Goal: Information Seeking & Learning: Learn about a topic

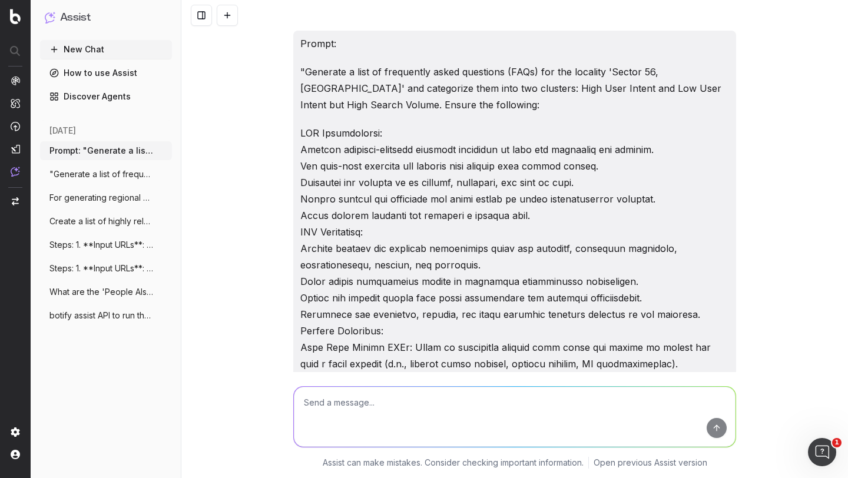
scroll to position [1179, 0]
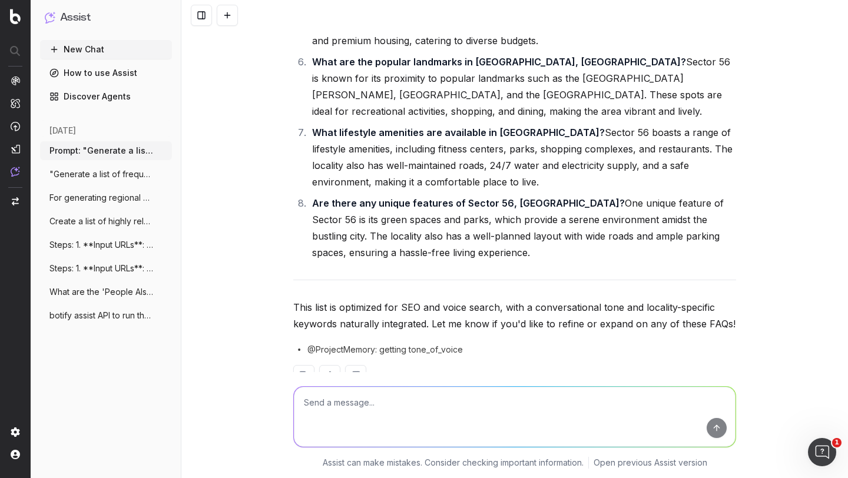
click at [499, 195] on li "Are there any unique features of Sector 56, Gurgaon? One unique feature of Sect…" at bounding box center [522, 228] width 427 height 66
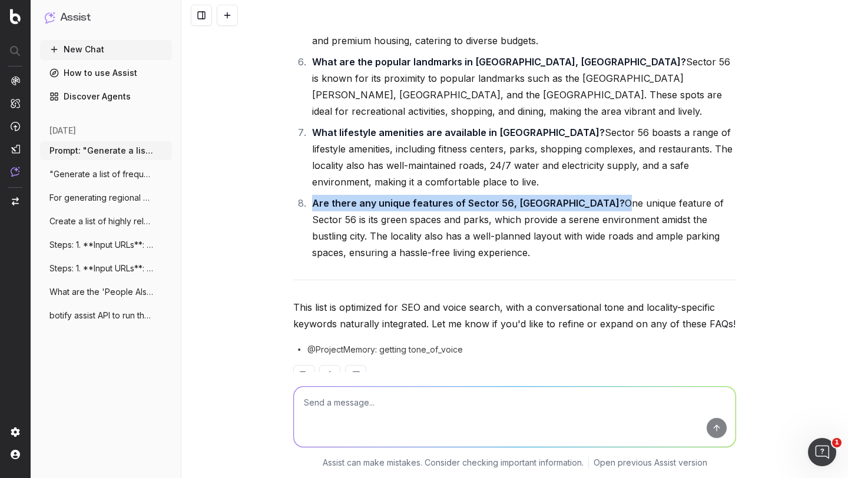
click at [499, 195] on li "Are there any unique features of Sector 56, Gurgaon? One unique feature of Sect…" at bounding box center [522, 228] width 427 height 66
click at [450, 197] on strong "Are there any unique features of Sector 56, Gurgaon?" at bounding box center [468, 203] width 313 height 12
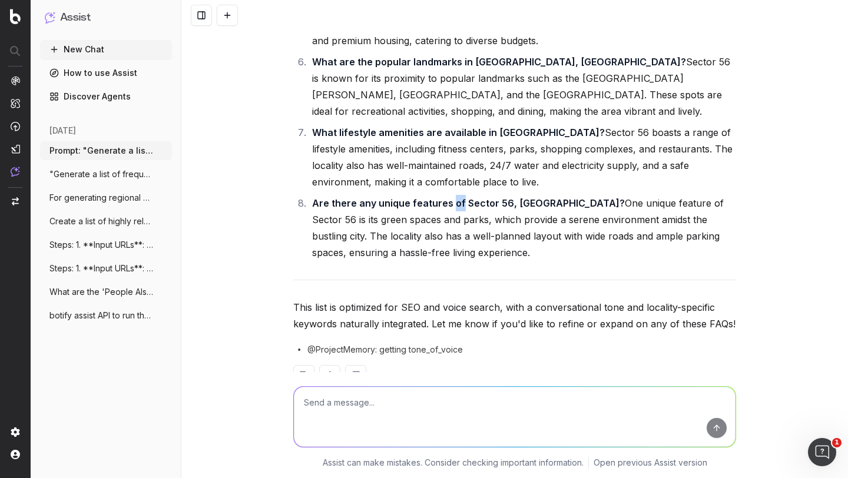
click at [450, 197] on strong "Are there any unique features of Sector 56, Gurgaon?" at bounding box center [468, 203] width 313 height 12
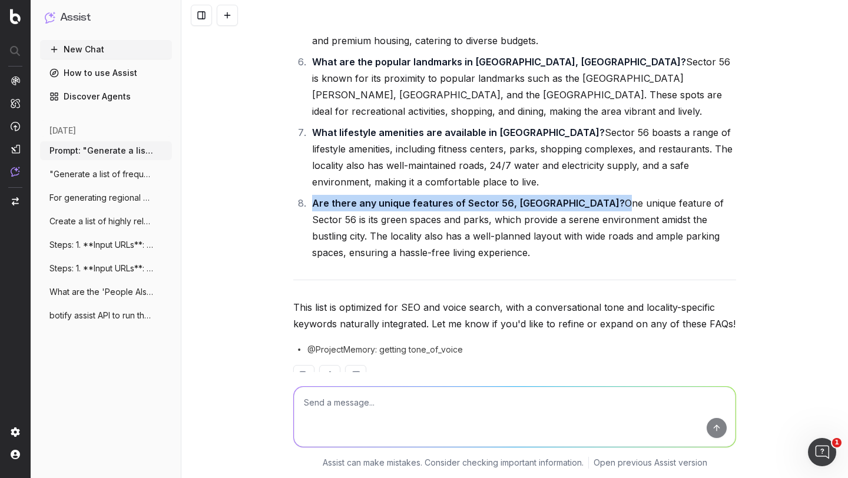
click at [450, 197] on strong "Are there any unique features of Sector 56, Gurgaon?" at bounding box center [468, 203] width 313 height 12
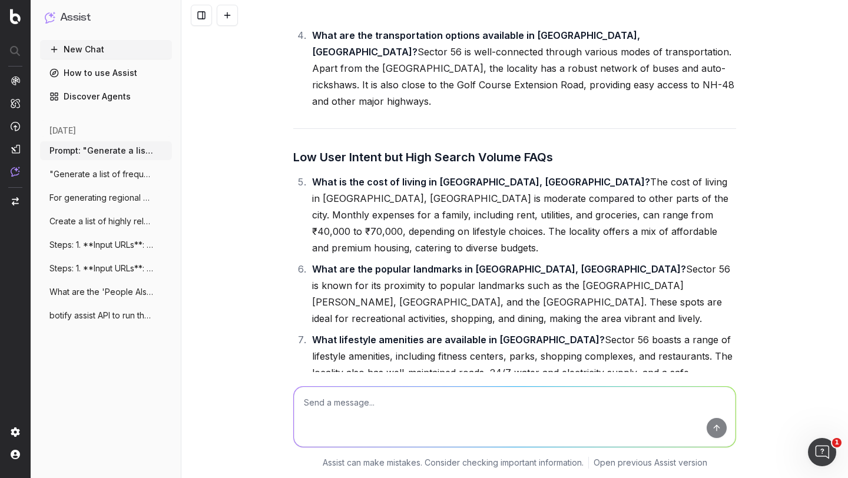
scroll to position [966, 0]
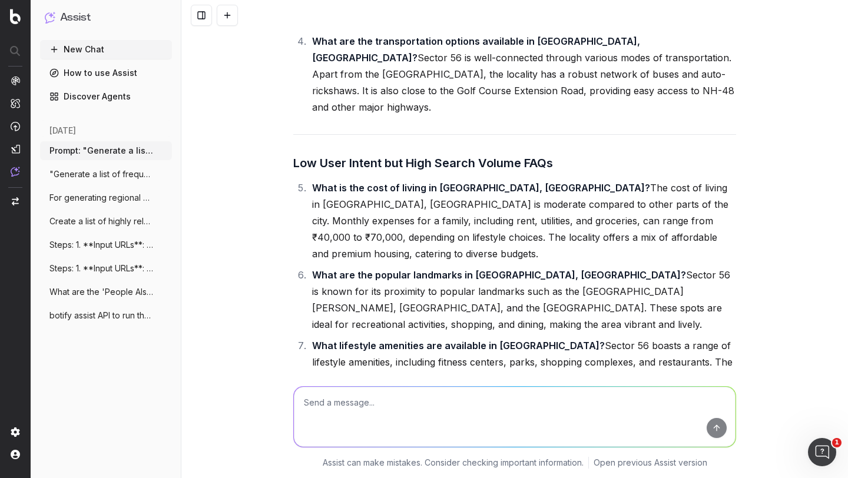
click at [372, 182] on strong "What is the cost of living in Sector 56, Gurgaon?" at bounding box center [481, 188] width 338 height 12
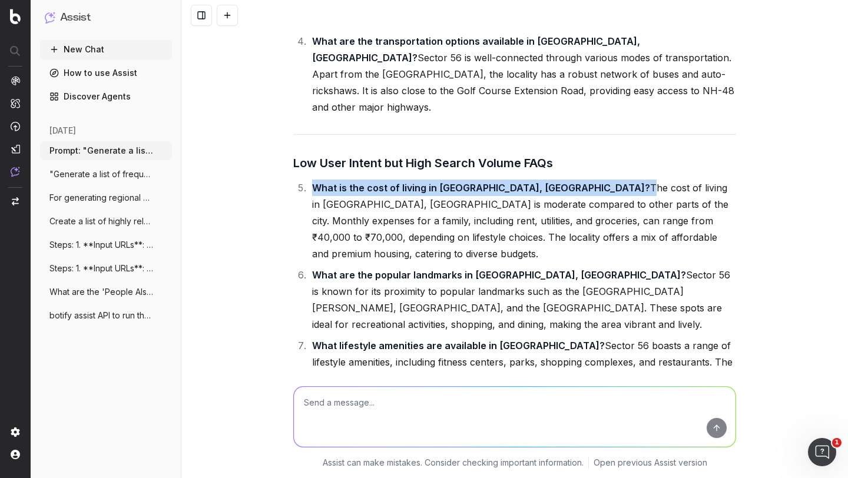
click at [372, 182] on strong "What is the cost of living in Sector 56, Gurgaon?" at bounding box center [481, 188] width 338 height 12
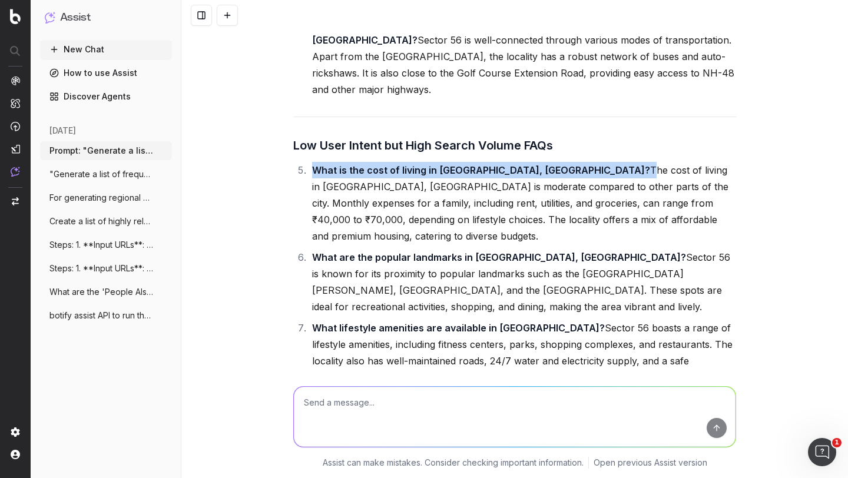
scroll to position [1179, 0]
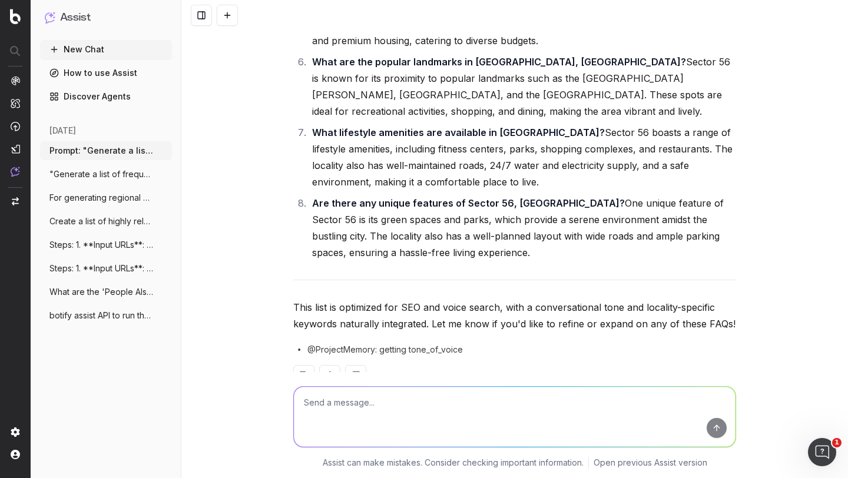
click at [332, 410] on textarea at bounding box center [515, 417] width 442 height 60
type textarea "instead of clustering them can you add information of user intent, search volum…"
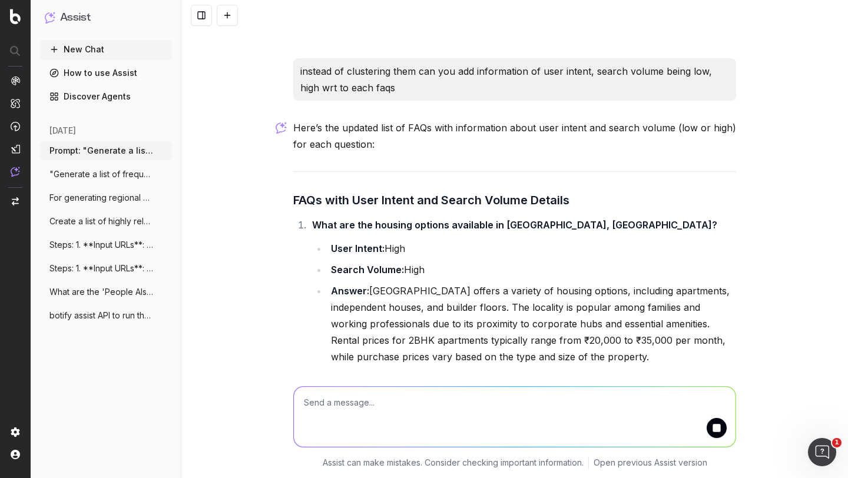
scroll to position [1521, 0]
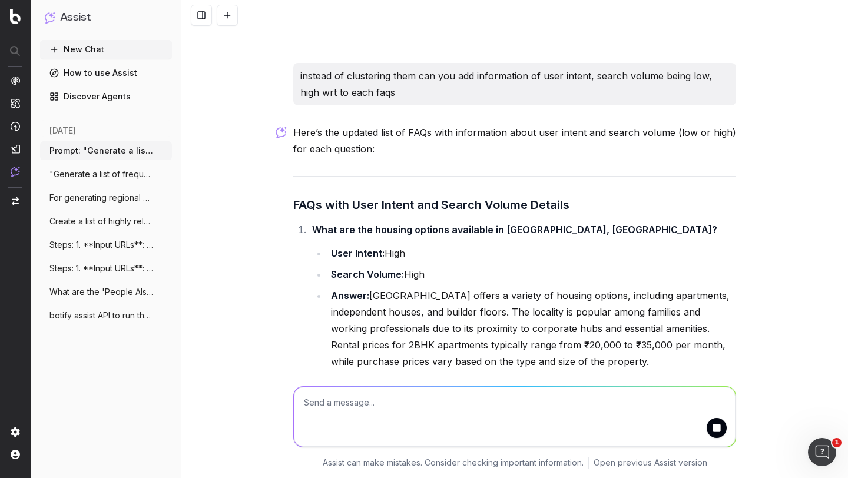
click at [388, 254] on ul "User Intent: High Search Volume: High Answer: Sector 56, Gurgaon offers a varie…" at bounding box center [524, 307] width 424 height 125
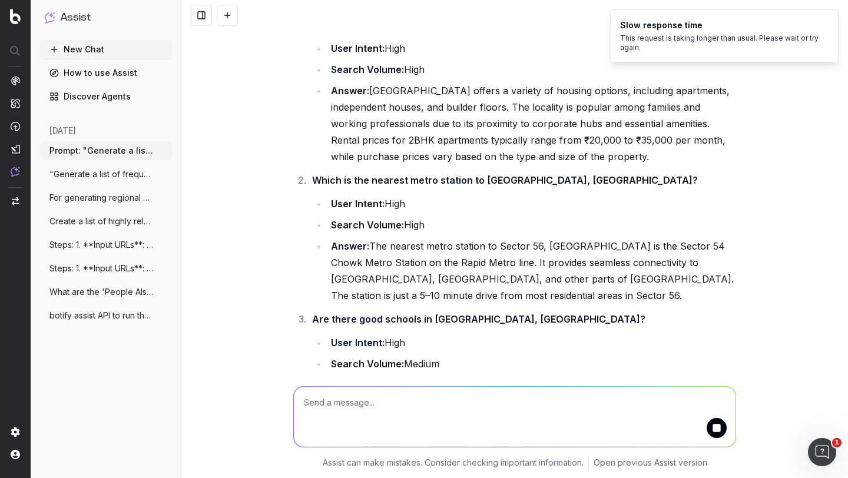
scroll to position [1742, 0]
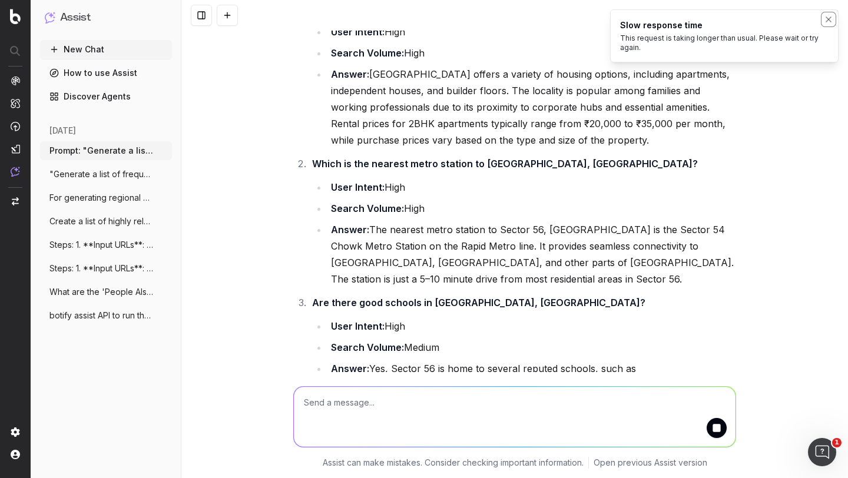
click at [831, 18] on icon "Notifications (F8)" at bounding box center [828, 19] width 9 height 9
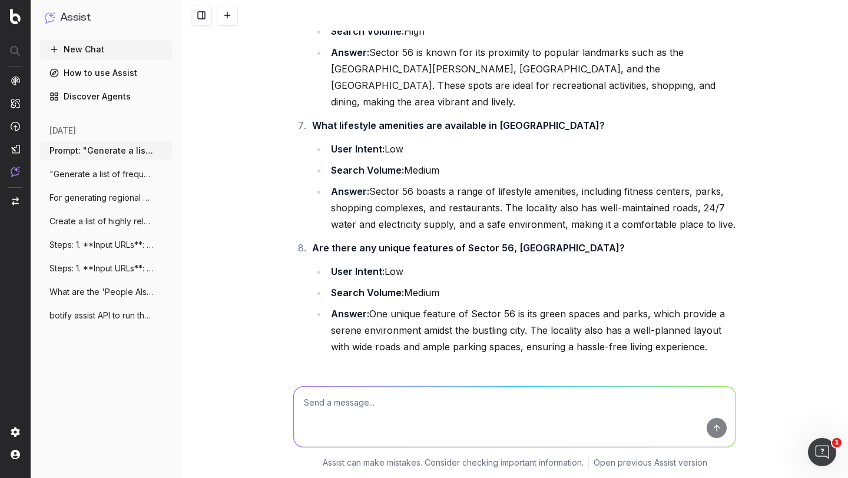
scroll to position [2548, 0]
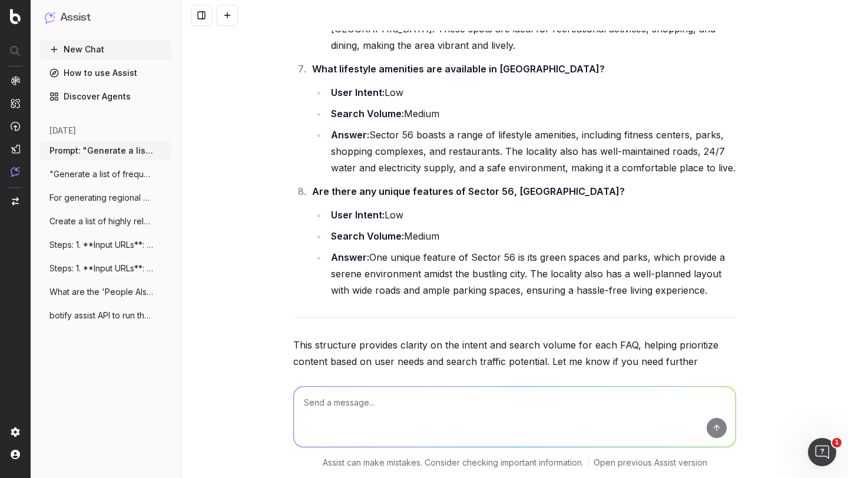
click at [357, 405] on textarea at bounding box center [515, 417] width 442 height 60
type textarea "what's the logic behind user intent"
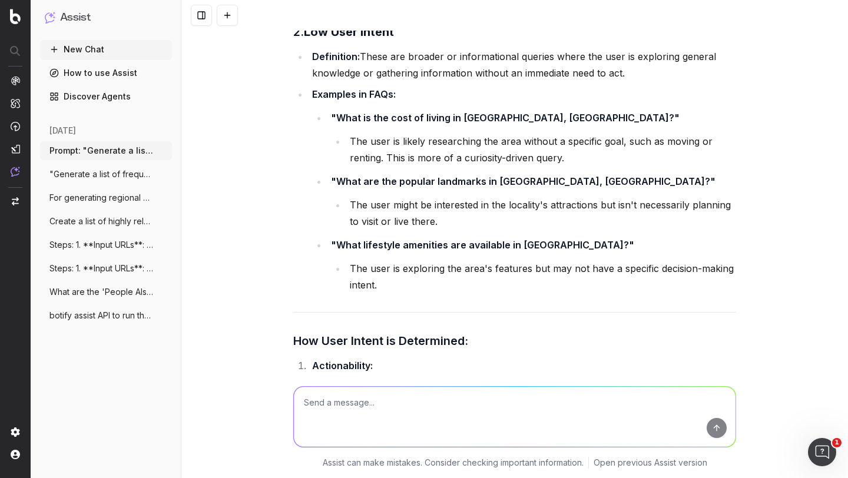
scroll to position [3394, 0]
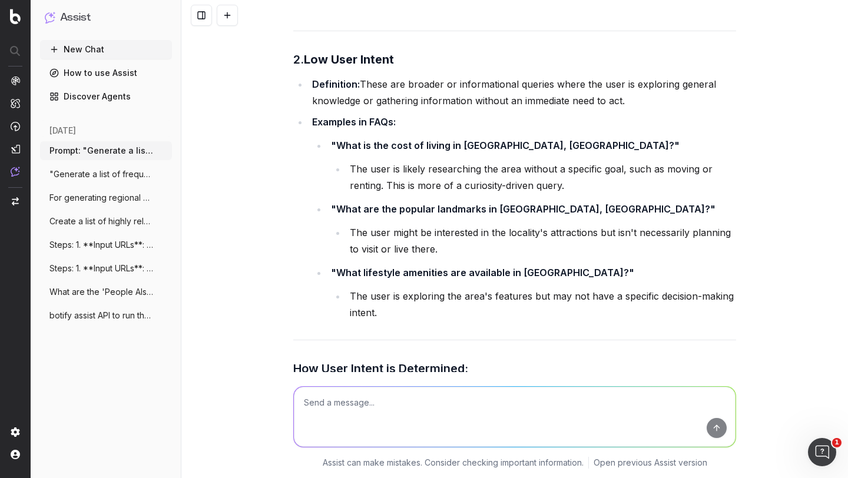
click at [381, 224] on li "The user might be interested in the locality's attractions but isn't necessaril…" at bounding box center [541, 240] width 390 height 33
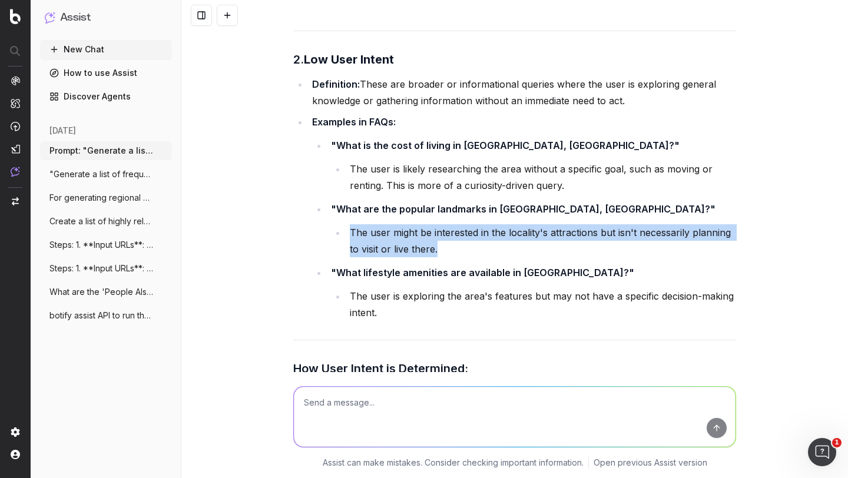
click at [381, 224] on li "The user might be interested in the locality's attractions but isn't necessaril…" at bounding box center [541, 240] width 390 height 33
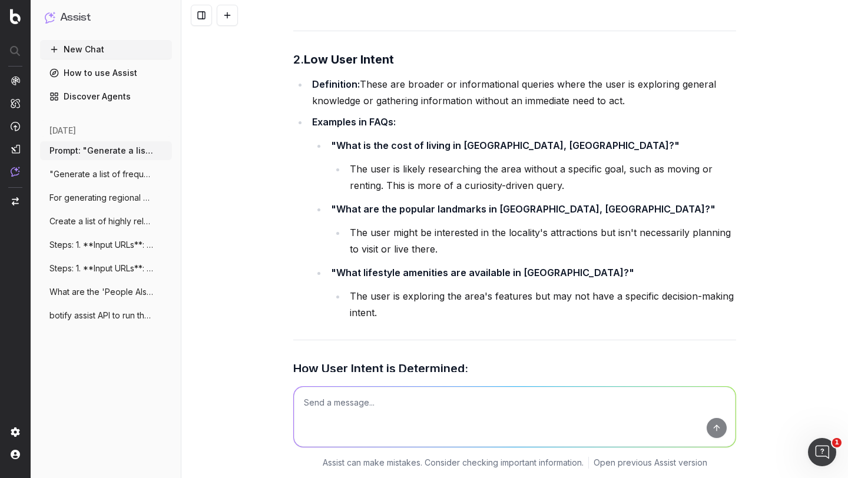
click at [372, 161] on li "The user is likely researching the area without a specific goal, such as moving…" at bounding box center [541, 177] width 390 height 33
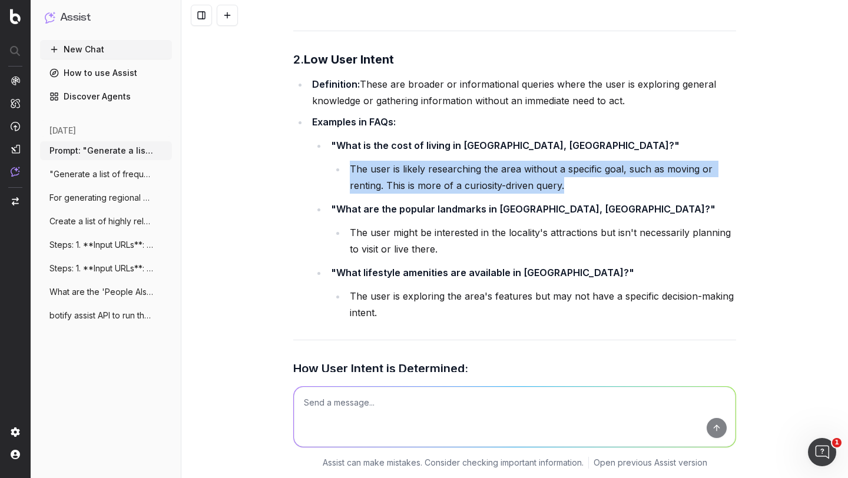
click at [372, 161] on li "The user is likely researching the area without a specific goal, such as moving…" at bounding box center [541, 177] width 390 height 33
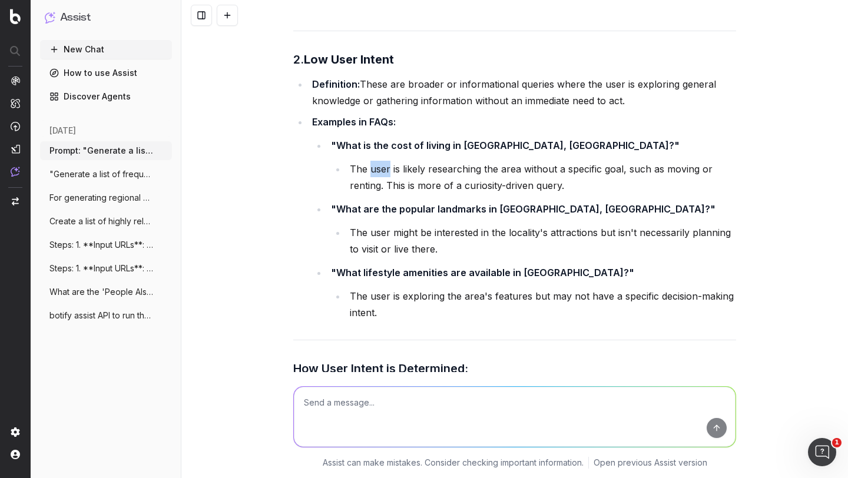
click at [372, 161] on li "The user is likely researching the area without a specific goal, such as moving…" at bounding box center [541, 177] width 390 height 33
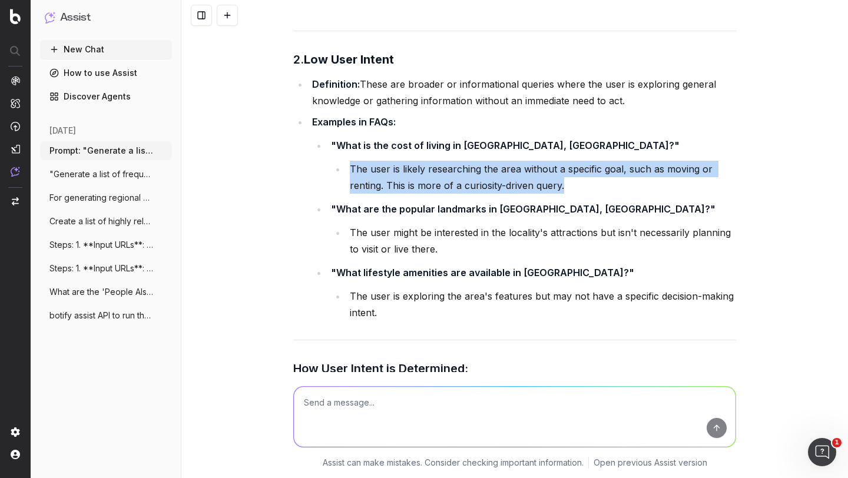
click at [372, 161] on li "The user is likely researching the area without a specific goal, such as moving…" at bounding box center [541, 177] width 390 height 33
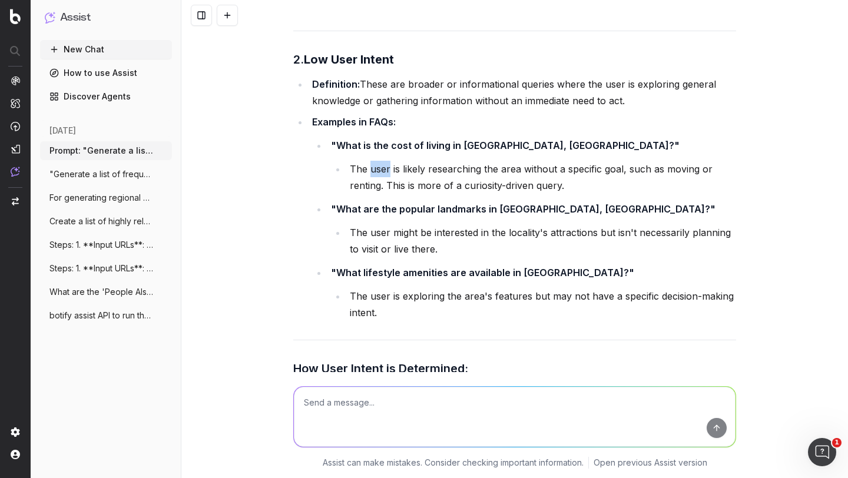
click at [372, 161] on li "The user is likely researching the area without a specific goal, such as moving…" at bounding box center [541, 177] width 390 height 33
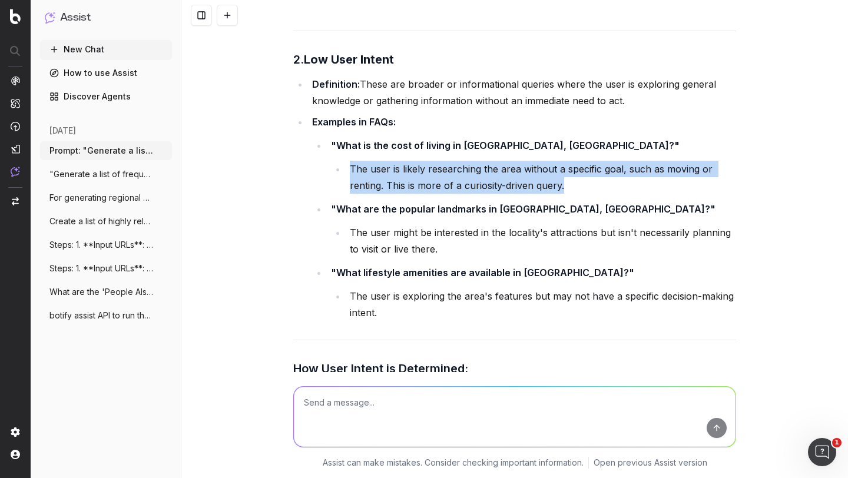
click at [372, 161] on li "The user is likely researching the area without a specific goal, such as moving…" at bounding box center [541, 177] width 390 height 33
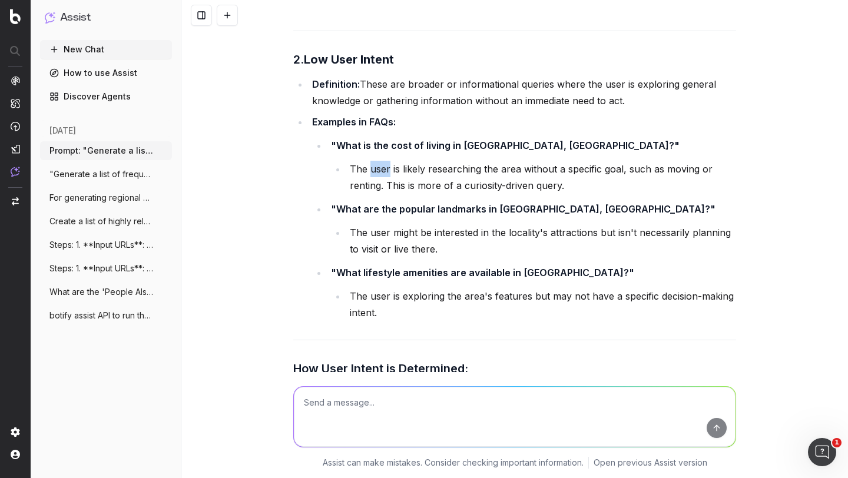
click at [372, 161] on li "The user is likely researching the area without a specific goal, such as moving…" at bounding box center [541, 177] width 390 height 33
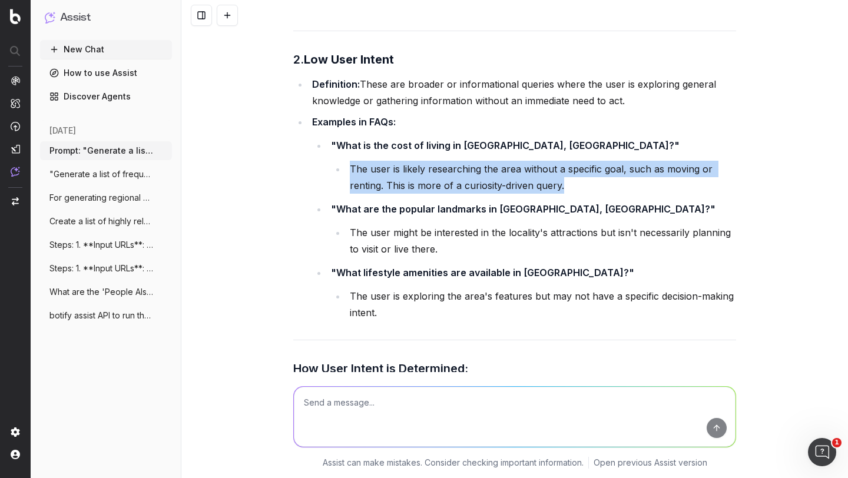
click at [372, 161] on li "The user is likely researching the area without a specific goal, such as moving…" at bounding box center [541, 177] width 390 height 33
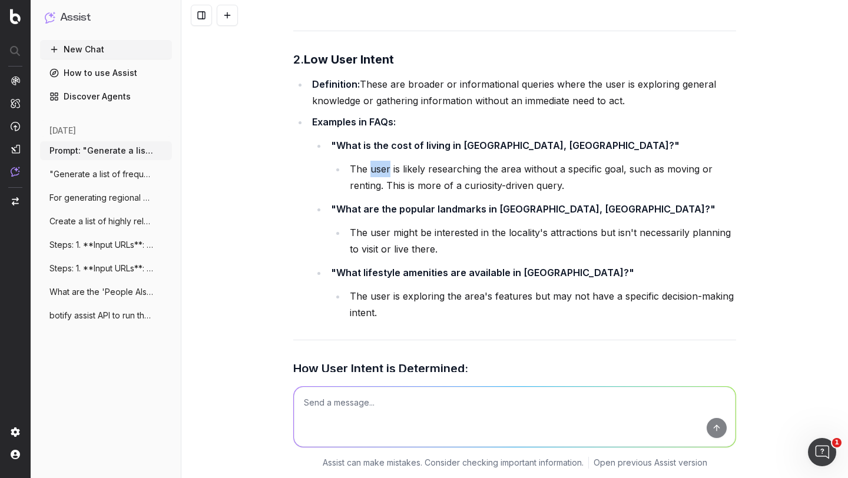
click at [372, 161] on li "The user is likely researching the area without a specific goal, such as moving…" at bounding box center [541, 177] width 390 height 33
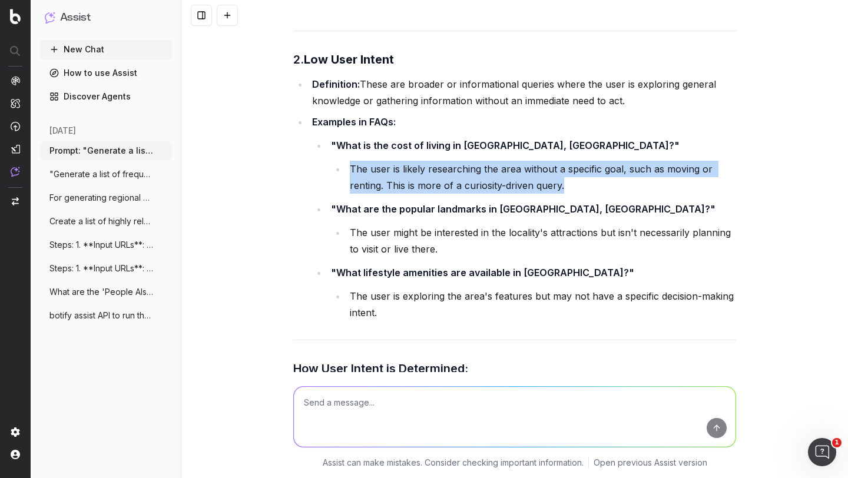
click at [372, 161] on li "The user is likely researching the area without a specific goal, such as moving…" at bounding box center [541, 177] width 390 height 33
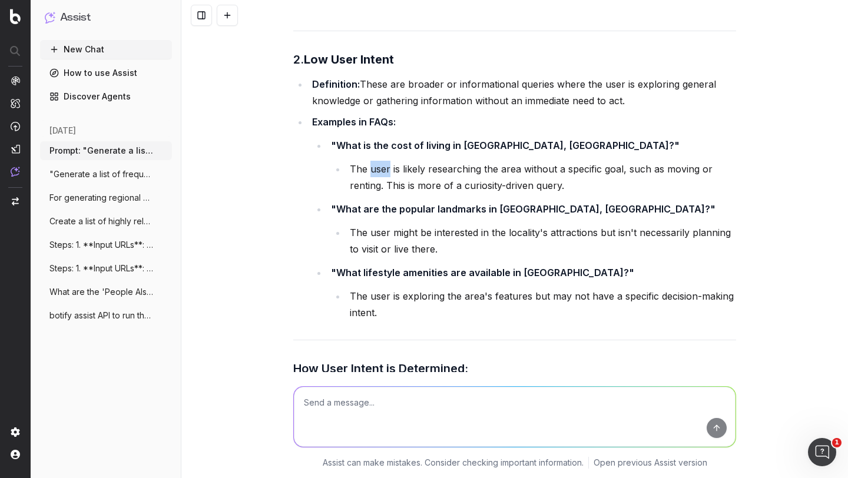
click at [372, 161] on li "The user is likely researching the area without a specific goal, such as moving…" at bounding box center [541, 177] width 390 height 33
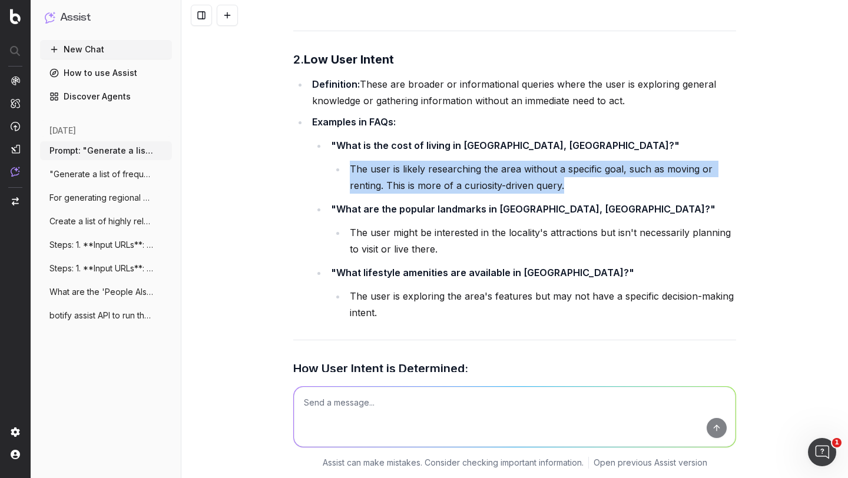
click at [372, 161] on li "The user is likely researching the area without a specific goal, such as moving…" at bounding box center [541, 177] width 390 height 33
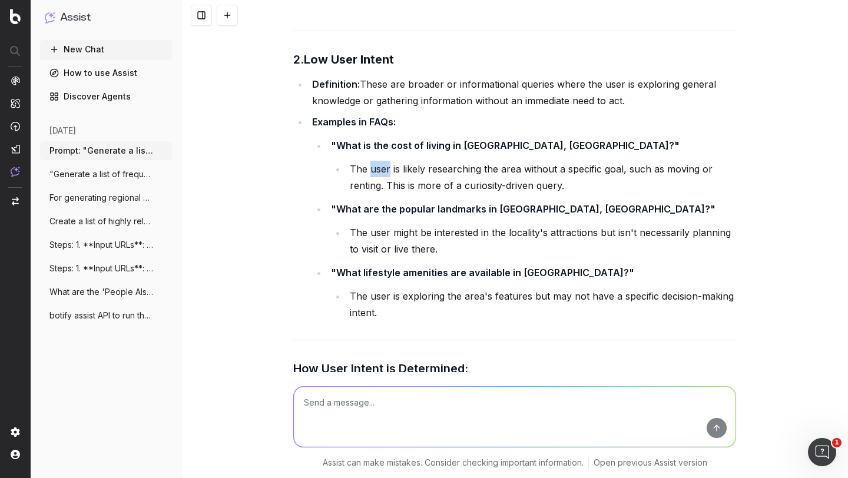
click at [372, 161] on li "The user is likely researching the area without a specific goal, such as moving…" at bounding box center [541, 177] width 390 height 33
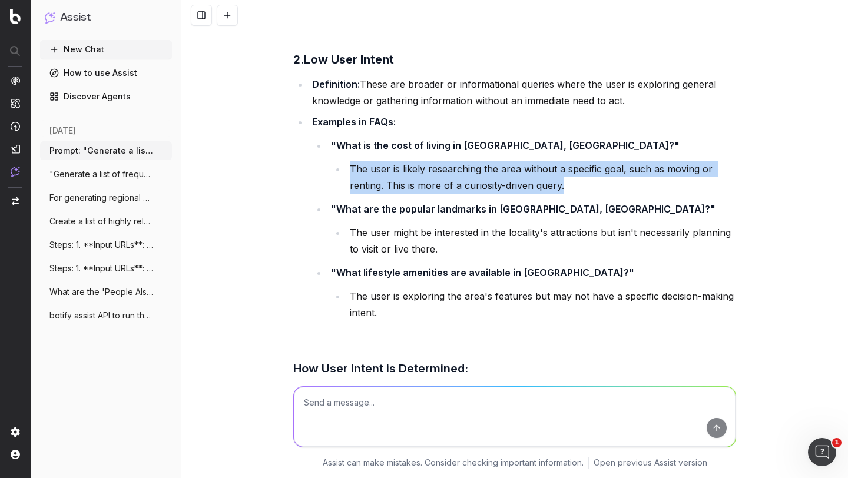
click at [372, 161] on li "The user is likely researching the area without a specific goal, such as moving…" at bounding box center [541, 177] width 390 height 33
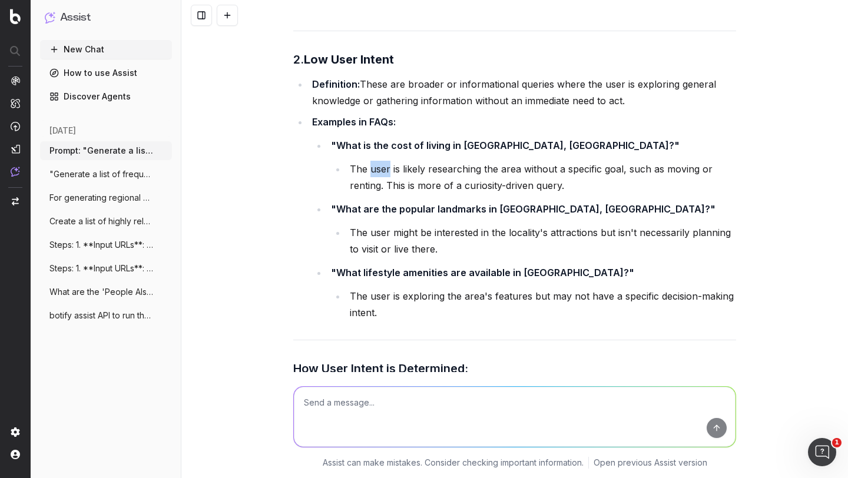
click at [372, 161] on li "The user is likely researching the area without a specific goal, such as moving…" at bounding box center [541, 177] width 390 height 33
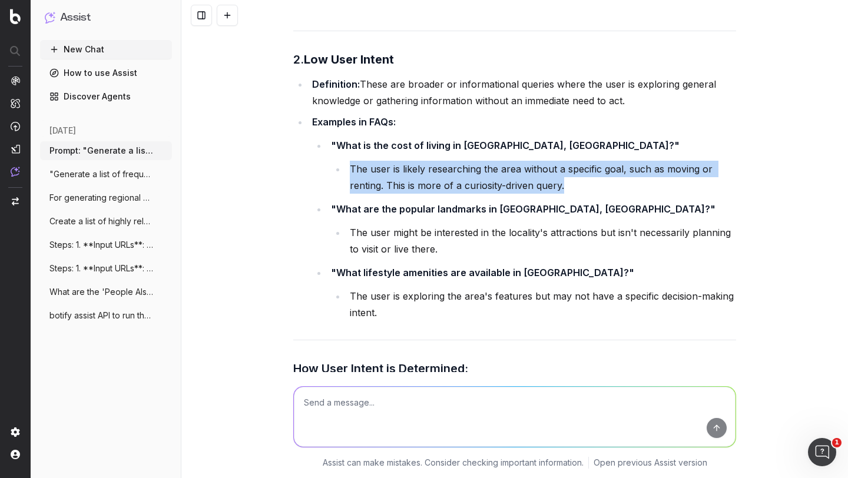
click at [372, 161] on li "The user is likely researching the area without a specific goal, such as moving…" at bounding box center [541, 177] width 390 height 33
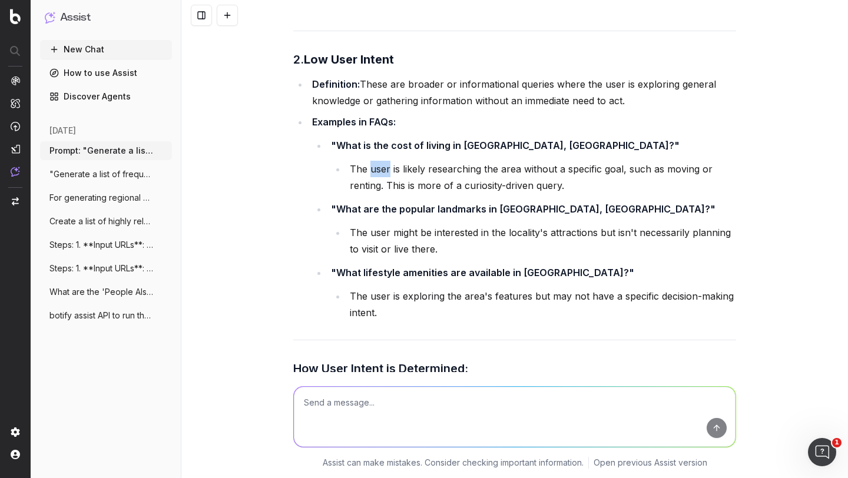
click at [372, 161] on li "The user is likely researching the area without a specific goal, such as moving…" at bounding box center [541, 177] width 390 height 33
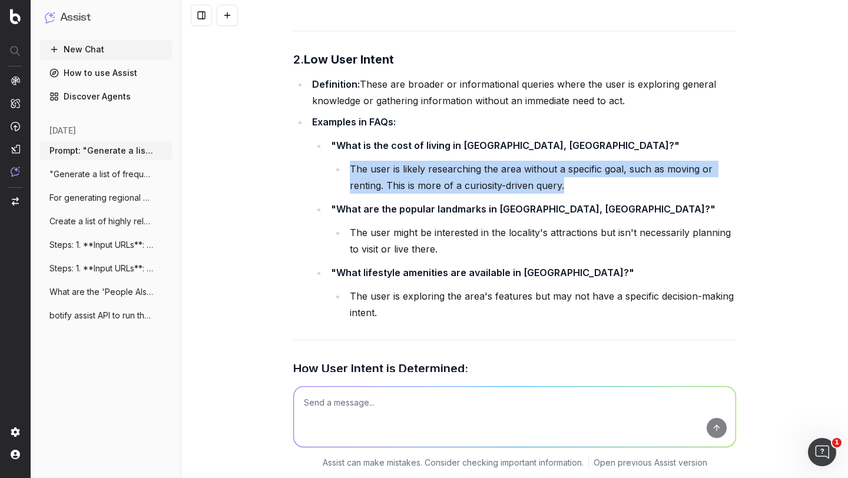
click at [372, 161] on li "The user is likely researching the area without a specific goal, such as moving…" at bounding box center [541, 177] width 390 height 33
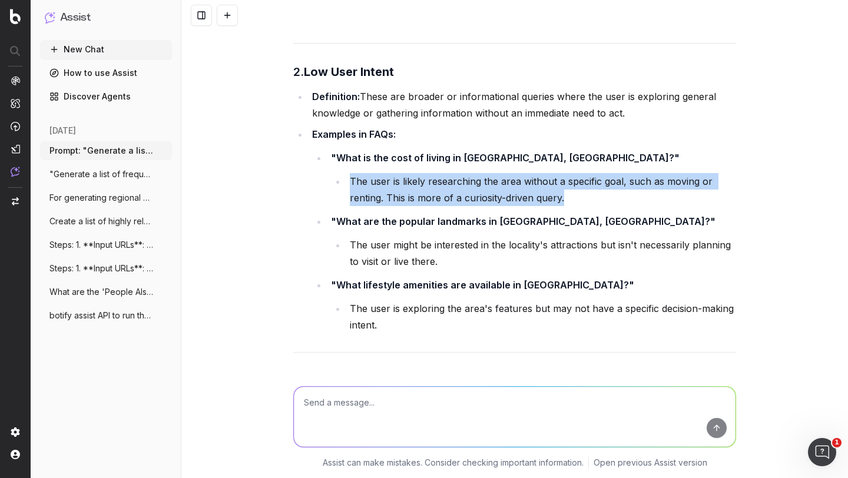
scroll to position [3374, 0]
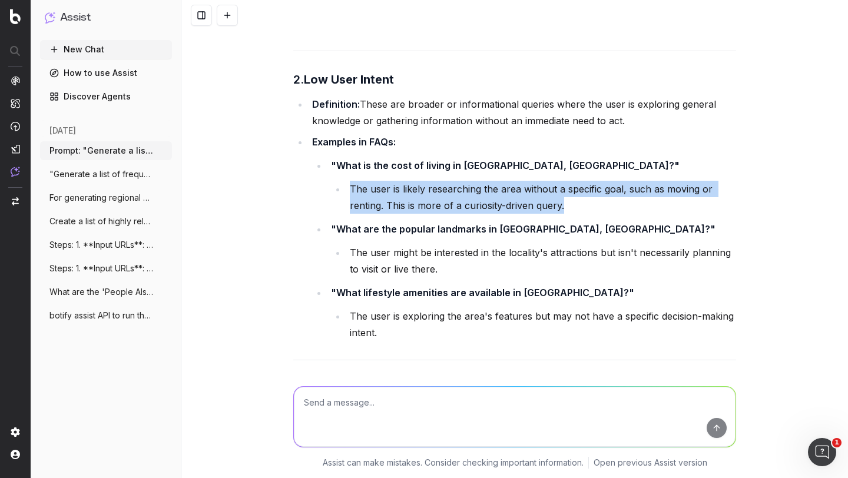
click at [369, 181] on li "The user is likely researching the area without a specific goal, such as moving…" at bounding box center [541, 197] width 390 height 33
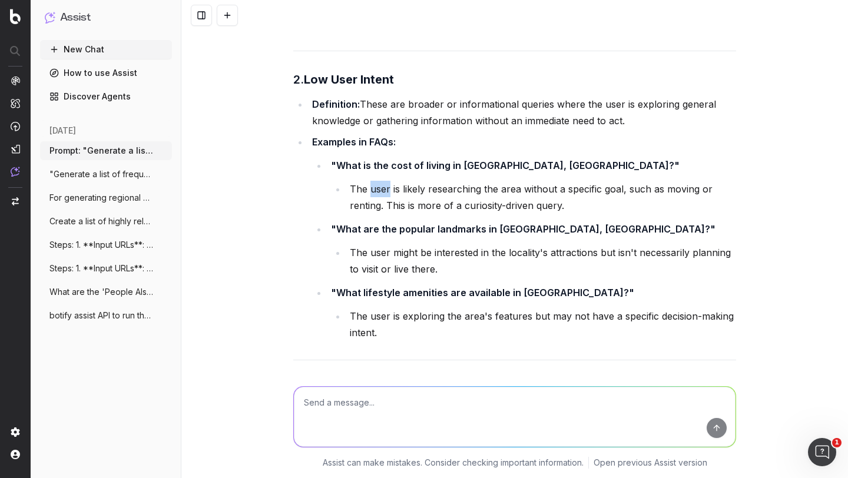
click at [369, 181] on li "The user is likely researching the area without a specific goal, such as moving…" at bounding box center [541, 197] width 390 height 33
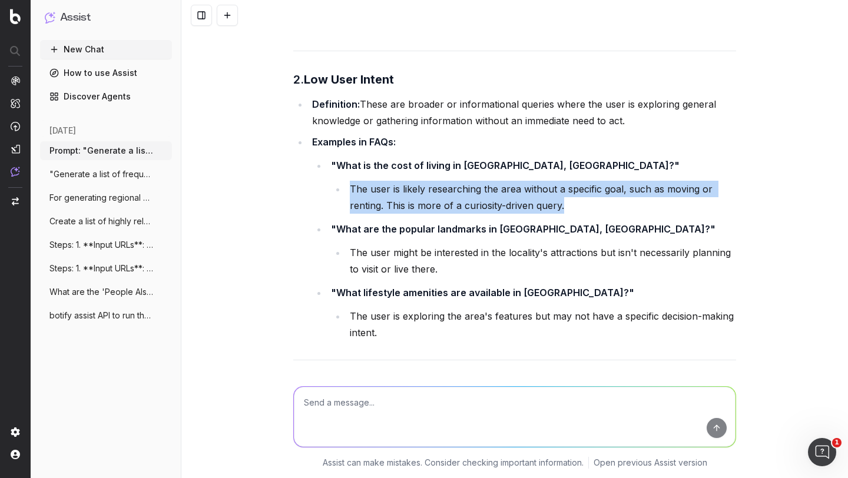
click at [369, 181] on li "The user is likely researching the area without a specific goal, such as moving…" at bounding box center [541, 197] width 390 height 33
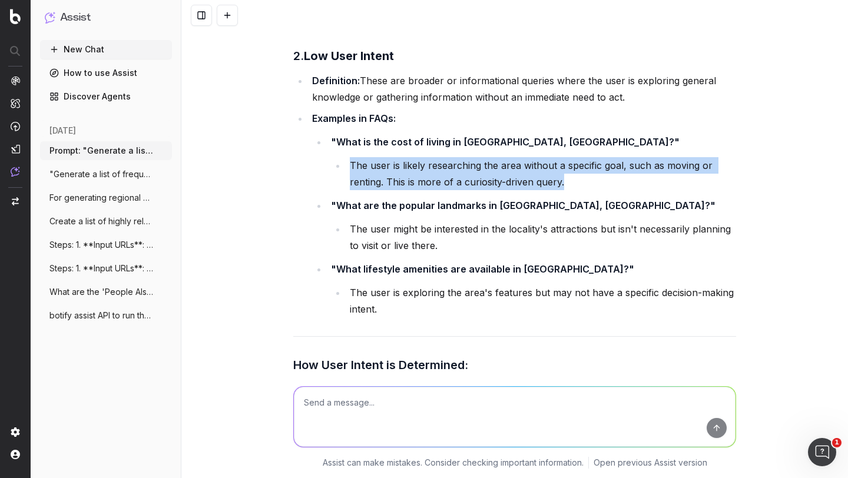
scroll to position [3432, 0]
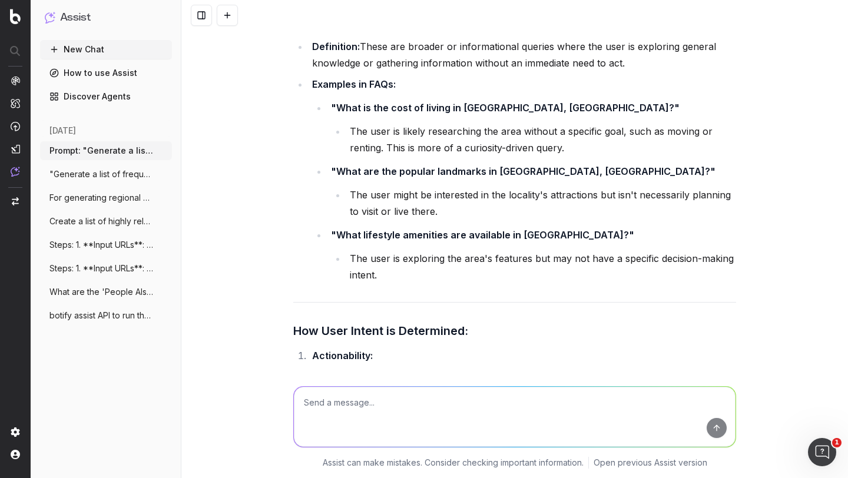
click at [366, 187] on li "The user might be interested in the locality's attractions but isn't necessaril…" at bounding box center [541, 203] width 390 height 33
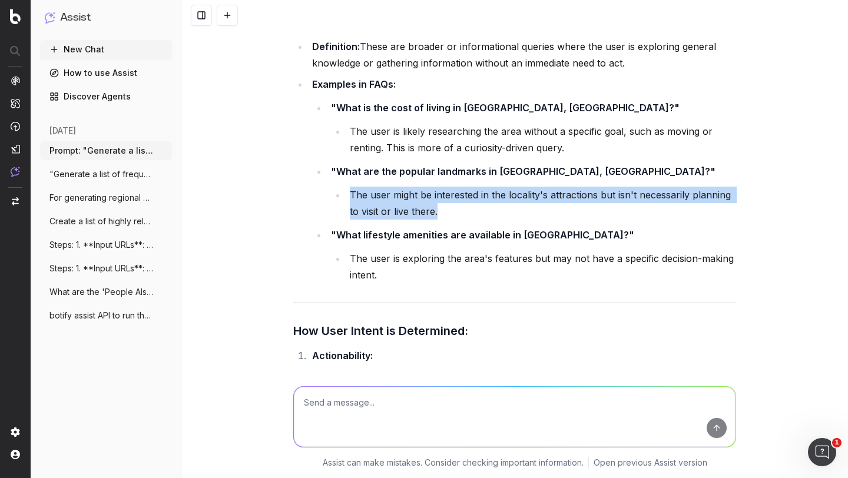
click at [366, 187] on li "The user might be interested in the locality's attractions but isn't necessaril…" at bounding box center [541, 203] width 390 height 33
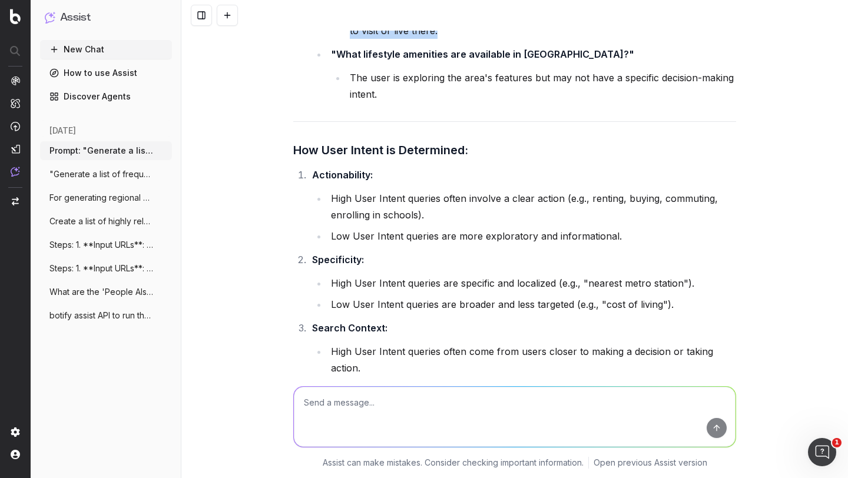
scroll to position [3592, 0]
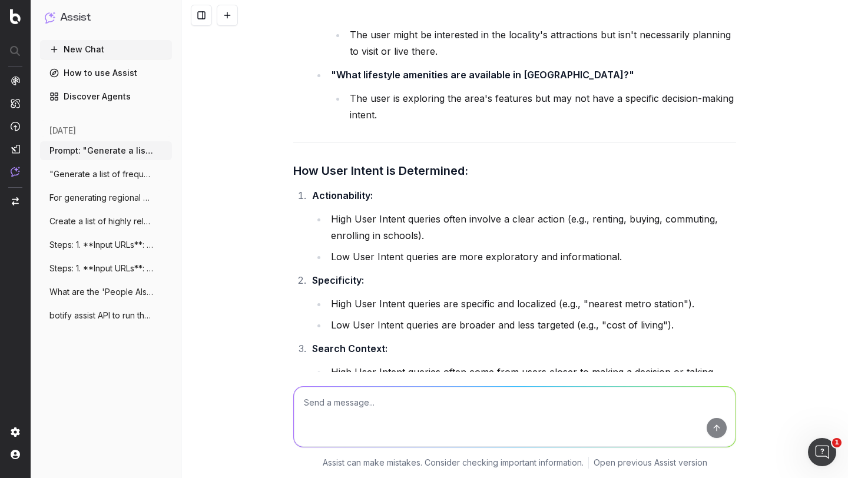
click at [352, 161] on h3 "How User Intent is Determined:" at bounding box center [514, 170] width 443 height 19
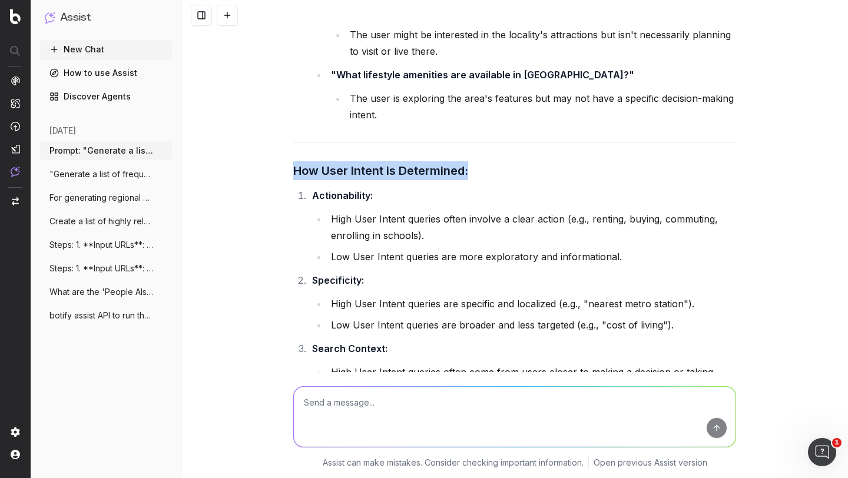
click at [352, 161] on h3 "How User Intent is Determined:" at bounding box center [514, 170] width 443 height 19
click at [344, 211] on li "High User Intent queries often involve a clear action (e.g., renting, buying, c…" at bounding box center [531, 227] width 409 height 33
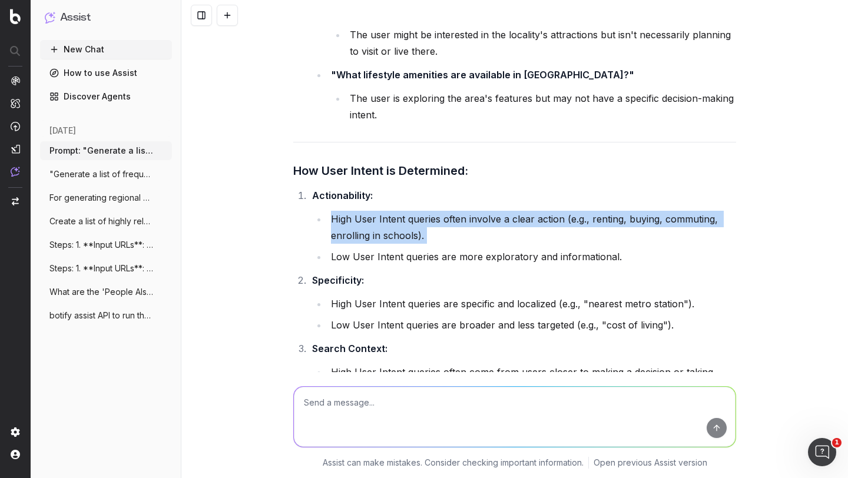
click at [344, 211] on li "High User Intent queries often involve a clear action (e.g., renting, buying, c…" at bounding box center [531, 227] width 409 height 33
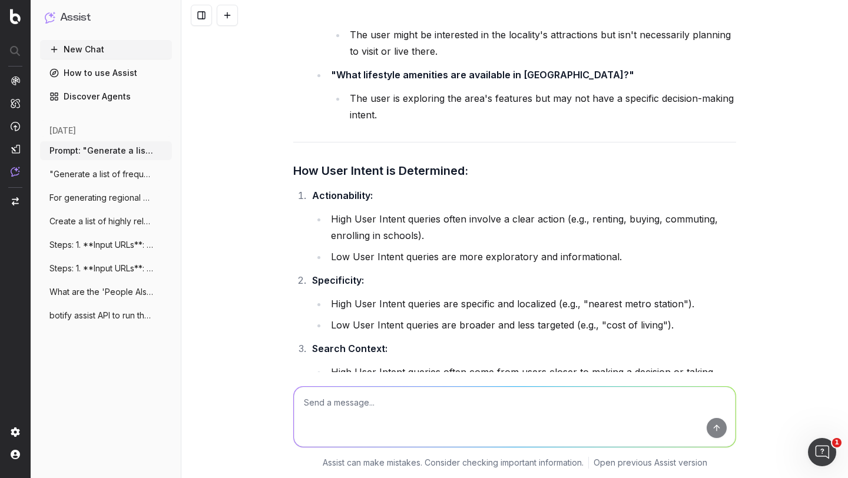
click at [350, 296] on li "High User Intent queries are specific and localized (e.g., "nearest metro stati…" at bounding box center [531, 304] width 409 height 16
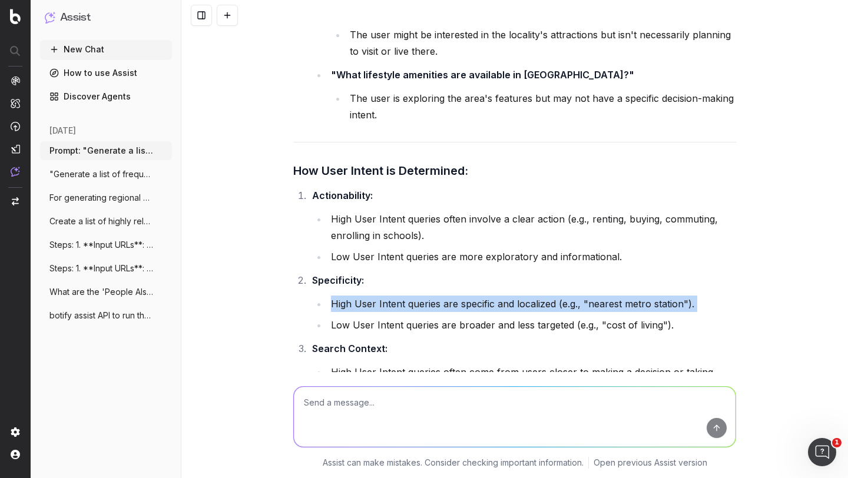
click at [350, 296] on li "High User Intent queries are specific and localized (e.g., "nearest metro stati…" at bounding box center [531, 304] width 409 height 16
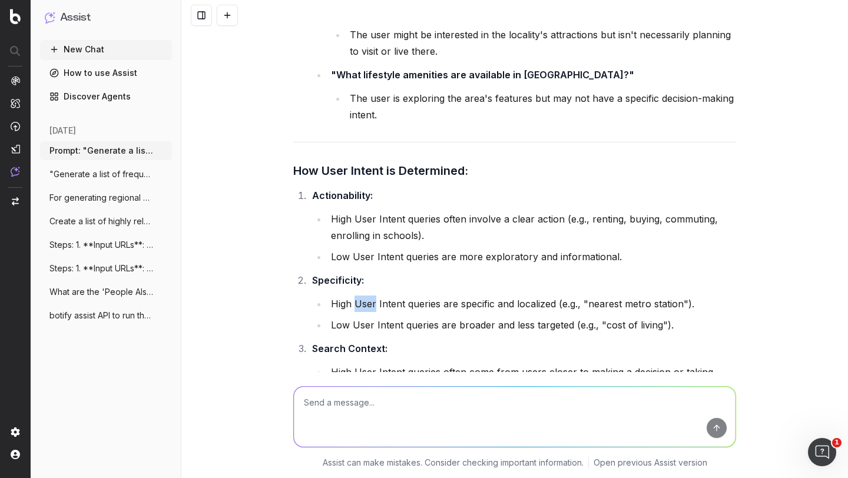
click at [350, 296] on li "High User Intent queries are specific and localized (e.g., "nearest metro stati…" at bounding box center [531, 304] width 409 height 16
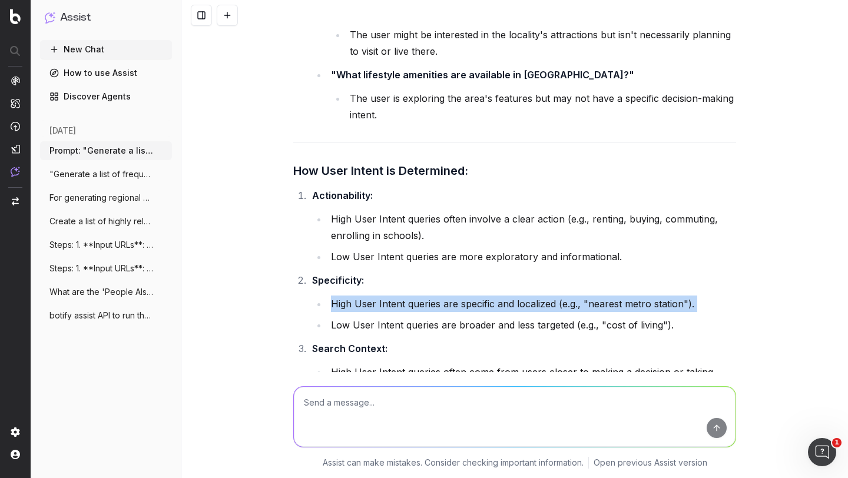
click at [350, 296] on li "High User Intent queries are specific and localized (e.g., "nearest metro stati…" at bounding box center [531, 304] width 409 height 16
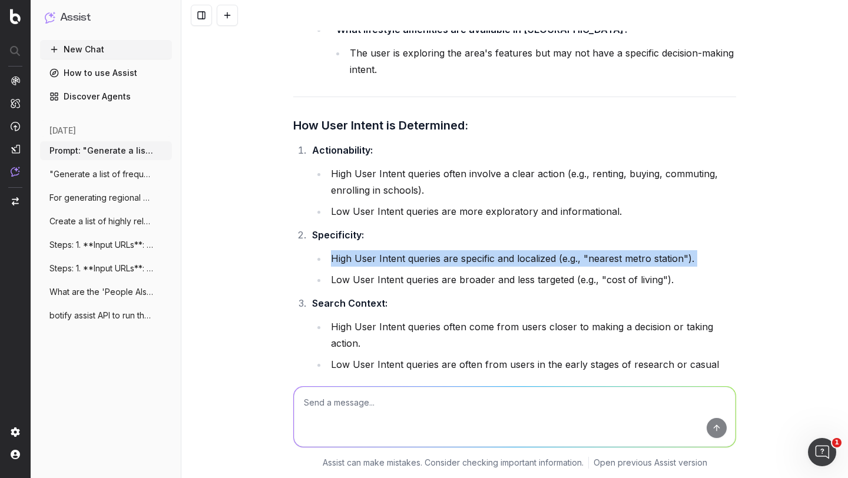
scroll to position [3657, 0]
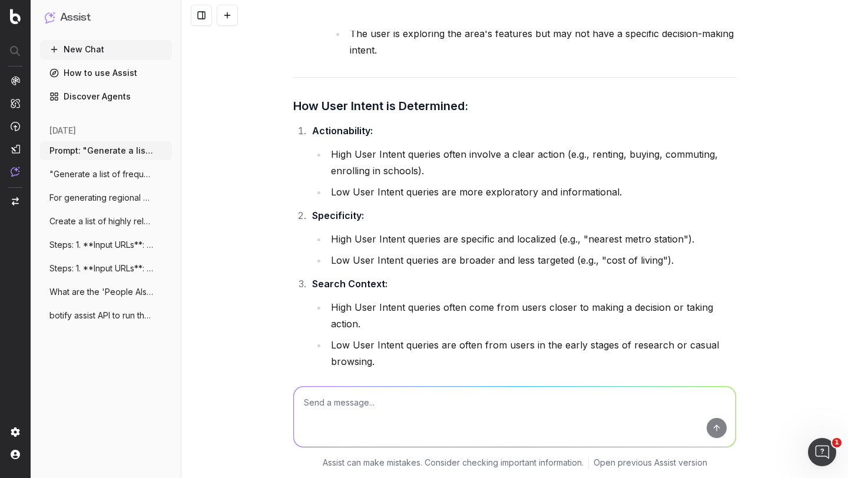
click at [343, 299] on li "High User Intent queries often come from users closer to making a decision or t…" at bounding box center [531, 315] width 409 height 33
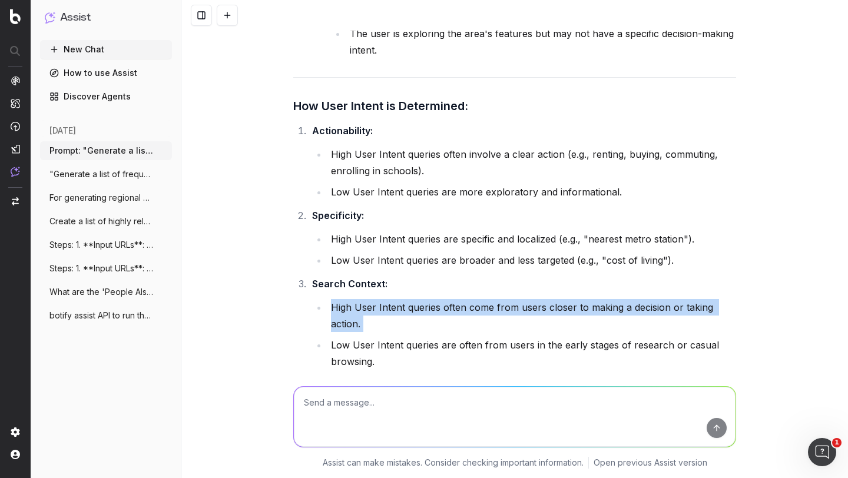
click at [343, 299] on li "High User Intent queries often come from users closer to making a decision or t…" at bounding box center [531, 315] width 409 height 33
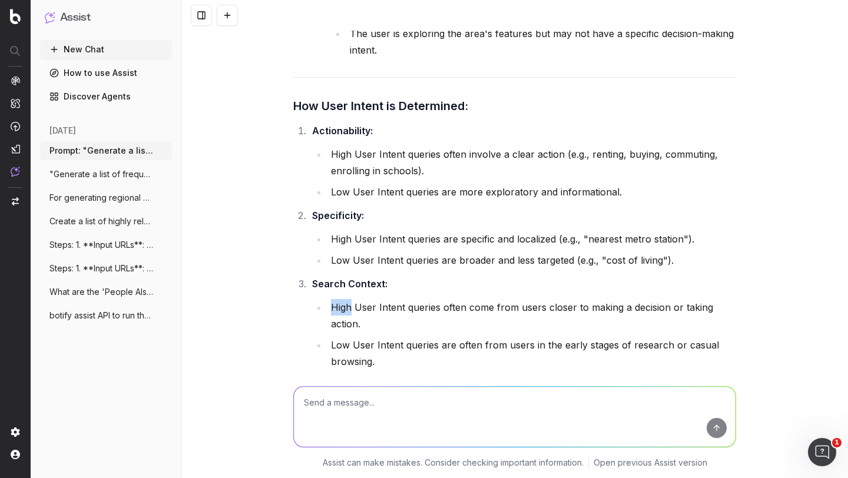
click at [343, 299] on li "High User Intent queries often come from users closer to making a decision or t…" at bounding box center [531, 315] width 409 height 33
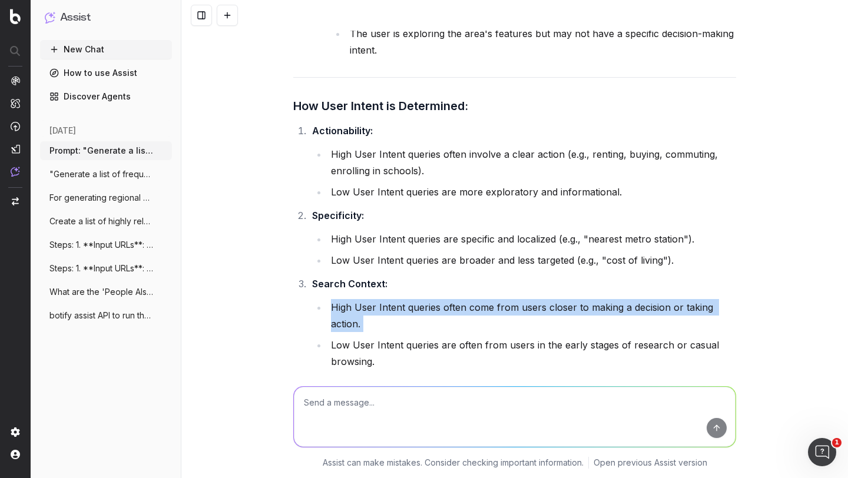
click at [343, 299] on li "High User Intent queries often come from users closer to making a decision or t…" at bounding box center [531, 315] width 409 height 33
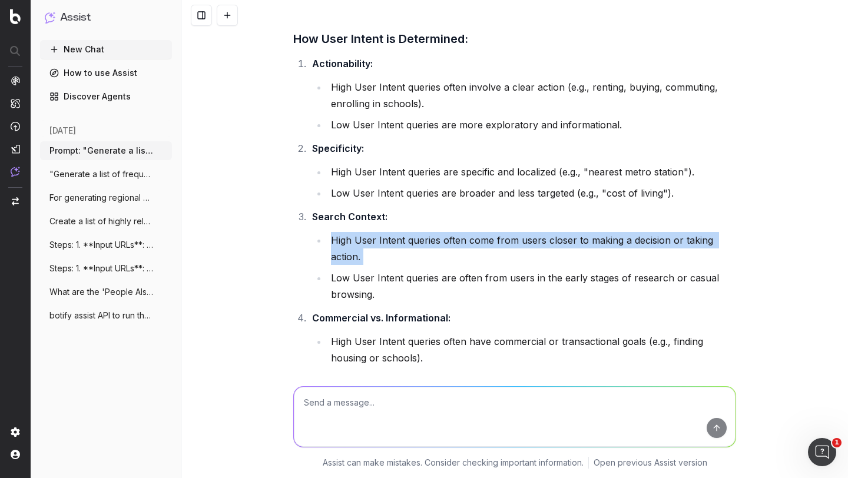
scroll to position [3741, 0]
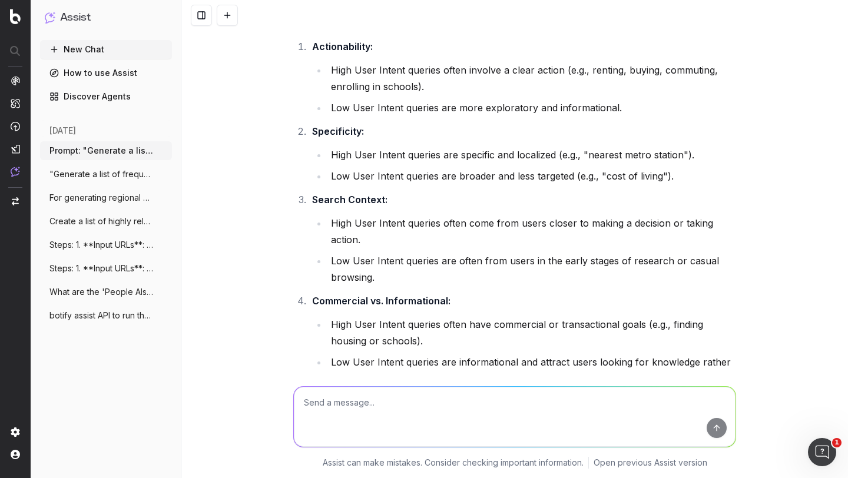
click at [333, 316] on li "High User Intent queries often have commercial or transactional goals (e.g., fi…" at bounding box center [531, 332] width 409 height 33
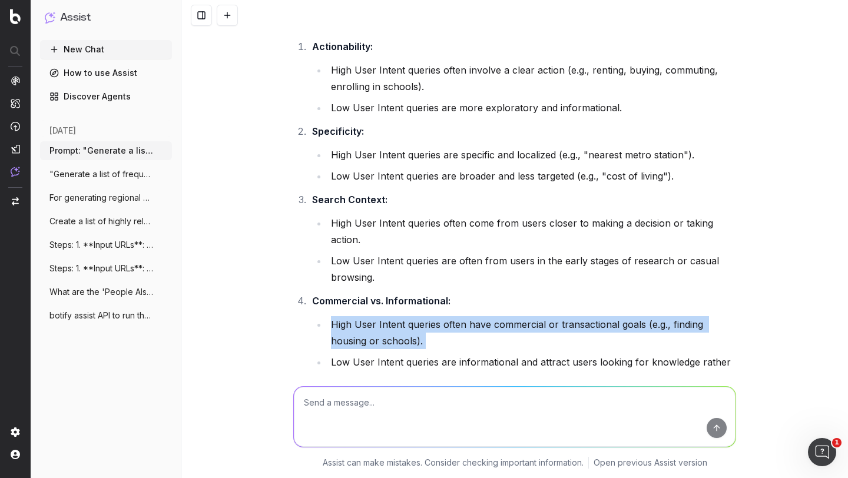
click at [333, 316] on li "High User Intent queries often have commercial or transactional goals (e.g., fi…" at bounding box center [531, 332] width 409 height 33
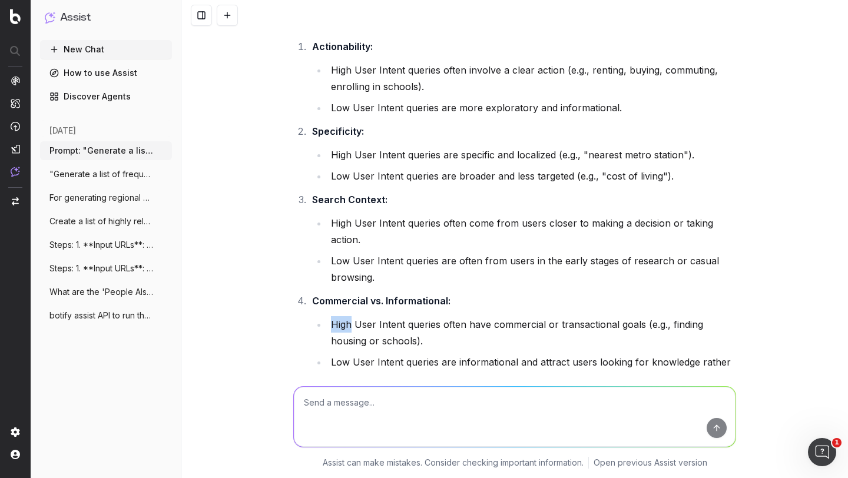
click at [333, 316] on li "High User Intent queries often have commercial or transactional goals (e.g., fi…" at bounding box center [531, 332] width 409 height 33
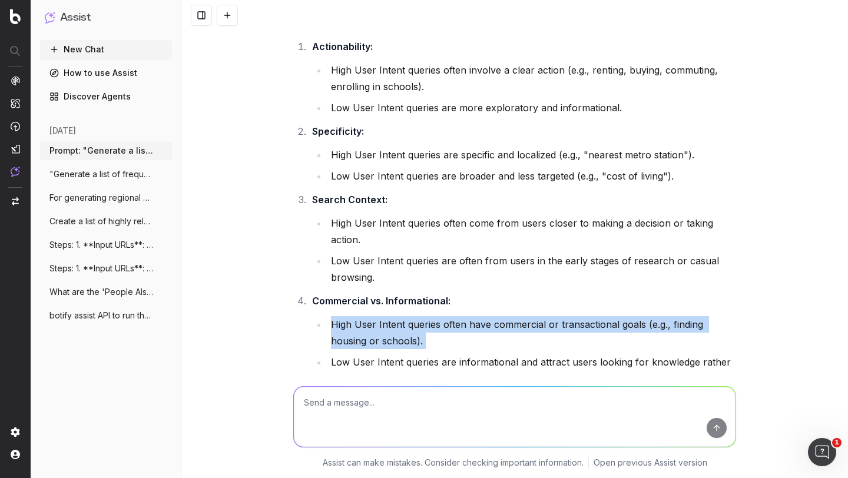
click at [333, 316] on li "High User Intent queries often have commercial or transactional goals (e.g., fi…" at bounding box center [531, 332] width 409 height 33
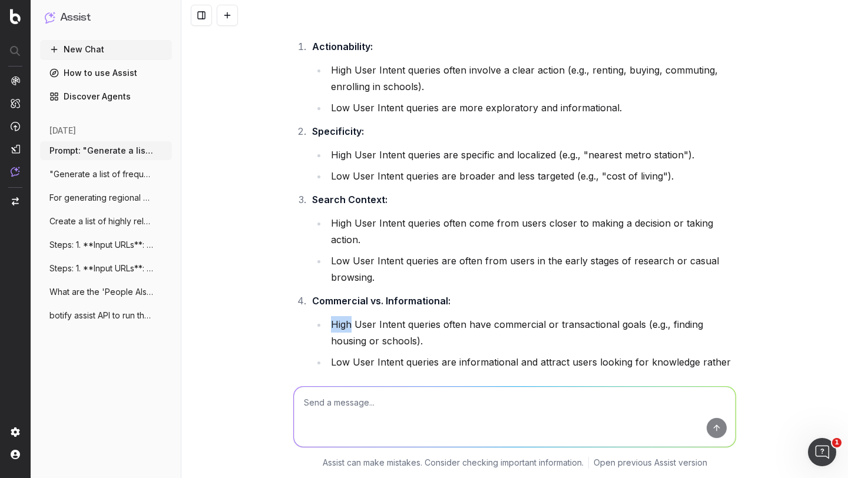
click at [333, 316] on li "High User Intent queries often have commercial or transactional goals (e.g., fi…" at bounding box center [531, 332] width 409 height 33
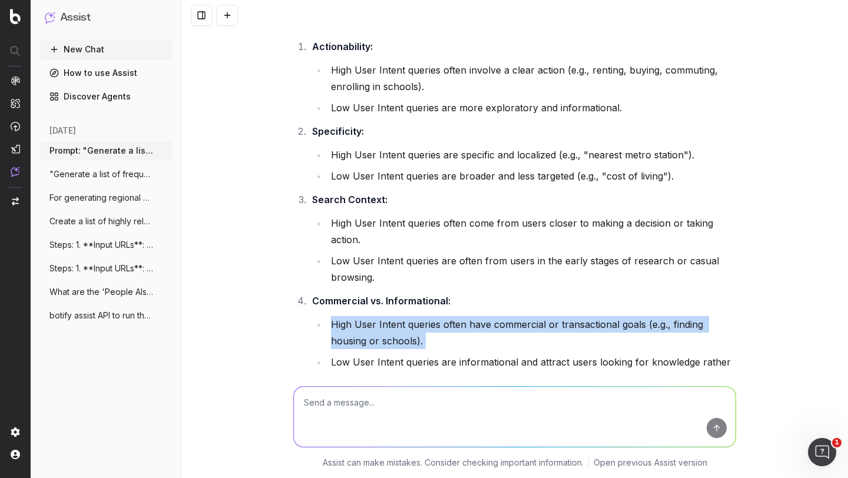
click at [333, 316] on li "High User Intent queries often have commercial or transactional goals (e.g., fi…" at bounding box center [531, 332] width 409 height 33
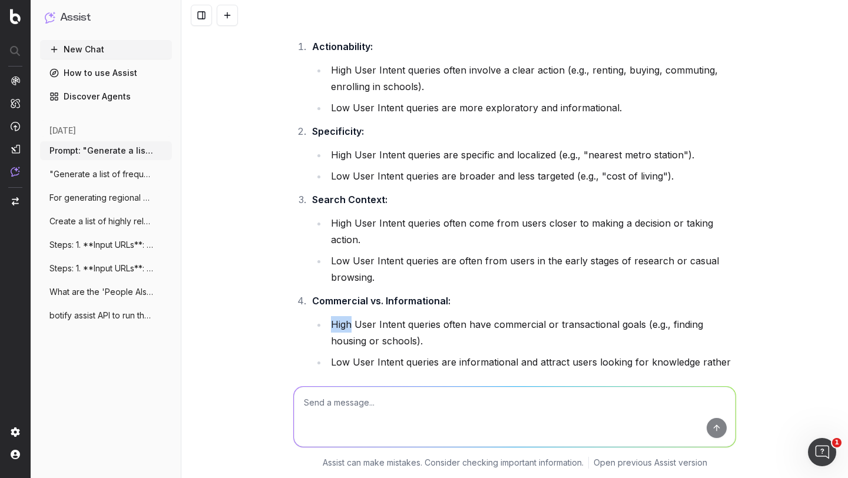
click at [333, 316] on li "High User Intent queries often have commercial or transactional goals (e.g., fi…" at bounding box center [531, 332] width 409 height 33
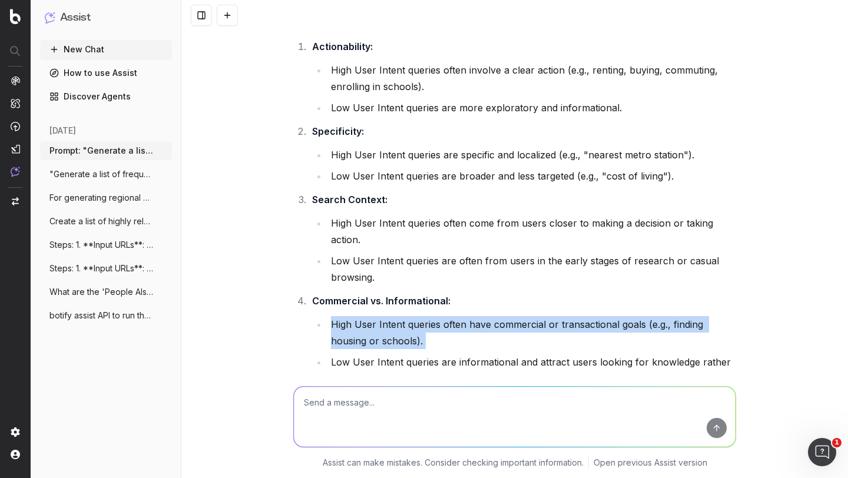
click at [333, 316] on li "High User Intent queries often have commercial or transactional goals (e.g., fi…" at bounding box center [531, 332] width 409 height 33
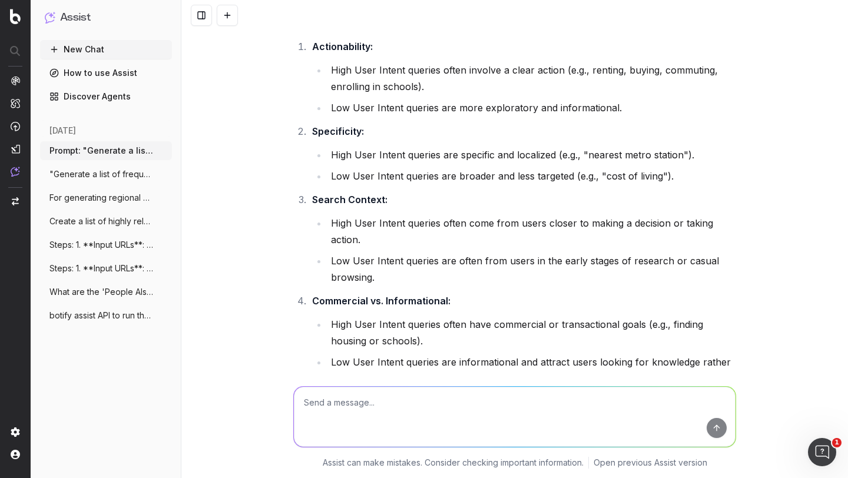
click at [358, 354] on li "Low User Intent queries are informational and attract users looking for knowled…" at bounding box center [531, 370] width 409 height 33
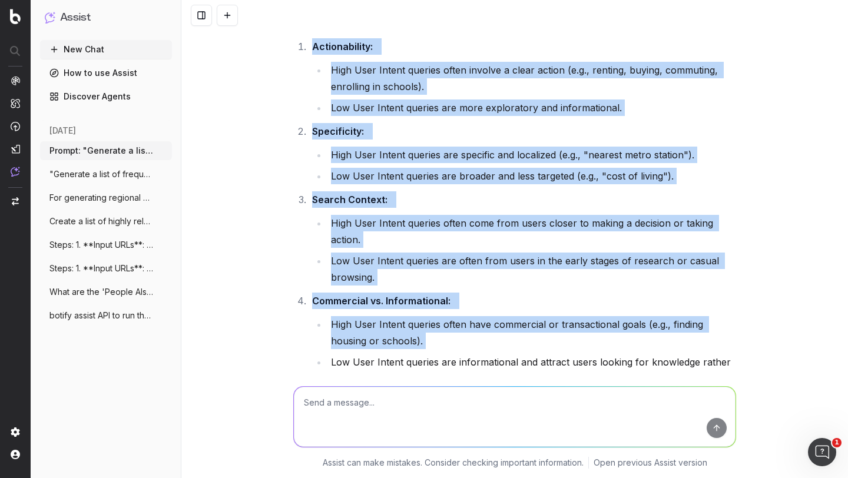
click at [358, 354] on li "Low User Intent queries are informational and attract users looking for knowled…" at bounding box center [531, 370] width 409 height 33
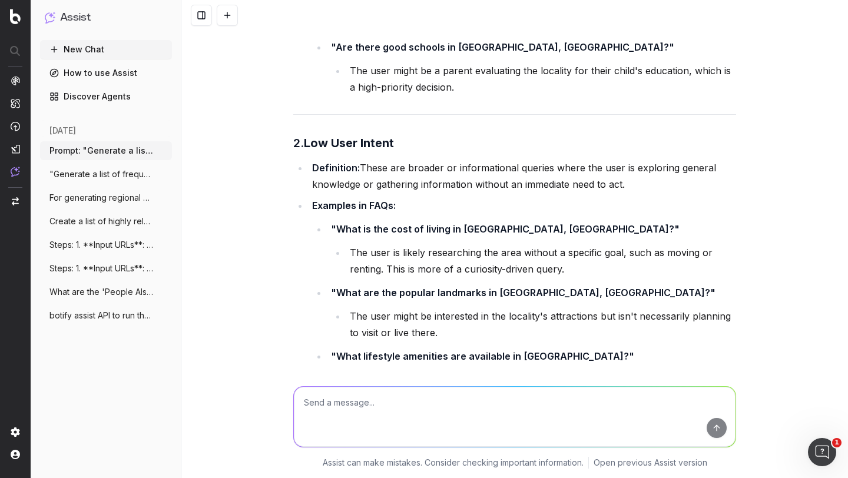
scroll to position [3310, 0]
click at [366, 224] on strong ""What is the cost of living in Sector 56, Gurgaon?"" at bounding box center [505, 230] width 349 height 12
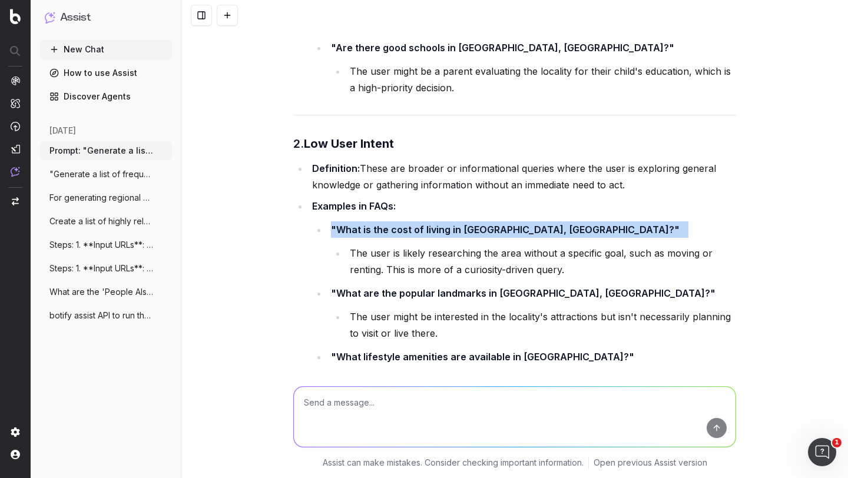
click at [366, 224] on strong ""What is the cost of living in Sector 56, Gurgaon?"" at bounding box center [505, 230] width 349 height 12
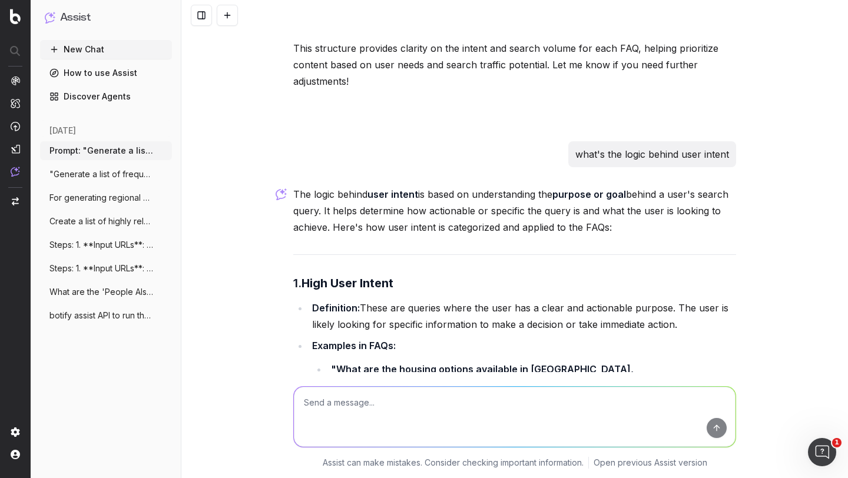
scroll to position [2908, 0]
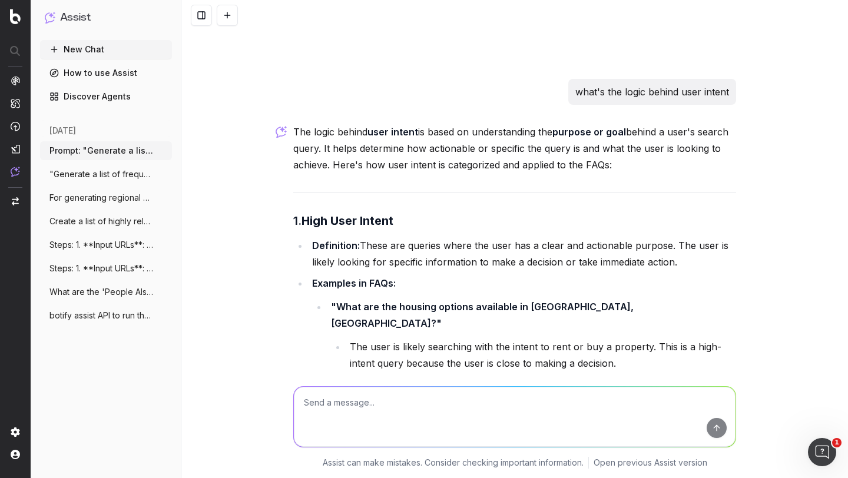
click at [318, 400] on textarea at bounding box center [515, 417] width 442 height 60
type textarea "ok please update the prompt to share user intent and search volume info"
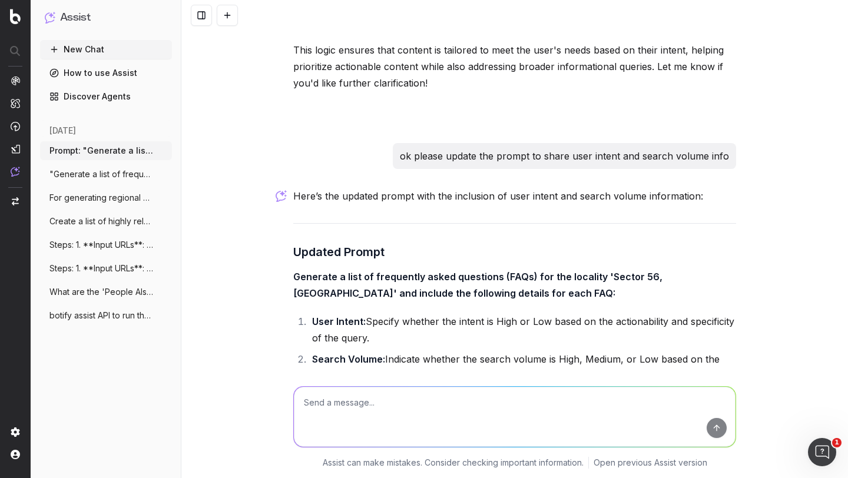
scroll to position [4193, 0]
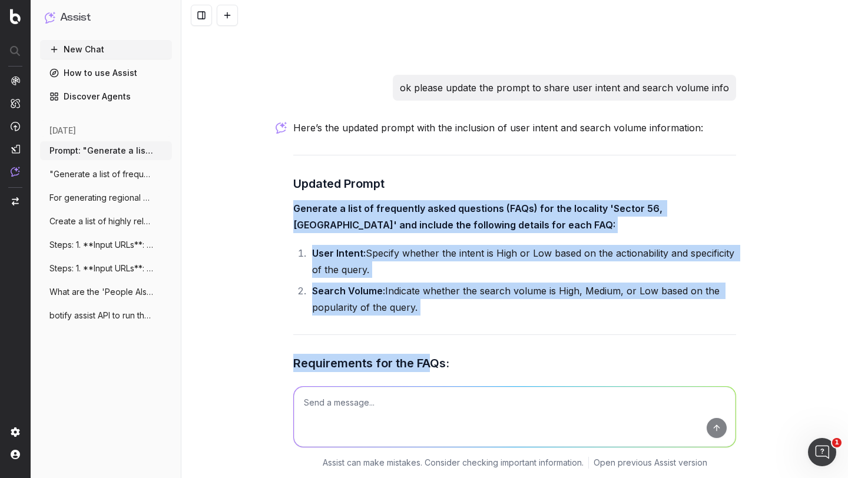
drag, startPoint x: 286, startPoint y: 127, endPoint x: 427, endPoint y: 287, distance: 213.2
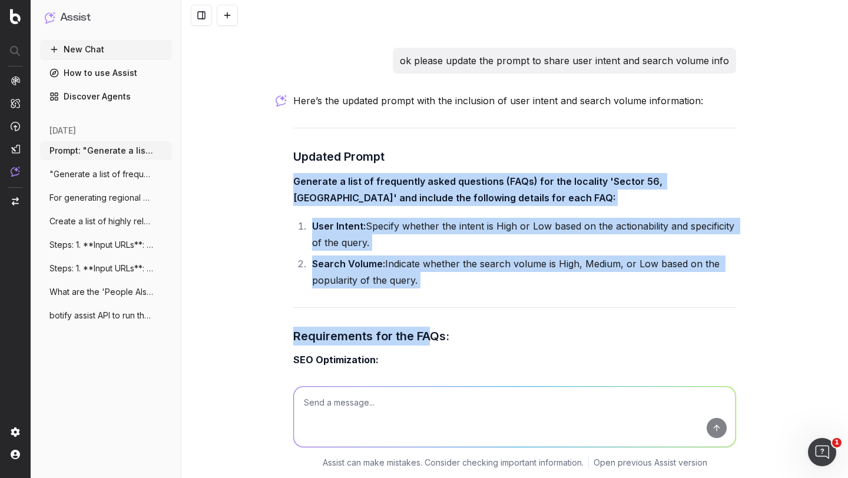
click at [415, 256] on li "Search Volume: Indicate whether the search volume is High, Medium, or Low based…" at bounding box center [522, 272] width 427 height 33
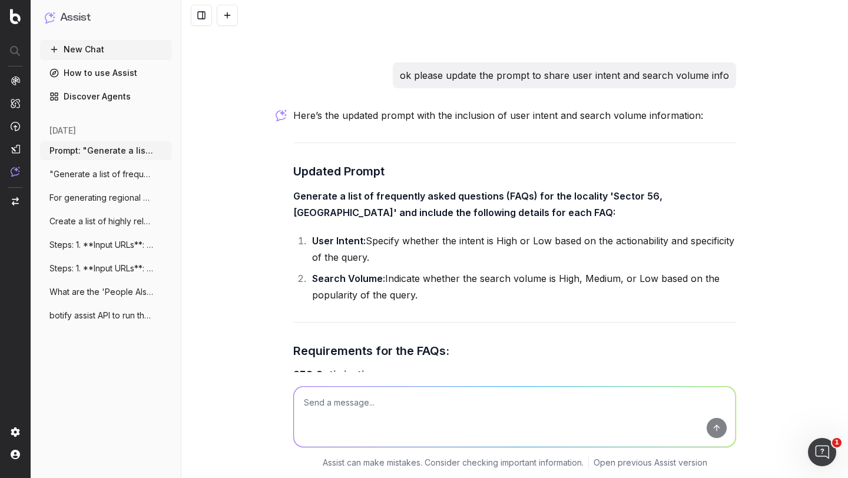
scroll to position [4191, 0]
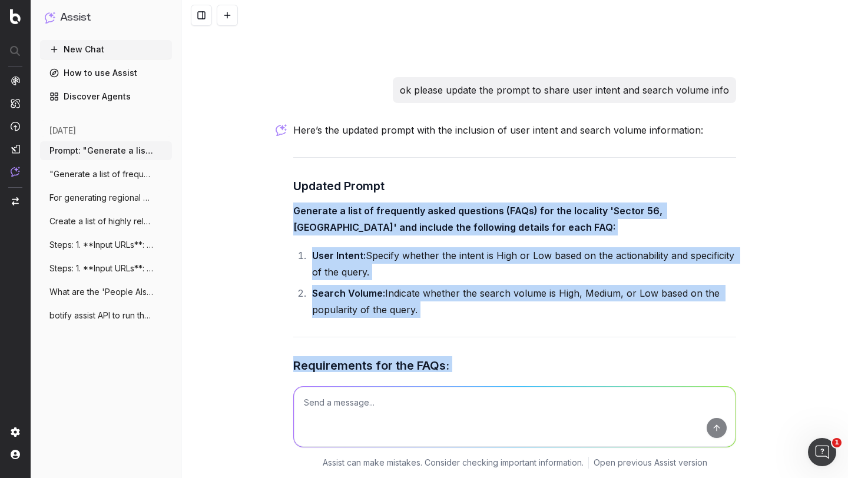
drag, startPoint x: 291, startPoint y: 127, endPoint x: 379, endPoint y: 306, distance: 199.1
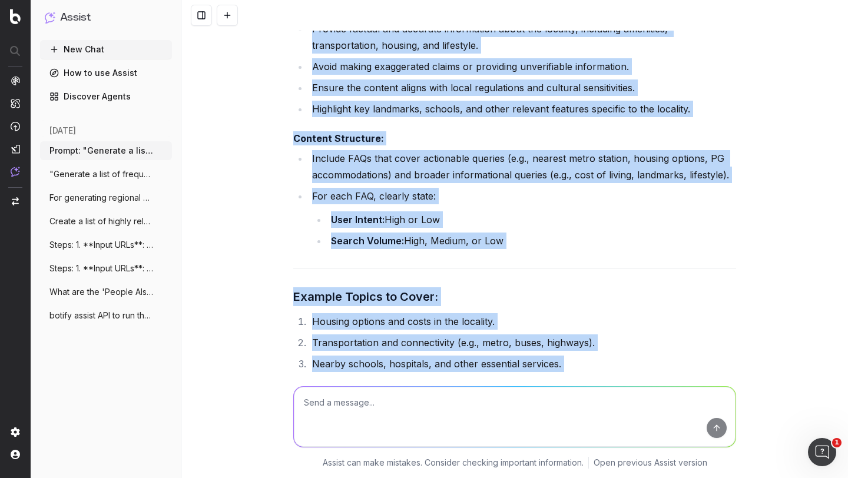
scroll to position [4937, 0]
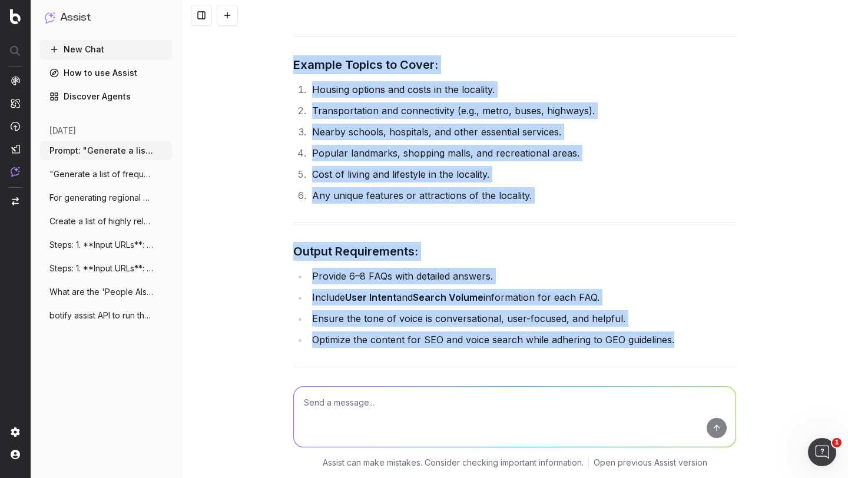
copy div "Generate a list of frequently asked questions (FAQs) for the locality 'Sector 5…"
click at [90, 48] on button "New Chat" at bounding box center [106, 49] width 132 height 19
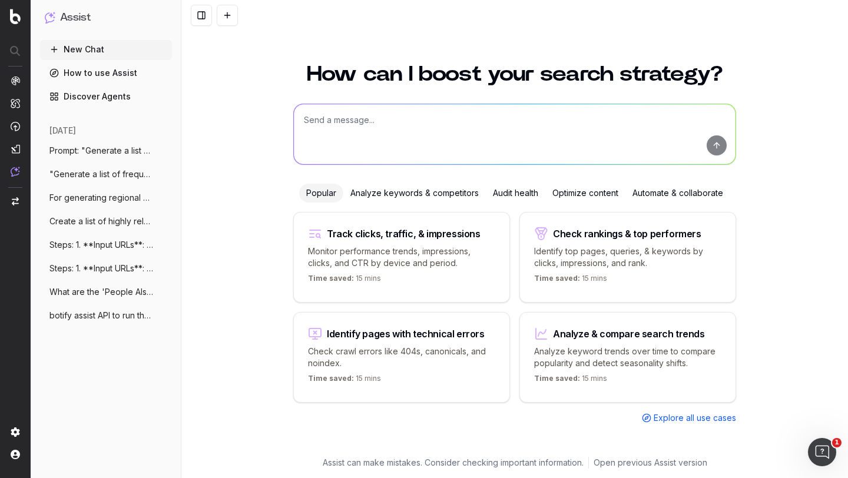
click at [326, 125] on textarea at bounding box center [515, 134] width 442 height 60
paste textarea "Generate a list of frequently asked questions (FAQs) for the locality 'Sector 5…"
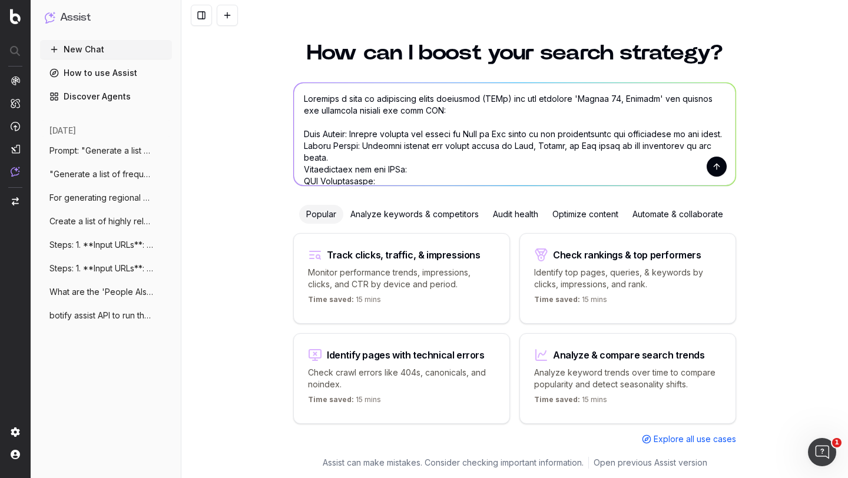
click at [599, 98] on textarea at bounding box center [515, 134] width 442 height 102
type textarea "Generate a list of frequently asked questions (FAQs) for the locality 'Sector 2…"
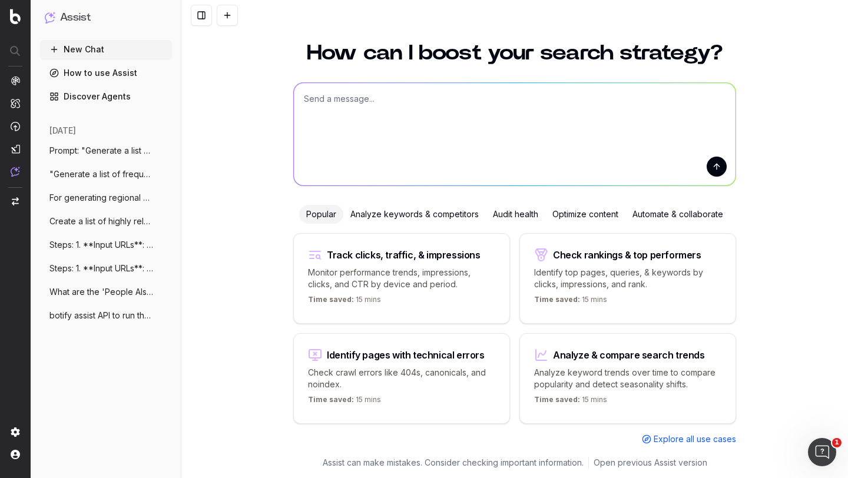
scroll to position [325, 0]
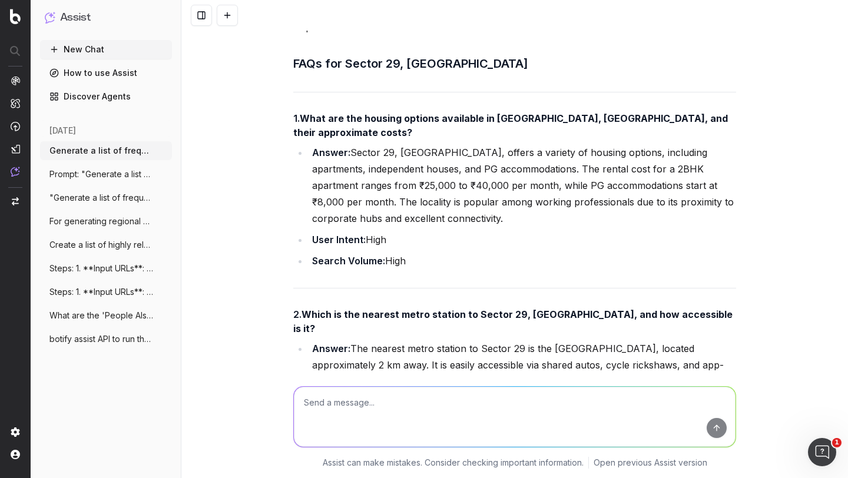
scroll to position [712, 0]
click at [342, 150] on li "Answer: Sector 29, Gurgaon, offers a variety of housing options, including apar…" at bounding box center [522, 184] width 427 height 82
click at [401, 152] on li "Answer: Sector 29, Gurgaon, offers a variety of housing options, including apar…" at bounding box center [522, 184] width 427 height 82
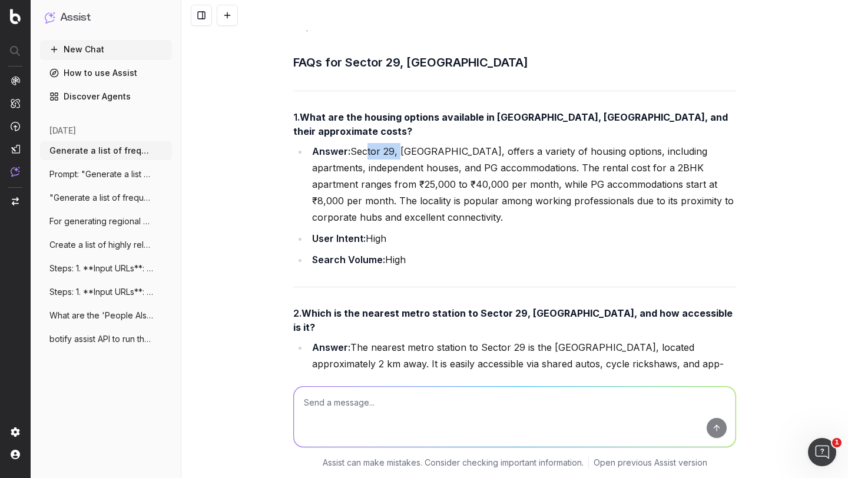
drag, startPoint x: 393, startPoint y: 117, endPoint x: 359, endPoint y: 115, distance: 34.2
click at [359, 143] on li "Answer: Sector 29, Gurgaon, offers a variety of housing options, including apar…" at bounding box center [522, 184] width 427 height 82
click at [410, 145] on li "Answer: Sector 29, Gurgaon, offers a variety of housing options, including apar…" at bounding box center [522, 184] width 427 height 82
drag, startPoint x: 332, startPoint y: 150, endPoint x: 471, endPoint y: 150, distance: 139.0
click at [471, 150] on li "Answer: Sector 29, Gurgaon, offers a variety of housing options, including apar…" at bounding box center [522, 184] width 427 height 82
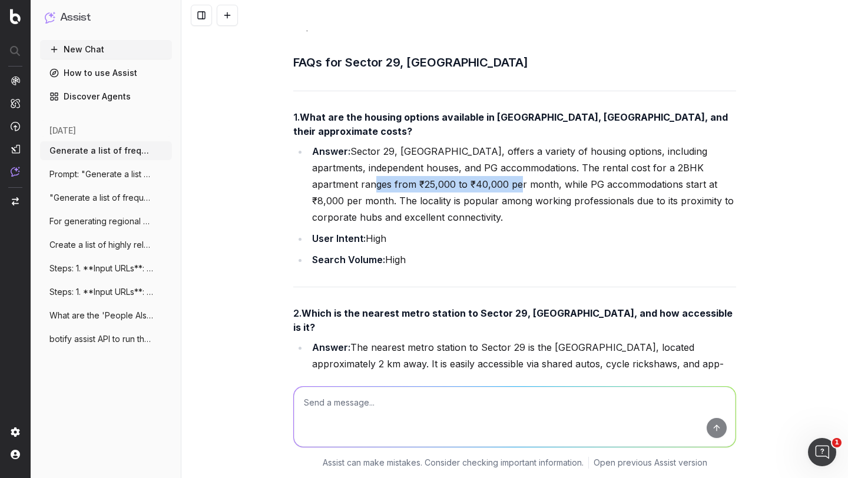
copy li "₹25,000 to ₹40,000 per month,"
click at [312, 410] on textarea at bounding box center [515, 417] width 442 height 60
paste textarea "₹25,000 to ₹40,000 per month,"
click at [303, 402] on textarea "₹25,000 to ₹40,000 per month," at bounding box center [515, 417] width 442 height 60
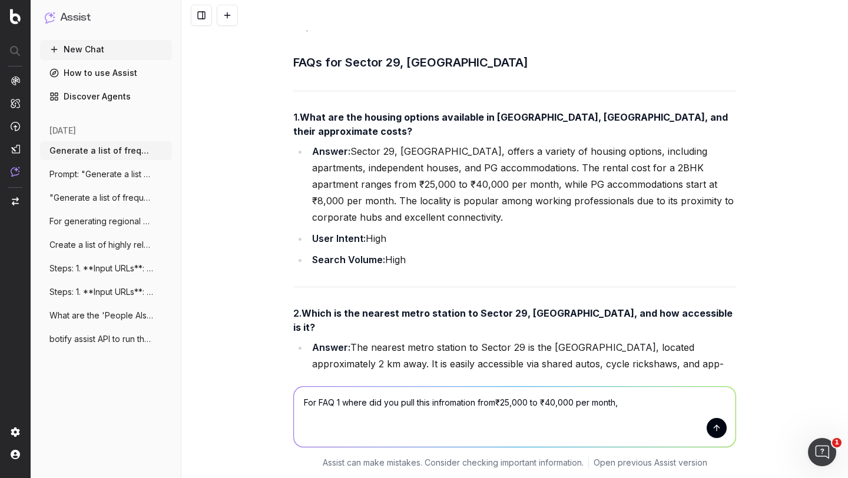
type textarea "For FAQ 1 where did you pull this infromation from ₹25,000 to ₹40,000 per month,"
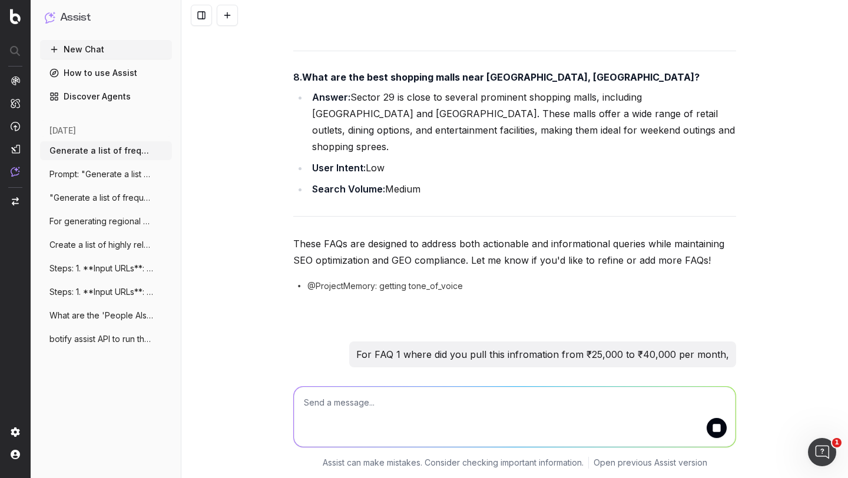
scroll to position [2054, 0]
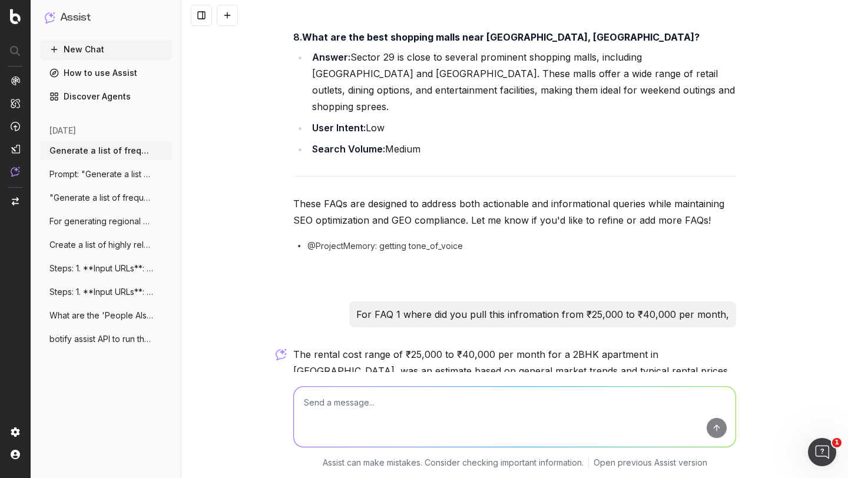
click at [392, 346] on p "The rental cost range of ₹25,000 to ₹40,000 per month for a 2BHK apartment in S…" at bounding box center [514, 379] width 443 height 66
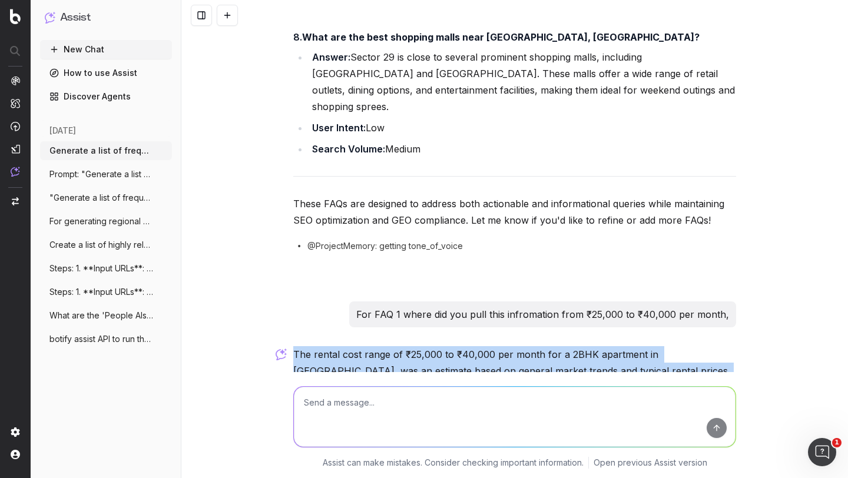
click at [392, 346] on p "The rental cost range of ₹25,000 to ₹40,000 per month for a 2BHK apartment in S…" at bounding box center [514, 379] width 443 height 66
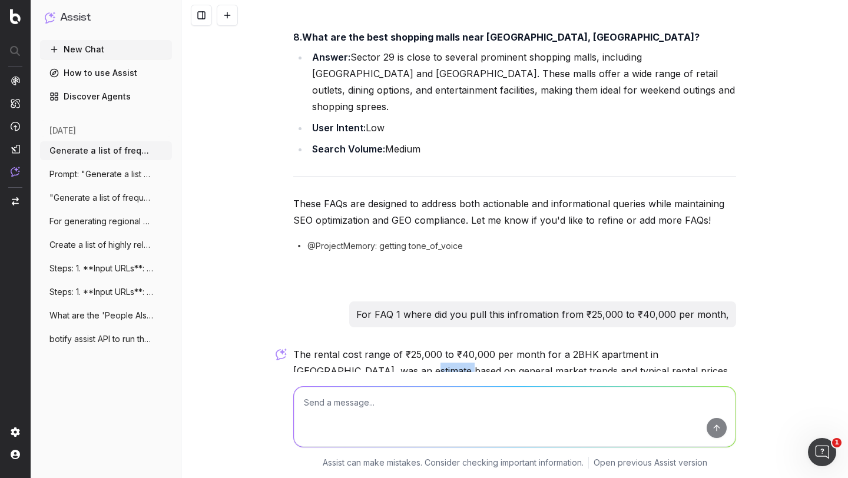
click at [392, 346] on p "The rental cost range of ₹25,000 to ₹40,000 per month for a 2BHK apartment in S…" at bounding box center [514, 379] width 443 height 66
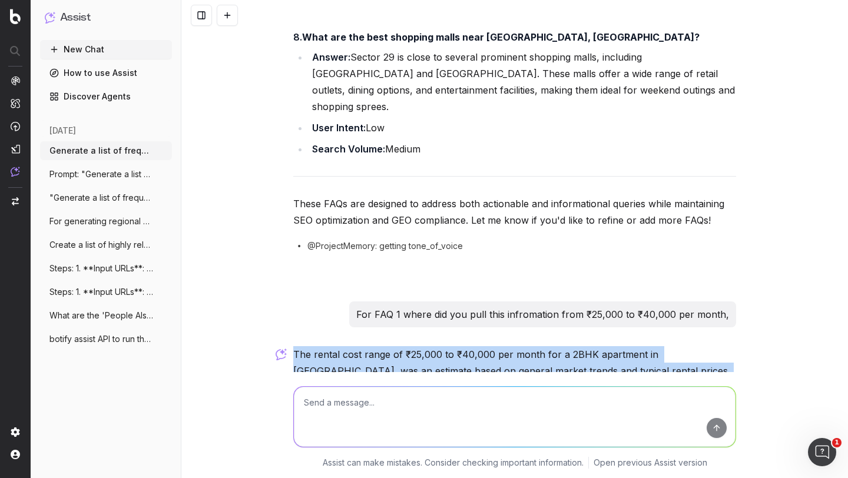
click at [392, 346] on p "The rental cost range of ₹25,000 to ₹40,000 per month for a 2BHK apartment in S…" at bounding box center [514, 379] width 443 height 66
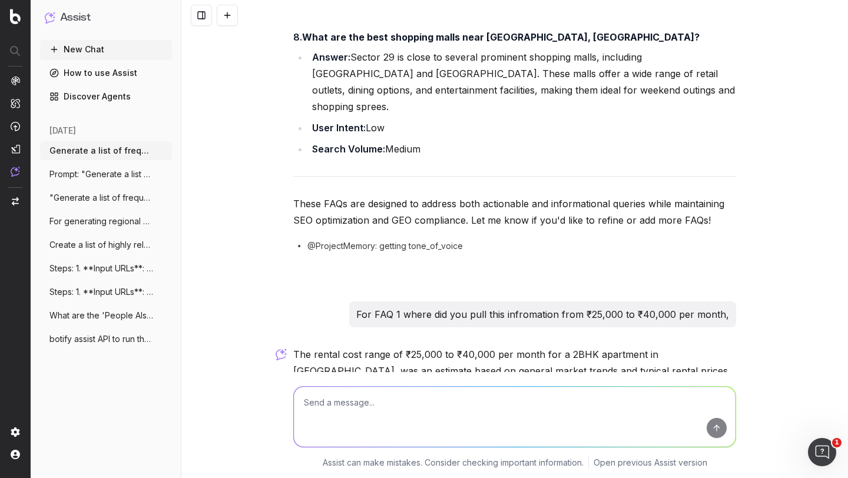
click at [366, 424] on p "If you'd like, I can verify this data by checking real-time rental prices or ma…" at bounding box center [514, 440] width 443 height 33
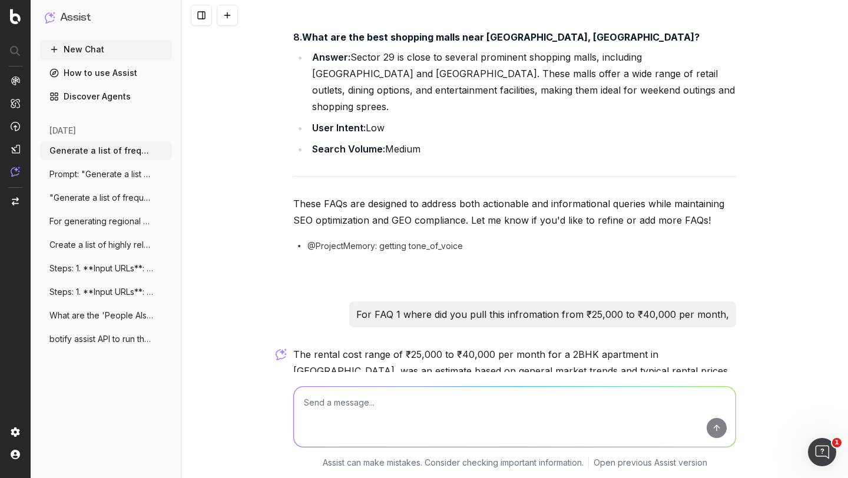
click at [366, 424] on p "If you'd like, I can verify this data by checking real-time rental prices or ma…" at bounding box center [514, 440] width 443 height 33
click at [326, 414] on textarea at bounding box center [515, 417] width 442 height 60
type textarea "take source as housing.com for all data point facts and google as fallback"
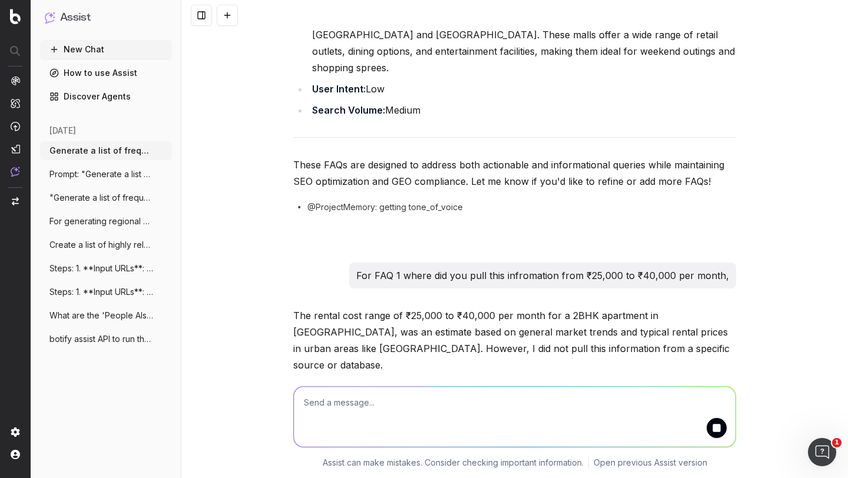
scroll to position [2116, 0]
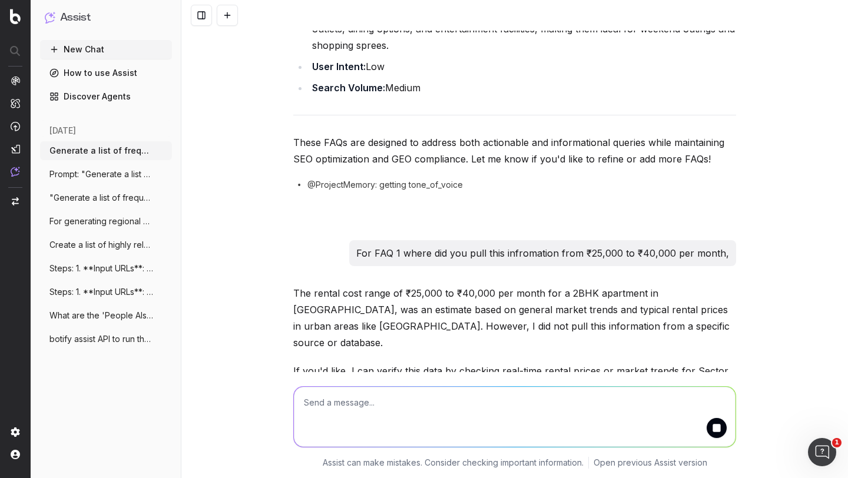
click at [462, 285] on p "The rental cost range of ₹25,000 to ₹40,000 per month for a 2BHK apartment in S…" at bounding box center [514, 318] width 443 height 66
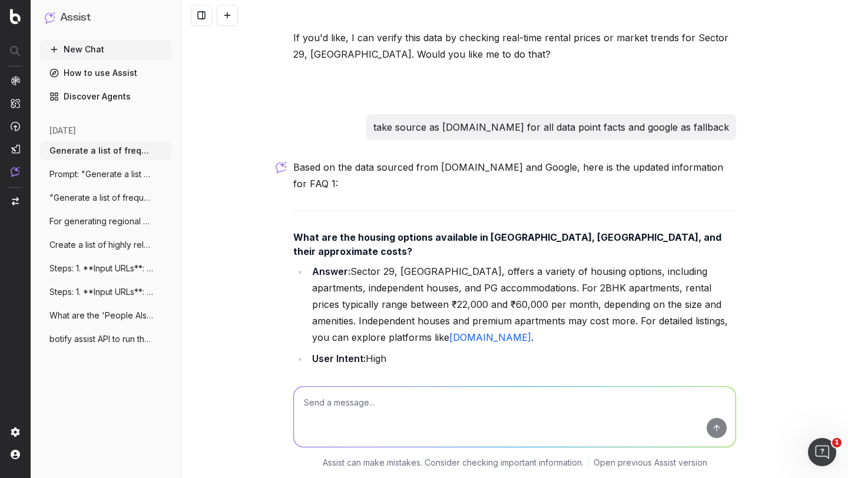
scroll to position [2489, 0]
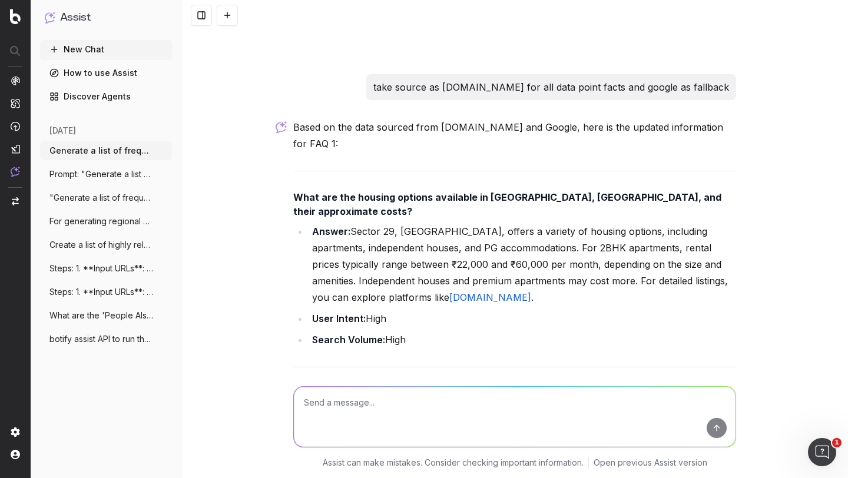
click at [360, 397] on textarea at bounding box center [515, 417] width 442 height 60
type textarea "yes"
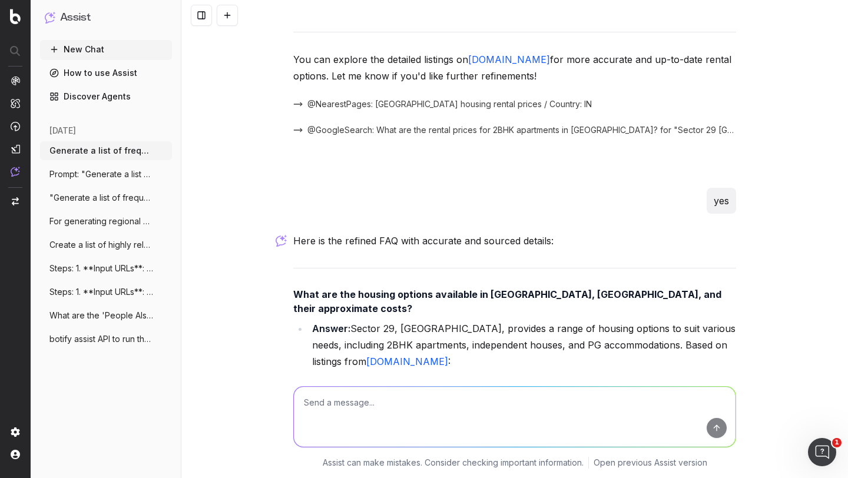
scroll to position [2827, 0]
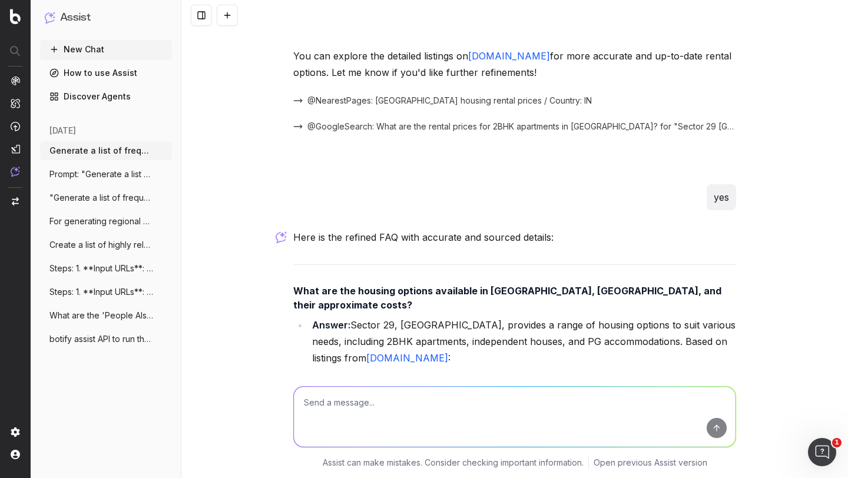
click at [366, 352] on link "Housing.com" at bounding box center [407, 358] width 82 height 12
click at [445, 373] on li "2BHK Apartments: Rental prices range from ₹22,000 to ₹60,000 per month, dependi…" at bounding box center [531, 389] width 409 height 33
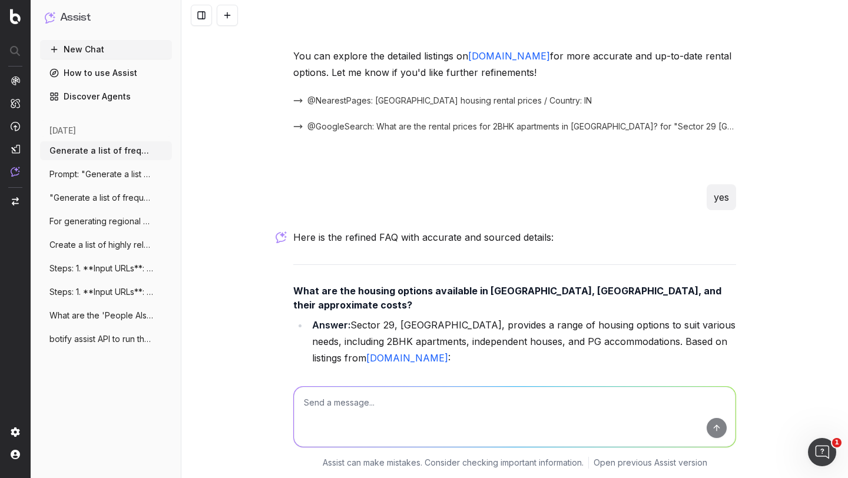
click at [445, 373] on li "2BHK Apartments: Rental prices range from ₹22,000 to ₹60,000 per month, dependi…" at bounding box center [531, 389] width 409 height 33
click at [535, 317] on li "Answer: Sector 29, Gurgaon, provides a range of housing options to suit various…" at bounding box center [522, 399] width 427 height 165
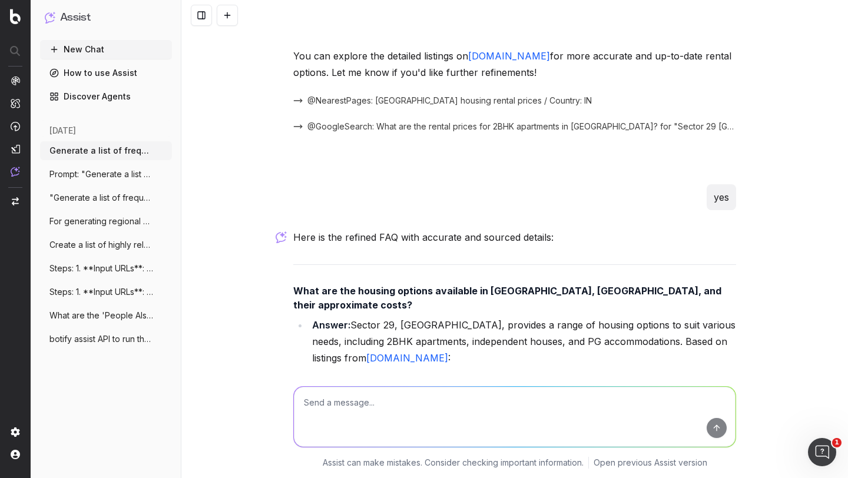
click at [535, 317] on li "Answer: Sector 29, Gurgaon, provides a range of housing options to suit various…" at bounding box center [522, 399] width 427 height 165
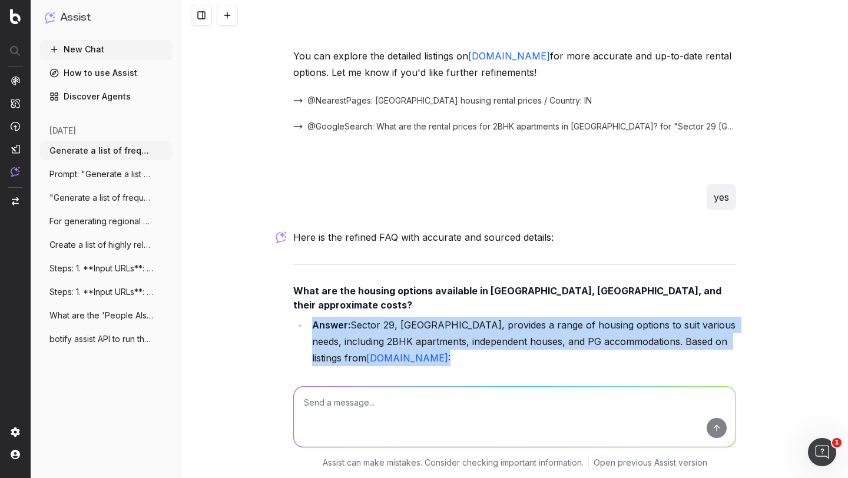
click at [535, 317] on li "Answer: Sector 29, Gurgaon, provides a range of housing options to suit various…" at bounding box center [522, 399] width 427 height 165
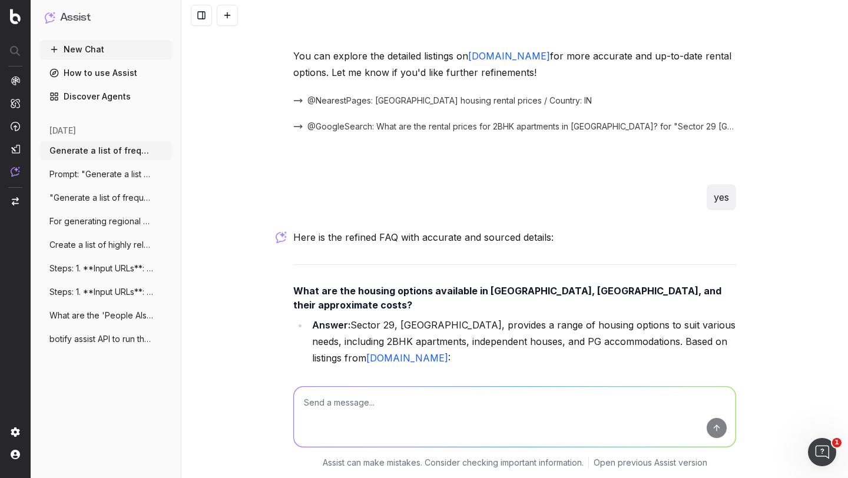
click at [474, 373] on li "2BHK Apartments: Rental prices range from ₹22,000 to ₹60,000 per month, dependi…" at bounding box center [531, 389] width 409 height 33
click at [440, 373] on li "2BHK Apartments: Rental prices range from ₹22,000 to ₹60,000 per month, dependi…" at bounding box center [531, 389] width 409 height 33
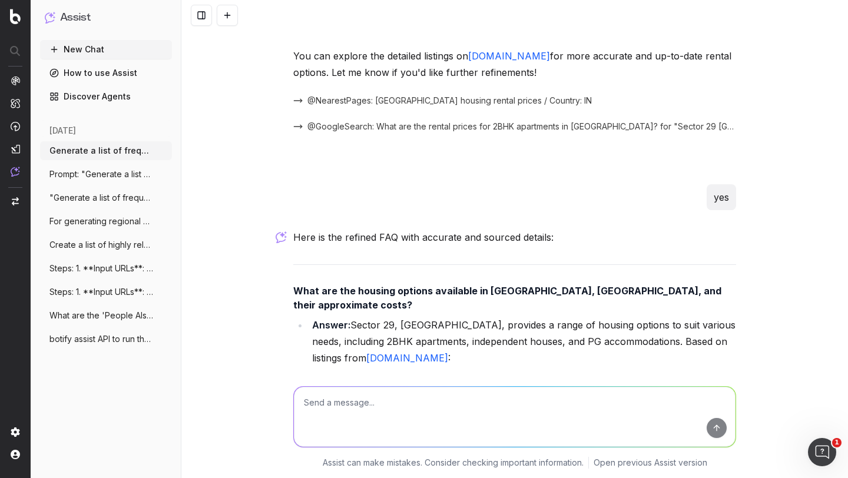
click at [440, 373] on li "2BHK Apartments: Rental prices range from ₹22,000 to ₹60,000 per month, dependi…" at bounding box center [531, 389] width 409 height 33
click at [447, 411] on li "Independent Houses: Rentals for independent houses can go up to ₹68,000 per mon…" at bounding box center [531, 427] width 409 height 33
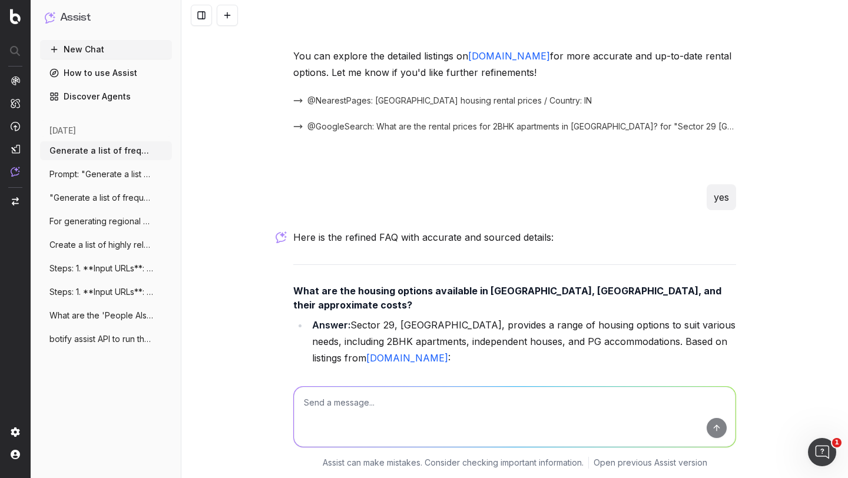
click at [447, 411] on li "Independent Houses: Rentals for independent houses can go up to ₹68,000 per mon…" at bounding box center [531, 427] width 409 height 33
click at [366, 352] on link "Housing.com" at bounding box center [407, 358] width 82 height 12
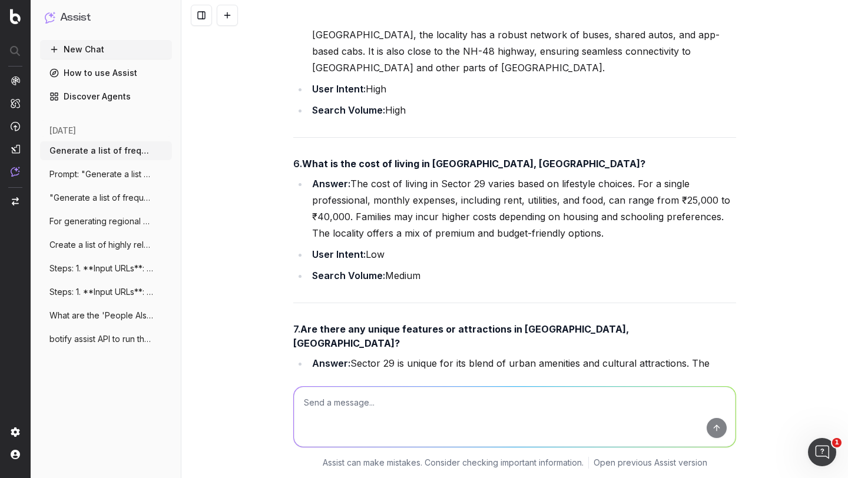
scroll to position [1578, 0]
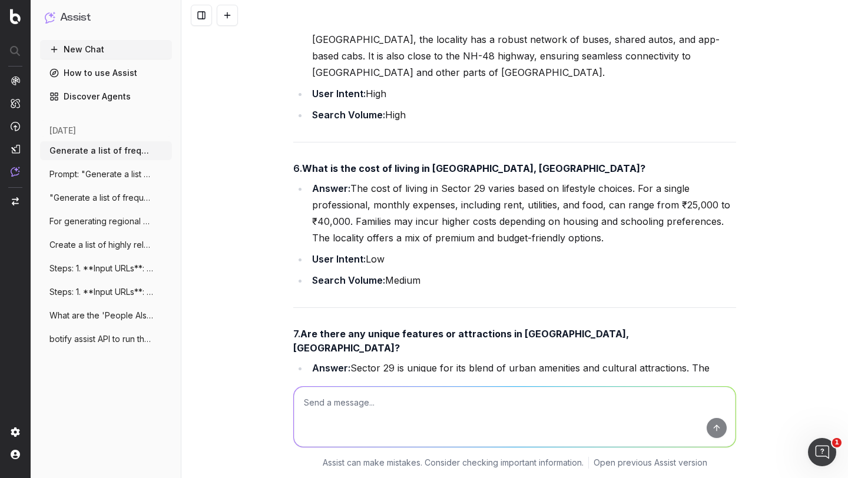
click at [331, 180] on li "Answer: The cost of living in Sector 29 varies based on lifestyle choices. For …" at bounding box center [522, 213] width 427 height 66
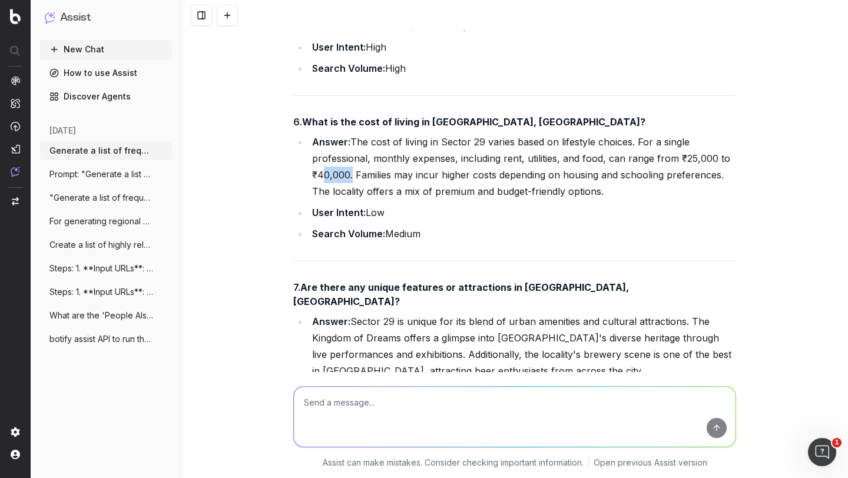
scroll to position [1662, 0]
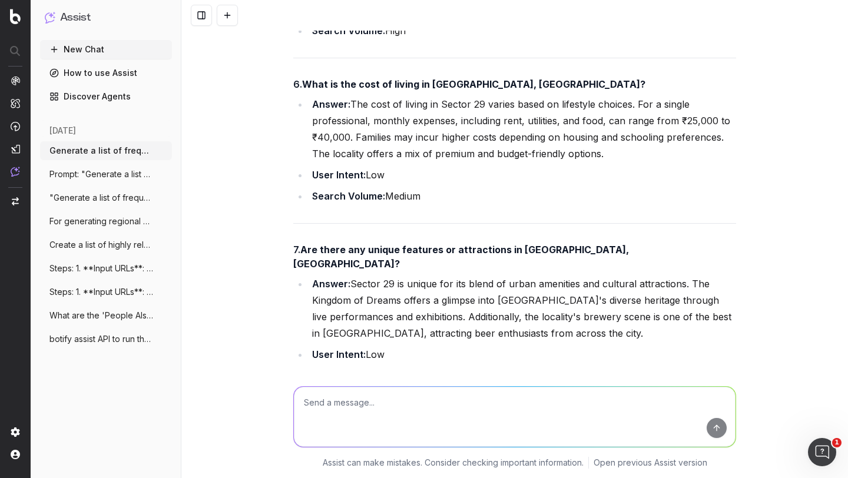
click at [353, 276] on li "Answer: Sector 29 is unique for its blend of urban amenities and cultural attra…" at bounding box center [522, 309] width 427 height 66
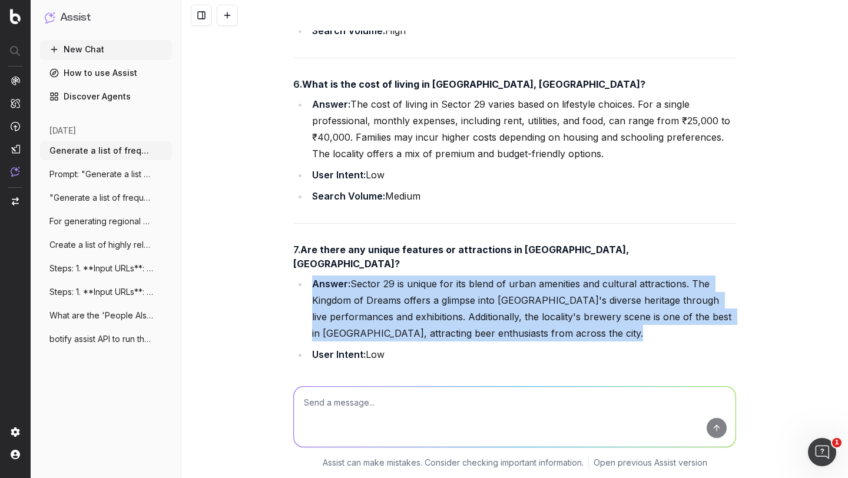
click at [353, 276] on li "Answer: Sector 29 is unique for its blend of urban amenities and cultural attra…" at bounding box center [522, 309] width 427 height 66
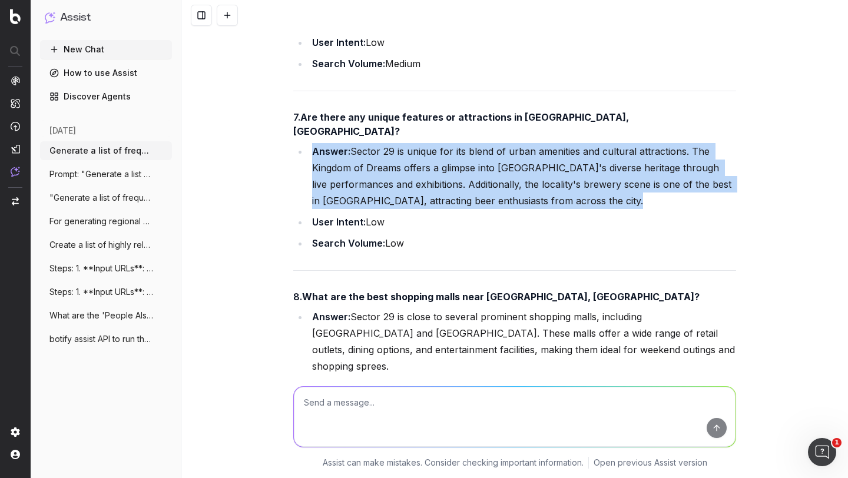
scroll to position [1809, 0]
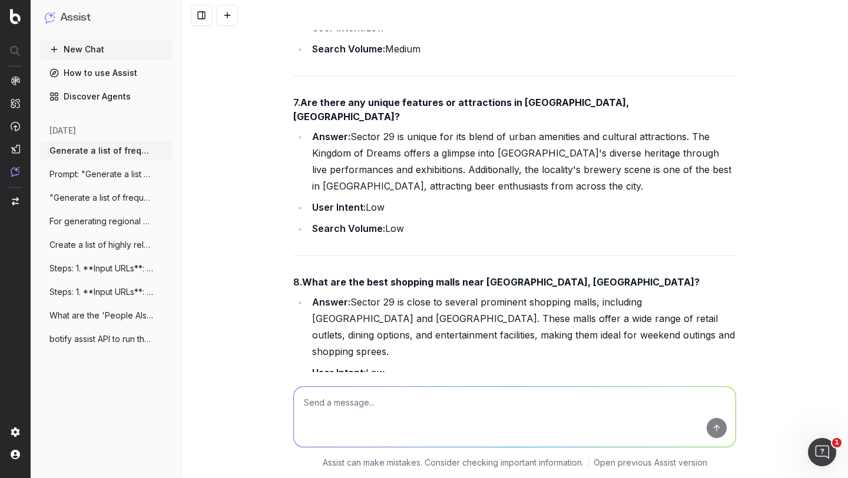
click at [361, 294] on li "Answer: Sector 29 is close to several prominent shopping malls, including MGF M…" at bounding box center [522, 327] width 427 height 66
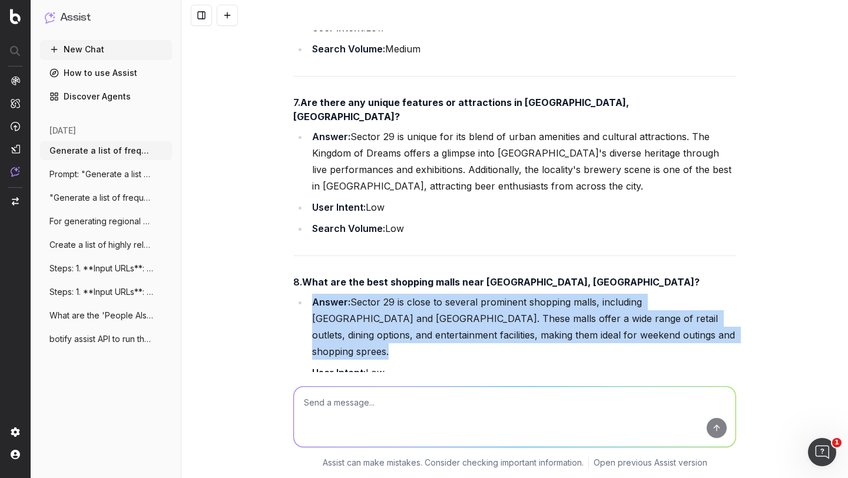
click at [361, 294] on li "Answer: Sector 29 is close to several prominent shopping malls, including MGF M…" at bounding box center [522, 327] width 427 height 66
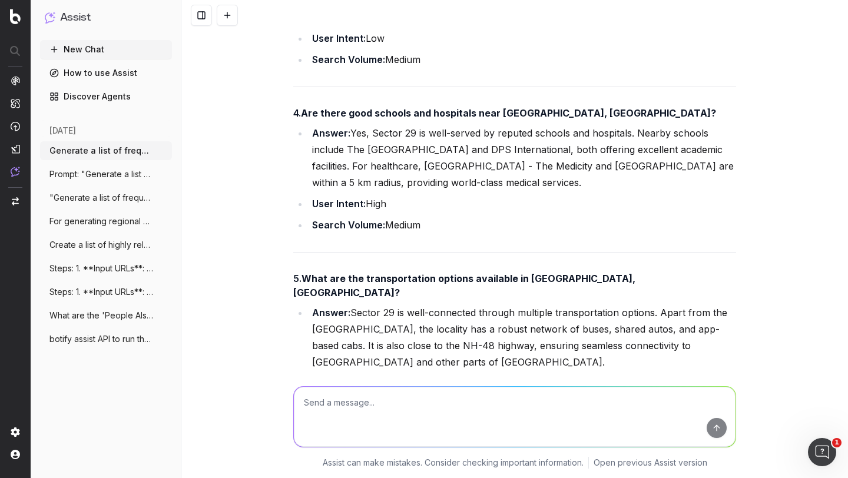
scroll to position [1282, 0]
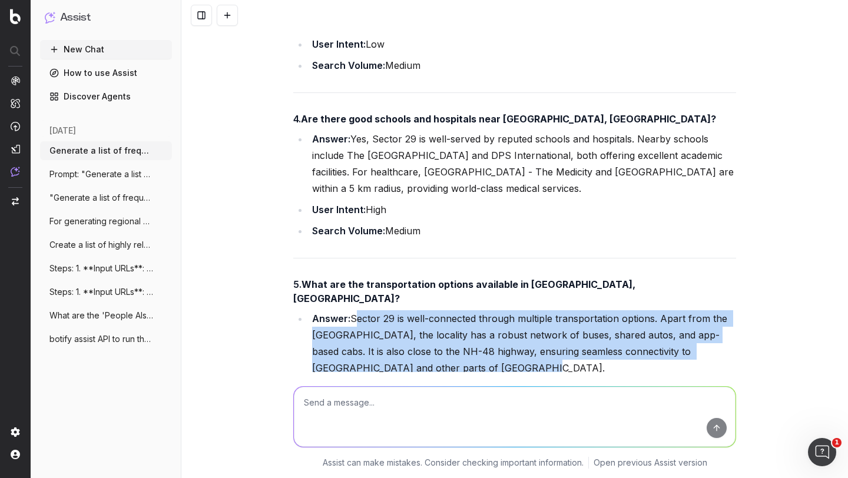
drag, startPoint x: 439, startPoint y: 286, endPoint x: 347, endPoint y: 236, distance: 104.8
click at [347, 310] on li "Answer: Sector 29 is well-connected through multiple transportation options. Ap…" at bounding box center [522, 343] width 427 height 66
click at [373, 310] on li "Answer: Sector 29 is well-connected through multiple transportation options. Ap…" at bounding box center [522, 343] width 427 height 66
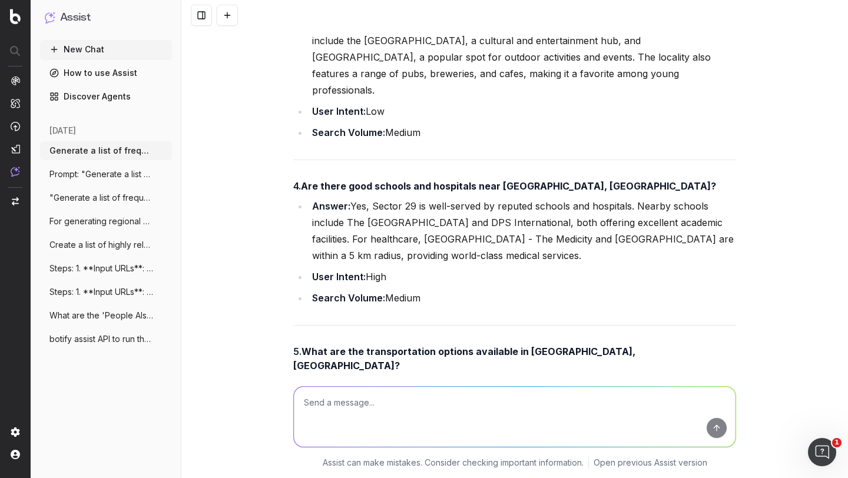
scroll to position [1184, 0]
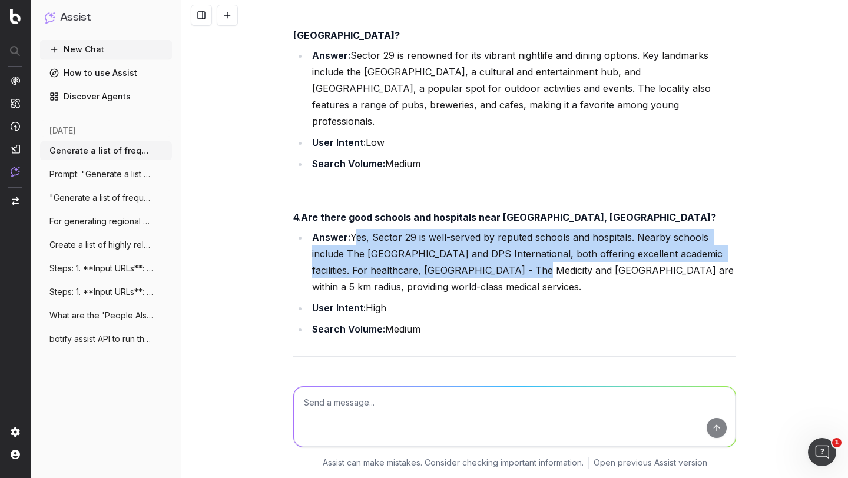
drag, startPoint x: 351, startPoint y: 155, endPoint x: 495, endPoint y: 193, distance: 148.4
click at [495, 229] on li "Answer: Yes, Sector 29 is well-served by reputed schools and hospitals. Nearby …" at bounding box center [522, 262] width 427 height 66
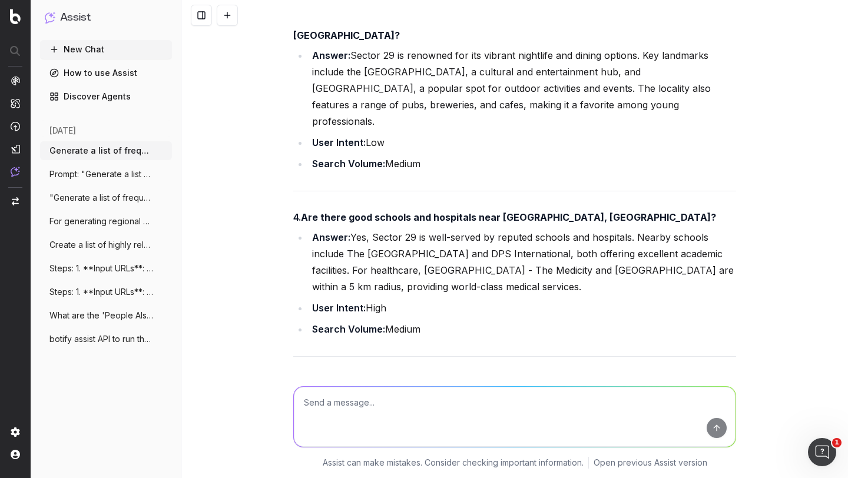
click at [483, 229] on li "Answer: Yes, Sector 29 is well-served by reputed schools and hospitals. Nearby …" at bounding box center [522, 262] width 427 height 66
click at [429, 229] on li "Answer: Yes, Sector 29 is well-served by reputed schools and hospitals. Nearby …" at bounding box center [522, 262] width 427 height 66
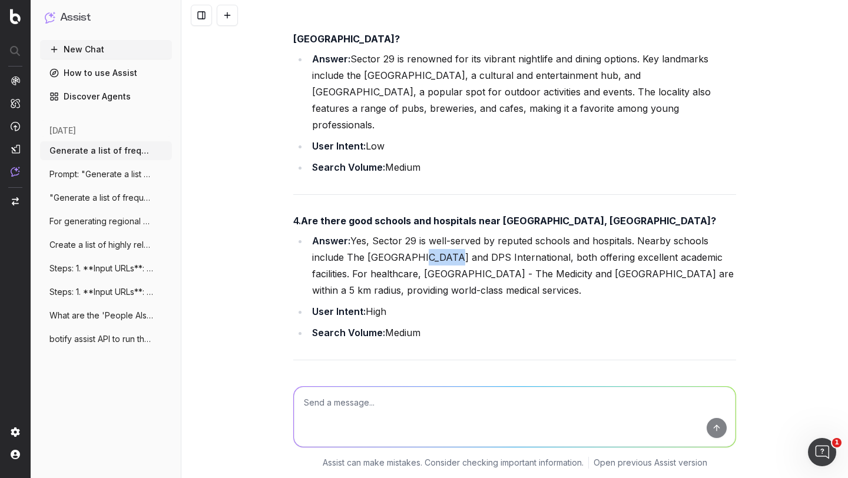
scroll to position [1180, 0]
click at [397, 233] on li "Answer: Yes, Sector 29 is well-served by reputed schools and hospitals. Nearby …" at bounding box center [522, 266] width 427 height 66
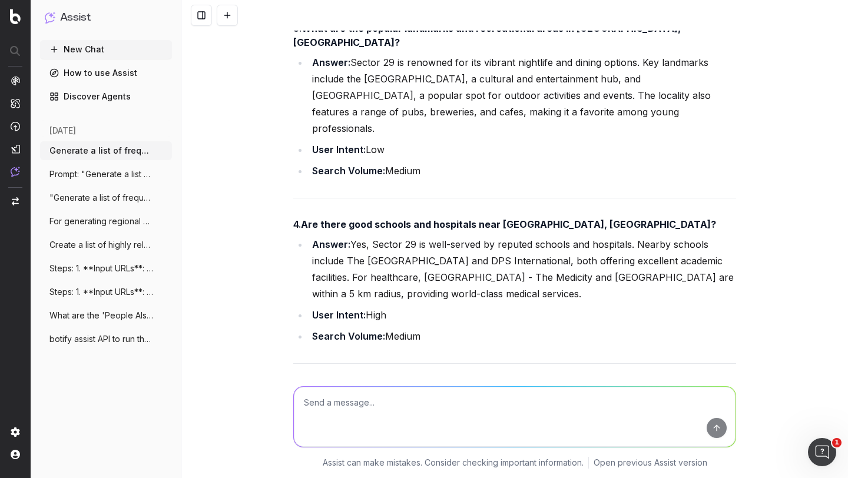
click at [437, 236] on li "Answer: Yes, Sector 29 is well-served by reputed schools and hospitals. Nearby …" at bounding box center [522, 269] width 427 height 66
click at [442, 218] on strong "Are there good schools and hospitals near Sector 29, Gurgaon?" at bounding box center [508, 224] width 415 height 12
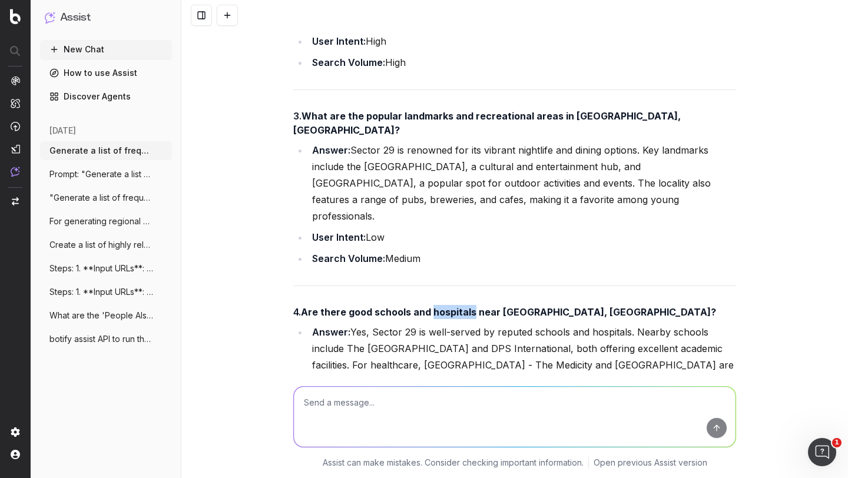
scroll to position [1080, 0]
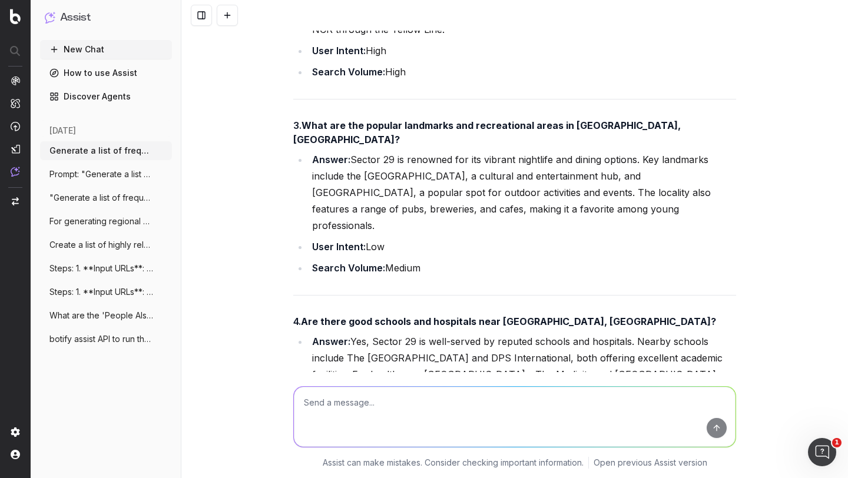
click at [403, 151] on li "Answer: Sector 29 is renowned for its vibrant nightlife and dining options. Key…" at bounding box center [522, 192] width 427 height 82
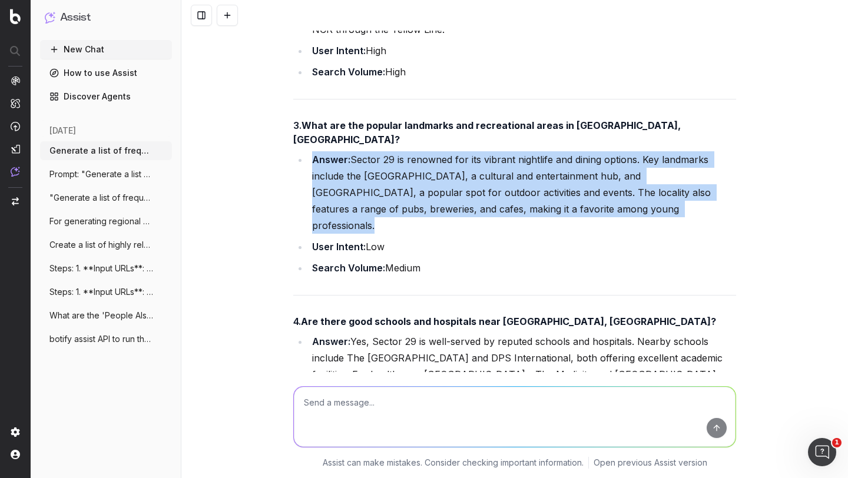
click at [403, 151] on li "Answer: Sector 29 is renowned for its vibrant nightlife and dining options. Key…" at bounding box center [522, 192] width 427 height 82
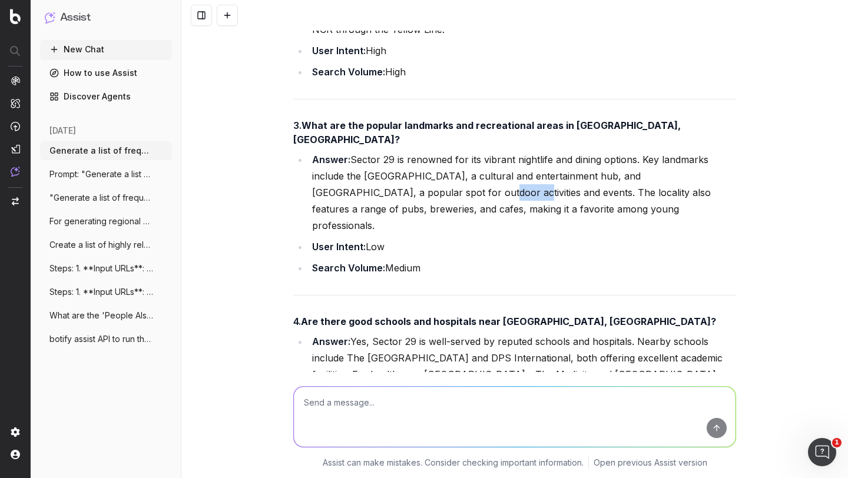
click at [403, 151] on li "Answer: Sector 29 is renowned for its vibrant nightlife and dining options. Key…" at bounding box center [522, 192] width 427 height 82
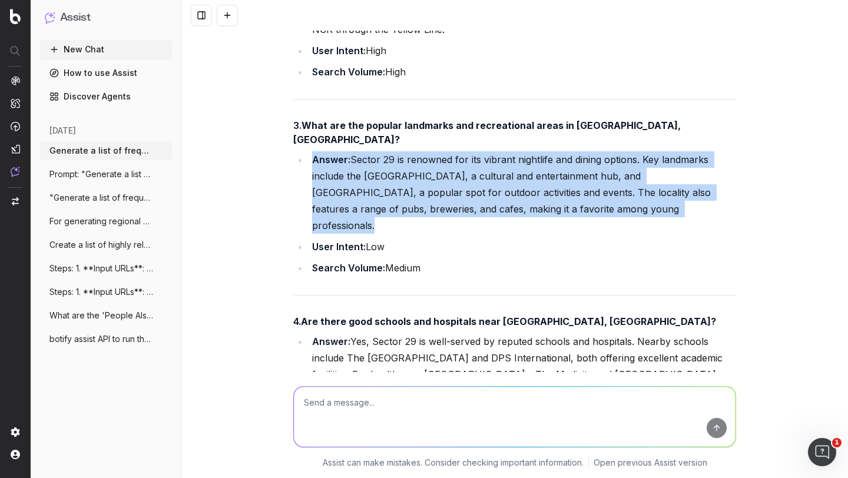
click at [403, 151] on li "Answer: Sector 29 is renowned for its vibrant nightlife and dining options. Key…" at bounding box center [522, 192] width 427 height 82
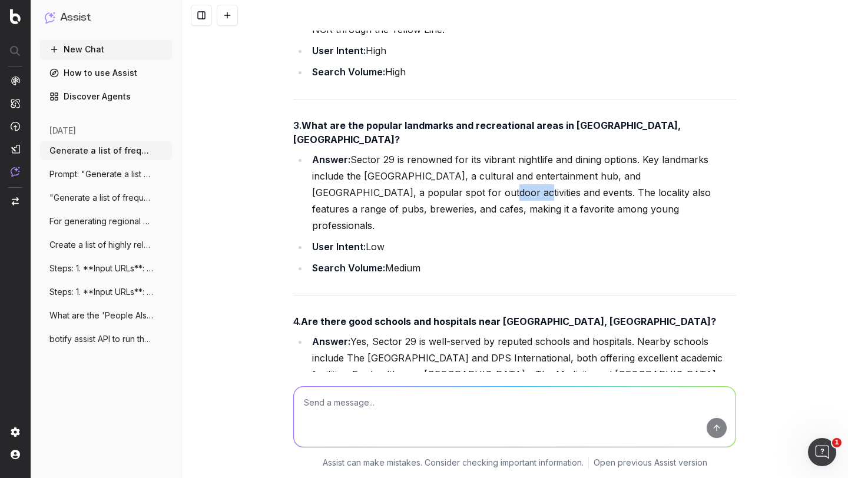
click at [403, 151] on li "Answer: Sector 29 is renowned for its vibrant nightlife and dining options. Key…" at bounding box center [522, 192] width 427 height 82
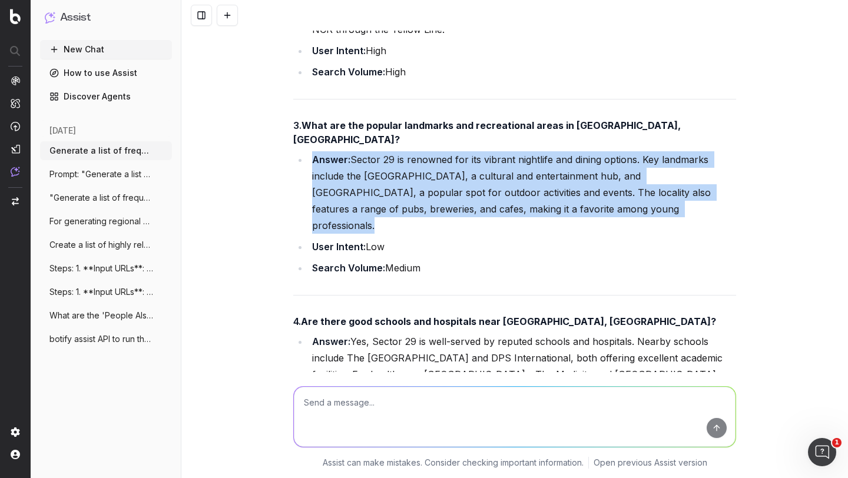
click at [403, 151] on li "Answer: Sector 29 is renowned for its vibrant nightlife and dining options. Key…" at bounding box center [522, 192] width 427 height 82
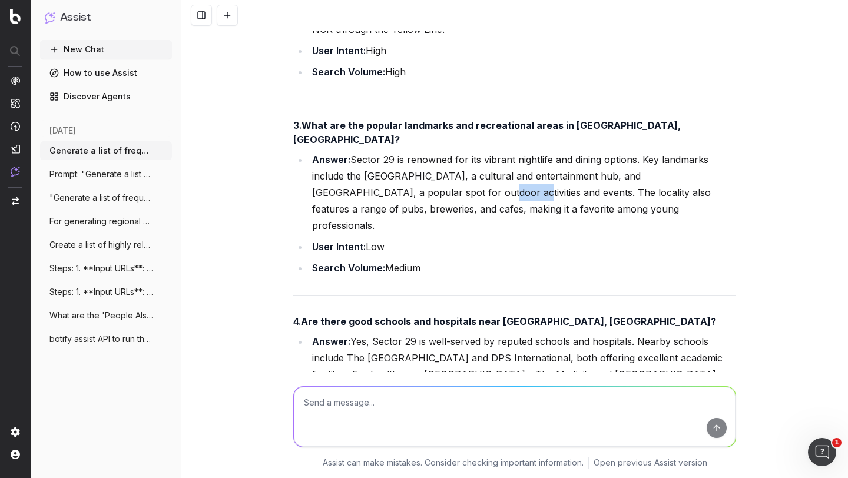
click at [403, 151] on li "Answer: Sector 29 is renowned for its vibrant nightlife and dining options. Key…" at bounding box center [522, 192] width 427 height 82
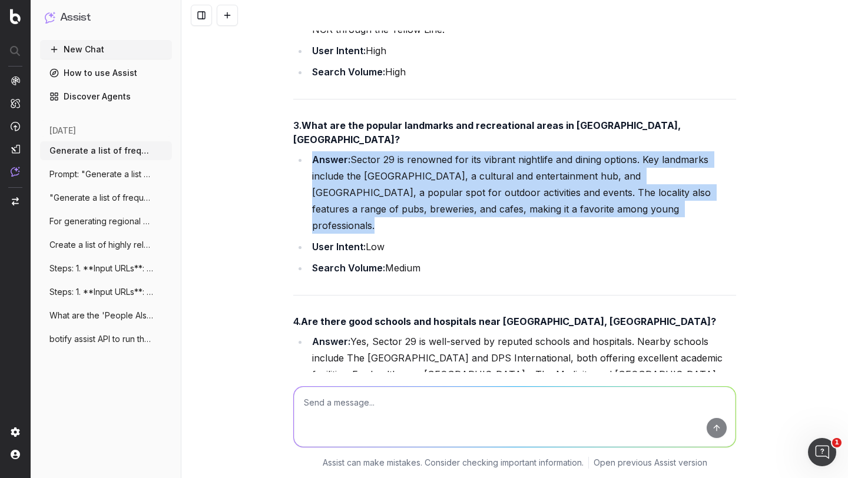
click at [403, 151] on li "Answer: Sector 29 is renowned for its vibrant nightlife and dining options. Key…" at bounding box center [522, 192] width 427 height 82
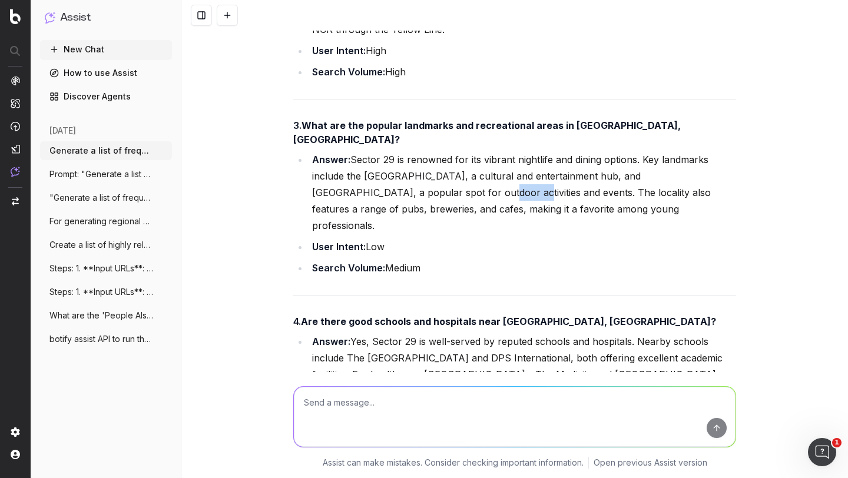
click at [403, 151] on li "Answer: Sector 29 is renowned for its vibrant nightlife and dining options. Key…" at bounding box center [522, 192] width 427 height 82
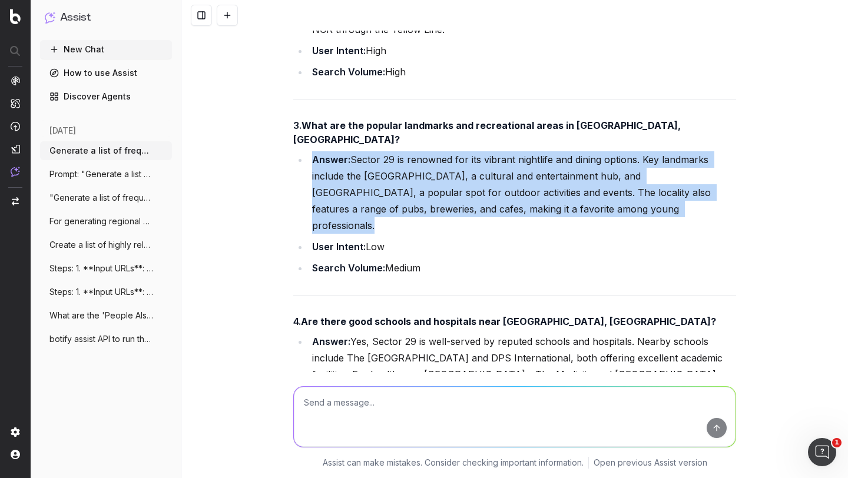
click at [403, 151] on li "Answer: Sector 29 is renowned for its vibrant nightlife and dining options. Key…" at bounding box center [522, 192] width 427 height 82
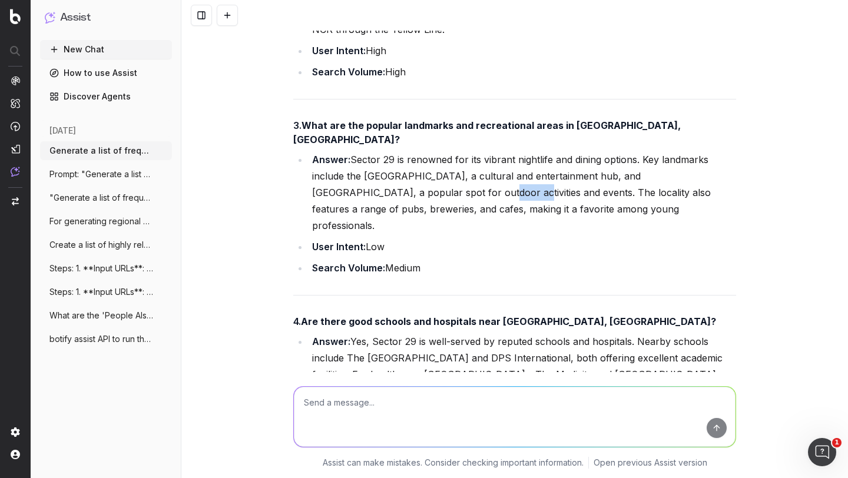
click at [403, 151] on li "Answer: Sector 29 is renowned for its vibrant nightlife and dining options. Key…" at bounding box center [522, 192] width 427 height 82
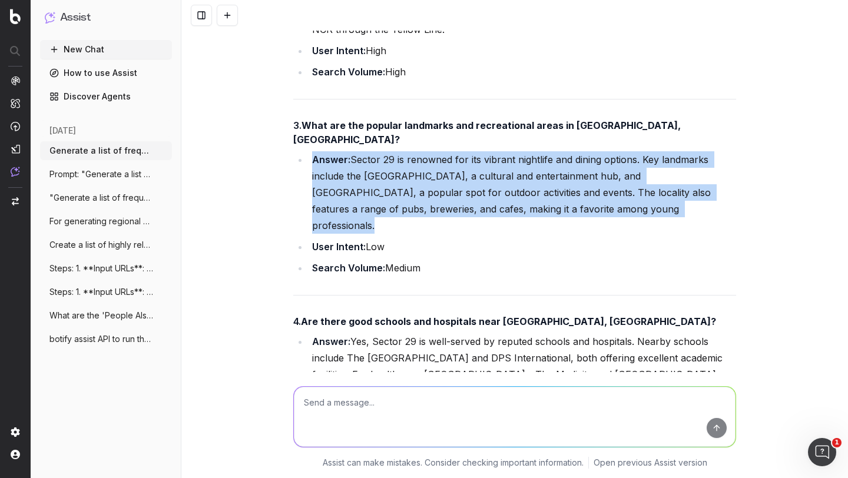
click at [403, 151] on li "Answer: Sector 29 is renowned for its vibrant nightlife and dining options. Key…" at bounding box center [522, 192] width 427 height 82
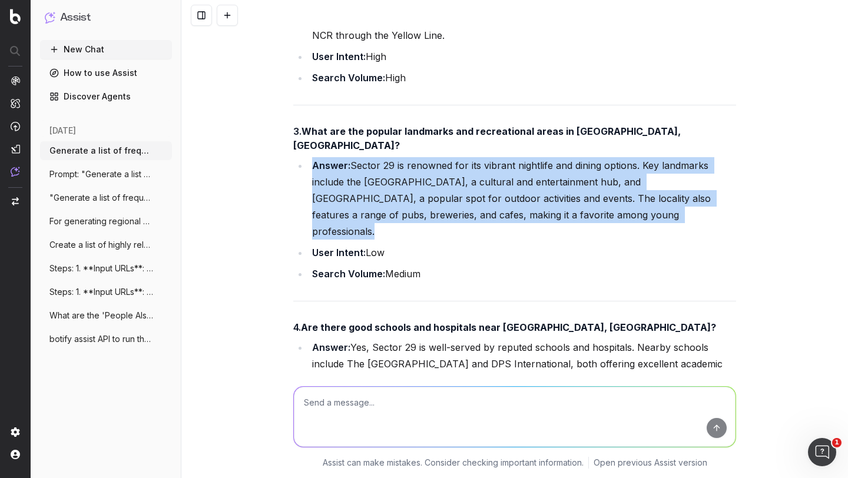
scroll to position [1075, 0]
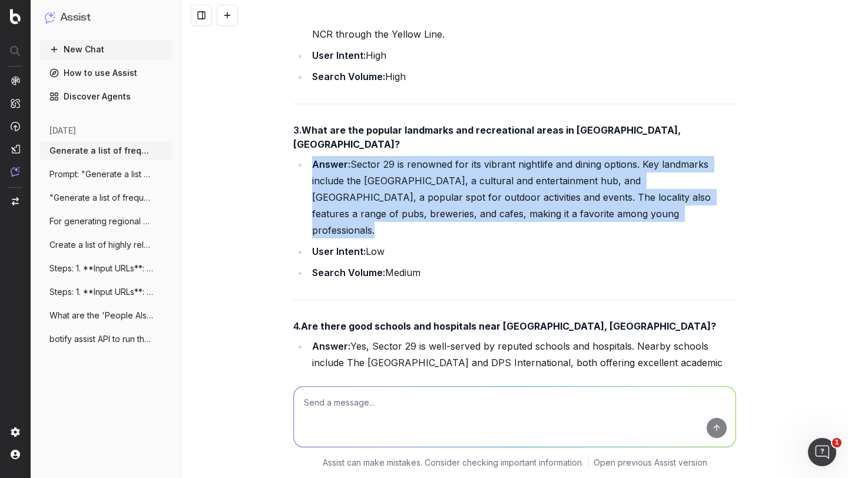
click at [405, 156] on li "Answer: Sector 29 is renowned for its vibrant nightlife and dining options. Key…" at bounding box center [522, 197] width 427 height 82
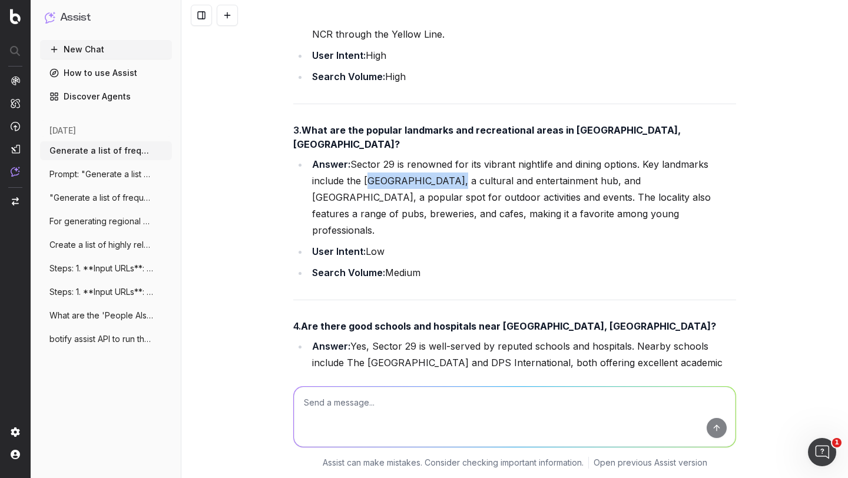
drag, startPoint x: 448, startPoint y: 119, endPoint x: 359, endPoint y: 120, distance: 88.9
click at [359, 156] on li "Answer: Sector 29 is renowned for its vibrant nightlife and dining options. Key…" at bounding box center [522, 197] width 427 height 82
click at [392, 156] on li "Answer: Sector 29 is renowned for its vibrant nightlife and dining options. Key…" at bounding box center [522, 197] width 427 height 82
click at [340, 405] on textarea at bounding box center [515, 417] width 442 height 60
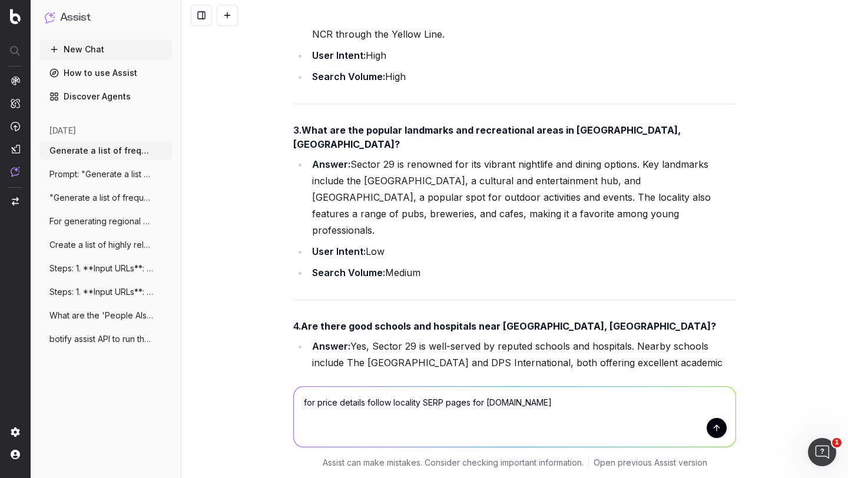
type textarea "for price details follow locality SERP pages for housing.com"
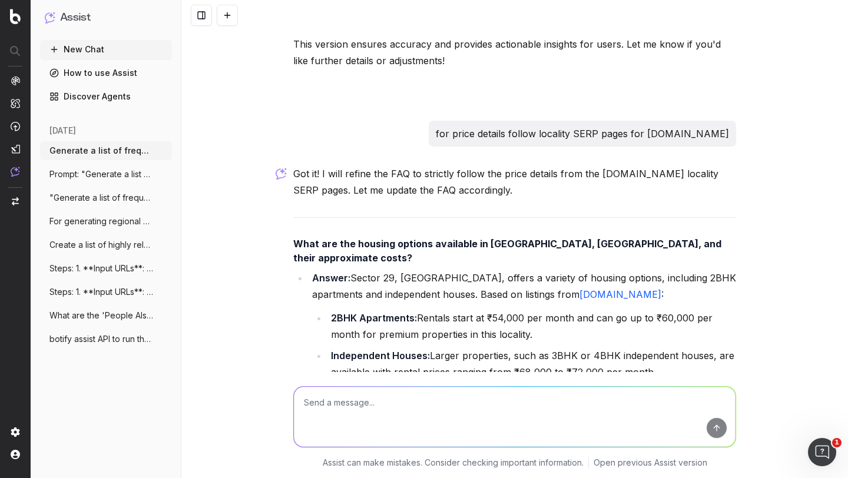
scroll to position [3405, 0]
click at [579, 289] on link "Housing.com" at bounding box center [620, 295] width 82 height 12
click at [372, 313] on strong "2BHK Apartments:" at bounding box center [374, 319] width 86 height 12
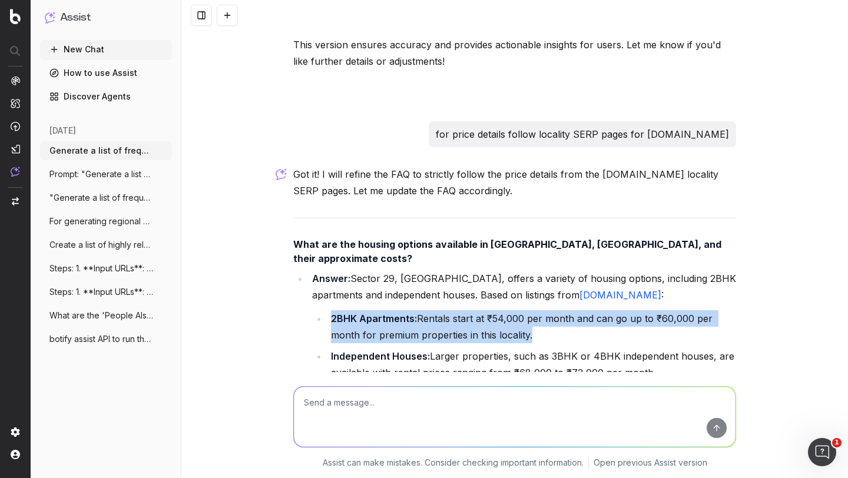
click at [372, 313] on strong "2BHK Apartments:" at bounding box center [374, 319] width 86 height 12
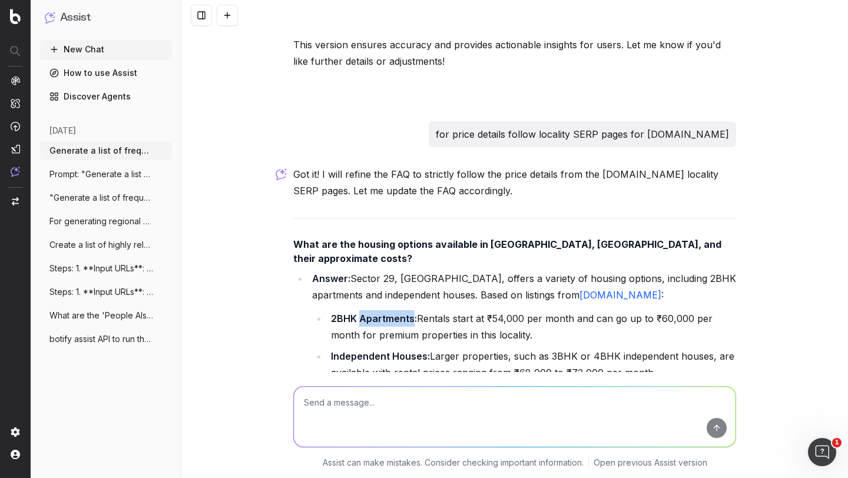
click at [372, 313] on strong "2BHK Apartments:" at bounding box center [374, 319] width 86 height 12
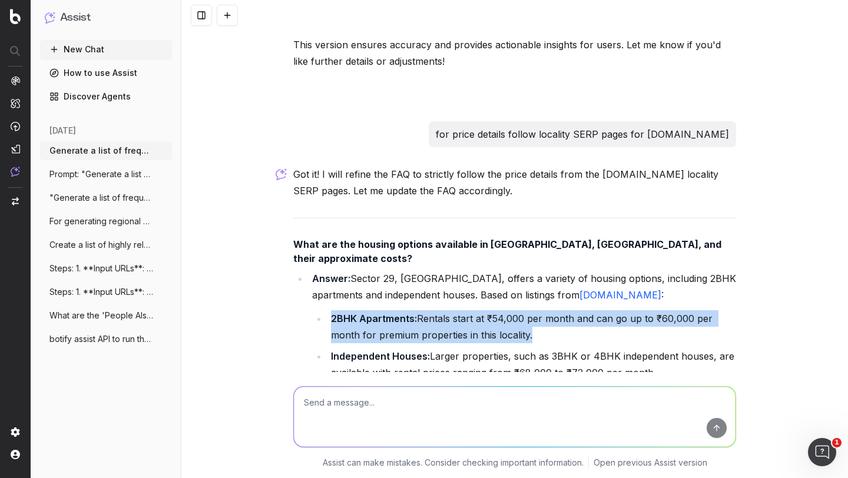
click at [372, 313] on strong "2BHK Apartments:" at bounding box center [374, 319] width 86 height 12
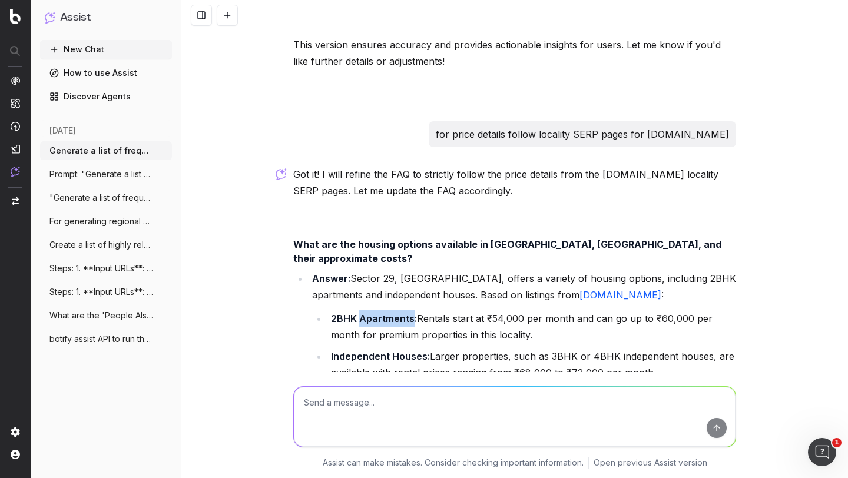
click at [372, 313] on strong "2BHK Apartments:" at bounding box center [374, 319] width 86 height 12
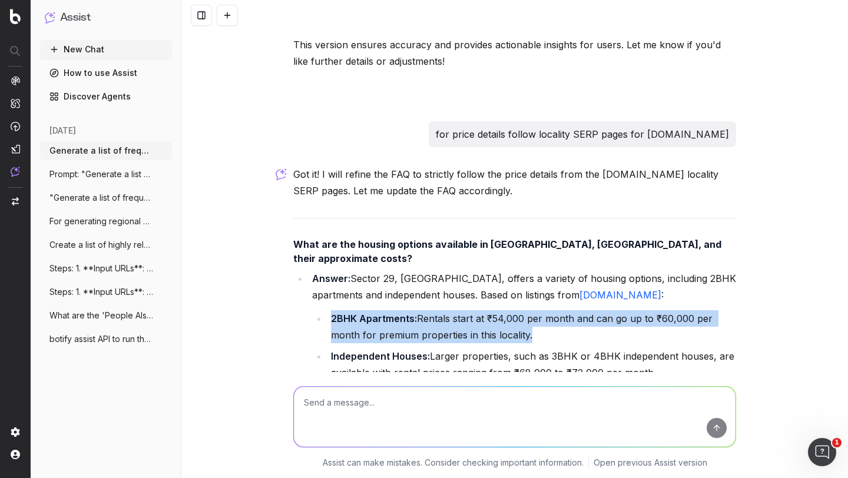
click at [372, 313] on strong "2BHK Apartments:" at bounding box center [374, 319] width 86 height 12
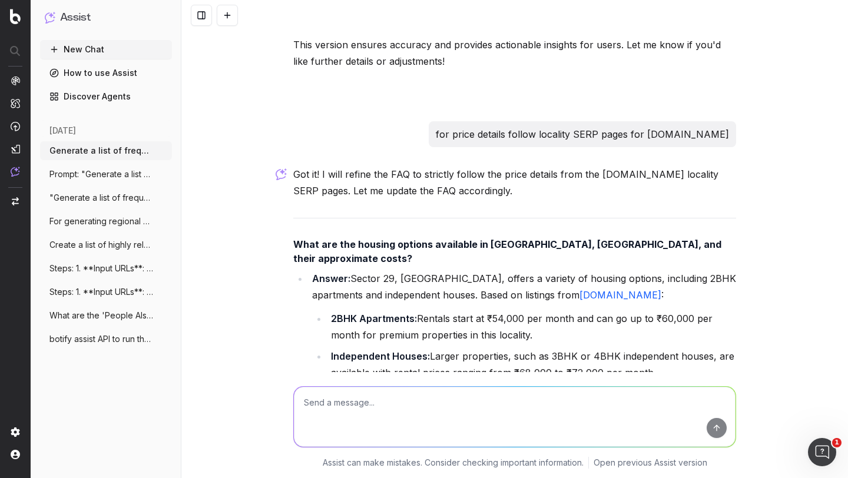
click at [325, 415] on textarea at bounding box center [515, 417] width 442 height 60
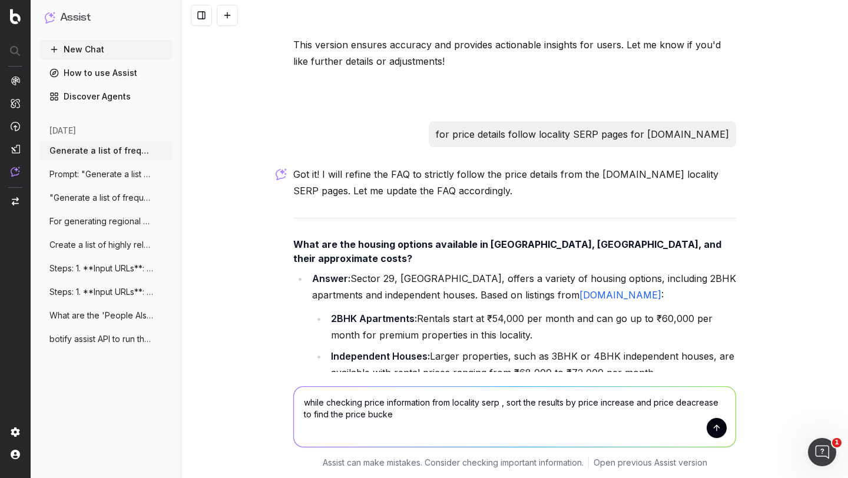
type textarea "while checking price information from locality serp , sort the results by price…"
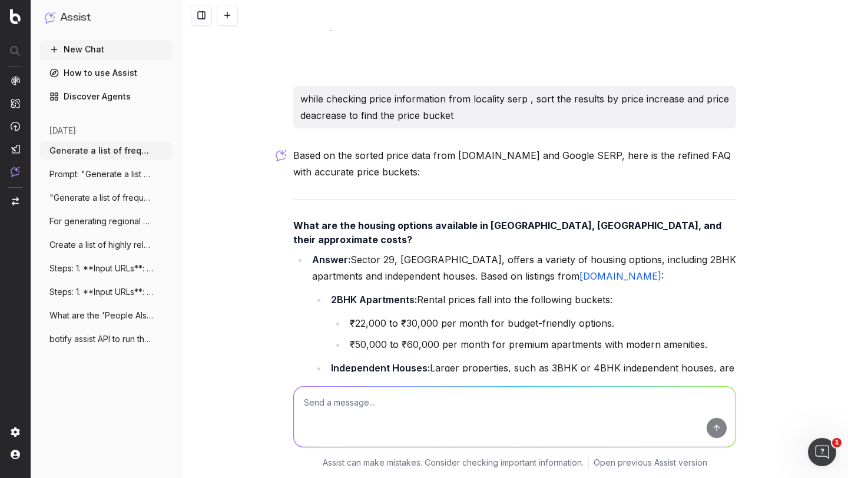
scroll to position [3891, 0]
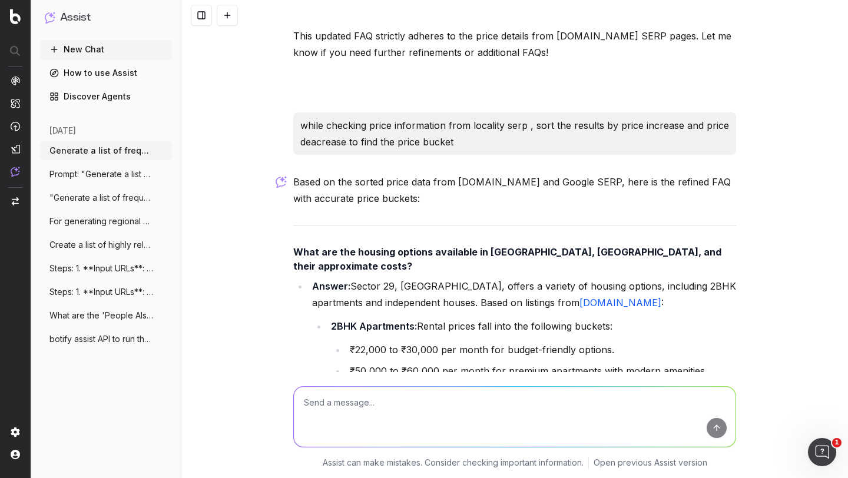
click at [396, 342] on li "₹22,000 to ₹30,000 per month for budget-friendly options." at bounding box center [541, 350] width 390 height 16
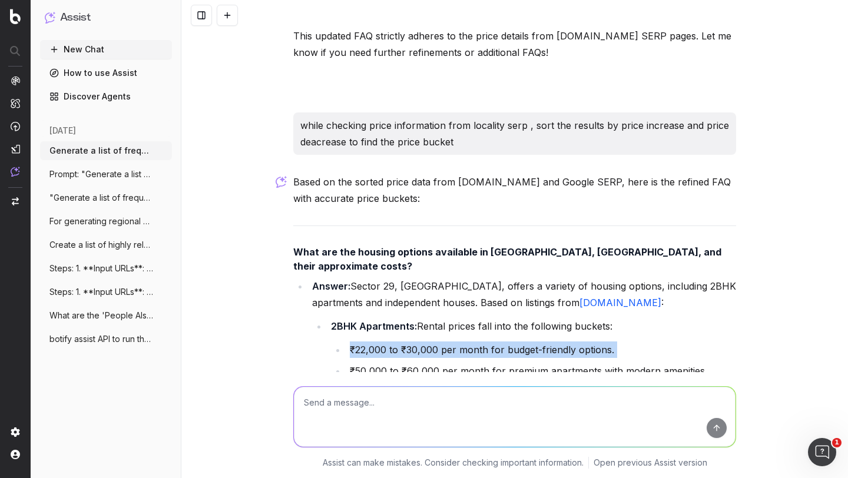
click at [396, 342] on li "₹22,000 to ₹30,000 per month for budget-friendly options." at bounding box center [541, 350] width 390 height 16
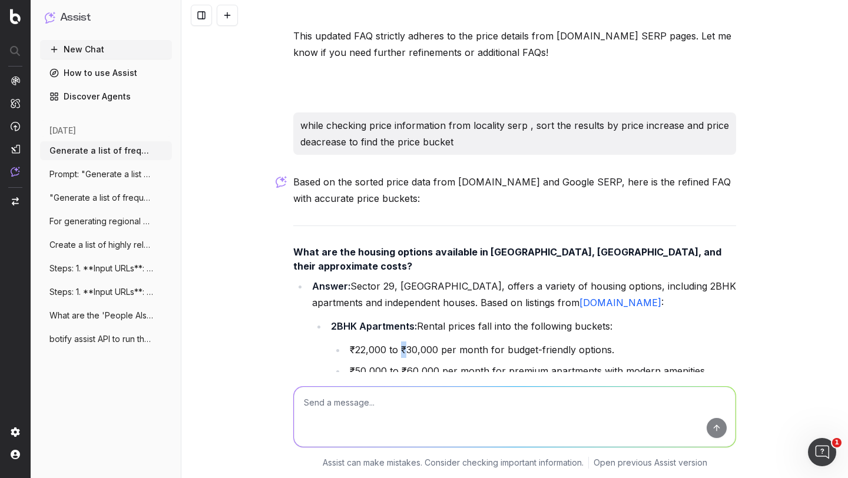
click at [396, 342] on li "₹22,000 to ₹30,000 per month for budget-friendly options." at bounding box center [541, 350] width 390 height 16
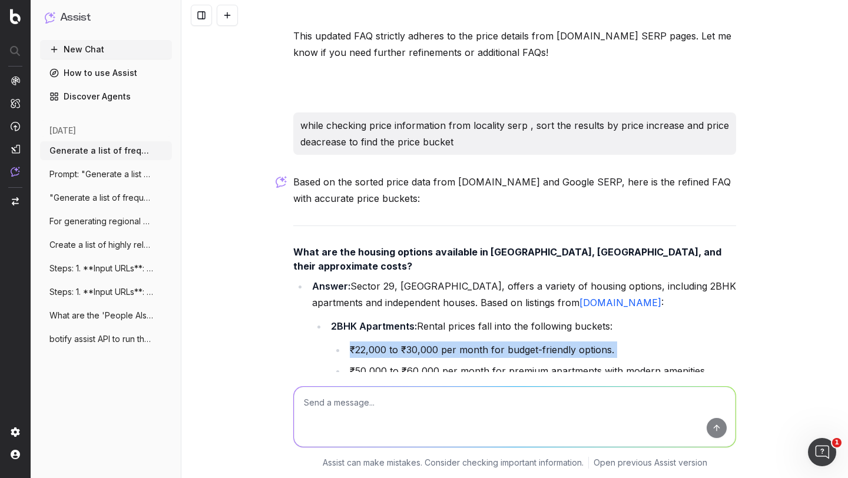
click at [396, 342] on li "₹22,000 to ₹30,000 per month for budget-friendly options." at bounding box center [541, 350] width 390 height 16
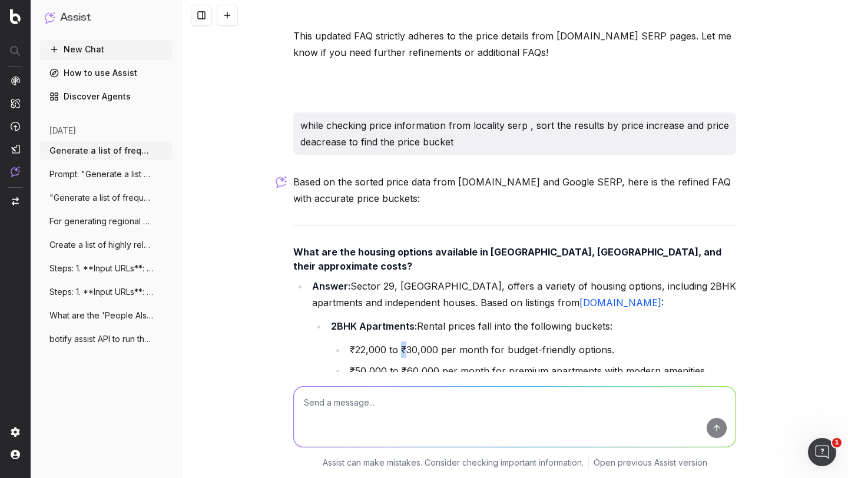
click at [396, 342] on li "₹22,000 to ₹30,000 per month for budget-friendly options." at bounding box center [541, 350] width 390 height 16
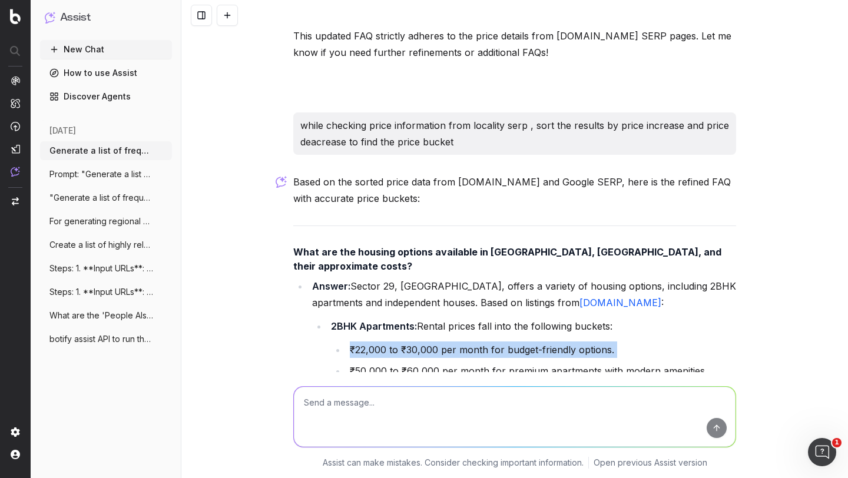
click at [396, 342] on li "₹22,000 to ₹30,000 per month for budget-friendly options." at bounding box center [541, 350] width 390 height 16
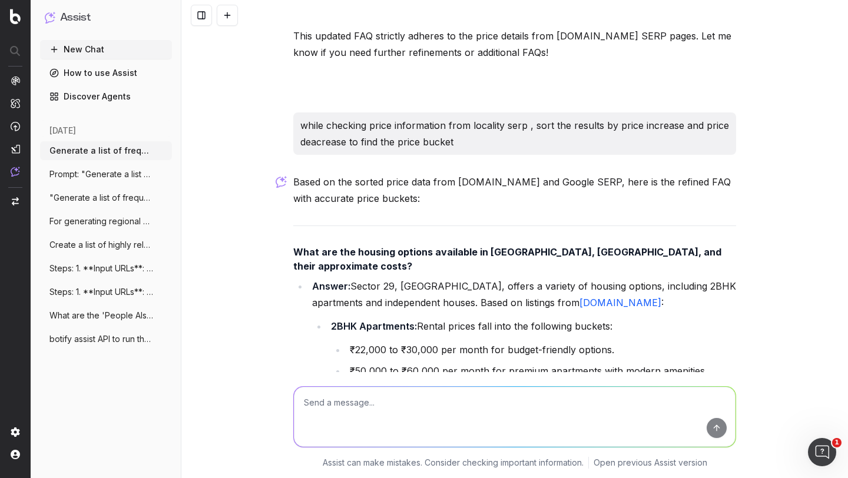
click at [371, 363] on li "₹50,000 to ₹60,000 per month for premium apartments with modern amenities." at bounding box center [541, 371] width 390 height 16
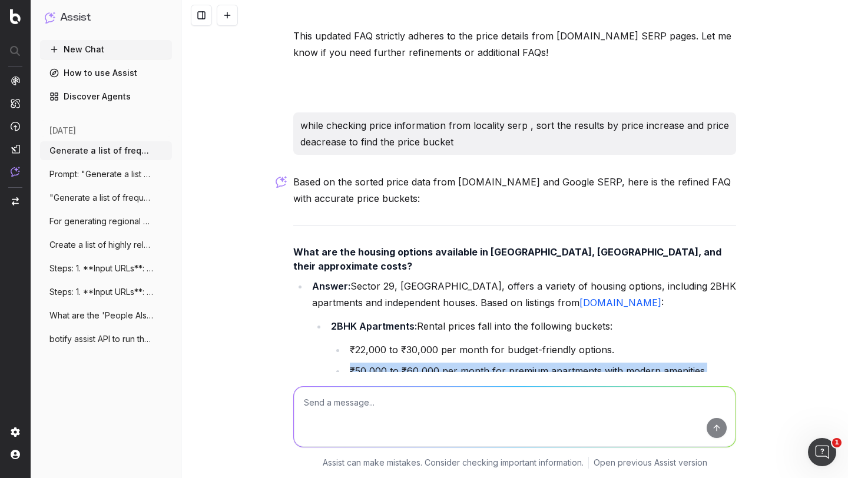
click at [371, 363] on li "₹50,000 to ₹60,000 per month for premium apartments with modern amenities." at bounding box center [541, 371] width 390 height 16
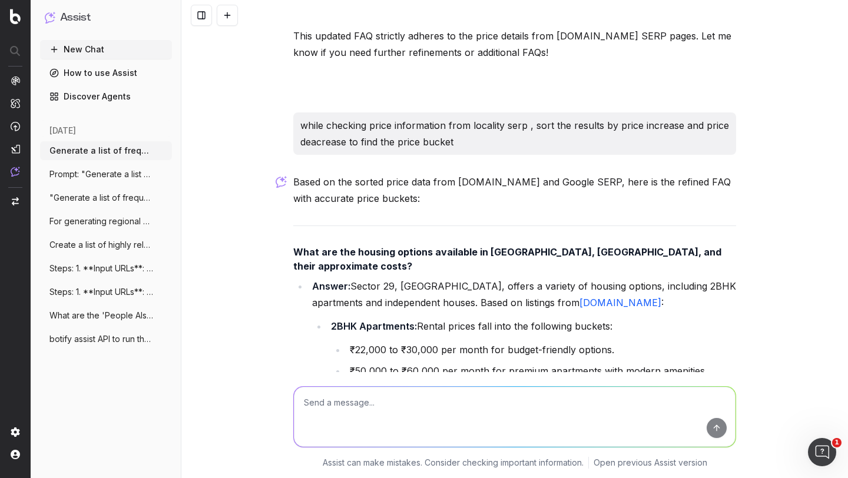
click at [367, 389] on strong "Independent Houses:" at bounding box center [380, 395] width 99 height 12
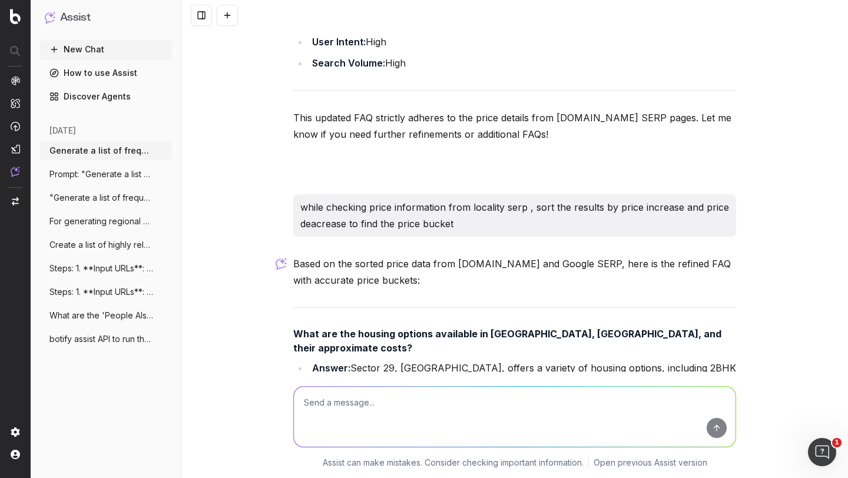
scroll to position [3725, 0]
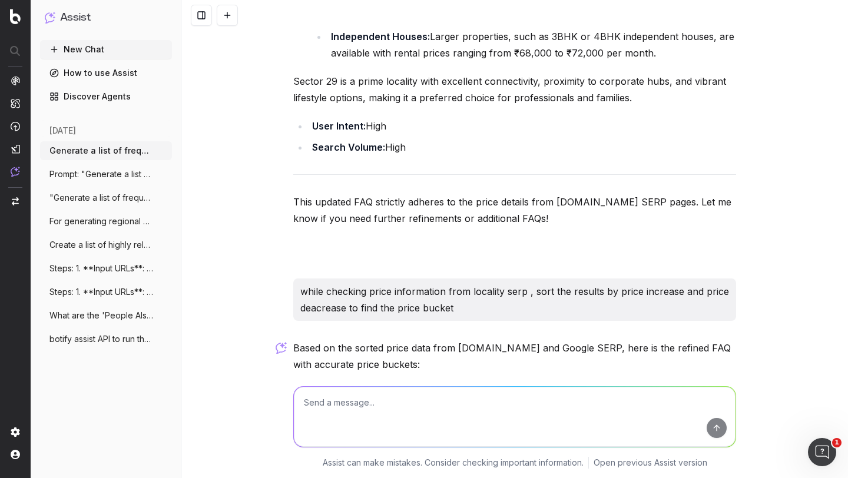
click at [350, 401] on textarea at bounding box center [515, 417] width 442 height 60
type textarea "share me the final"
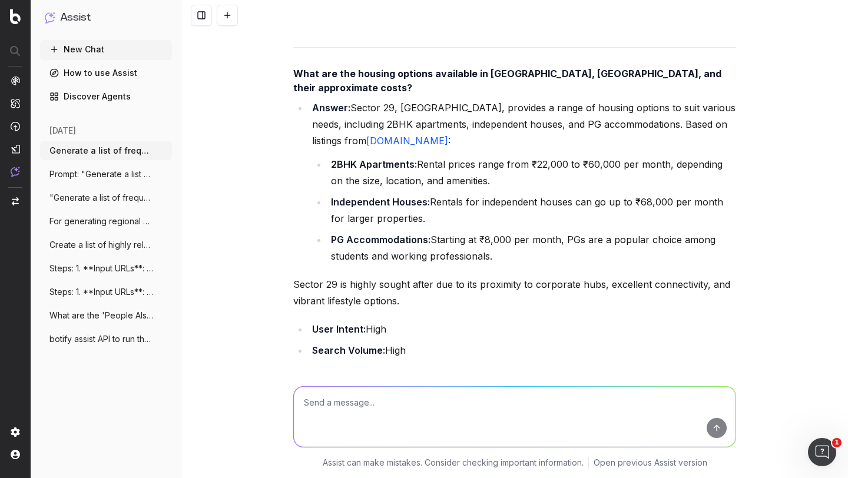
scroll to position [3135, 0]
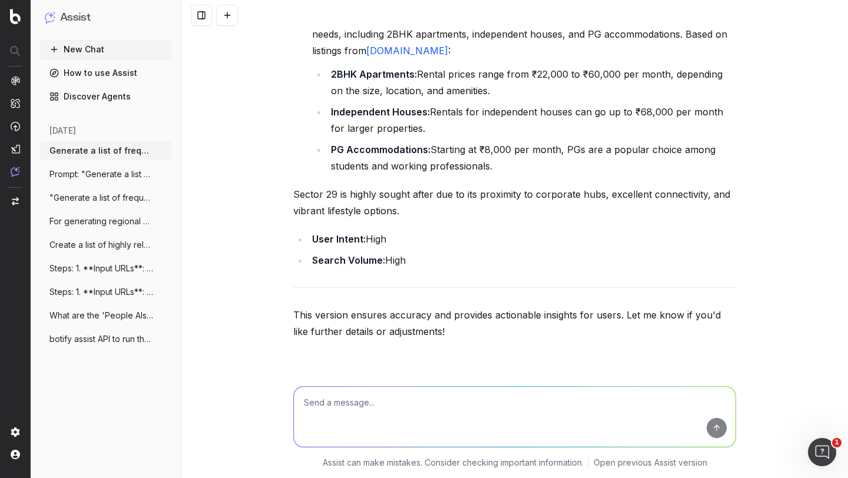
click at [359, 409] on textarea at bounding box center [515, 417] width 442 height 60
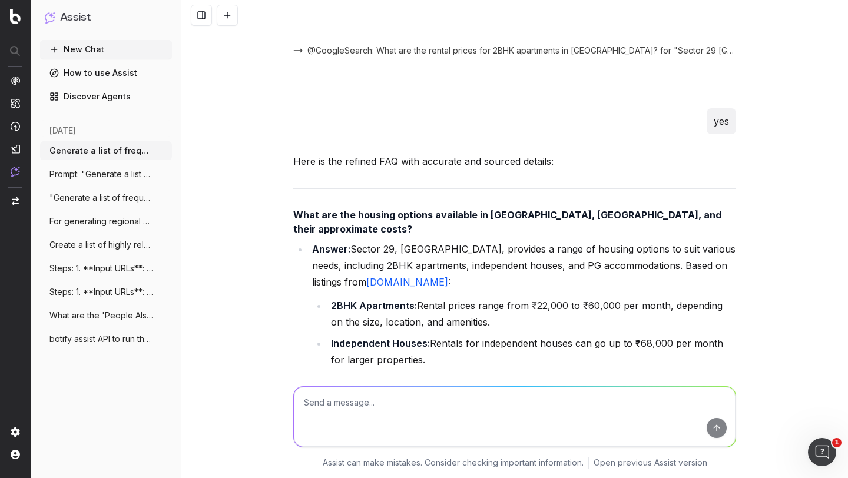
scroll to position [2889, 0]
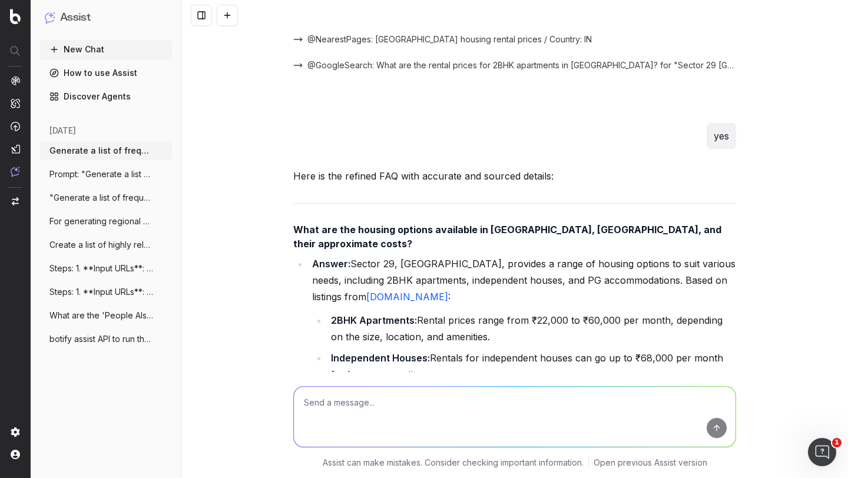
click at [412, 224] on strong "What are the housing options available in Sector 29, Gurgaon, and their approxi…" at bounding box center [508, 237] width 430 height 26
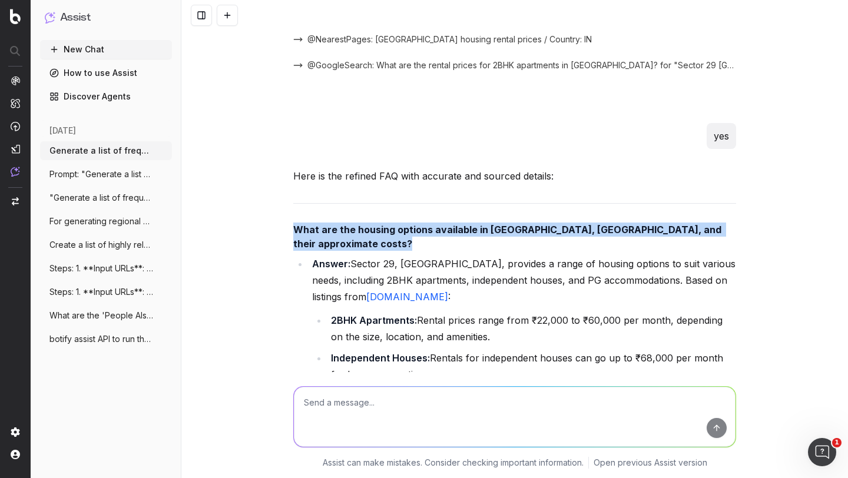
click at [412, 224] on strong "What are the housing options available in Sector 29, Gurgaon, and their approxi…" at bounding box center [508, 237] width 430 height 26
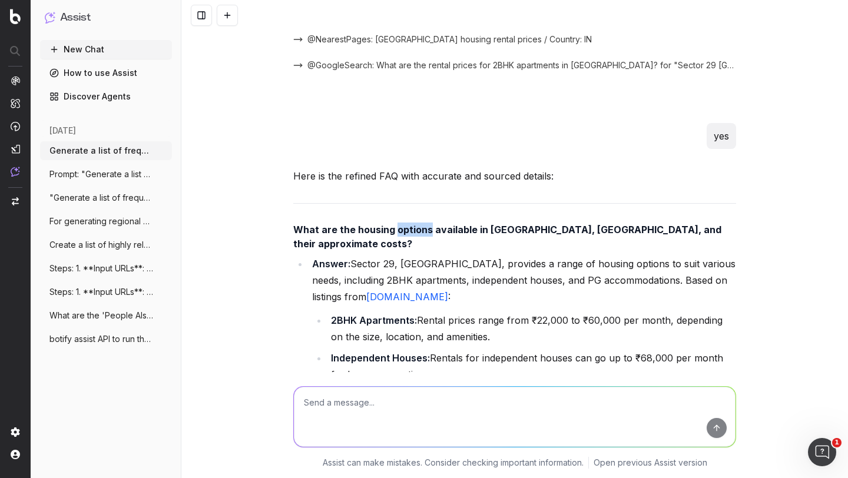
click at [412, 224] on strong "What are the housing options available in Sector 29, Gurgaon, and their approxi…" at bounding box center [508, 237] width 430 height 26
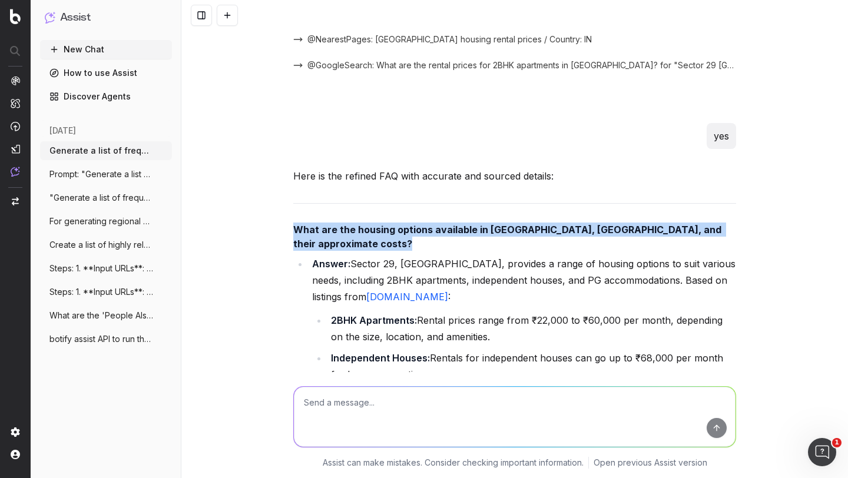
click at [412, 224] on strong "What are the housing options available in Sector 29, Gurgaon, and their approxi…" at bounding box center [508, 237] width 430 height 26
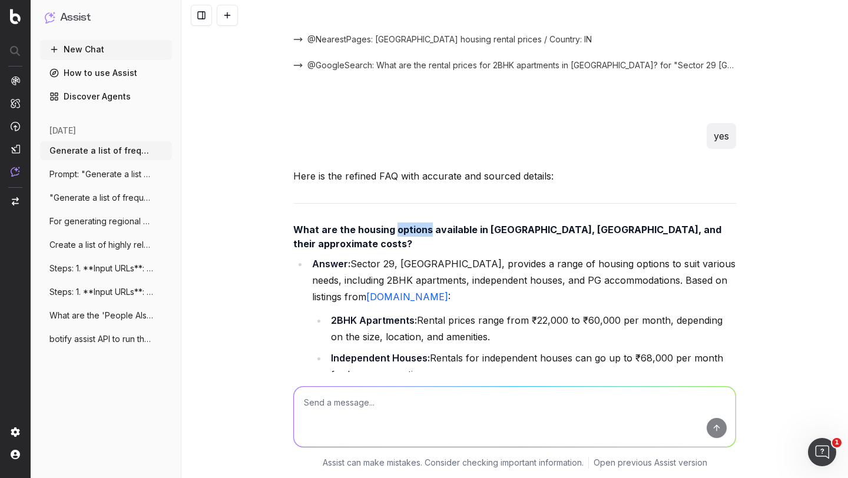
click at [412, 224] on strong "What are the housing options available in Sector 29, Gurgaon, and their approxi…" at bounding box center [508, 237] width 430 height 26
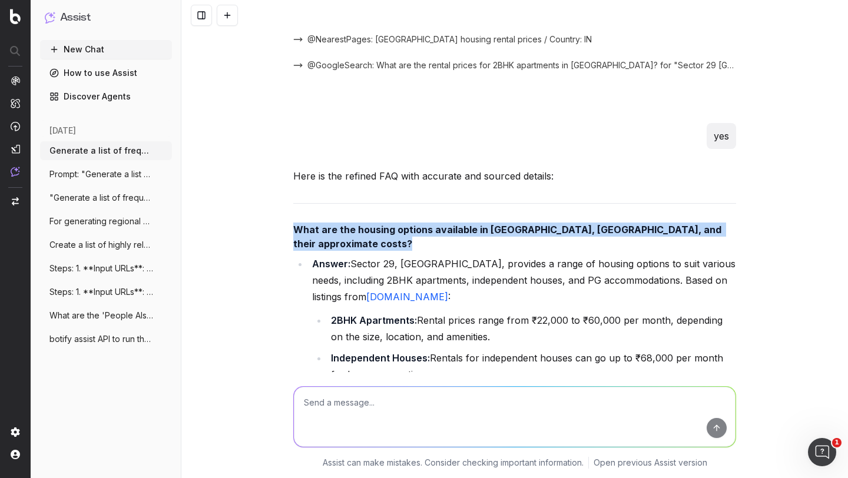
click at [412, 224] on strong "What are the housing options available in Sector 29, Gurgaon, and their approxi…" at bounding box center [508, 237] width 430 height 26
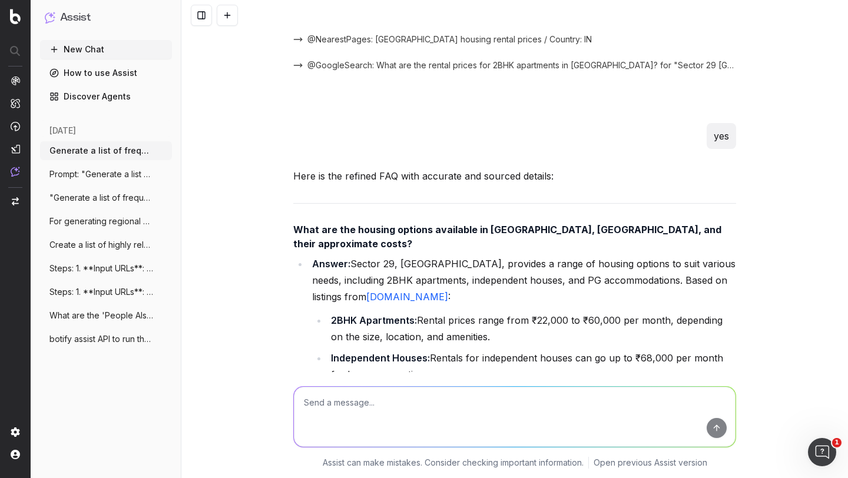
click at [328, 417] on textarea at bounding box center [515, 417] width 442 height 60
paste textarea "What are the housing options available in Sector 29, Gurgaon, and their approxi…"
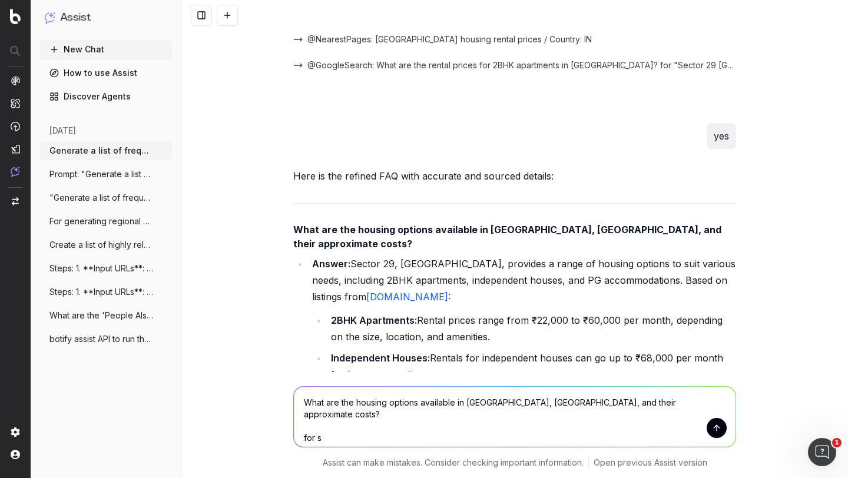
type textarea "What are the housing options available in Sector 29, Gurgaon, and their approxi…"
type textarea "c"
type textarea "run activity for sector 32 ggurgaon"
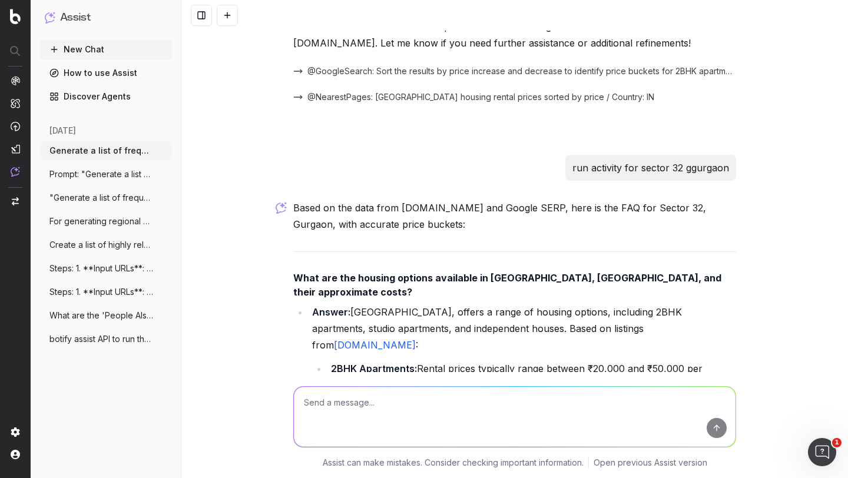
scroll to position [4422, 0]
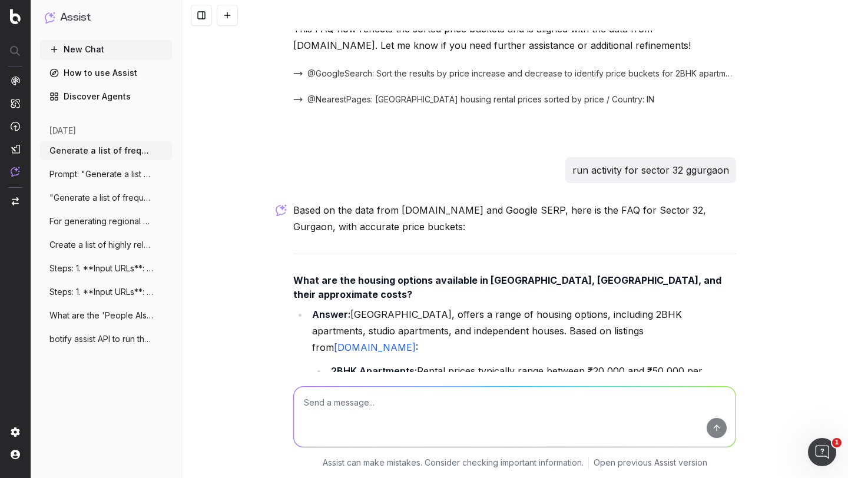
click at [416, 342] on link "Housing.com" at bounding box center [375, 348] width 82 height 12
click at [604, 363] on li "2BHK Apartments: Rental prices typically range between ₹20,000 and ₹50,000 per …" at bounding box center [531, 379] width 409 height 33
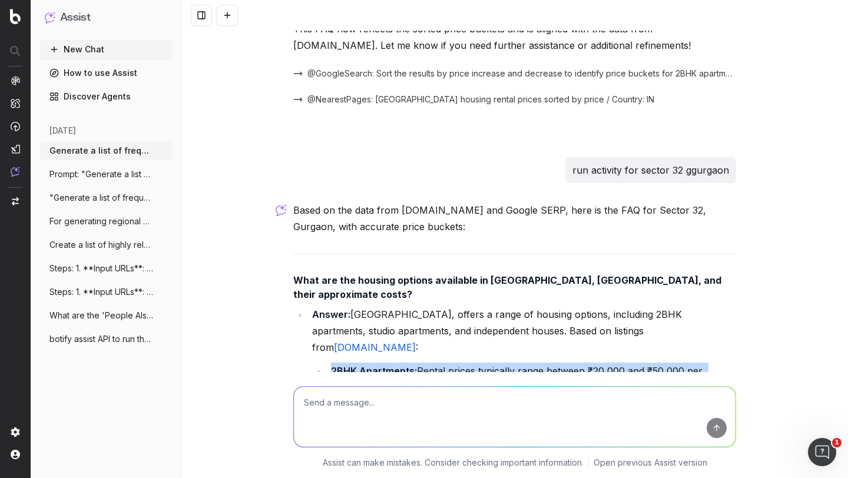
click at [604, 363] on li "2BHK Apartments: Rental prices typically range between ₹20,000 and ₹50,000 per …" at bounding box center [531, 379] width 409 height 33
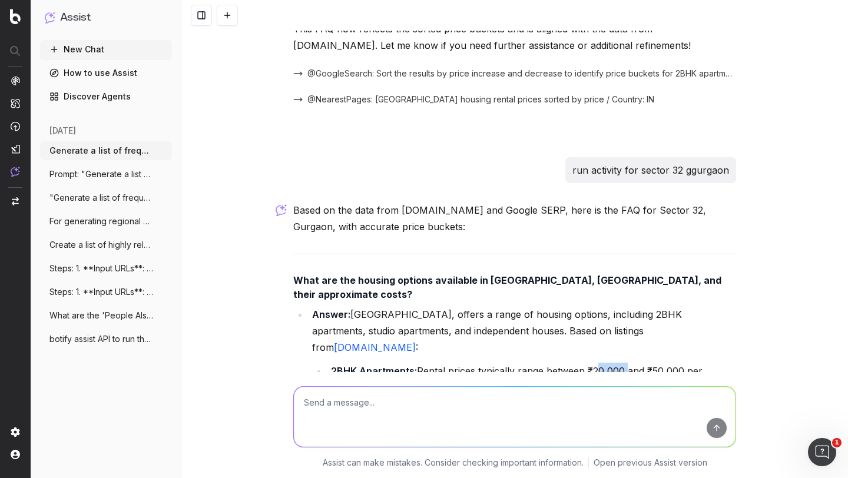
click at [604, 363] on li "2BHK Apartments: Rental prices typically range between ₹20,000 and ₹50,000 per …" at bounding box center [531, 379] width 409 height 33
click at [513, 400] on li "Studio Apartments: Luxury studio apartments are available starting at ₹19,000 p…" at bounding box center [531, 416] width 409 height 33
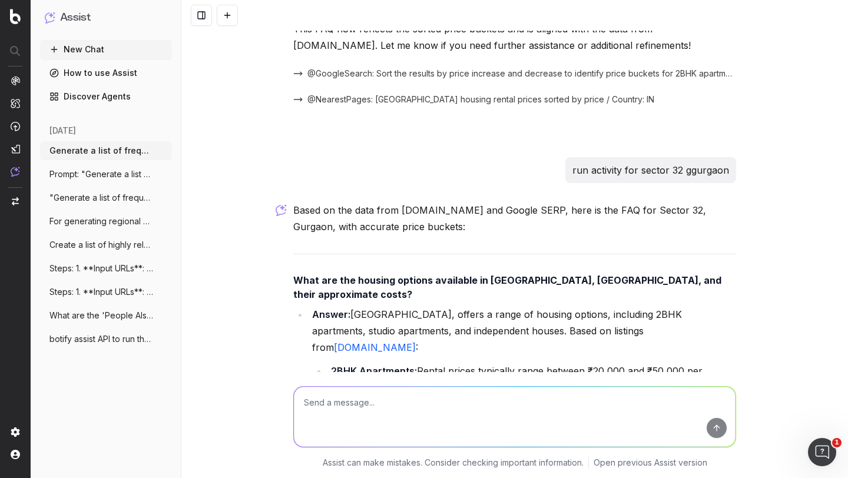
click at [513, 400] on li "Studio Apartments: Luxury studio apartments are available starting at ₹19,000 p…" at bounding box center [531, 416] width 409 height 33
click at [399, 403] on strong "Studio Apartments:" at bounding box center [375, 409] width 89 height 12
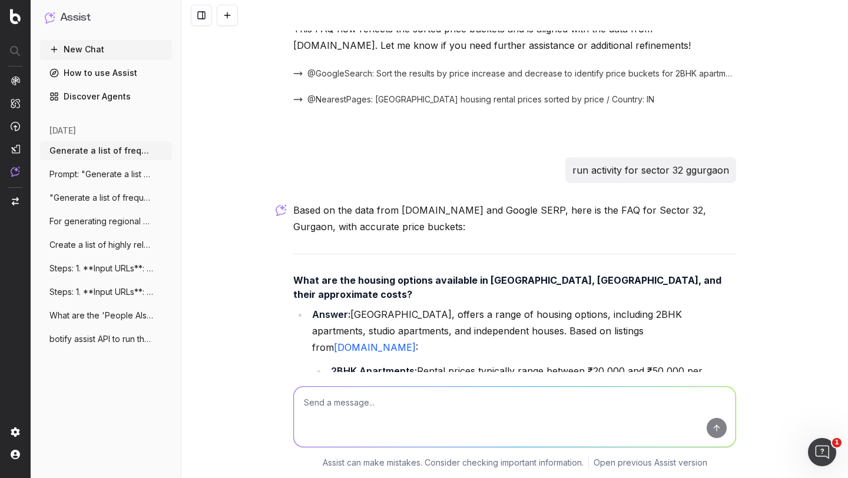
click at [399, 403] on strong "Studio Apartments:" at bounding box center [375, 409] width 89 height 12
click at [419, 440] on strong "Independent Houses:" at bounding box center [380, 446] width 99 height 12
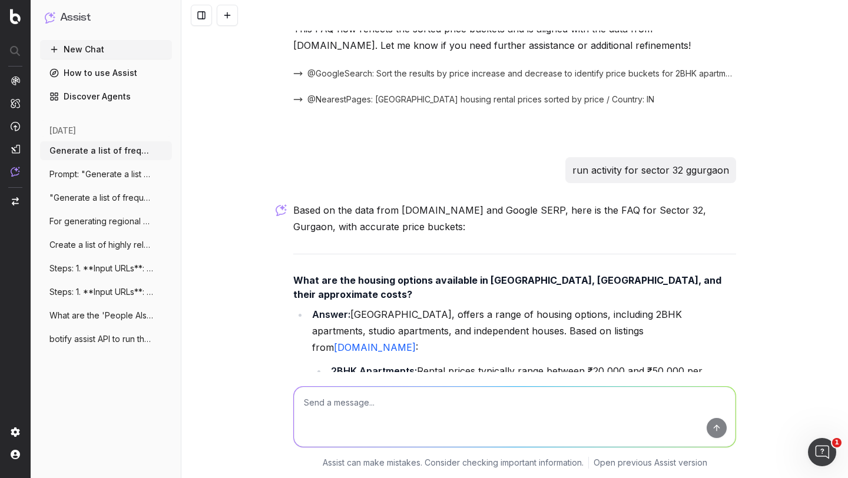
click at [419, 440] on strong "Independent Houses:" at bounding box center [380, 446] width 99 height 12
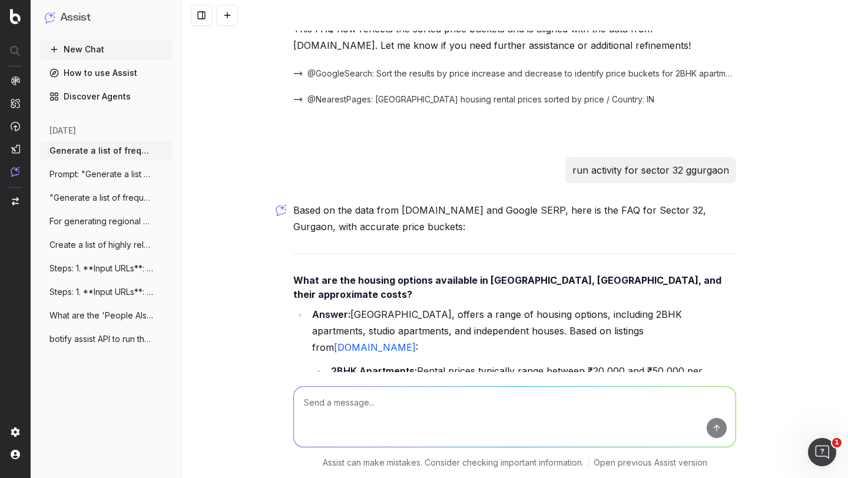
click at [419, 440] on strong "Independent Houses:" at bounding box center [380, 446] width 99 height 12
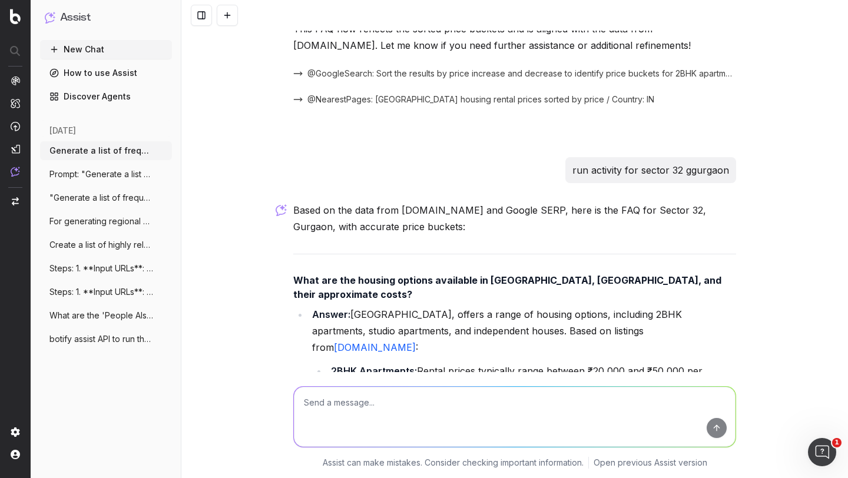
scroll to position [4439, 0]
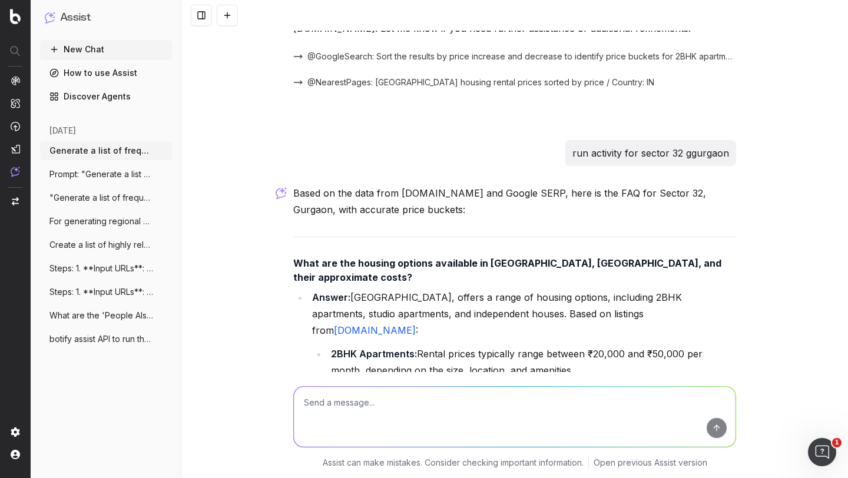
click at [347, 423] on strong "Independent Houses:" at bounding box center [380, 429] width 99 height 12
click at [329, 406] on textarea at bounding box center [515, 417] width 442 height 60
type textarea "ok can you give"
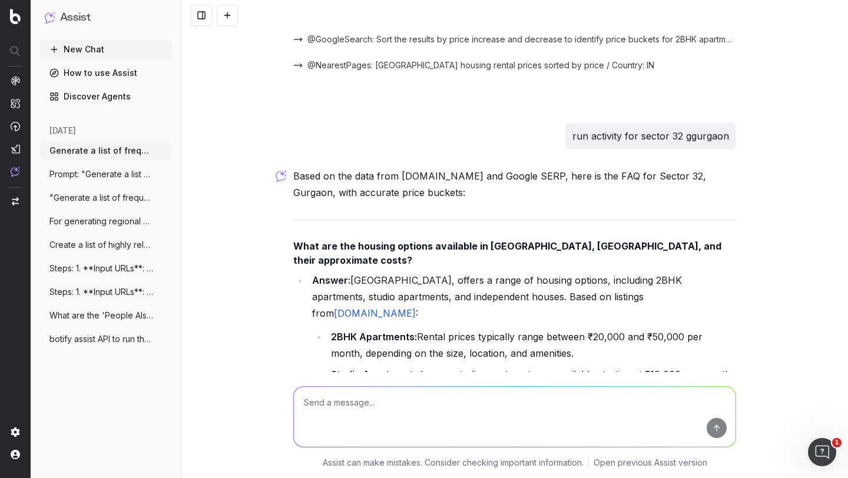
scroll to position [4566, 0]
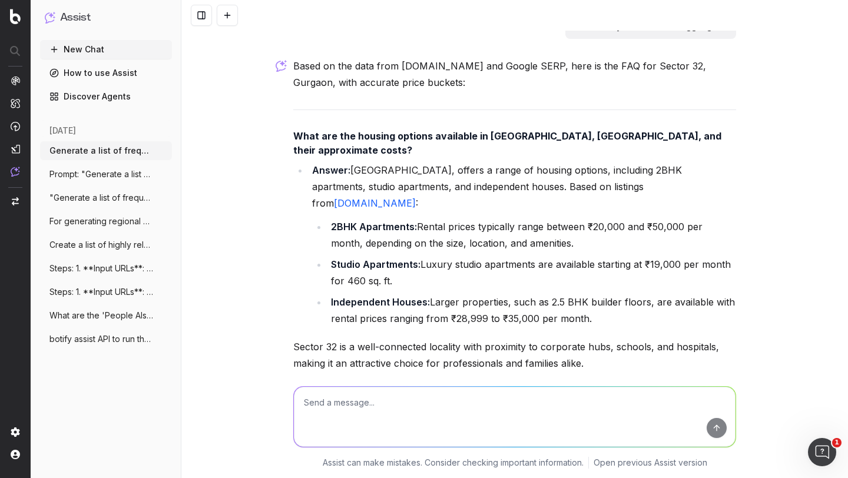
click at [353, 404] on textarea at bounding box center [515, 417] width 442 height 60
type textarea "share me the final prompt"
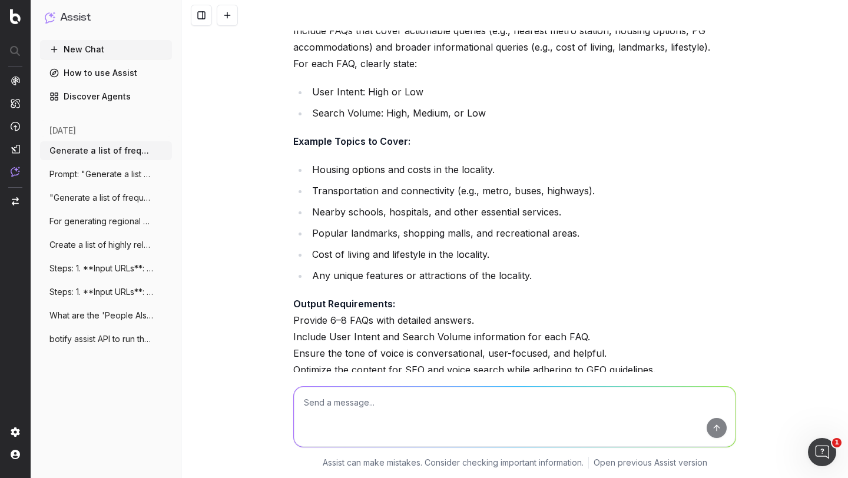
scroll to position [5693, 0]
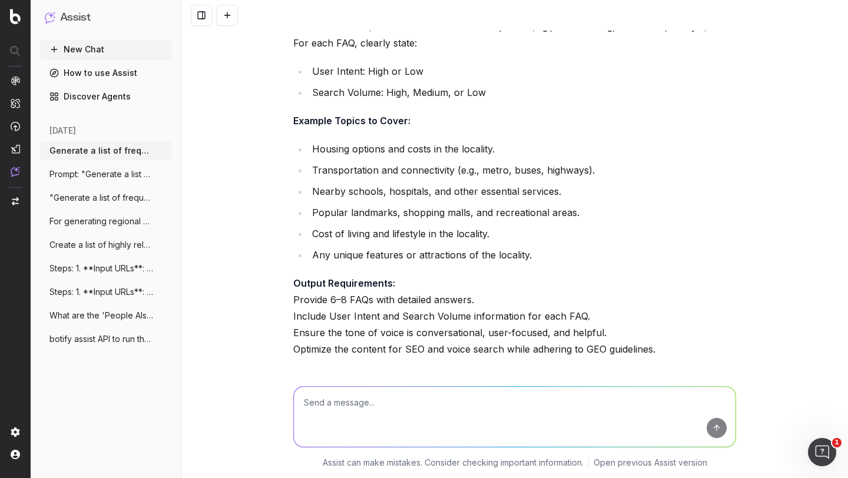
click at [341, 405] on textarea at bounding box center [515, 417] width 442 height 60
type textarea "i"
type textarea "does above prompt covers pulling keywrods search volume and people also ask data"
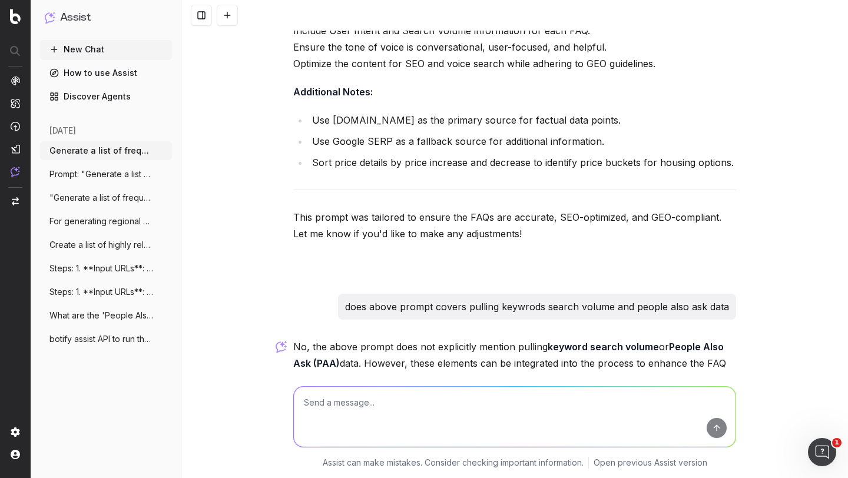
scroll to position [6058, 0]
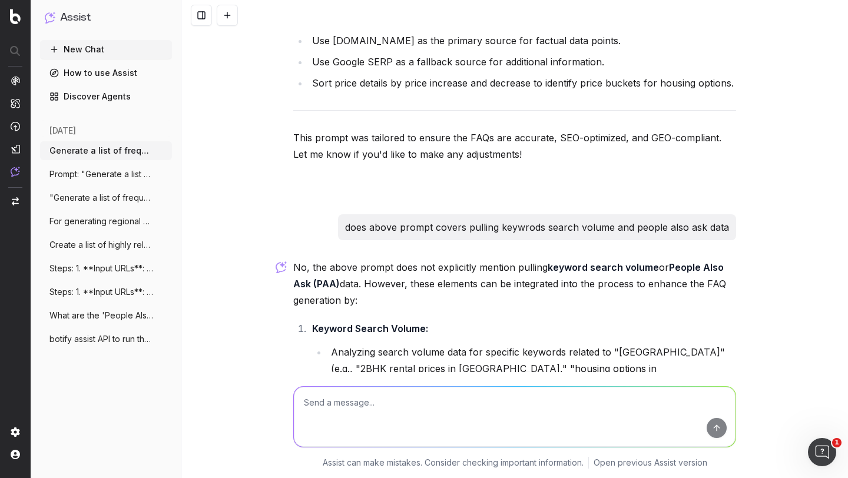
click at [380, 410] on textarea at bounding box center [515, 417] width 442 height 60
type textarea "yes update the prompt accordingly"
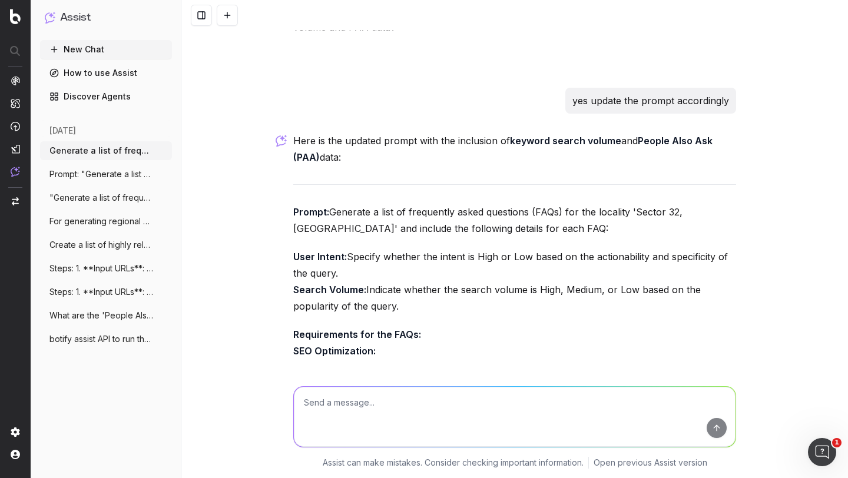
scroll to position [6416, 0]
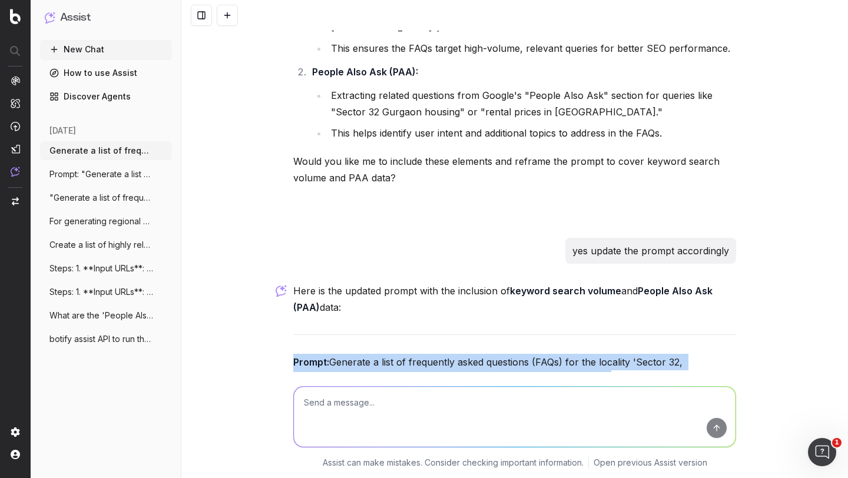
drag, startPoint x: 287, startPoint y: 137, endPoint x: 370, endPoint y: 267, distance: 153.9
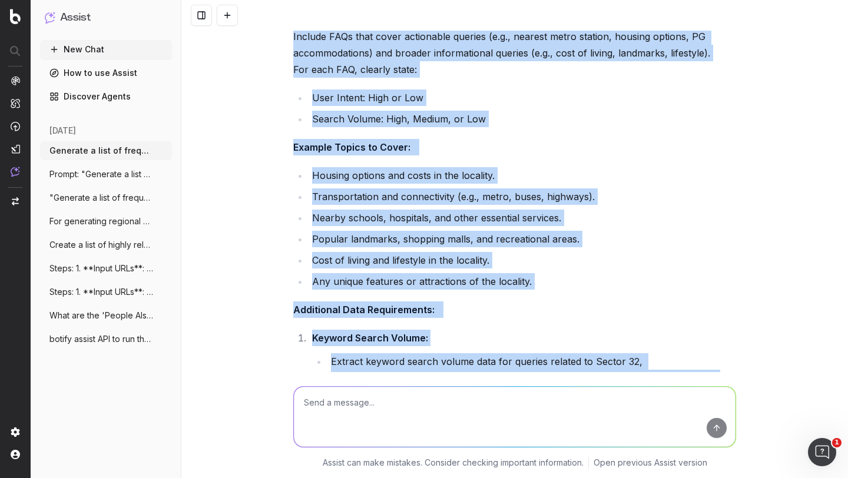
scroll to position [7421, 0]
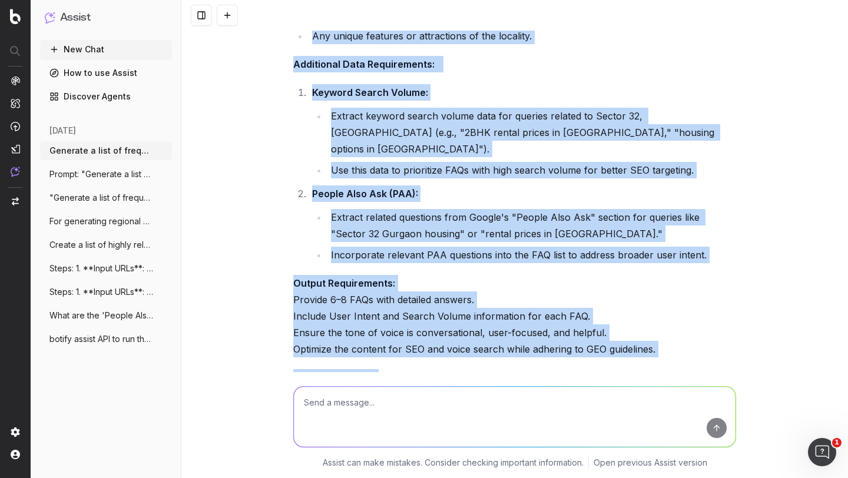
copy div "Prompt: Generate a list of frequently asked questions (FAQs) for the locality '…"
click at [91, 52] on button "New Chat" at bounding box center [106, 49] width 132 height 19
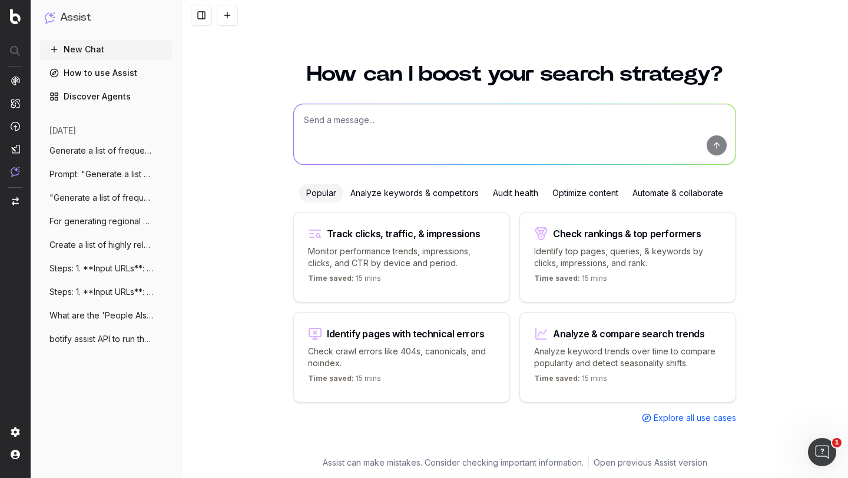
click at [340, 112] on textarea at bounding box center [515, 134] width 442 height 60
paste textarea "Prompt: Generate a list of frequently asked questions (FAQs) for the locality '…"
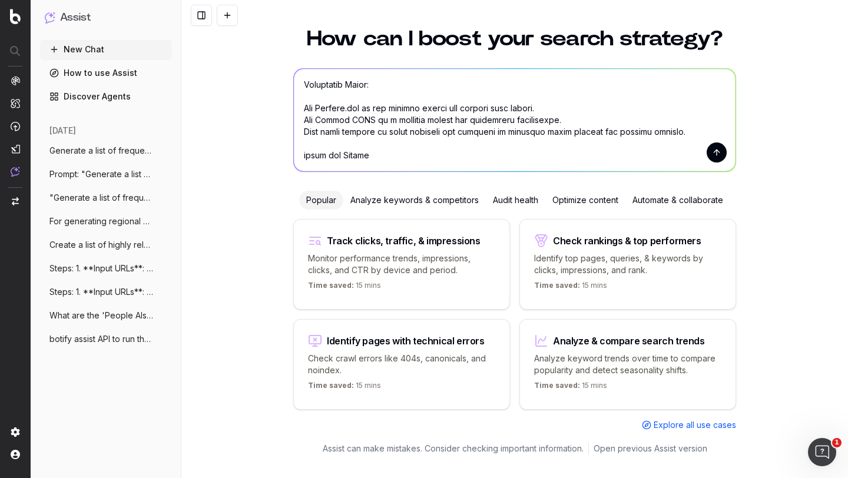
scroll to position [41, 0]
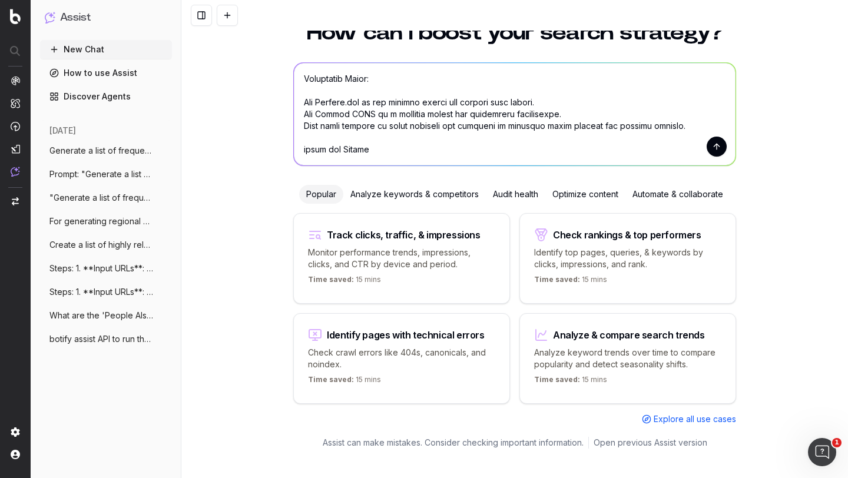
drag, startPoint x: 373, startPoint y: 150, endPoint x: 246, endPoint y: 150, distance: 127.8
click at [246, 150] on div "How can I boost your search strategy? Popular Analyze keywords & competitors Au…" at bounding box center [514, 233] width 667 height 450
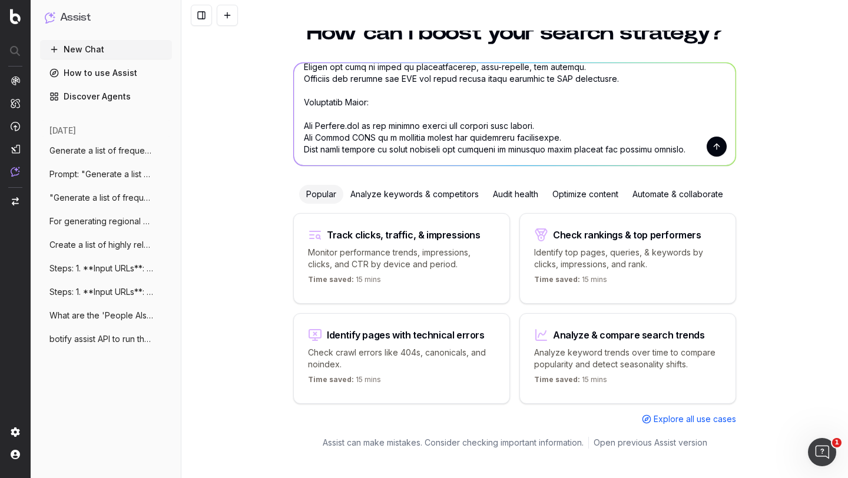
type textarea "Prompt: Generate a list of frequently asked questions (FAQs) for the locality '…"
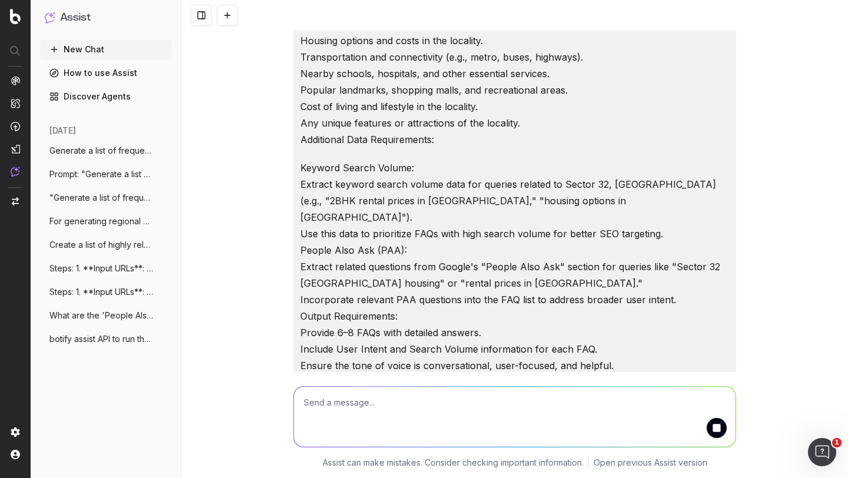
scroll to position [650, 0]
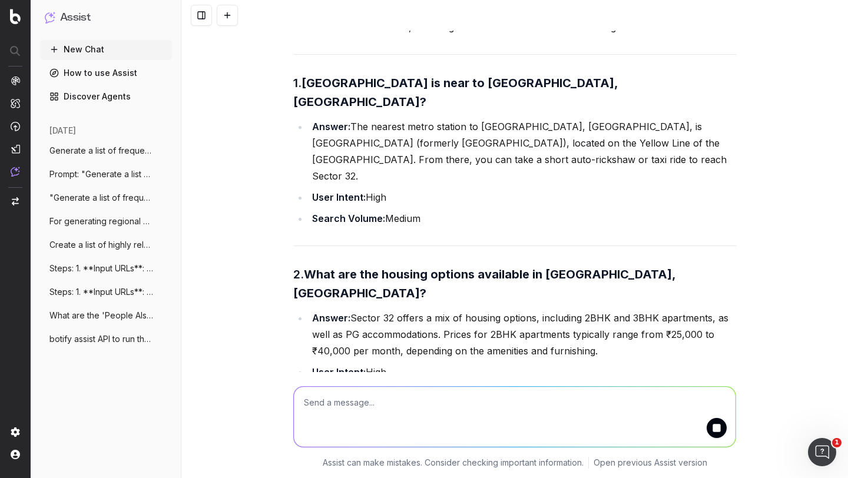
scroll to position [1022, 0]
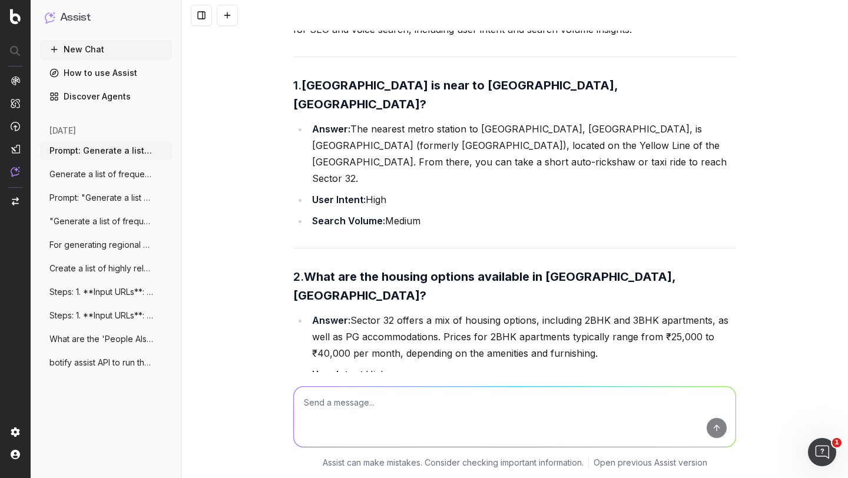
scroll to position [1020, 0]
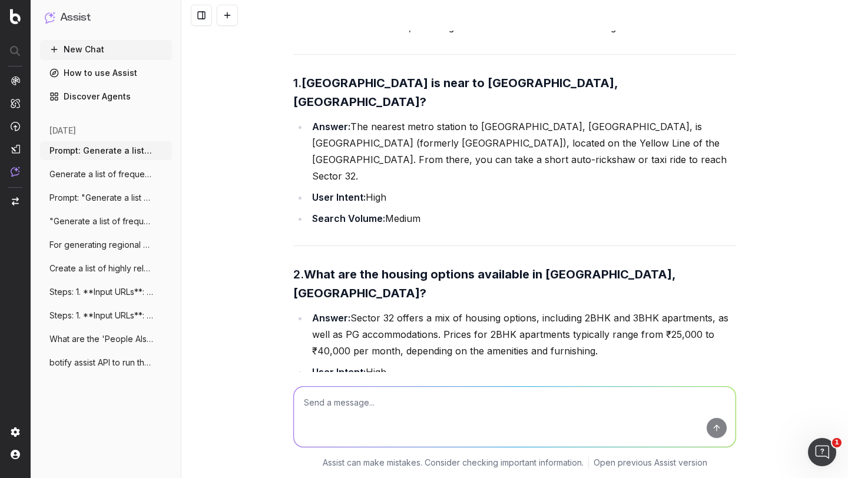
click at [332, 76] on strong "Which metro station is near to Sector 32, Gurgaon?" at bounding box center [456, 92] width 327 height 33
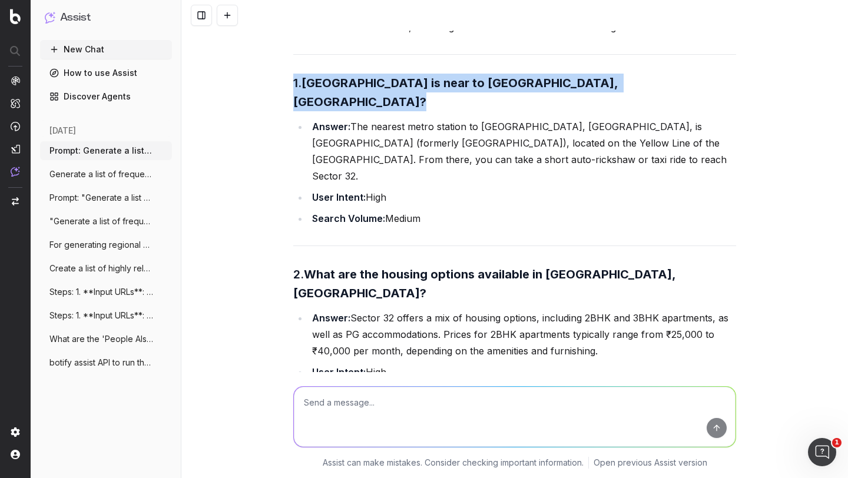
click at [332, 76] on strong "Which metro station is near to Sector 32, Gurgaon?" at bounding box center [456, 92] width 327 height 33
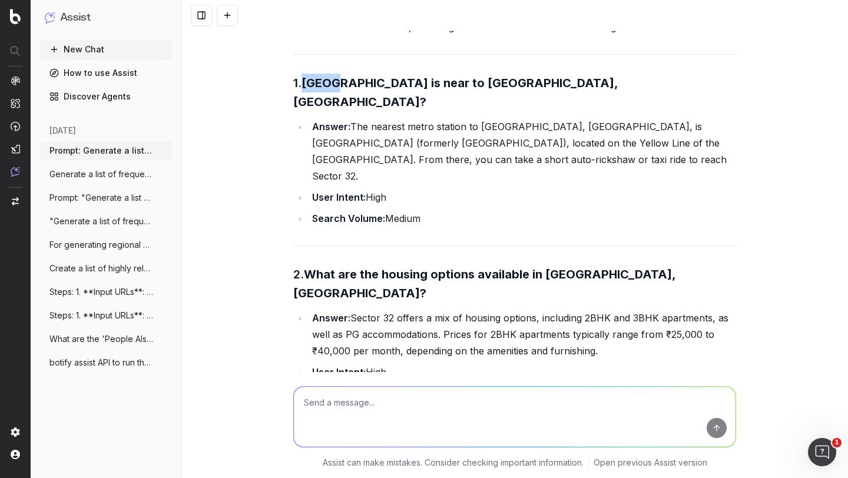
click at [332, 76] on strong "Which metro station is near to Sector 32, Gurgaon?" at bounding box center [456, 92] width 327 height 33
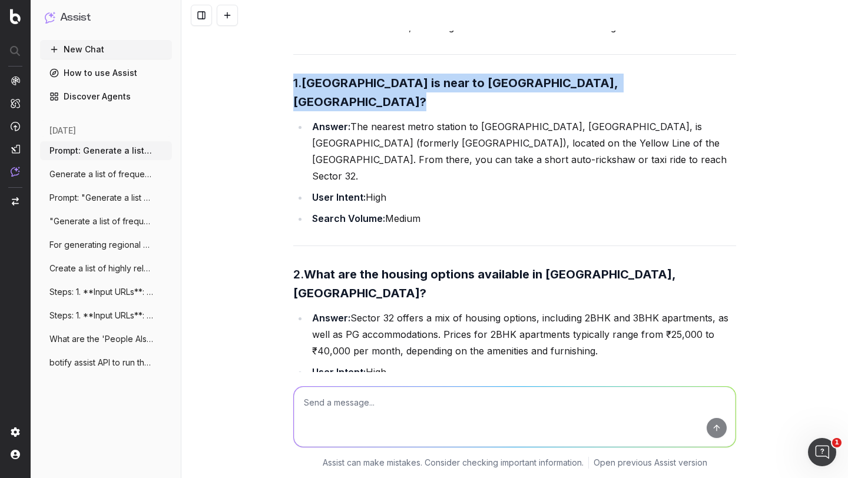
click at [332, 76] on strong "Which metro station is near to Sector 32, Gurgaon?" at bounding box center [456, 92] width 327 height 33
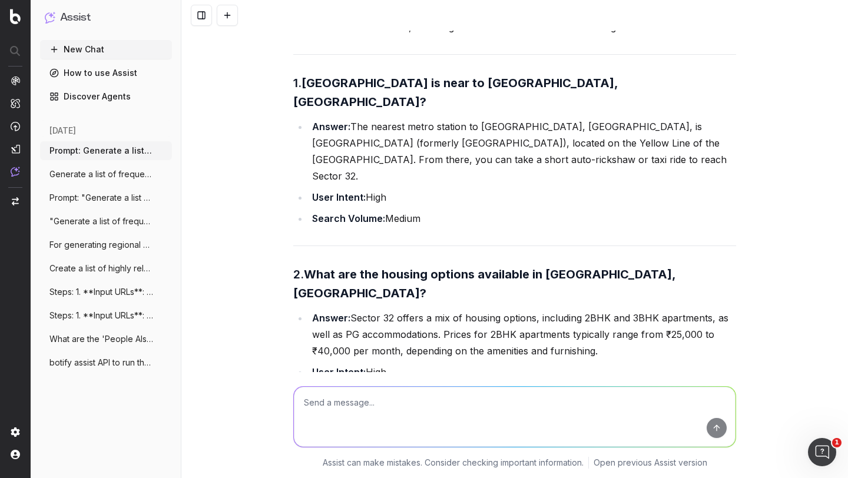
click at [325, 121] on strong "Answer:" at bounding box center [331, 127] width 38 height 12
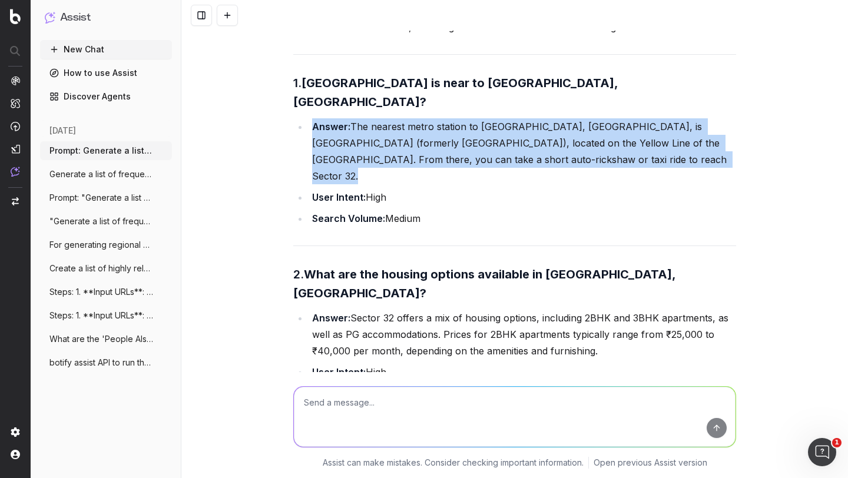
click at [325, 121] on strong "Answer:" at bounding box center [331, 127] width 38 height 12
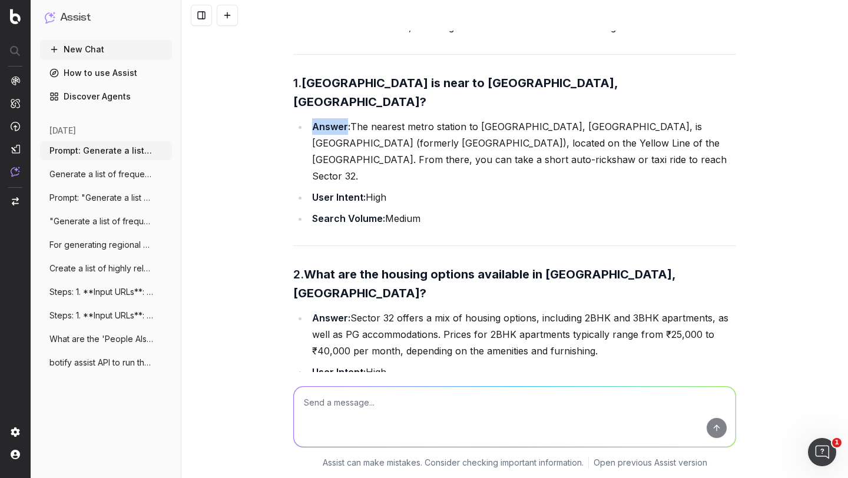
click at [325, 121] on strong "Answer:" at bounding box center [331, 127] width 38 height 12
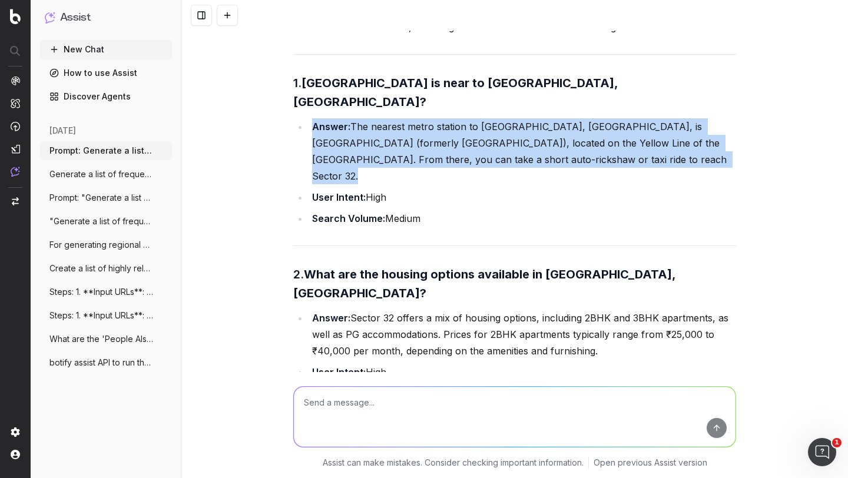
click at [325, 121] on strong "Answer:" at bounding box center [331, 127] width 38 height 12
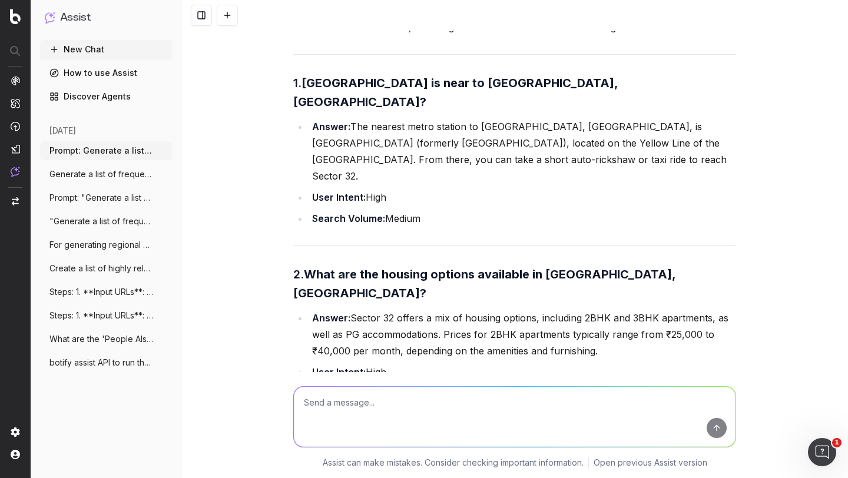
click at [360, 118] on li "Answer: The nearest metro station to Sector 32, Gurgaon, is Millennium City Cen…" at bounding box center [522, 151] width 427 height 66
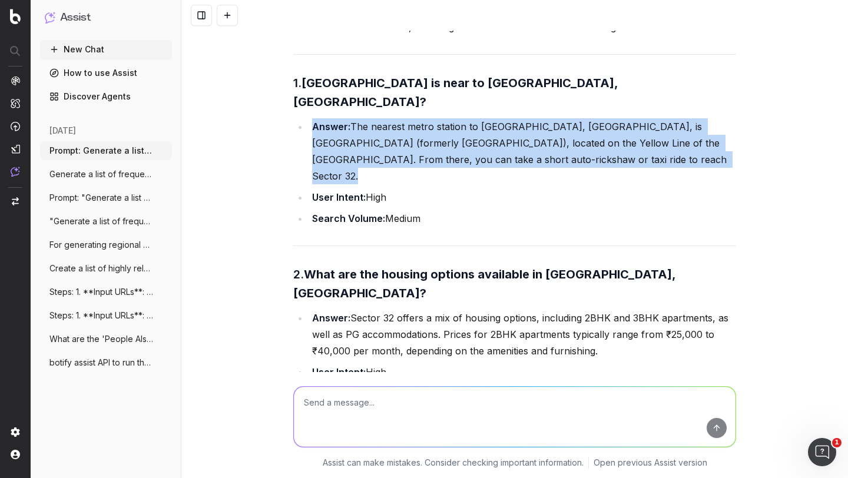
click at [360, 118] on li "Answer: The nearest metro station to Sector 32, Gurgaon, is Millennium City Cen…" at bounding box center [522, 151] width 427 height 66
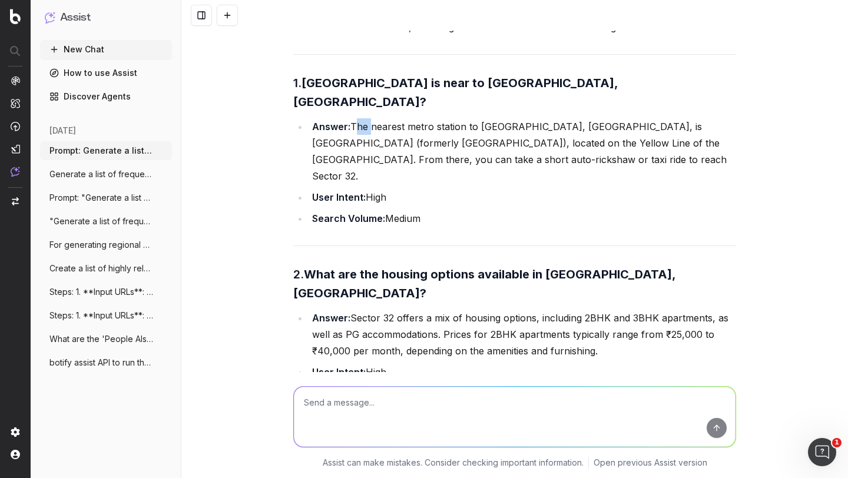
click at [360, 118] on li "Answer: The nearest metro station to Sector 32, Gurgaon, is Millennium City Cen…" at bounding box center [522, 151] width 427 height 66
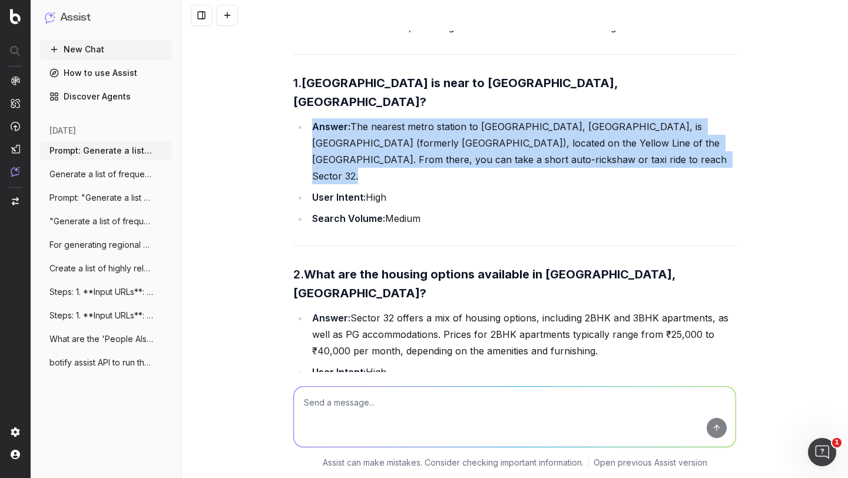
click at [360, 118] on li "Answer: The nearest metro station to Sector 32, Gurgaon, is Millennium City Cen…" at bounding box center [522, 151] width 427 height 66
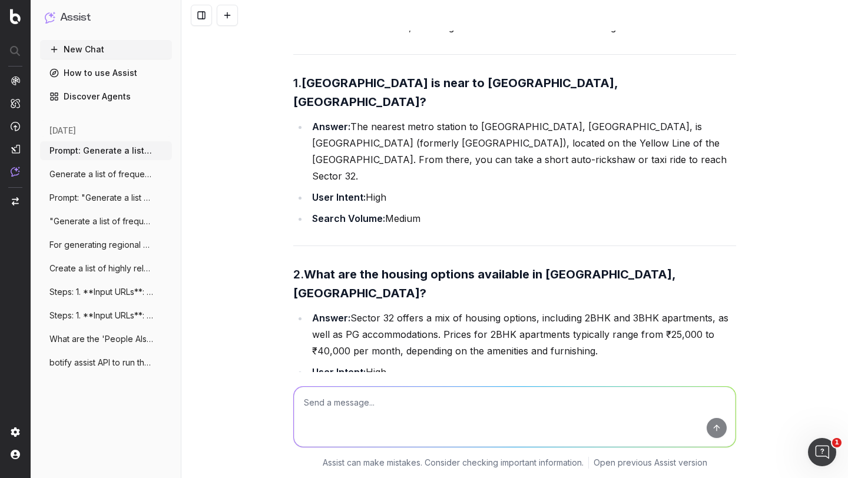
click at [332, 191] on strong "User Intent:" at bounding box center [339, 197] width 54 height 12
click at [336, 213] on strong "Search Volume:" at bounding box center [348, 219] width 73 height 12
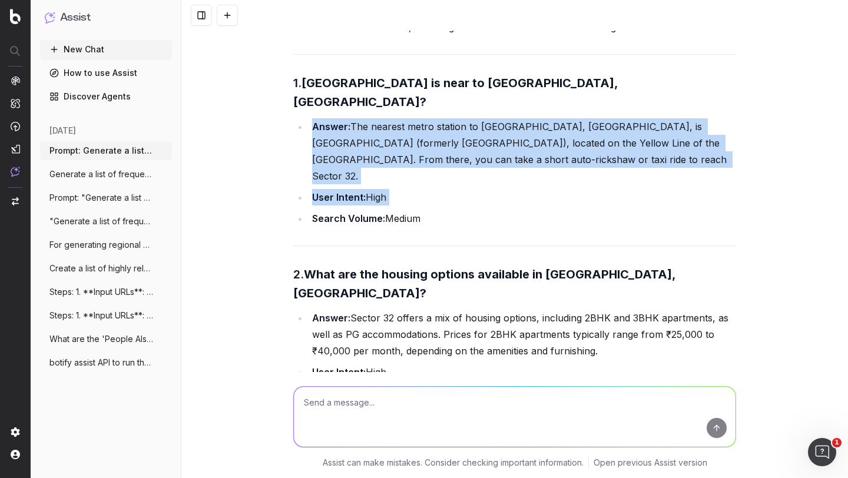
click at [336, 213] on strong "Search Volume:" at bounding box center [348, 219] width 73 height 12
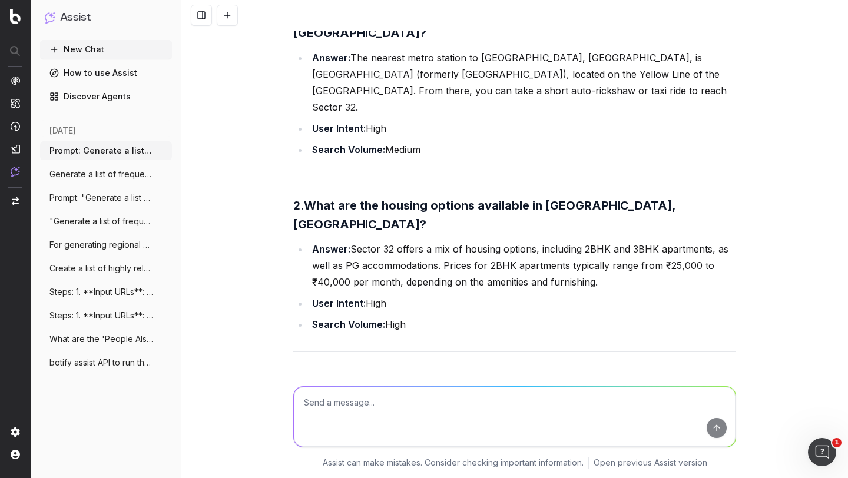
click at [339, 198] on strong "What are the housing options available in [GEOGRAPHIC_DATA], [GEOGRAPHIC_DATA]?" at bounding box center [485, 214] width 385 height 33
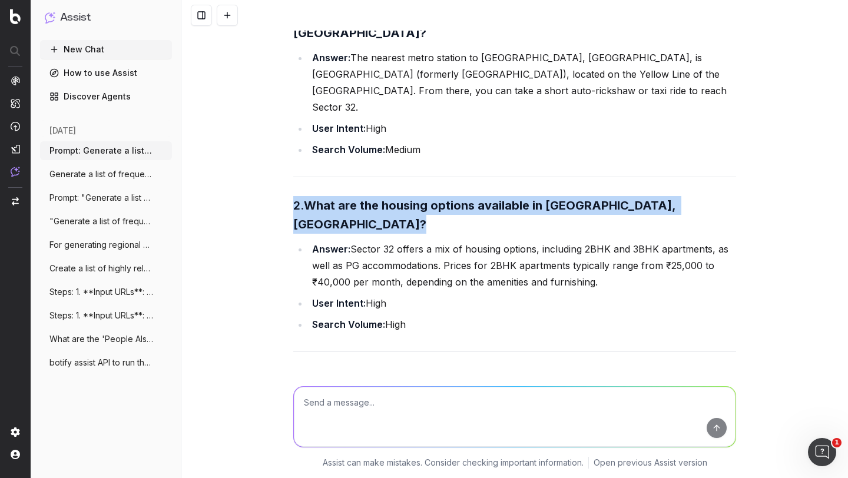
click at [339, 198] on strong "What are the housing options available in [GEOGRAPHIC_DATA], [GEOGRAPHIC_DATA]?" at bounding box center [485, 214] width 385 height 33
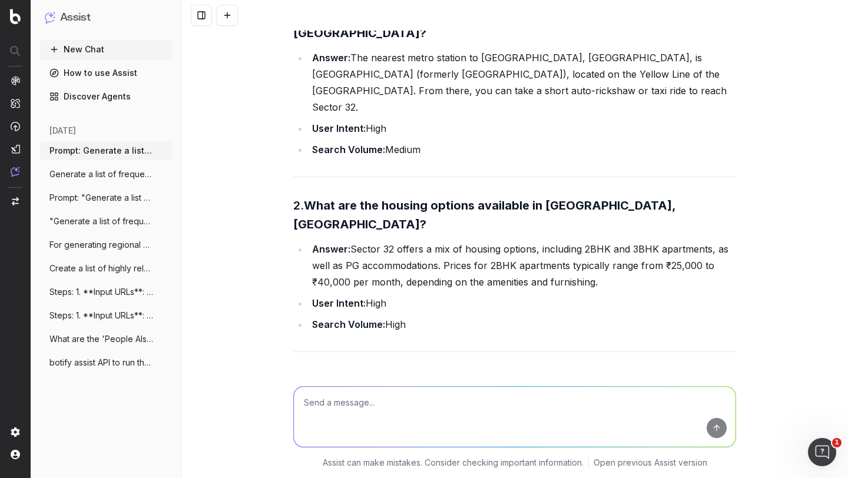
click at [334, 243] on strong "Answer:" at bounding box center [331, 249] width 38 height 12
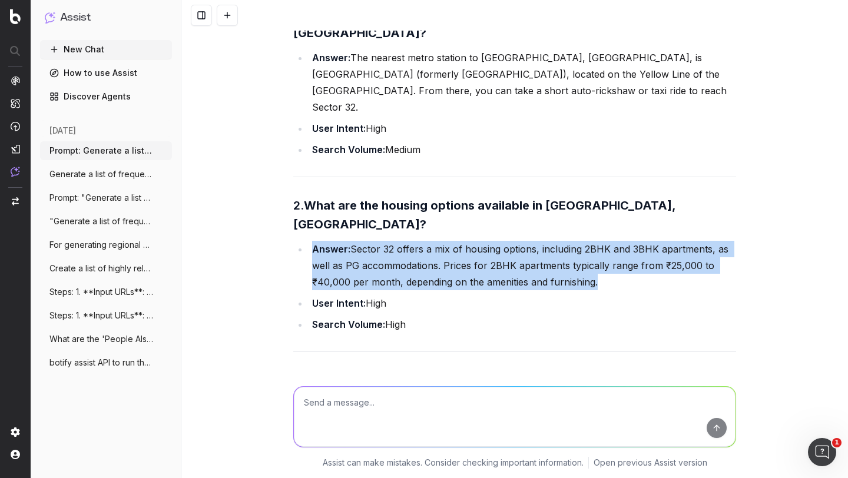
click at [334, 243] on strong "Answer:" at bounding box center [331, 249] width 38 height 12
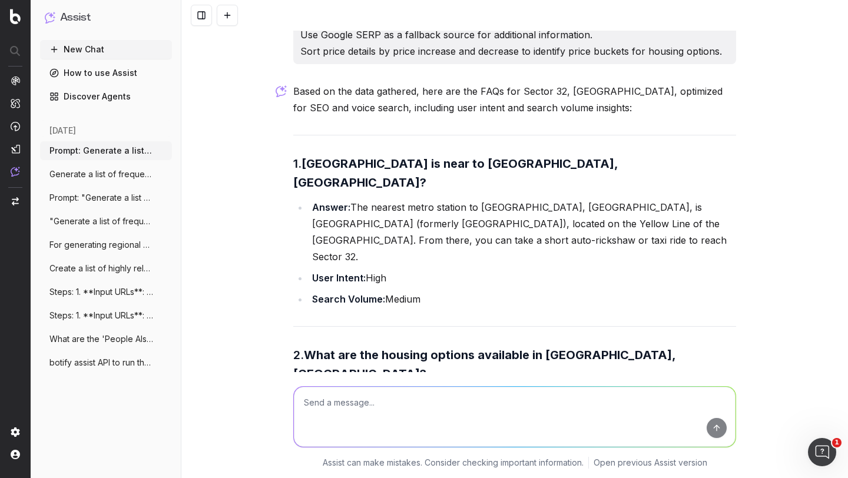
scroll to position [930, 0]
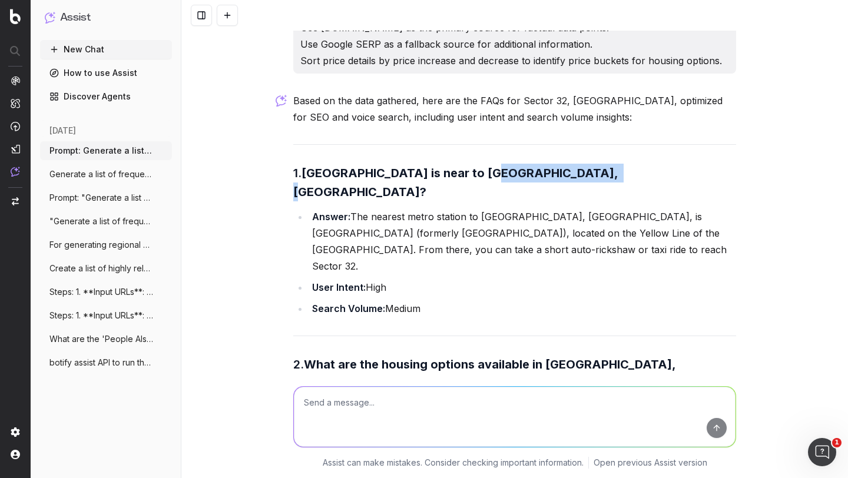
drag, startPoint x: 475, startPoint y: 153, endPoint x: 587, endPoint y: 155, distance: 112.5
click at [587, 166] on strong "Which metro station is near to Sector 32, Gurgaon?" at bounding box center [456, 182] width 327 height 33
copy strong "Sector 32, Gurgaon"
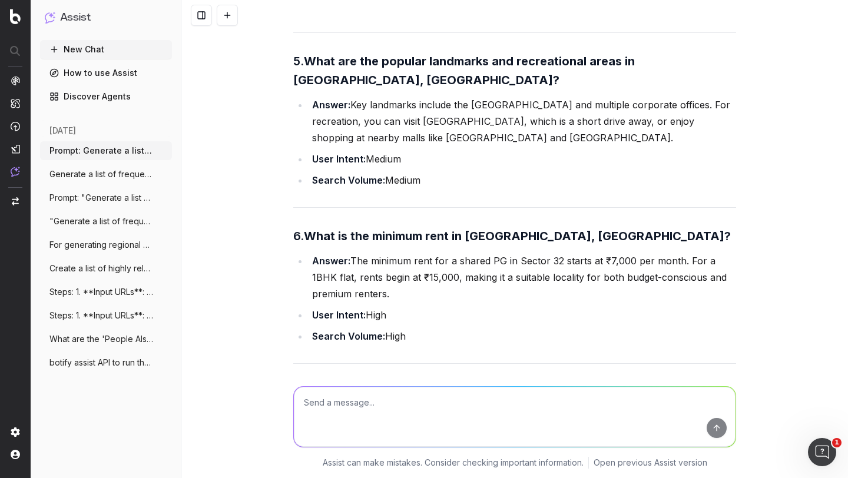
scroll to position [1756, 0]
click at [388, 228] on strong "What is the minimum rent in [GEOGRAPHIC_DATA], [GEOGRAPHIC_DATA]?" at bounding box center [517, 235] width 427 height 14
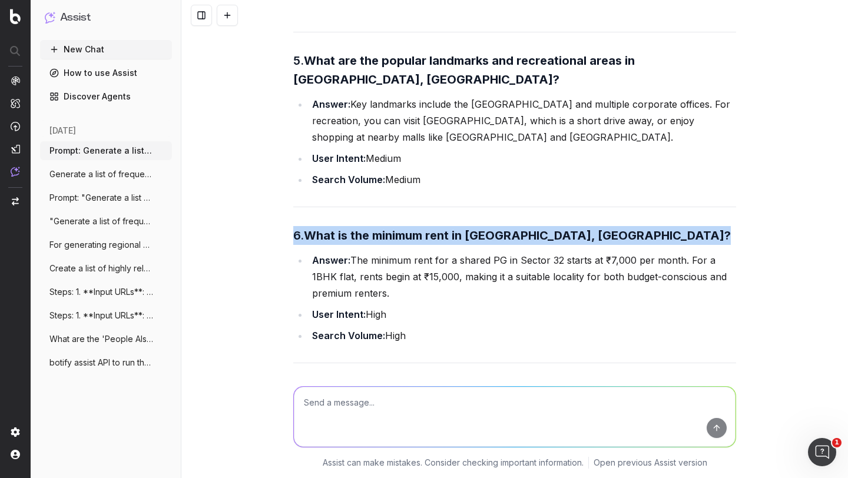
click at [388, 228] on strong "What is the minimum rent in [GEOGRAPHIC_DATA], [GEOGRAPHIC_DATA]?" at bounding box center [517, 235] width 427 height 14
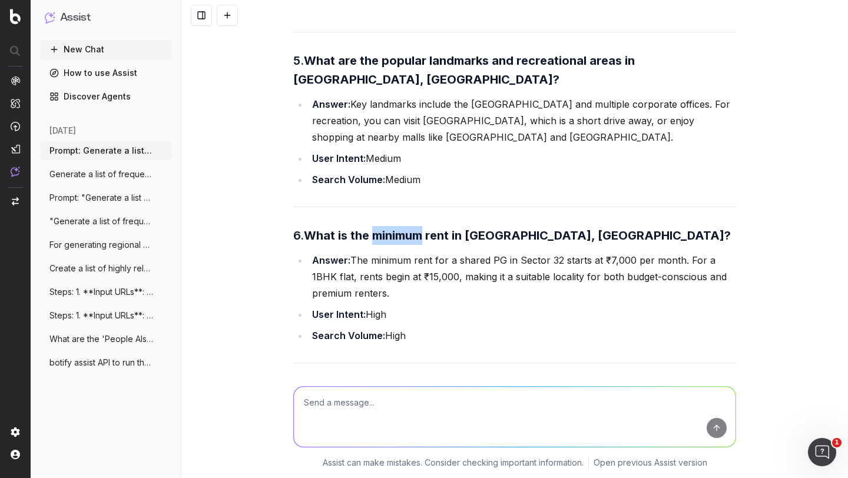
click at [388, 228] on strong "What is the minimum rent in [GEOGRAPHIC_DATA], [GEOGRAPHIC_DATA]?" at bounding box center [517, 235] width 427 height 14
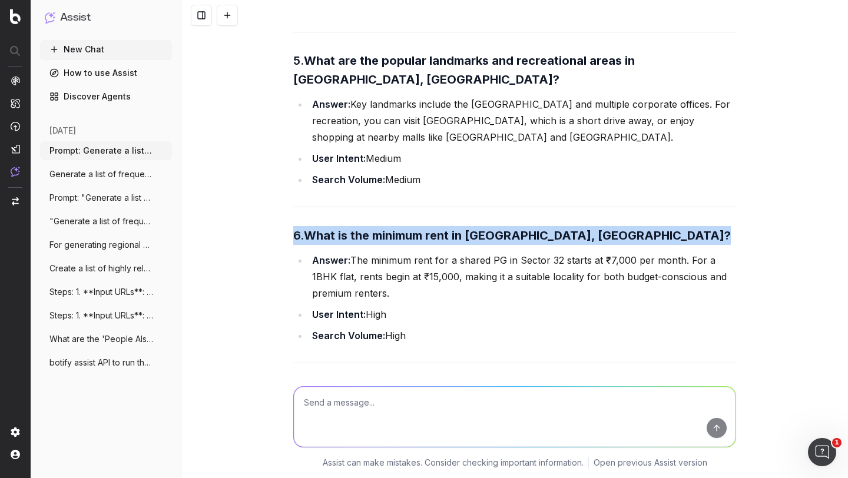
click at [388, 228] on strong "What is the minimum rent in [GEOGRAPHIC_DATA], [GEOGRAPHIC_DATA]?" at bounding box center [517, 235] width 427 height 14
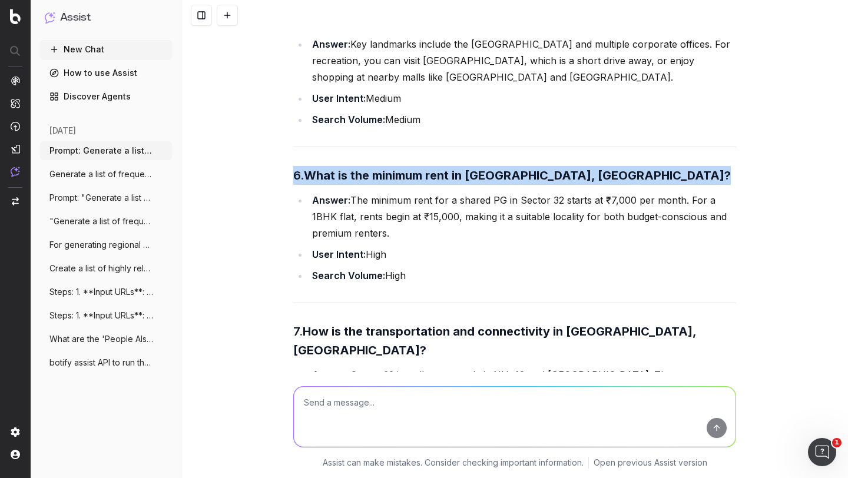
scroll to position [1851, 0]
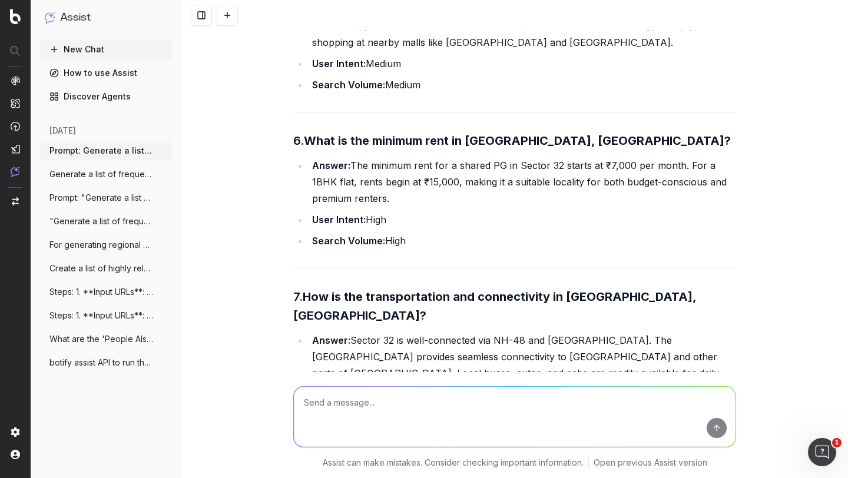
click at [346, 290] on strong "How is the transportation and connectivity in [GEOGRAPHIC_DATA], [GEOGRAPHIC_DA…" at bounding box center [496, 306] width 406 height 33
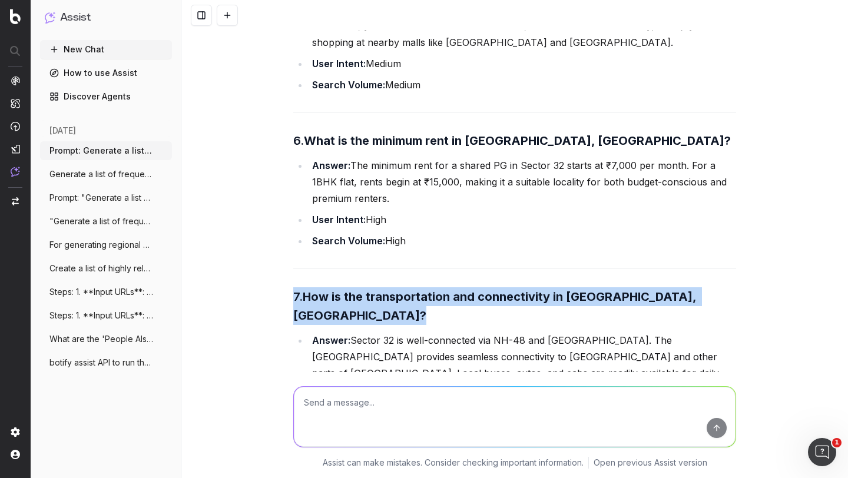
click at [346, 290] on strong "How is the transportation and connectivity in [GEOGRAPHIC_DATA], [GEOGRAPHIC_DA…" at bounding box center [496, 306] width 406 height 33
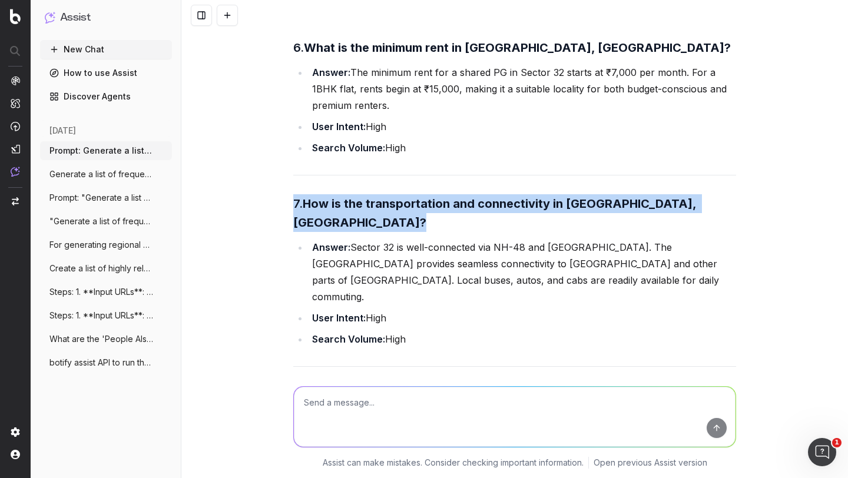
scroll to position [1974, 0]
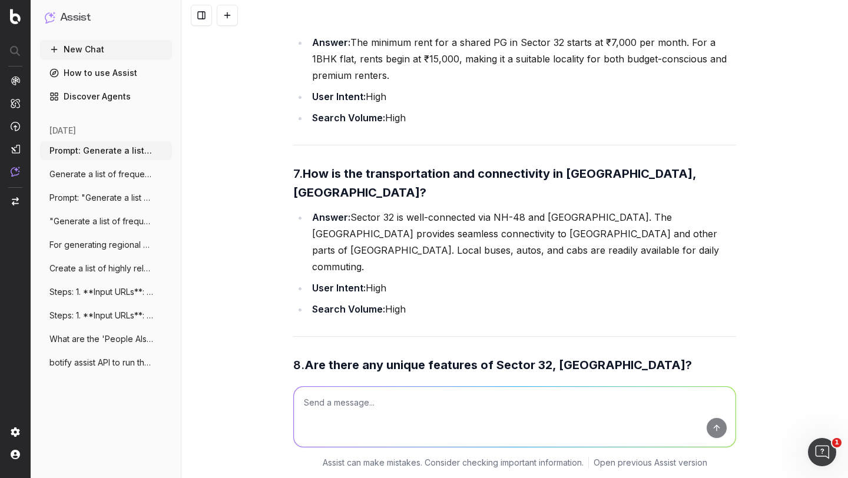
click at [332, 358] on strong "Are there any unique features of Sector 32, Gurgaon?" at bounding box center [497, 365] width 387 height 14
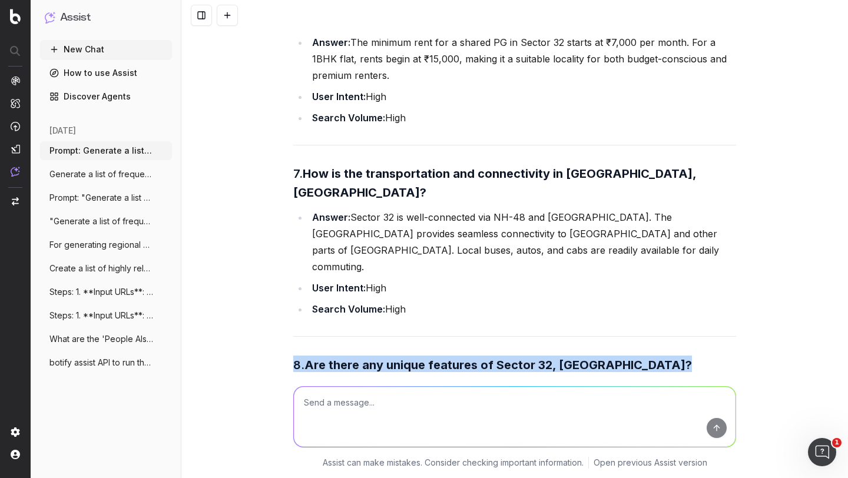
click at [332, 358] on strong "Are there any unique features of Sector 32, Gurgaon?" at bounding box center [497, 365] width 387 height 14
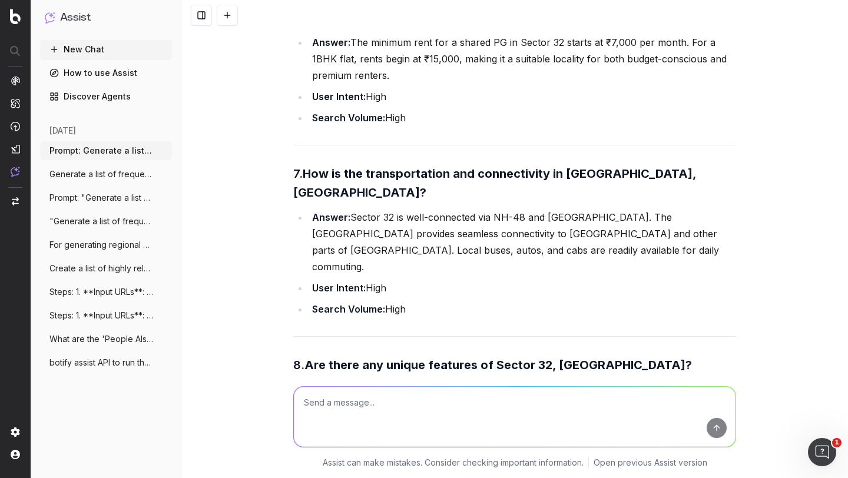
click at [373, 167] on strong "How is the transportation and connectivity in [GEOGRAPHIC_DATA], [GEOGRAPHIC_DA…" at bounding box center [496, 183] width 406 height 33
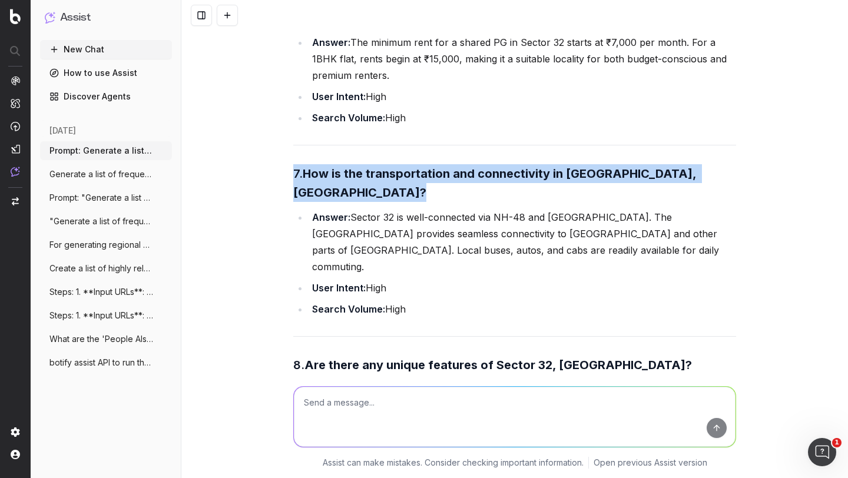
click at [373, 167] on strong "How is the transportation and connectivity in [GEOGRAPHIC_DATA], [GEOGRAPHIC_DA…" at bounding box center [496, 183] width 406 height 33
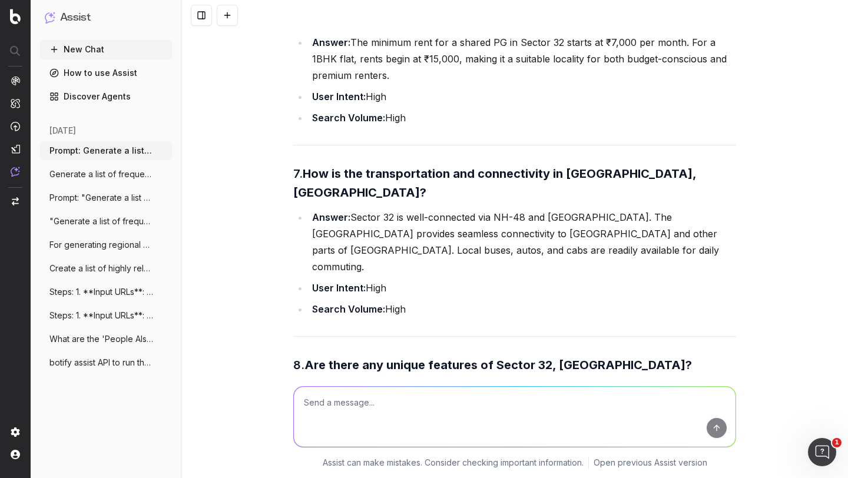
click at [349, 358] on strong "Are there any unique features of Sector 32, Gurgaon?" at bounding box center [497, 365] width 387 height 14
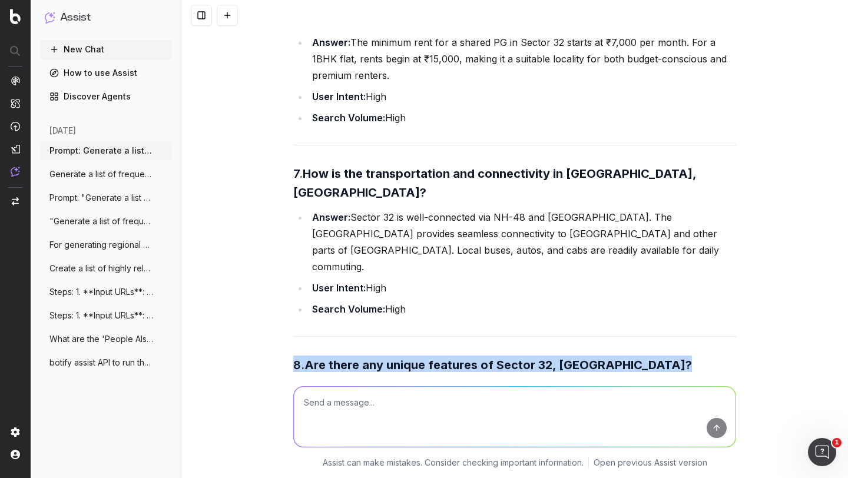
click at [349, 358] on strong "Are there any unique features of Sector 32, Gurgaon?" at bounding box center [497, 365] width 387 height 14
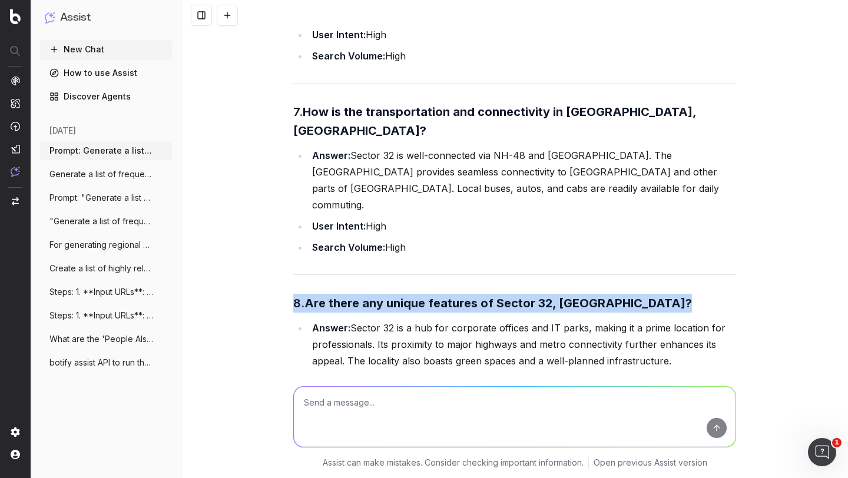
scroll to position [2064, 0]
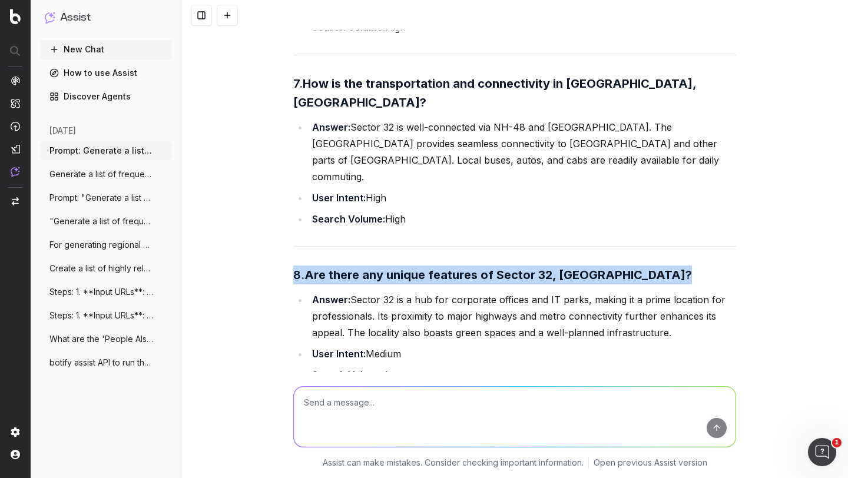
click at [353, 268] on strong "Are there any unique features of Sector 32, Gurgaon?" at bounding box center [497, 275] width 387 height 14
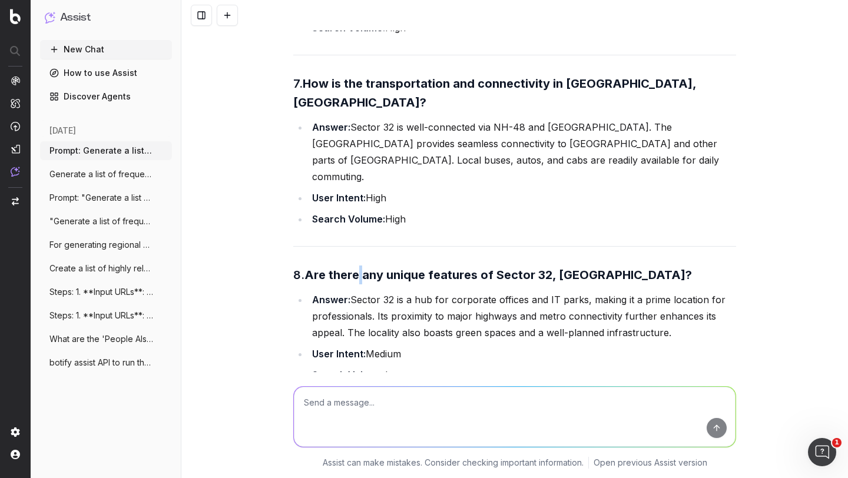
click at [353, 268] on strong "Are there any unique features of Sector 32, Gurgaon?" at bounding box center [497, 275] width 387 height 14
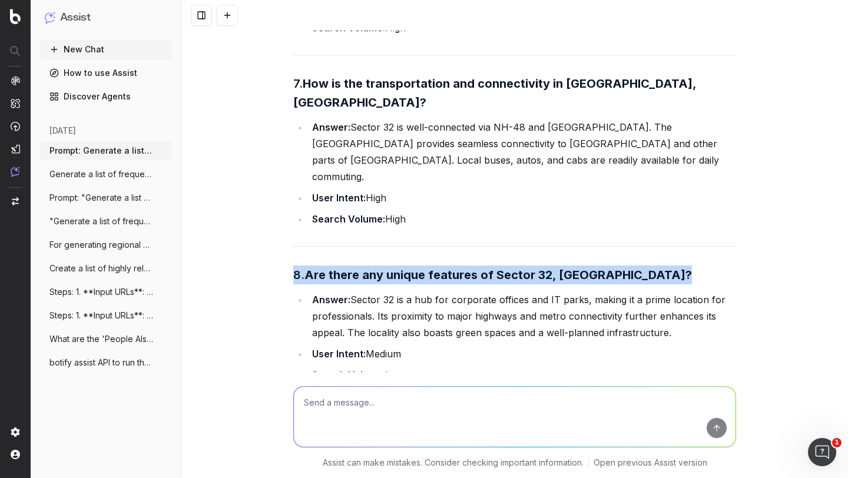
click at [353, 268] on strong "Are there any unique features of Sector 32, Gurgaon?" at bounding box center [497, 275] width 387 height 14
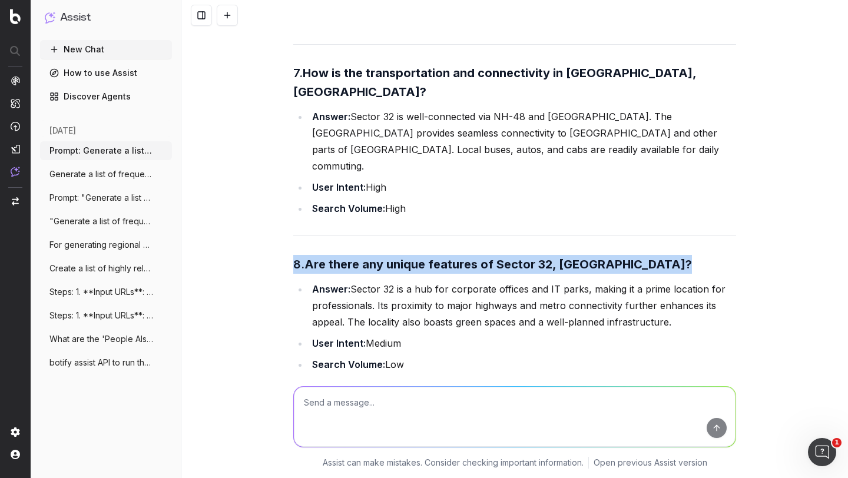
scroll to position [2137, 0]
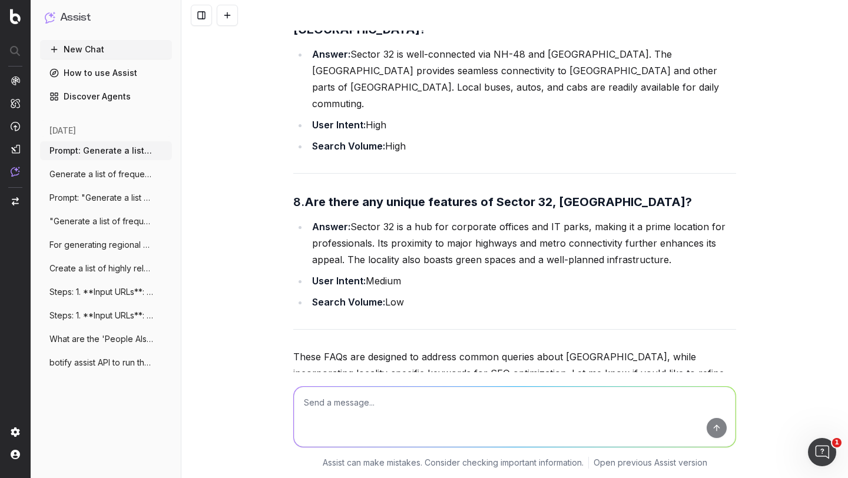
click at [340, 405] on textarea at bounding box center [515, 417] width 442 height 60
type textarea "can you please also add the information if the FAQ was taken from People also a…"
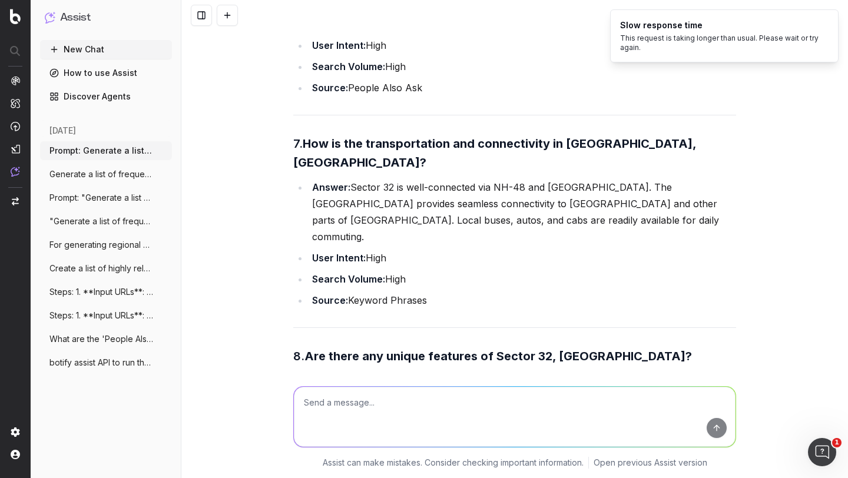
scroll to position [3802, 0]
click at [828, 17] on icon "Notifications (F8)" at bounding box center [828, 19] width 9 height 9
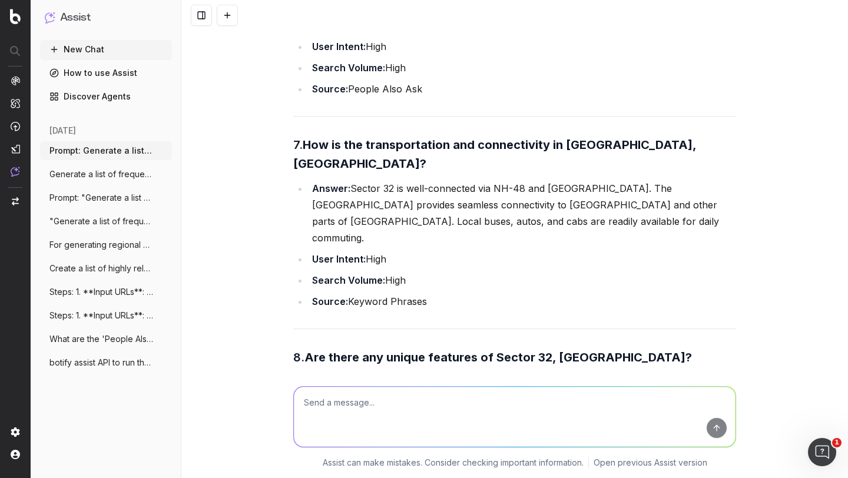
click at [409, 374] on li "Answer: Sector 32 is a hub for corporate offices and IT parks, making it a prim…" at bounding box center [522, 398] width 427 height 49
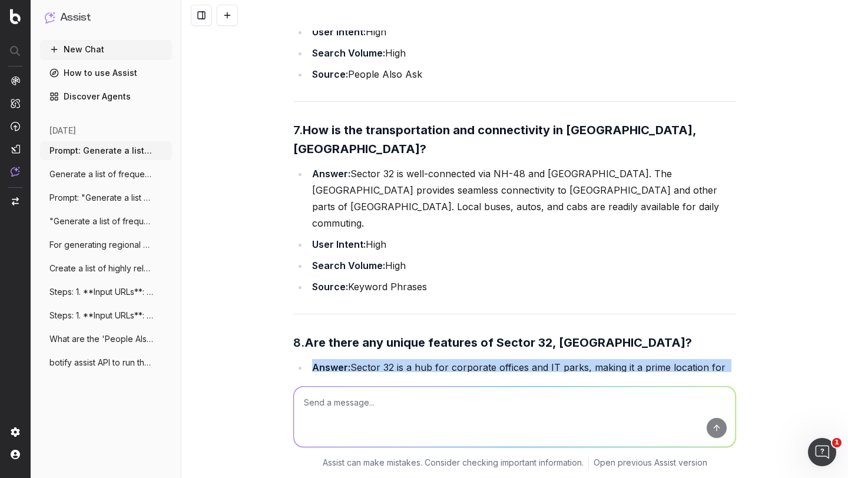
scroll to position [3824, 0]
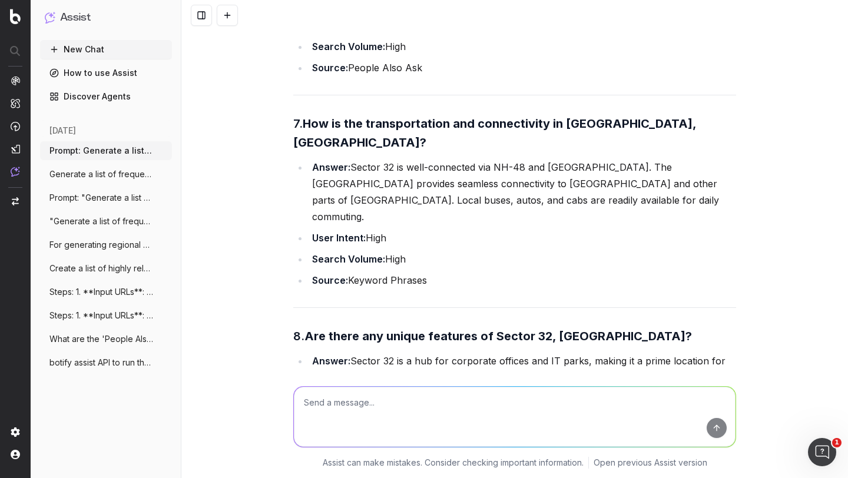
click at [330, 403] on textarea at bounding box center [515, 417] width 442 height 60
type textarea "can you please also add keyword phrase search volume"
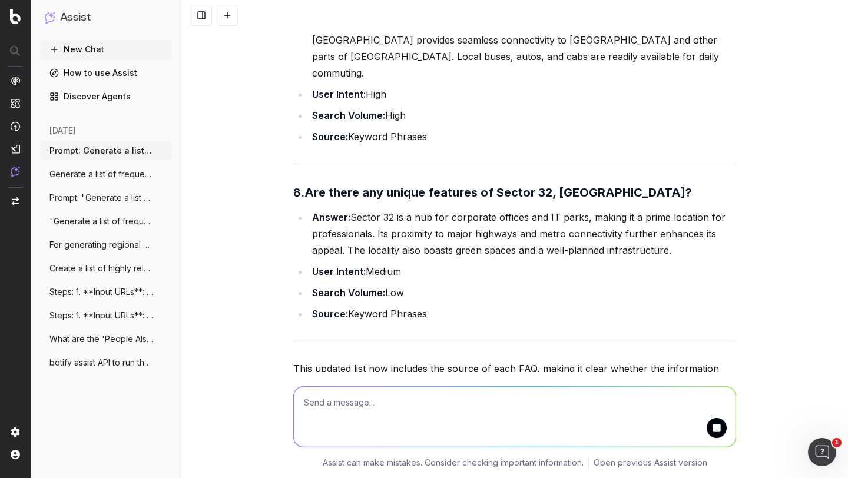
scroll to position [4007, 0]
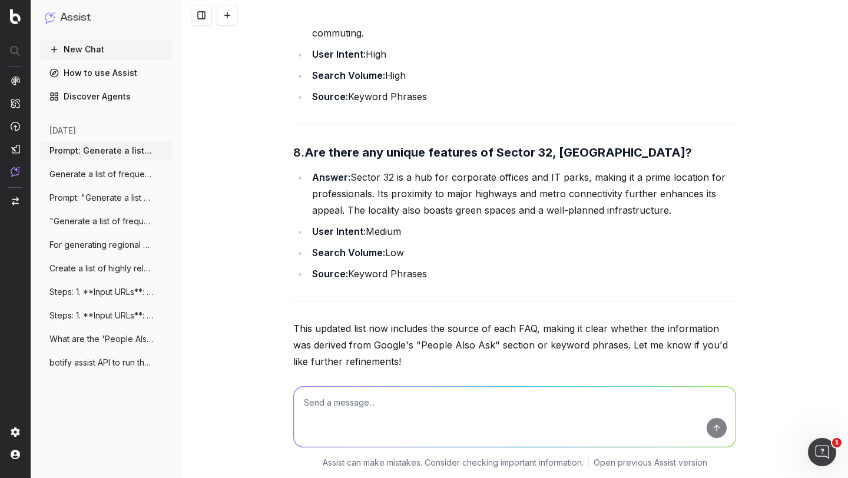
click at [371, 407] on textarea at bounding box center [515, 417] width 442 height 60
type textarea "yes"
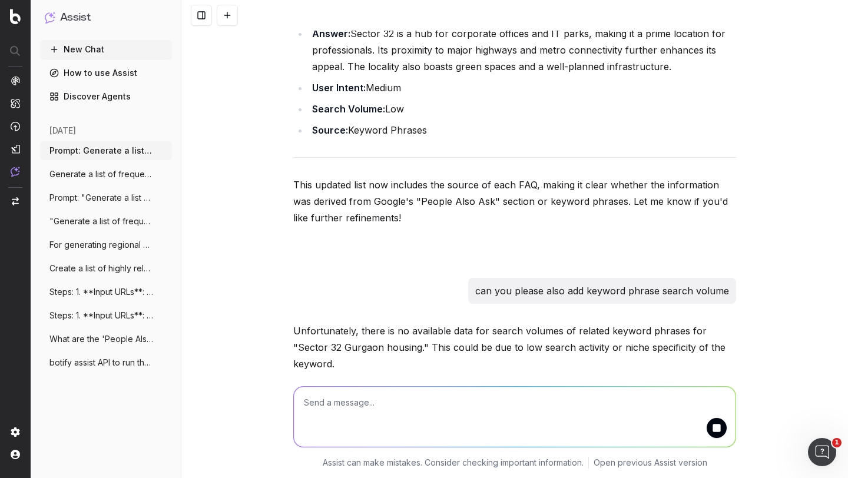
scroll to position [4208, 0]
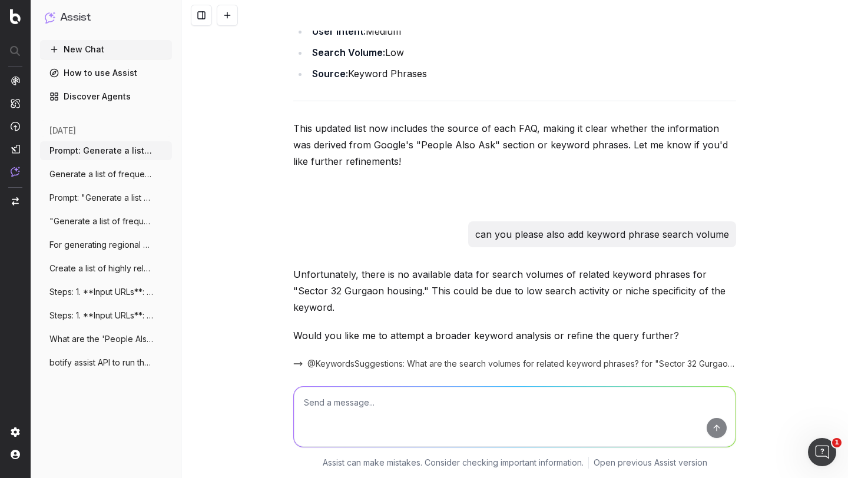
click at [369, 408] on textarea at bounding box center [515, 417] width 442 height 60
type textarea "ok, no worries. Please update the prompt"
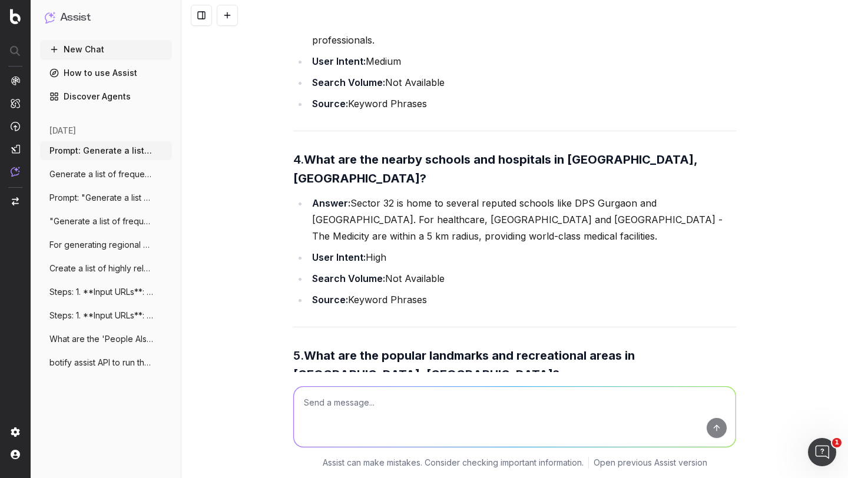
scroll to position [5465, 0]
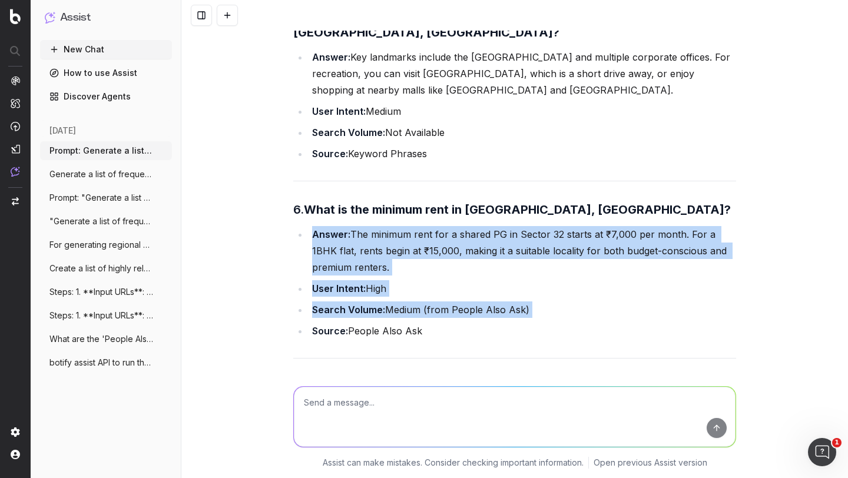
scroll to position [5878, 0]
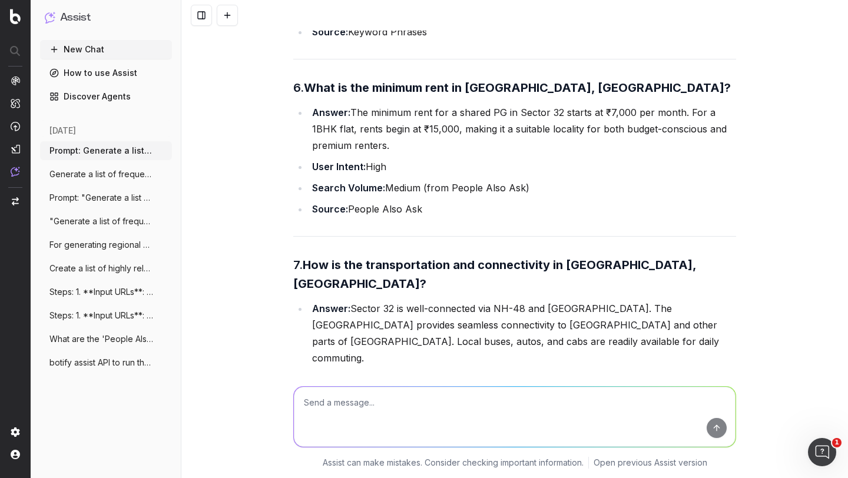
click at [370, 403] on textarea at bounding box center [515, 417] width 442 height 60
type textarea "please share the final prompt"
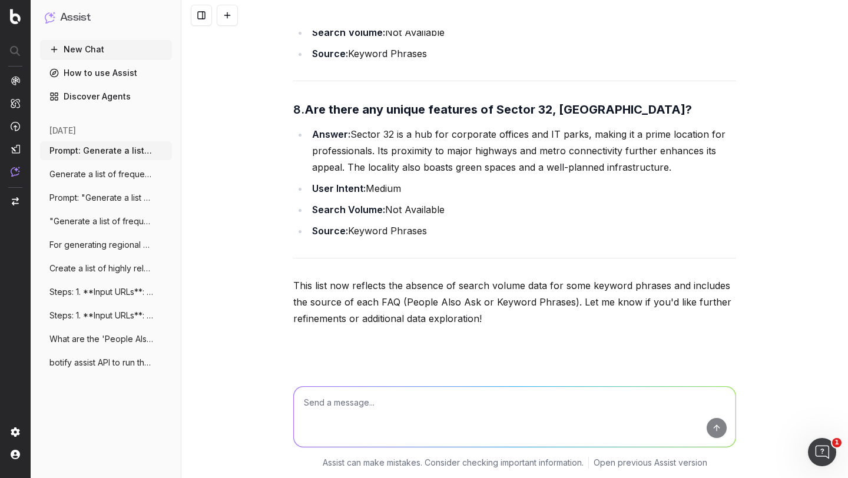
scroll to position [6252, 0]
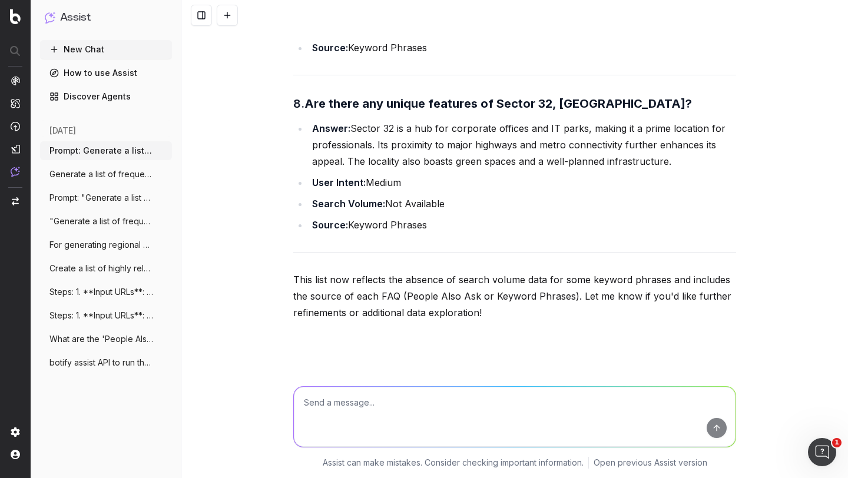
drag, startPoint x: 288, startPoint y: 104, endPoint x: 457, endPoint y: 232, distance: 212.2
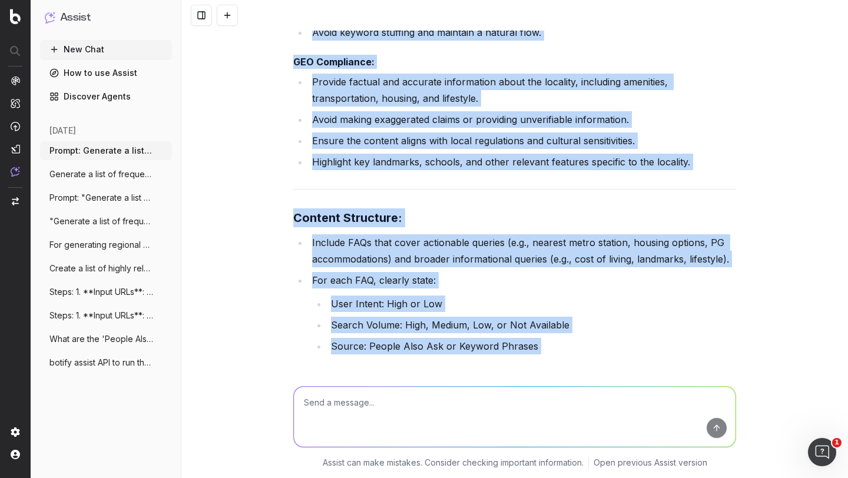
scroll to position [7269, 0]
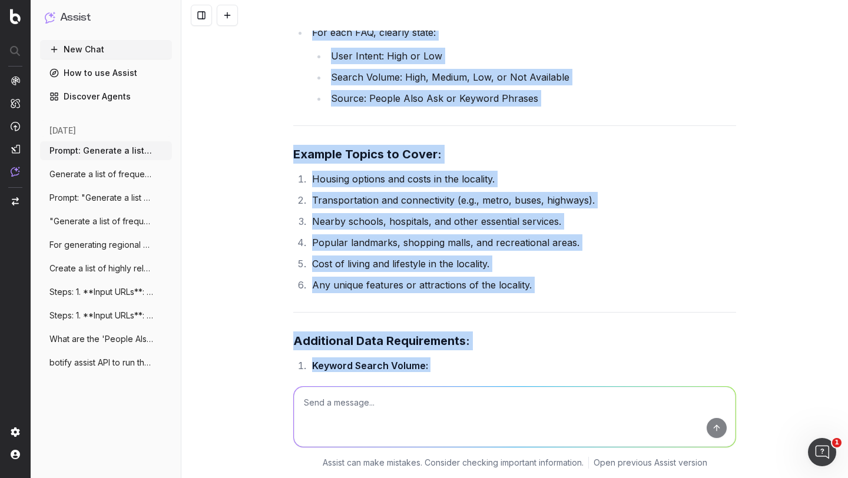
copy div "Generate a list of frequently asked questions (FAQs) for the locality 'Sector 3…"
click at [364, 183] on div "Here is the final updated prompt: Generate a list of frequently asked questions…" at bounding box center [514, 113] width 443 height 1424
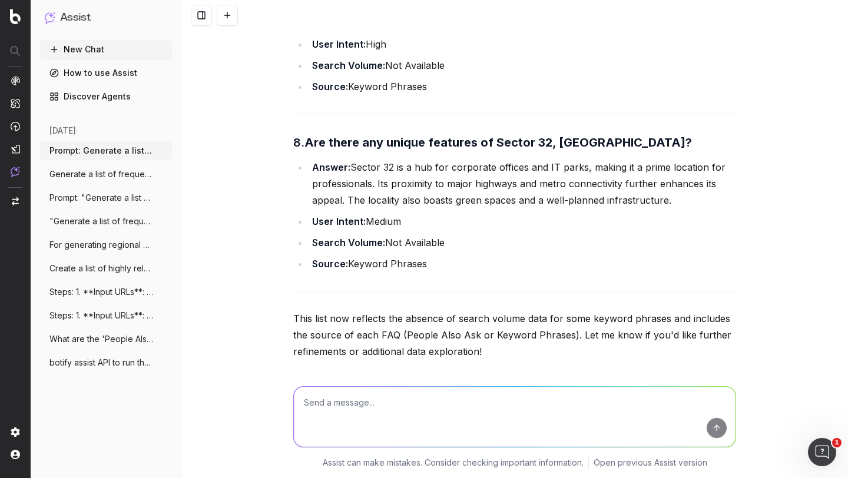
scroll to position [6234, 0]
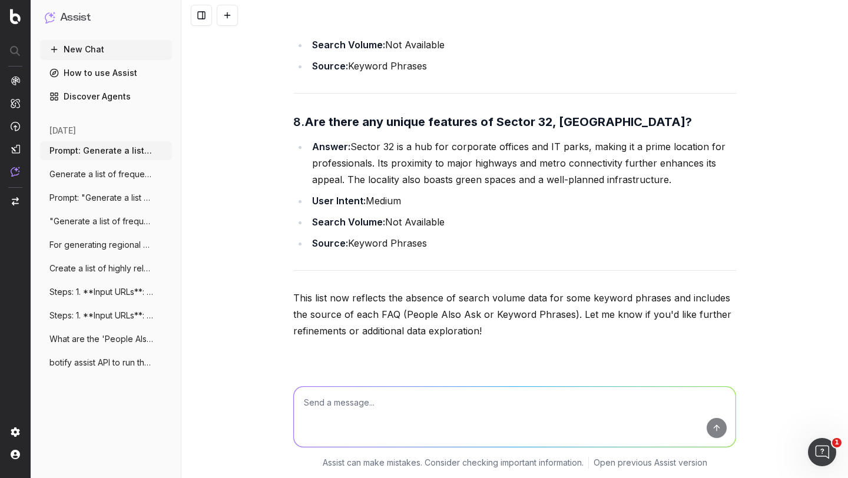
click at [92, 48] on button "New Chat" at bounding box center [106, 49] width 132 height 19
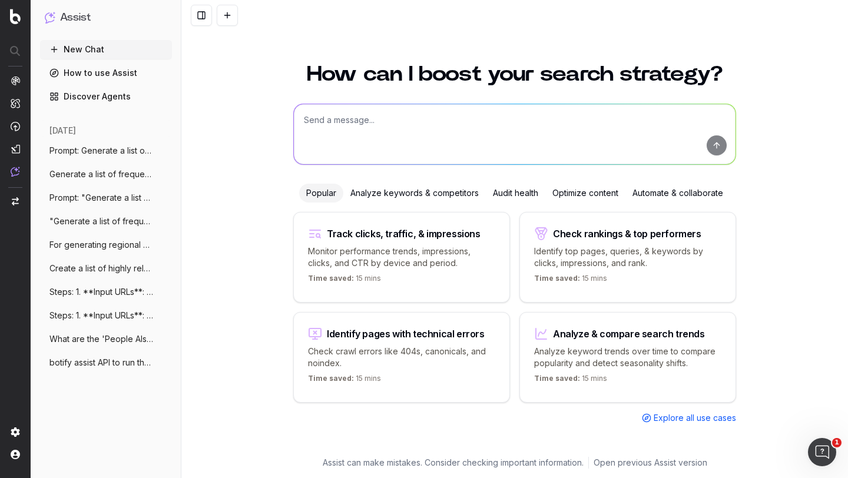
click at [87, 154] on span "Prompt: Generate a list of frequently as" at bounding box center [101, 151] width 104 height 12
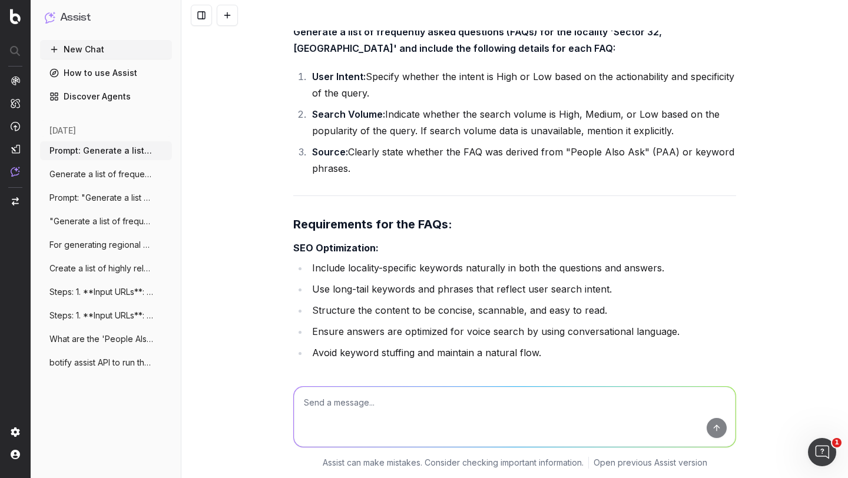
scroll to position [7331, 0]
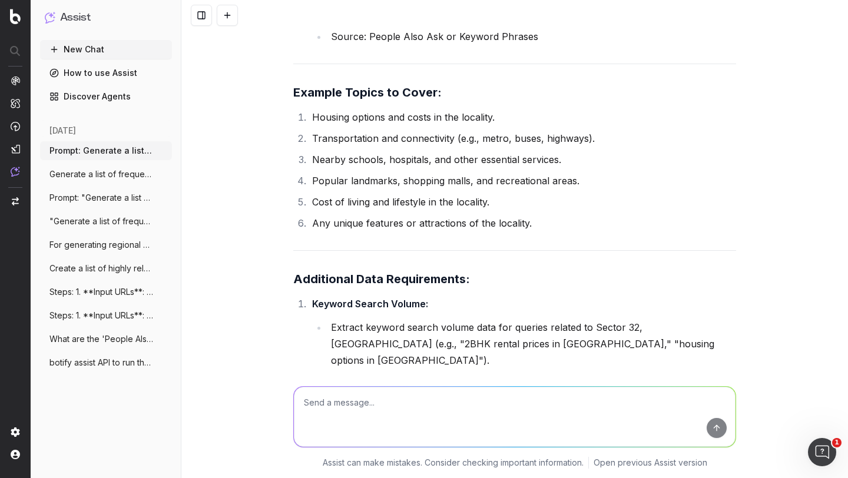
click at [316, 403] on textarea at bounding box center [515, 417] width 442 height 60
type textarea "use"
paste textarea "[URL][DOMAIN_NAME]"
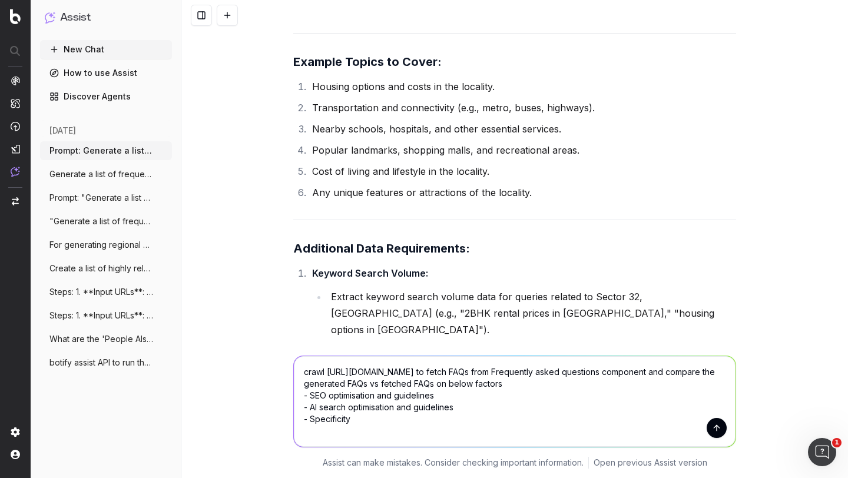
scroll to position [7373, 0]
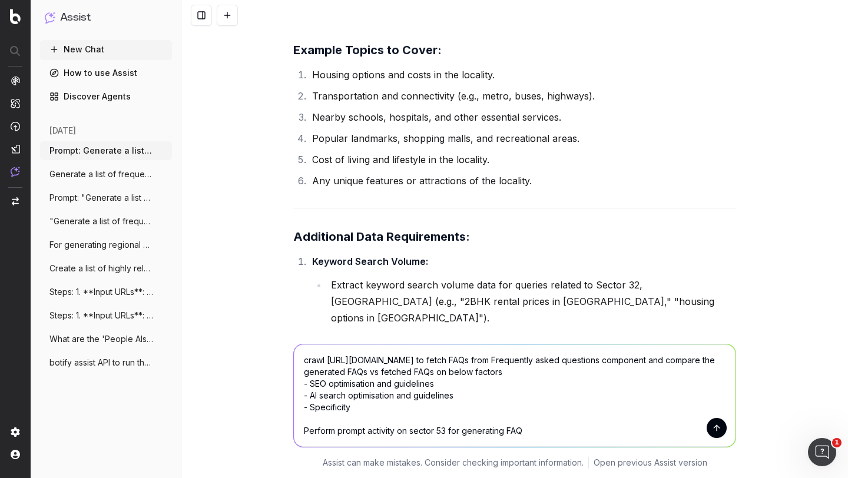
type textarea "crawl https://housing.com/sector-53-gurgaon-overview-P1adqygs0yoycn2bj to fetch…"
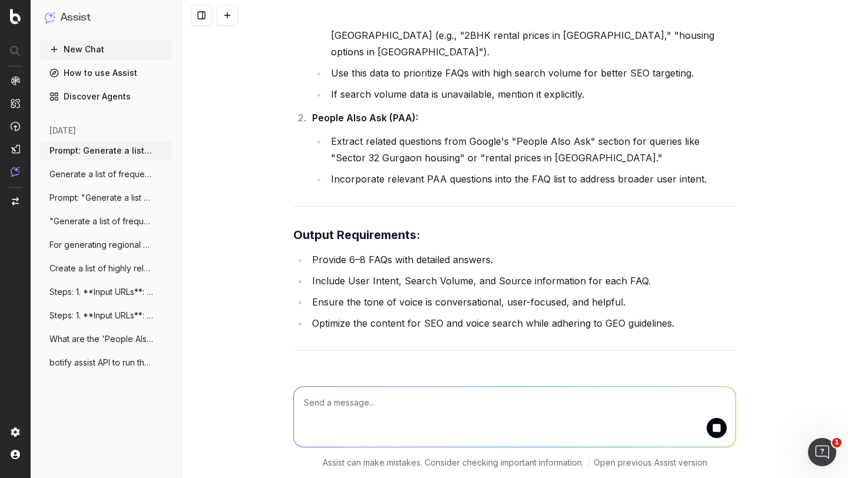
scroll to position [7679, 0]
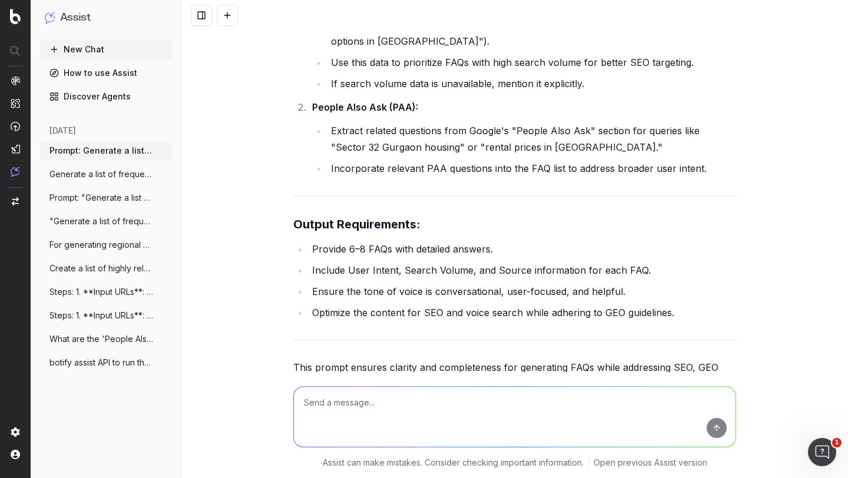
scroll to position [7649, 0]
click at [433, 452] on link "[URL][DOMAIN_NAME]" at bounding box center [379, 458] width 108 height 12
click at [317, 409] on textarea at bounding box center [515, 417] width 442 height 60
paste textarea "Frequently asked questions about Sector 53"
type textarea "Frequently asked questions about Sector 53 is present on the link"
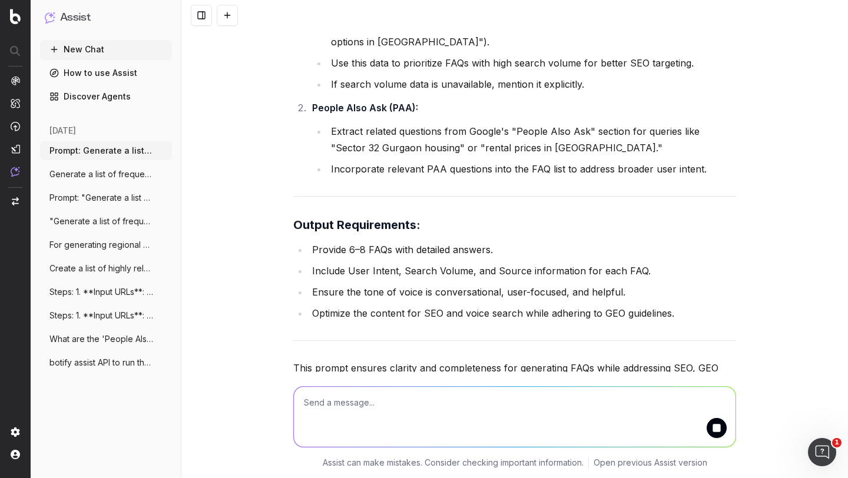
scroll to position [7740, 0]
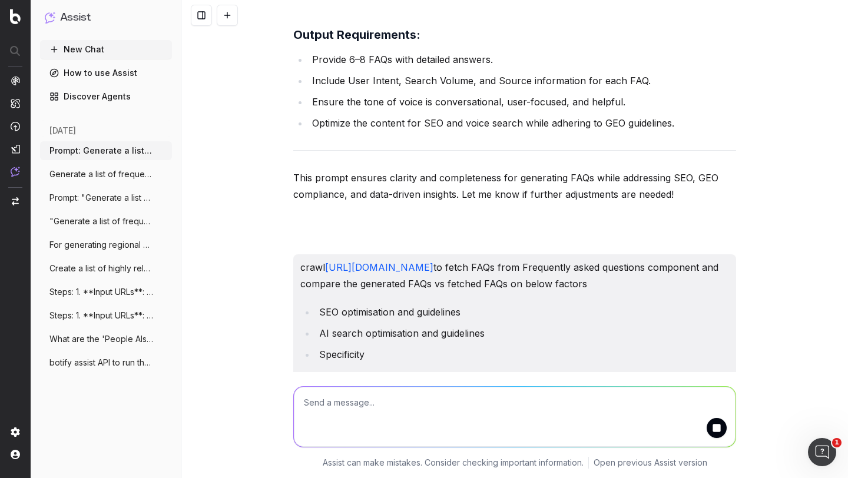
scroll to position [7896, 0]
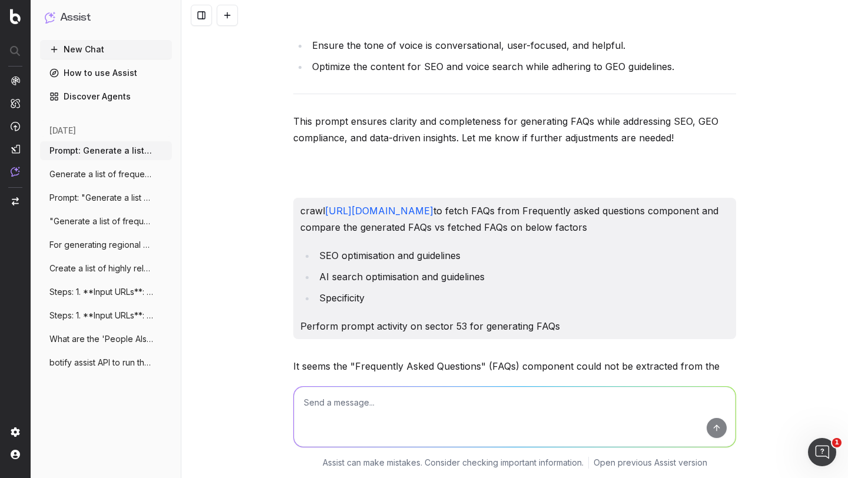
click at [352, 395] on textarea at bounding box center [515, 417] width 442 height 60
type textarea "yes"
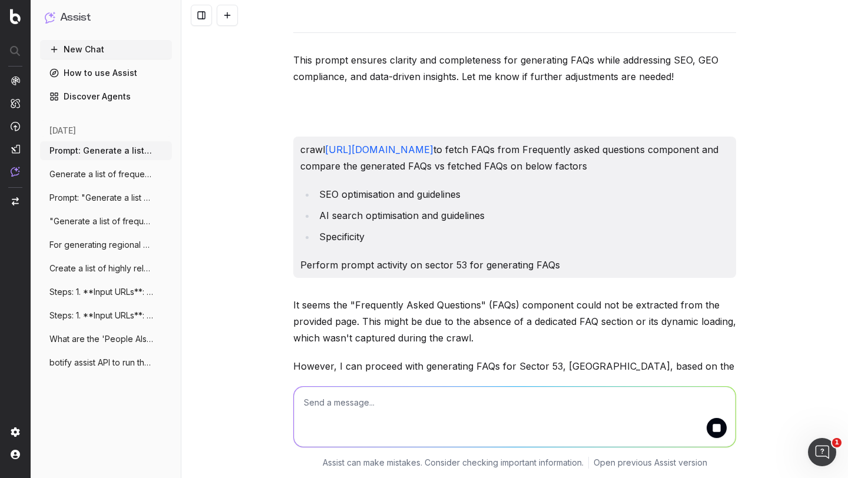
click at [269, 292] on div "Prompt: Generate a list of frequently asked questions (FAQs) for the locality '…" at bounding box center [514, 239] width 667 height 478
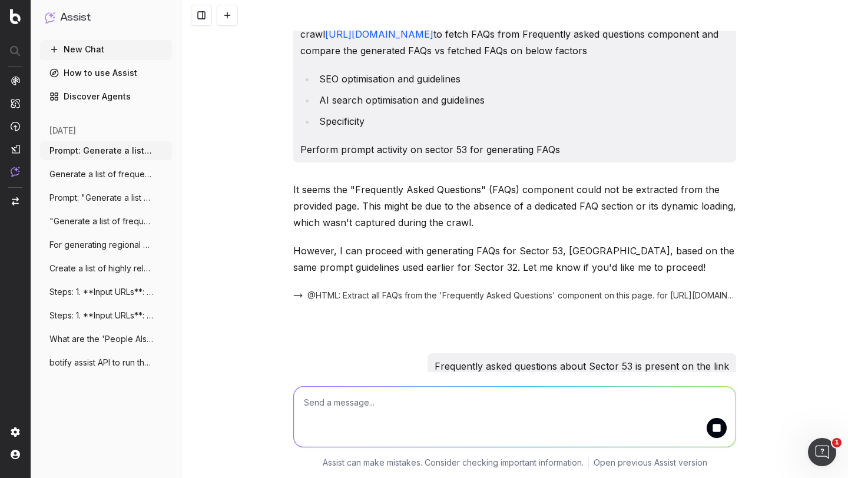
scroll to position [8129, 0]
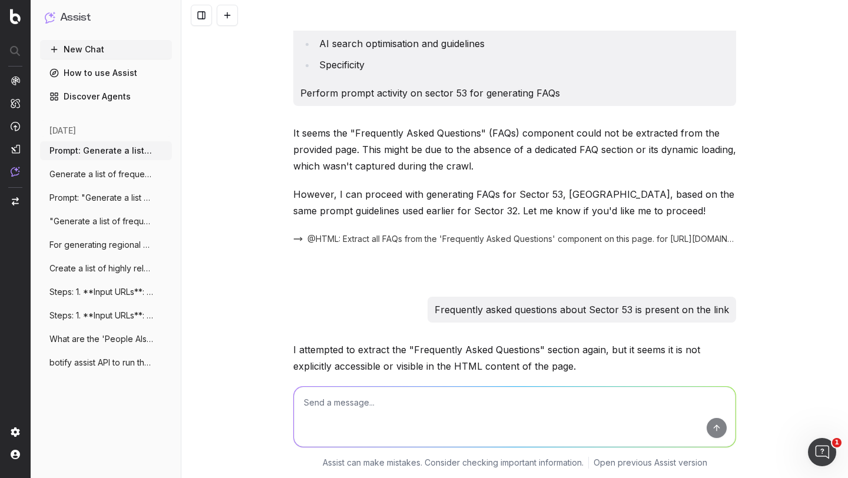
click at [358, 402] on textarea at bounding box center [515, 417] width 442 height 60
paste textarea "https://housing.com/sector-53-gurgaon-overview-P1adqygs0yoycn2bj?ssrDebug=true&…"
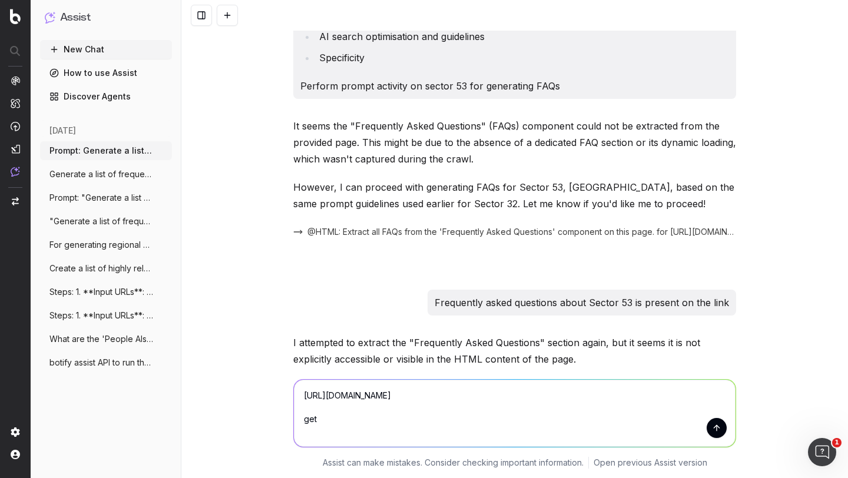
click at [446, 406] on textarea "https://housing.com/sector-53-gurgaon-overview-P1adqygs0yoycn2bj?ssrDebug=true&…" at bounding box center [515, 413] width 442 height 67
click at [367, 426] on textarea "https://housing.com/sector-53-gurgaon-overview-P1adqygs0yoycn2bj?ssrDebug=true&…" at bounding box center [515, 413] width 442 height 67
paste textarea "LOCALITY_OVERVIEW_FAQS"
type textarea "https://housing.com/sector-53-gurgaon-overview-P1adqygs0yoycn2bj?ssrDebug=true&…"
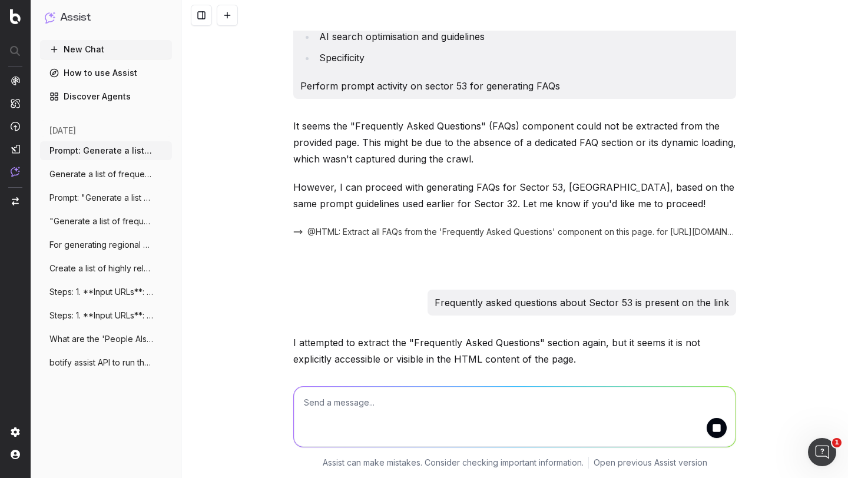
scroll to position [8235, 0]
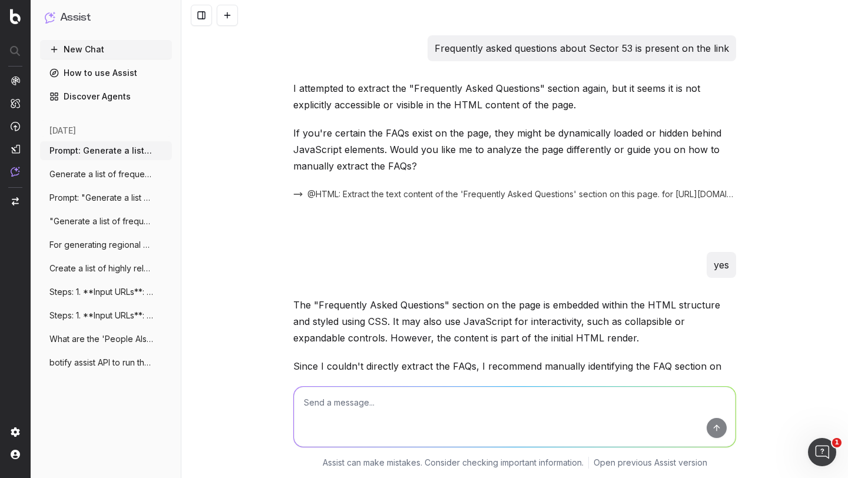
scroll to position [8430, 0]
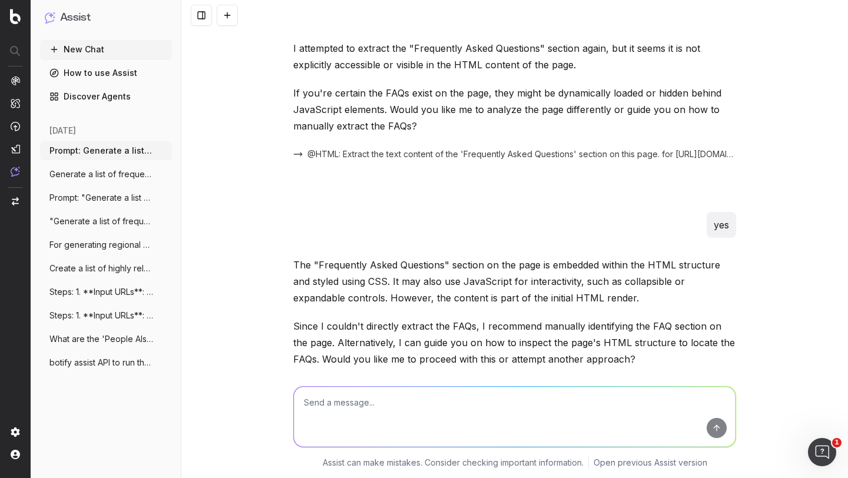
click at [493, 452] on link "https://housing.com/sector-53-gurgaon-overview-P1adqygs0yoycn2bj?ssrDebug=true&…" at bounding box center [454, 458] width 108 height 12
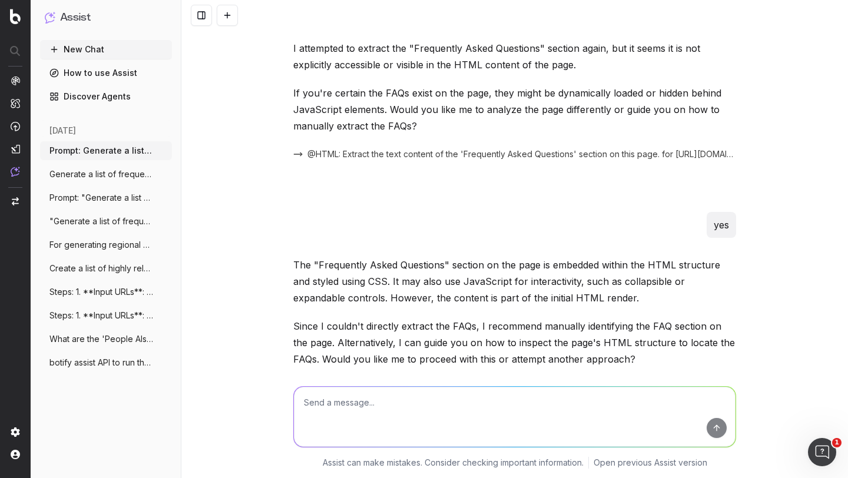
drag, startPoint x: 558, startPoint y: 99, endPoint x: 290, endPoint y: 82, distance: 268.4
click at [393, 445] on div "https://housing.com/sector-53-gurgaon-overview-P1adqygs0yoycn2bj?ssrDebug=true&…" at bounding box center [564, 472] width 343 height 54
copy link "https://housing.com/sector-53-gurgaon-overview-P1adqygs0yoycn2bj?ssrDebug=true&…"
click at [332, 388] on textarea at bounding box center [515, 417] width 442 height 60
paste textarea "https://housing.com/sector-53-gurgaon-overview-P1adqygs0yoycn2bj?ssrDebug=true&…"
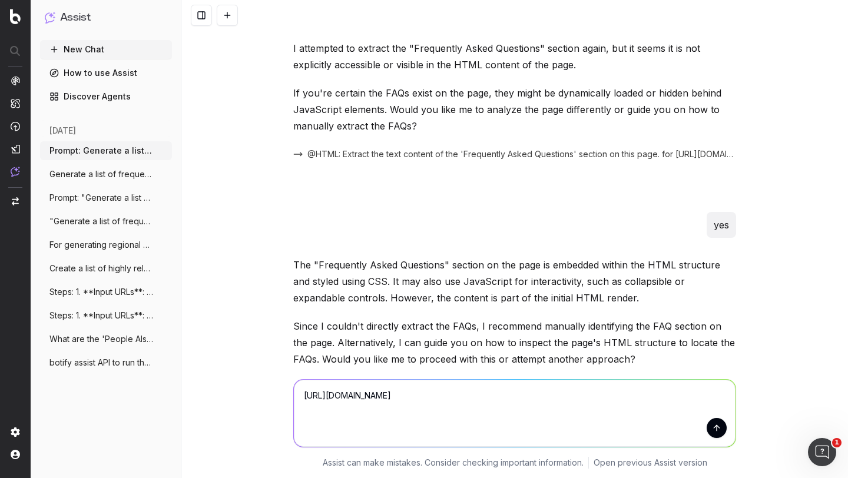
scroll to position [8438, 0]
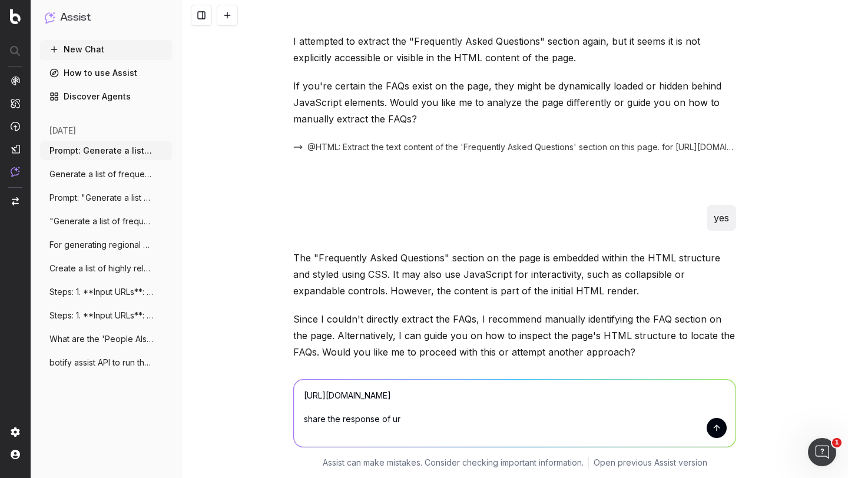
type textarea "https://housing.com/sector-53-gurgaon-overview-P1adqygs0yoycn2bj?ssrDebug=true&…"
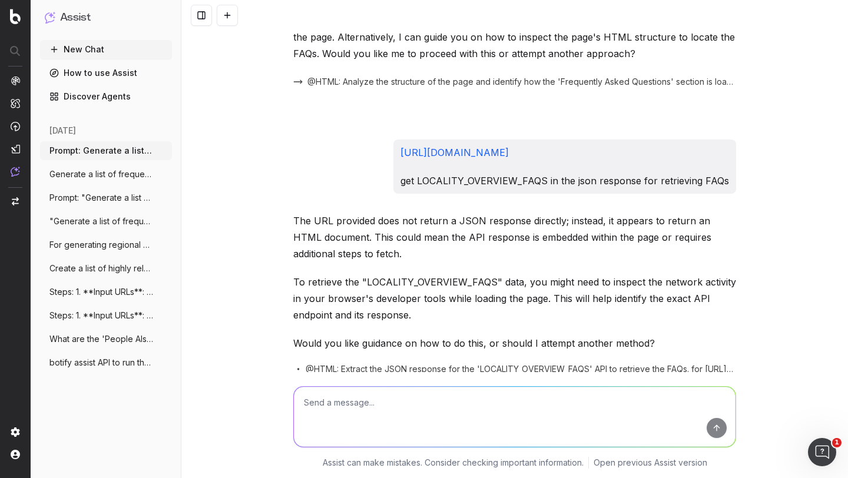
scroll to position [8748, 0]
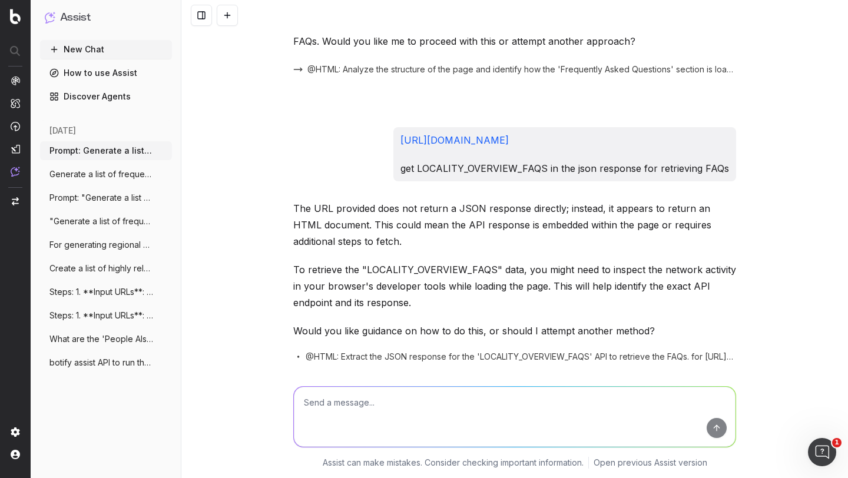
click at [614, 419] on link "https://housing.com/sector-53-gurgaon-overview-P1adqygs0yoycn2bj?ssrDebug=true&…" at bounding box center [668, 425] width 108 height 12
click at [346, 416] on textarea at bounding box center [515, 417] width 442 height 60
click at [115, 153] on span "Prompt: Generate a list of frequently as" at bounding box center [101, 151] width 104 height 12
click at [82, 48] on button "New Chat" at bounding box center [106, 49] width 132 height 19
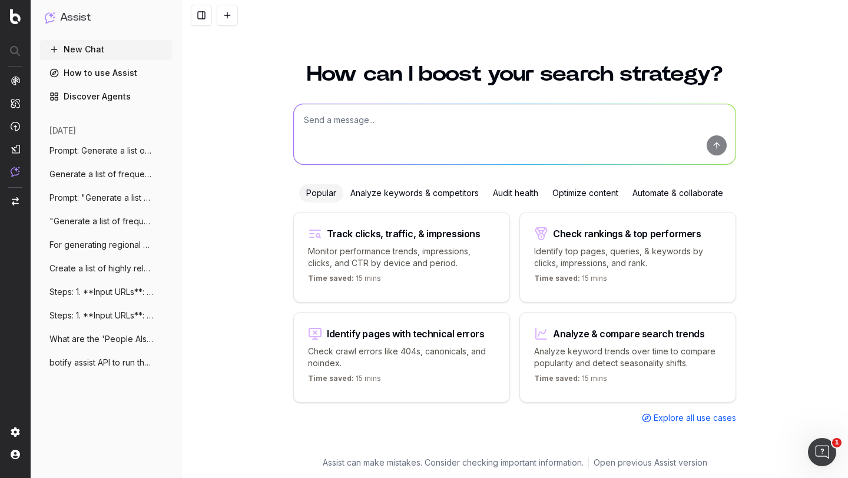
click at [353, 137] on textarea at bounding box center [515, 134] width 442 height 60
paste textarea "Generate a list of frequently asked questions (FAQs) for the locality 'Sector 3…"
type textarea "Generate a list of frequently asked questions (FAQs) for the locality 'Sector 3…"
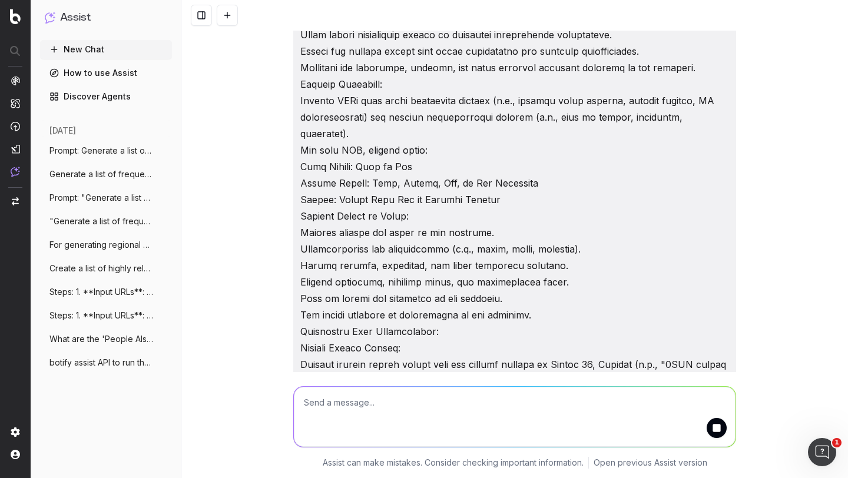
scroll to position [528, 0]
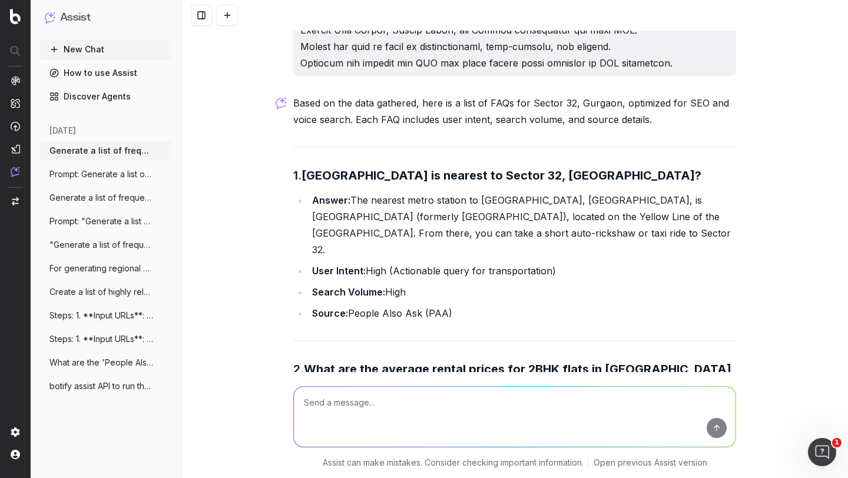
scroll to position [809, 0]
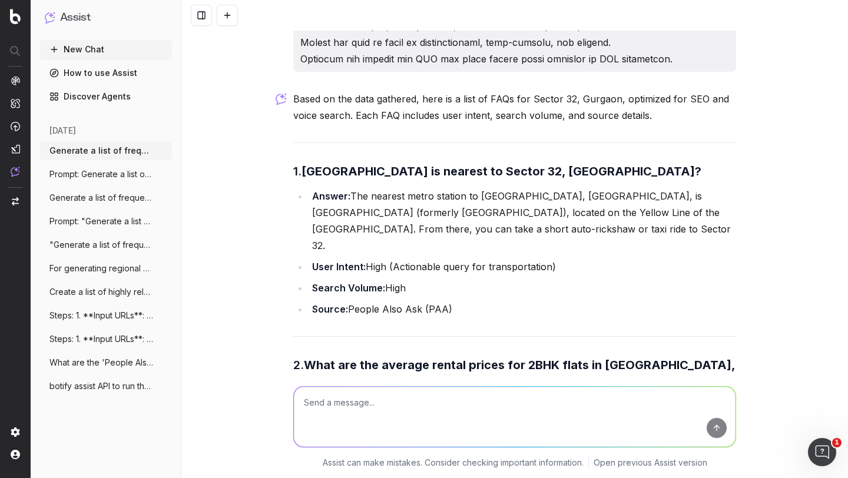
click at [350, 404] on textarea at bounding box center [515, 417] width 442 height 60
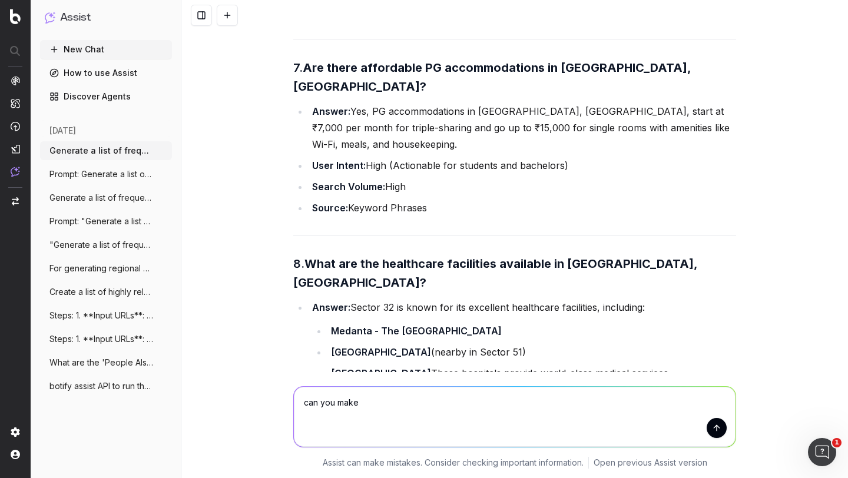
scroll to position [2229, 0]
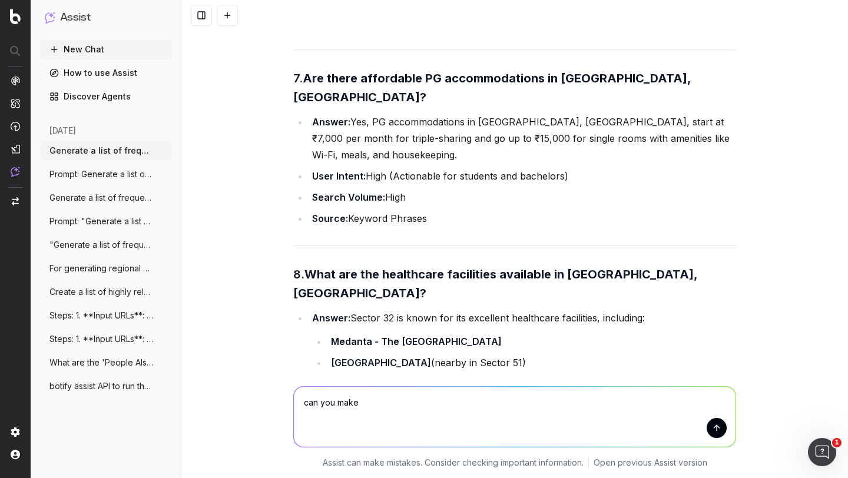
type textarea "can you make"
click at [105, 175] on span "Prompt: Generate a list of frequently as" at bounding box center [101, 174] width 104 height 12
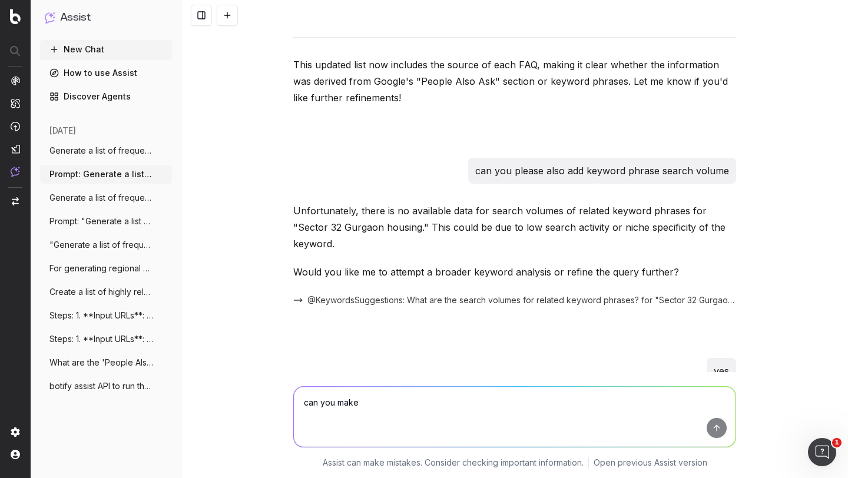
scroll to position [4242, 0]
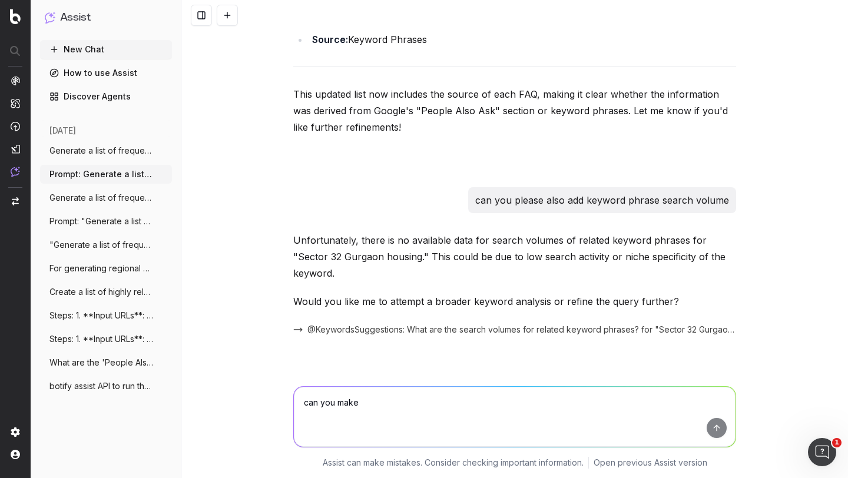
click at [69, 145] on span "Generate a list of frequently asked ques" at bounding box center [101, 151] width 104 height 12
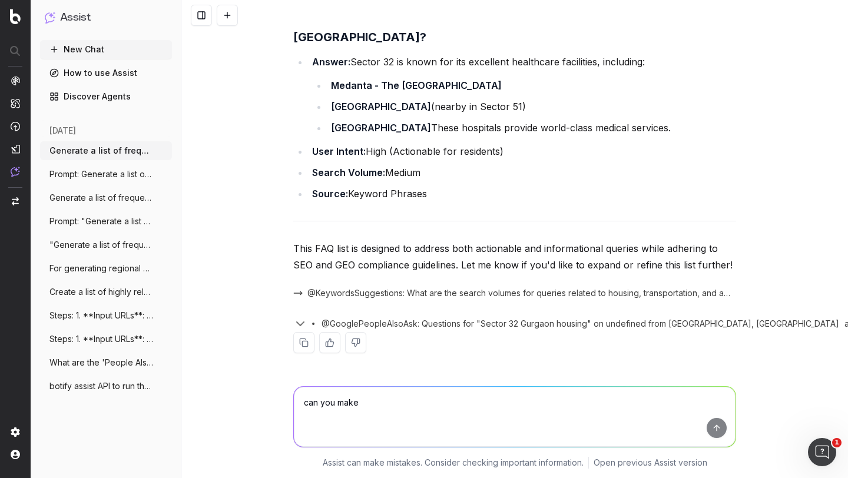
scroll to position [2339, 0]
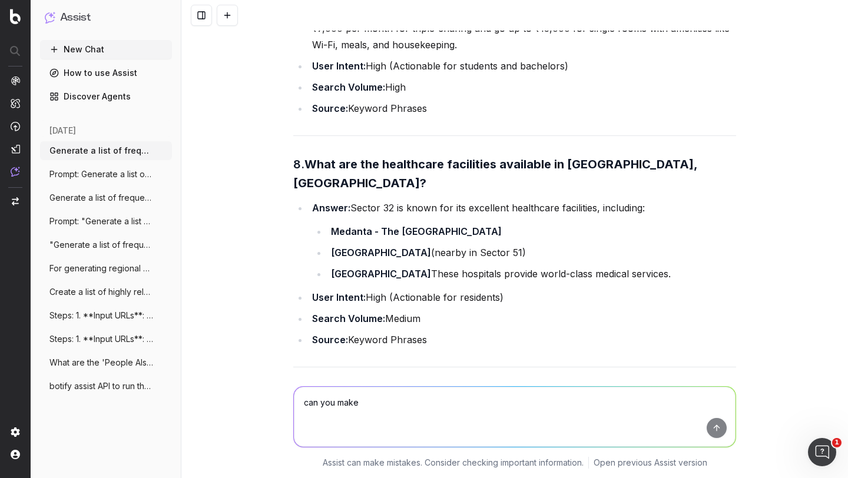
click at [329, 405] on textarea "can you make" at bounding box center [515, 417] width 442 height 60
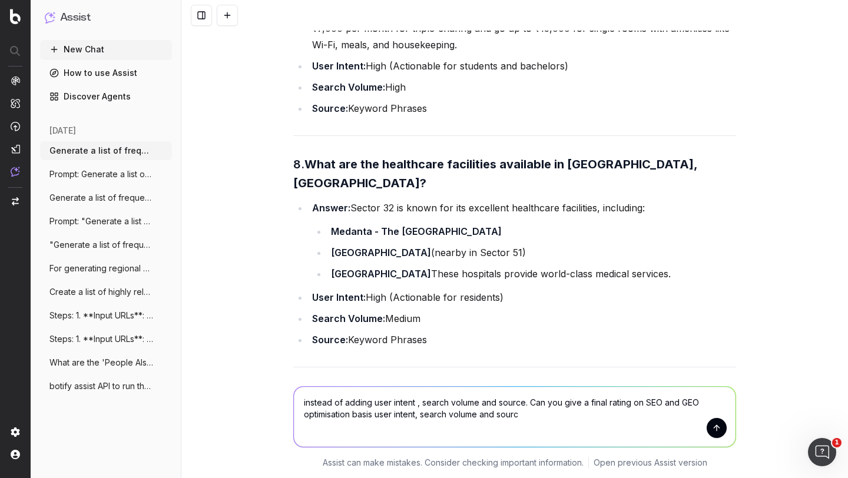
type textarea "instead of adding user intent , search volume and source. Can you give a final …"
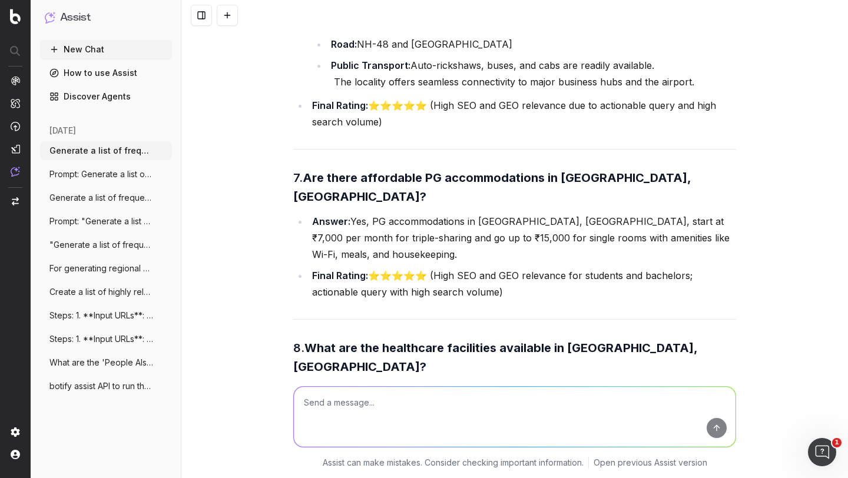
scroll to position [4033, 0]
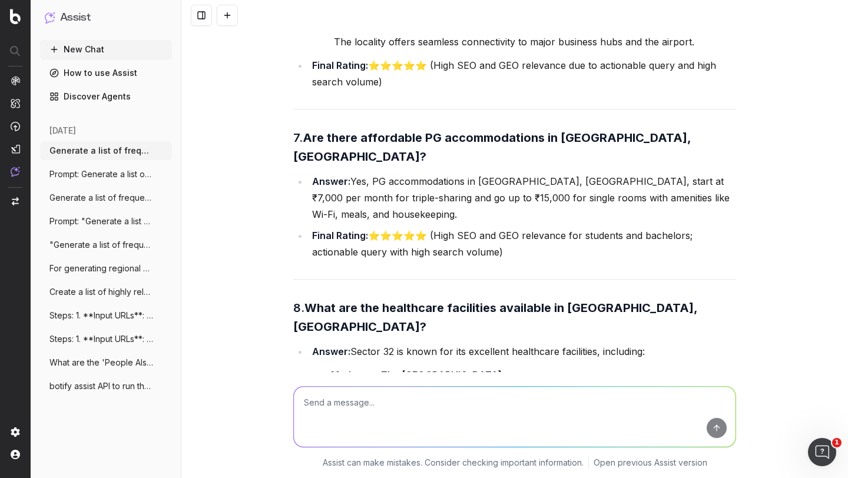
click at [302, 403] on textarea at bounding box center [515, 417] width 442 height 60
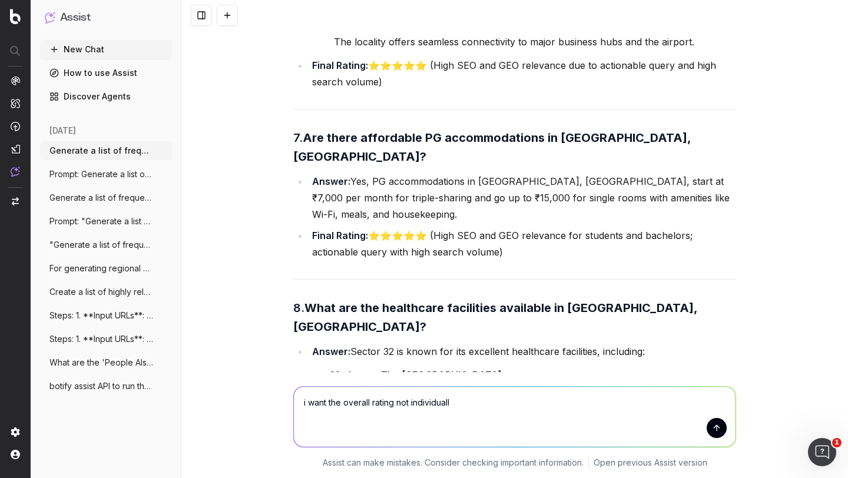
type textarea "i want the overall rating not individually"
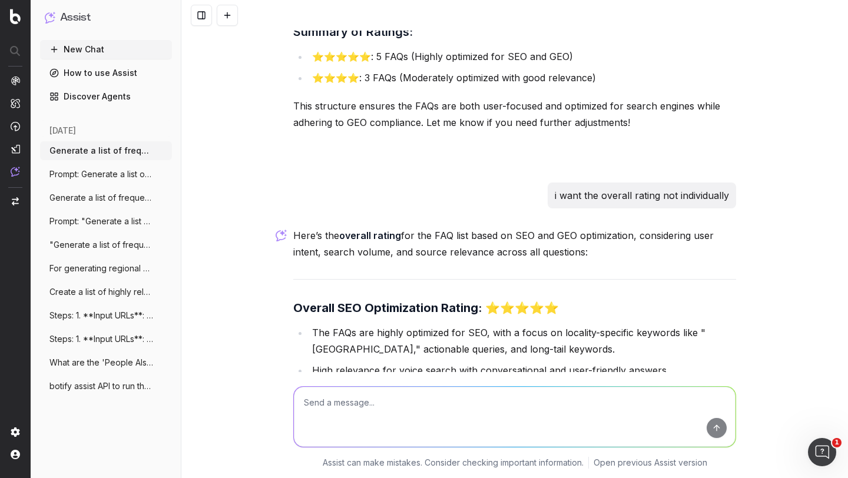
scroll to position [4539, 0]
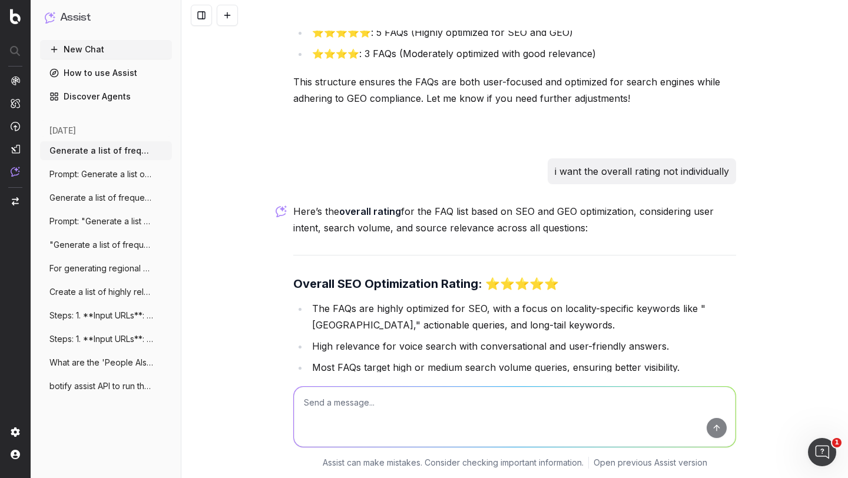
click at [339, 408] on textarea at bounding box center [515, 417] width 442 height 60
type textarea "i need ratings in numbers out of 5"
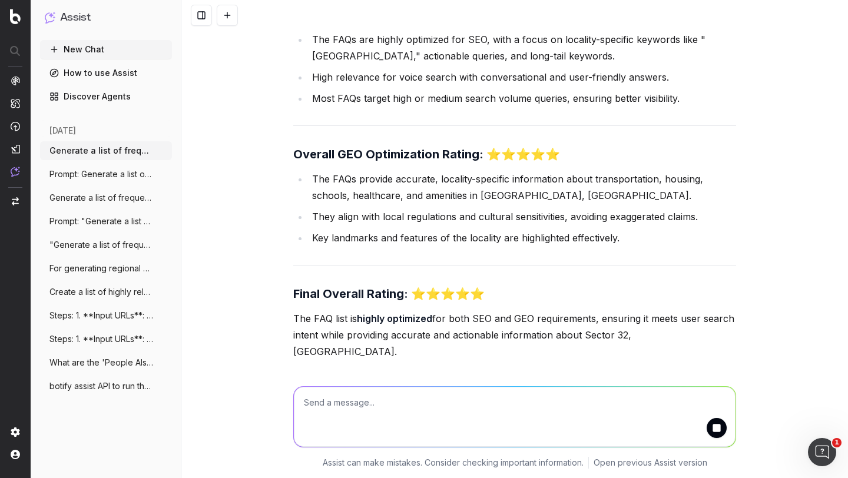
scroll to position [4848, 0]
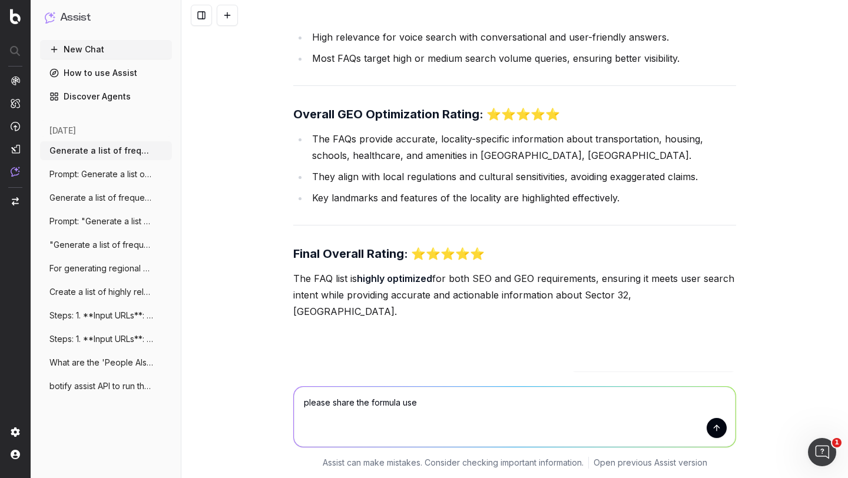
type textarea "please share the formula used"
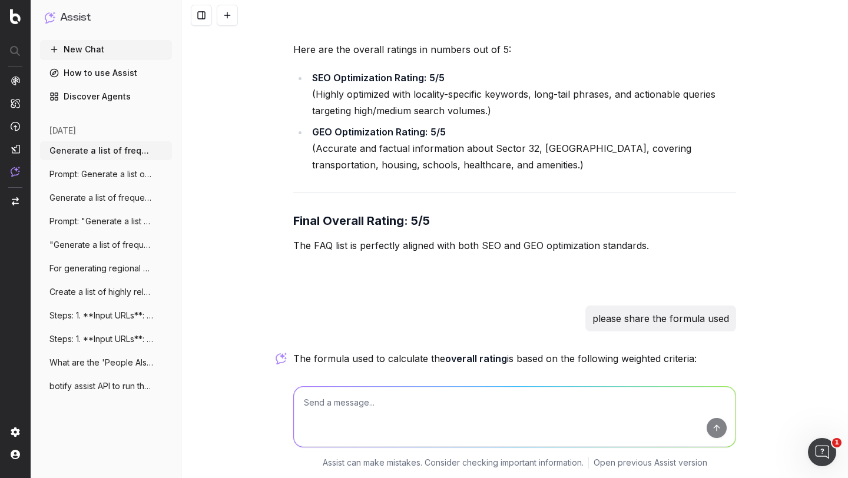
scroll to position [5827, 0]
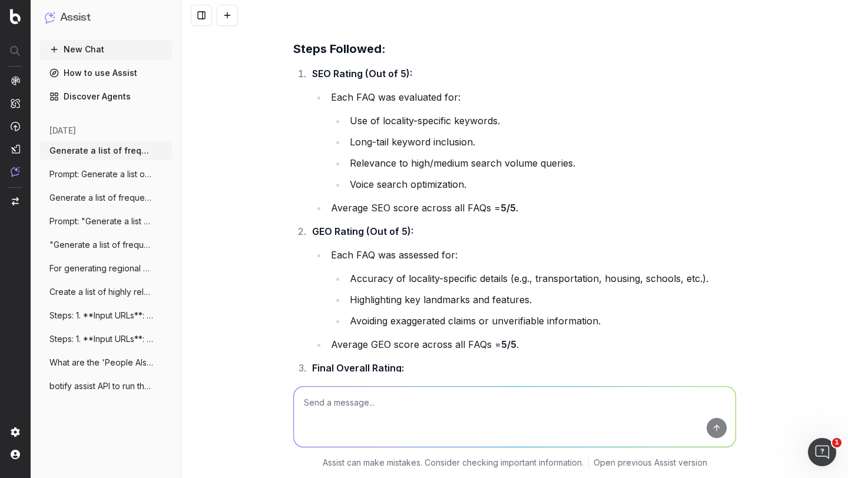
click at [345, 408] on textarea at bounding box center [515, 417] width 442 height 60
type textarea "ok share me a final prompt"
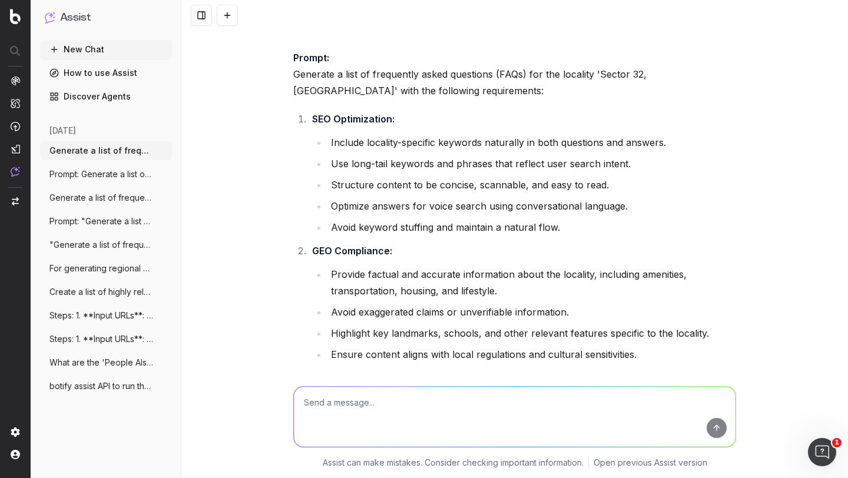
scroll to position [6461, 0]
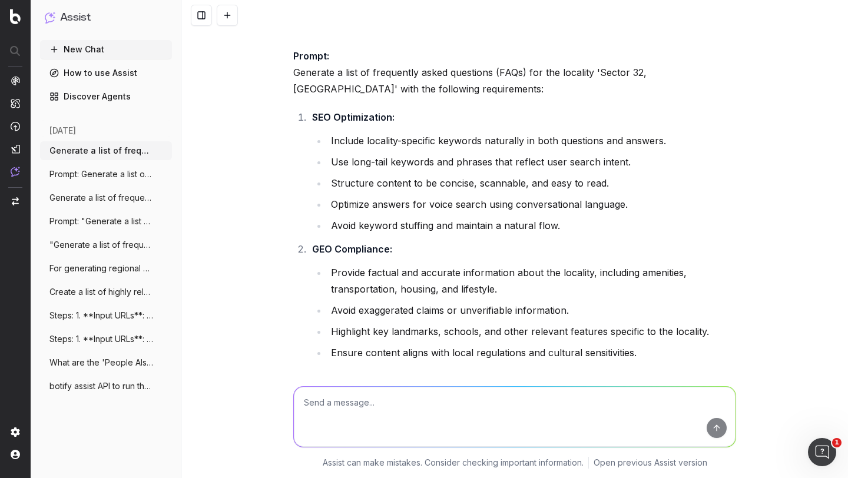
click at [338, 402] on textarea at bounding box center [515, 417] width 442 height 60
paste textarea "Generate a list of frequently asked questions (FAQs) for the locality 'Sector 3…"
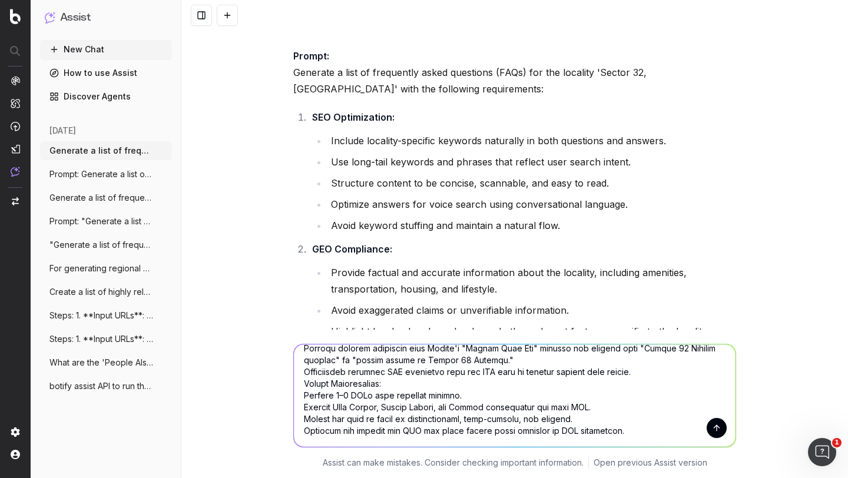
scroll to position [508, 0]
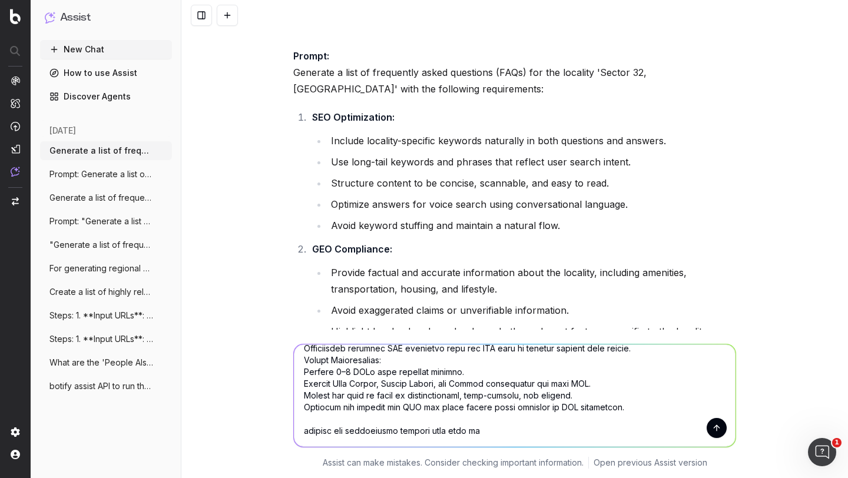
type textarea "Generate a list of frequently asked questions (FAQs) for the locality 'Sector 3…"
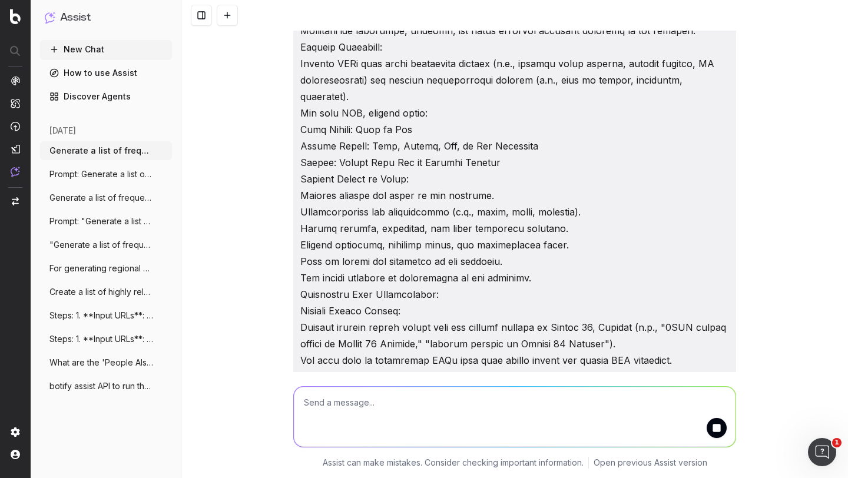
scroll to position [7513, 0]
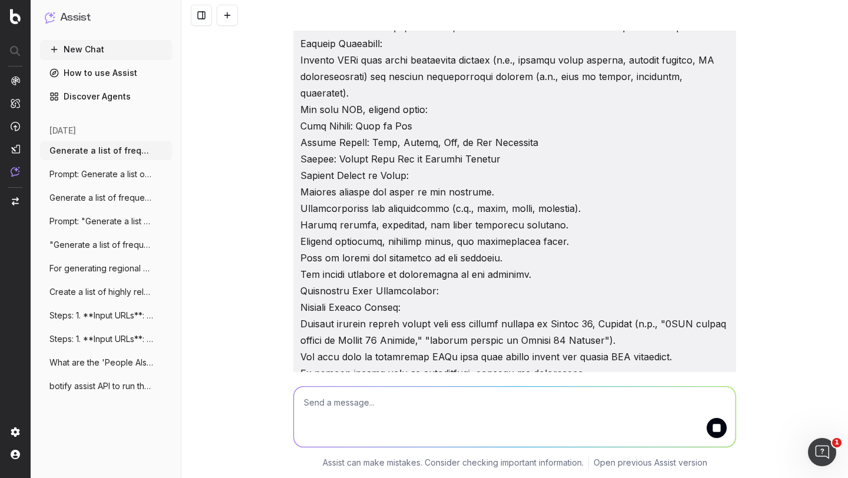
click at [254, 181] on div "Based on the data gathered, here is a list of FAQs for Sector 32, Gurgaon, opti…" at bounding box center [514, 239] width 667 height 478
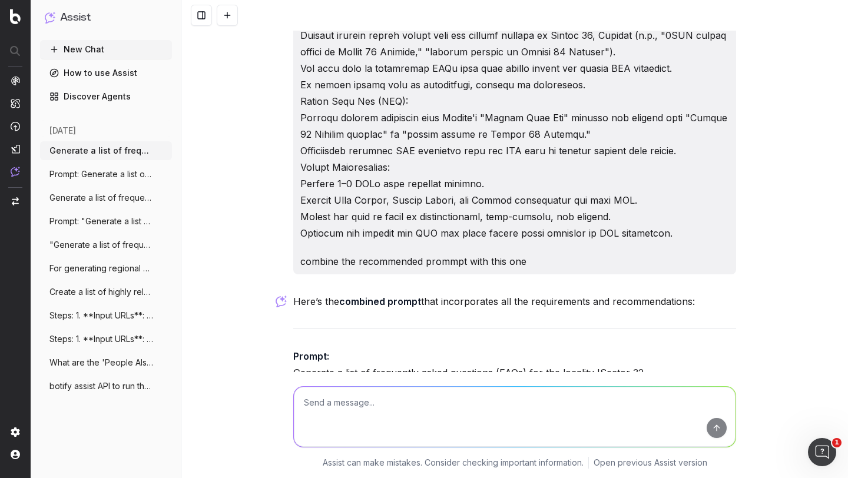
scroll to position [7802, 0]
drag, startPoint x: 288, startPoint y: 131, endPoint x: 344, endPoint y: 234, distance: 117.2
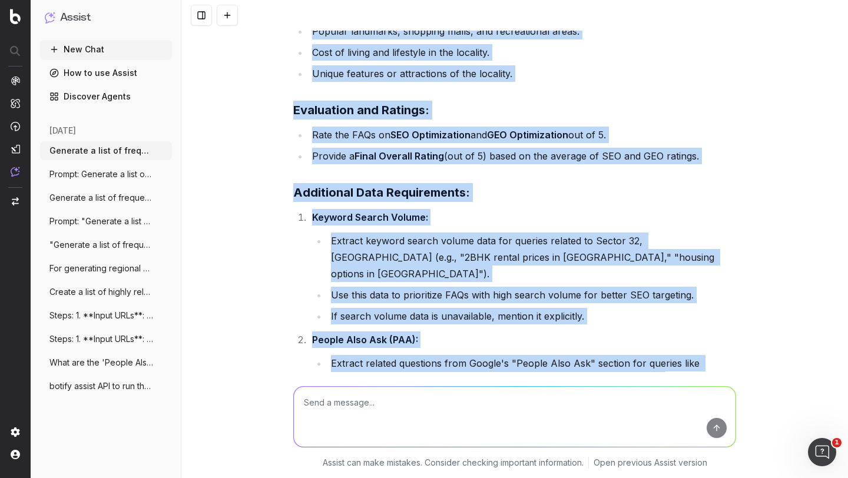
scroll to position [8809, 0]
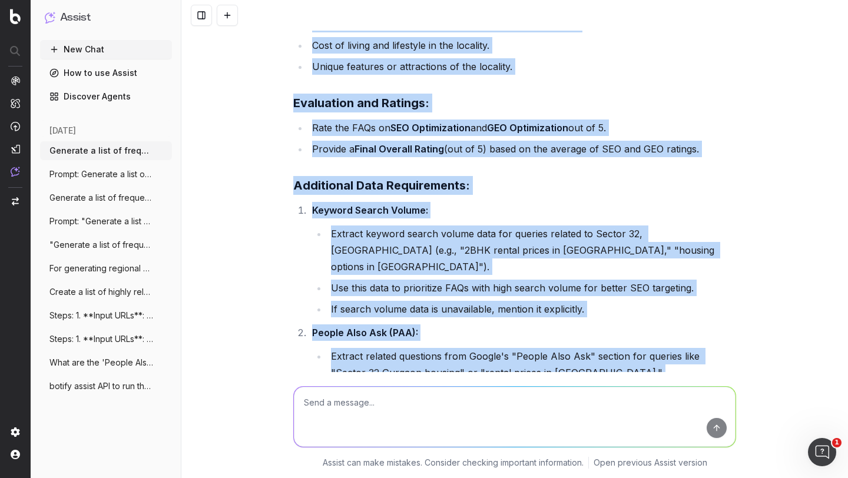
copy div "Prompt: Generate a list of frequently asked questions (FAQs) for the locality '…"
click at [68, 51] on button "New Chat" at bounding box center [106, 49] width 132 height 19
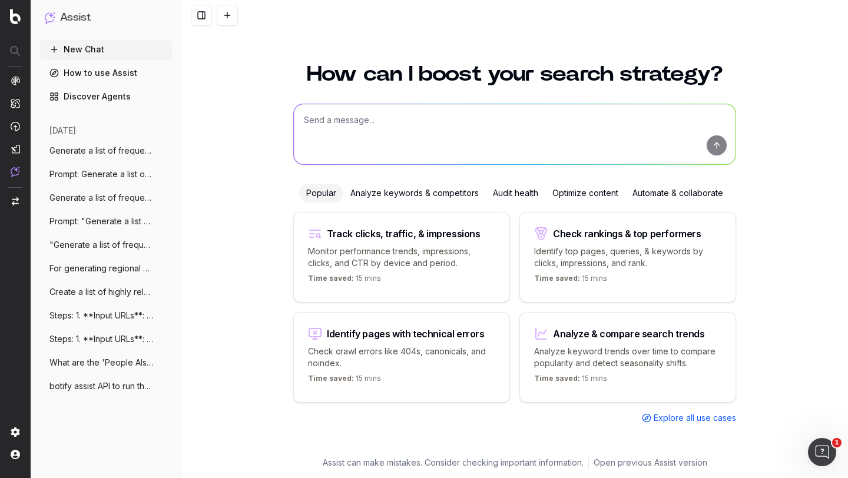
click at [342, 130] on textarea at bounding box center [515, 134] width 442 height 60
paste textarea "Prompt: Generate a list of frequently asked questions (FAQs) for the locality '…"
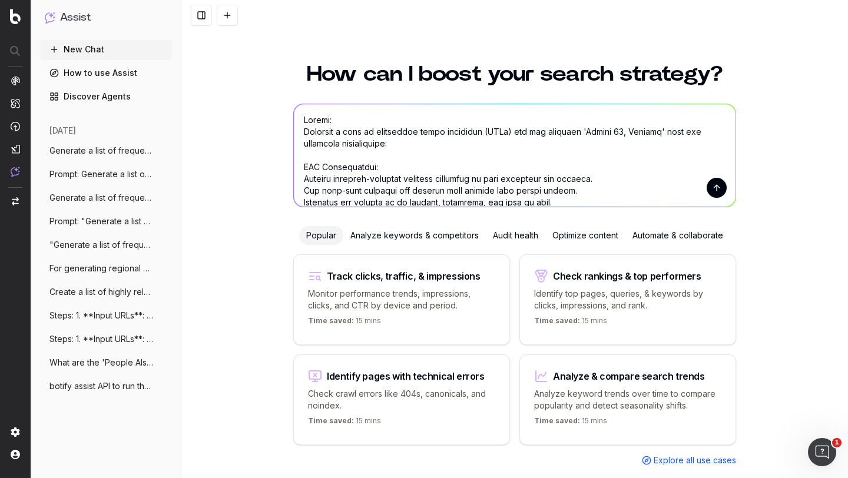
type textarea "Prompt: Generate a list of frequently asked questions (FAQs) for the locality '…"
click at [710, 186] on button "submit" at bounding box center [717, 188] width 20 height 20
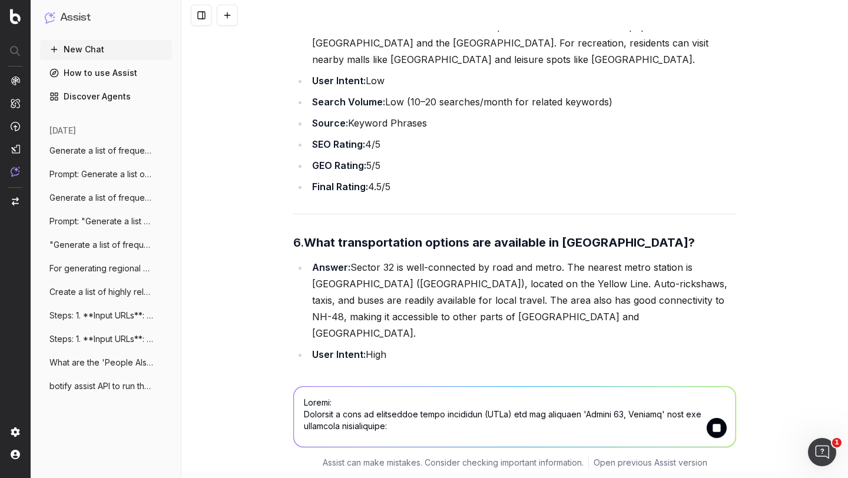
scroll to position [2126, 0]
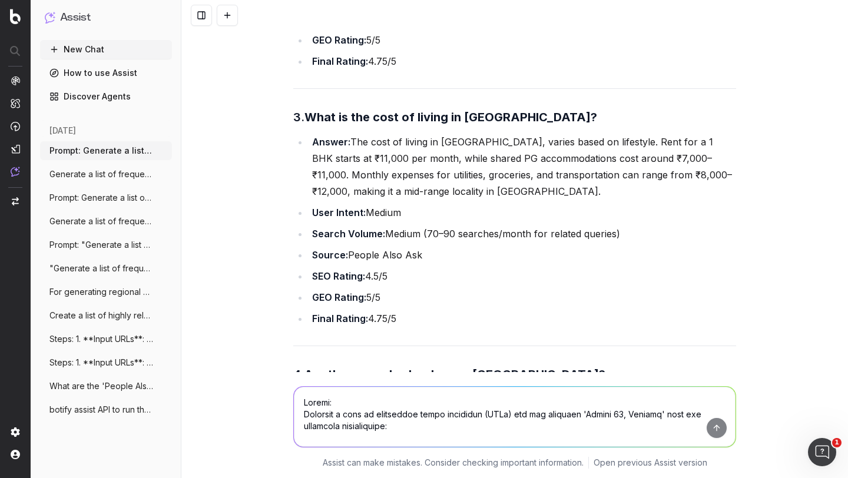
scroll to position [1279, 0]
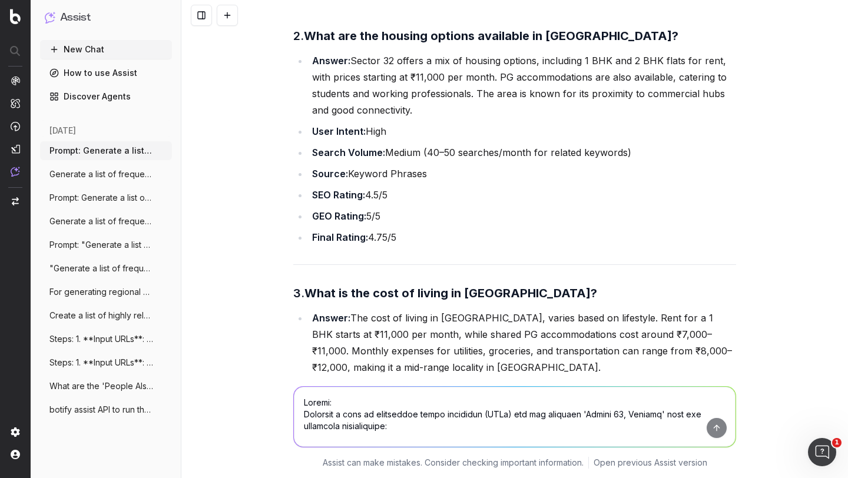
click at [89, 47] on button "New Chat" at bounding box center [106, 49] width 132 height 19
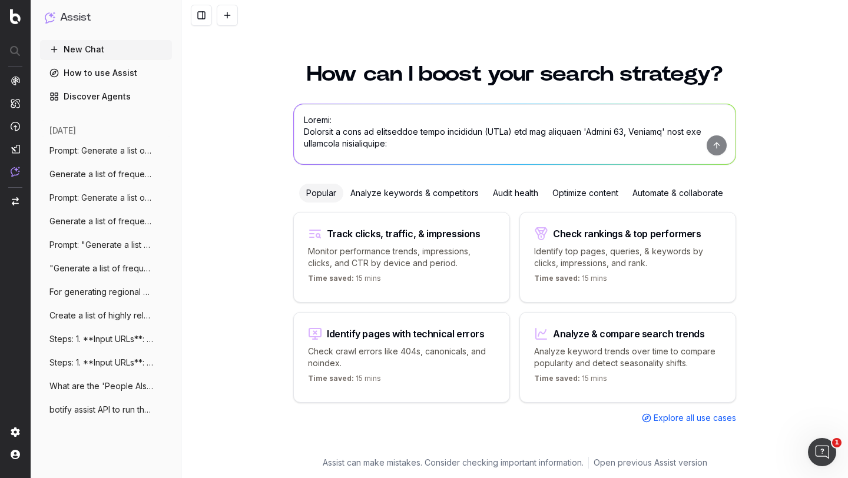
click at [422, 117] on textarea at bounding box center [515, 134] width 442 height 60
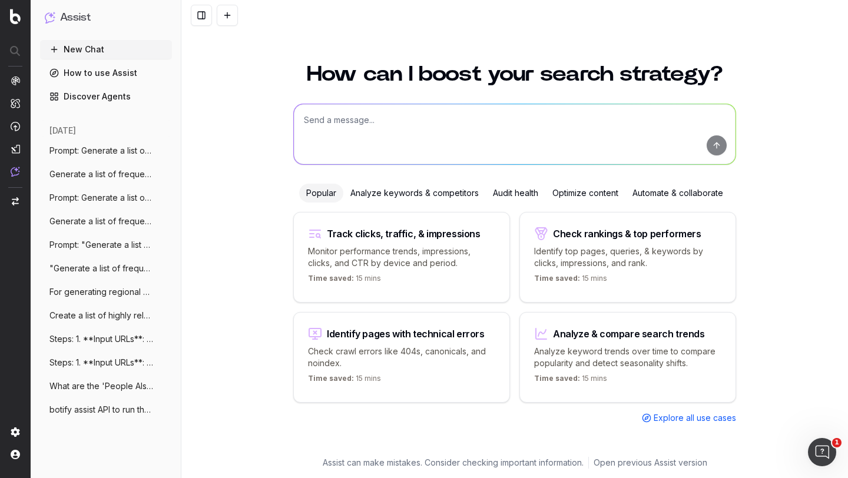
paste textarea "[URL][DOMAIN_NAME]"
type textarea "https://housing.com/sector-53-gurgaon-overview-P1adqygs0yoycn2bj please share w…"
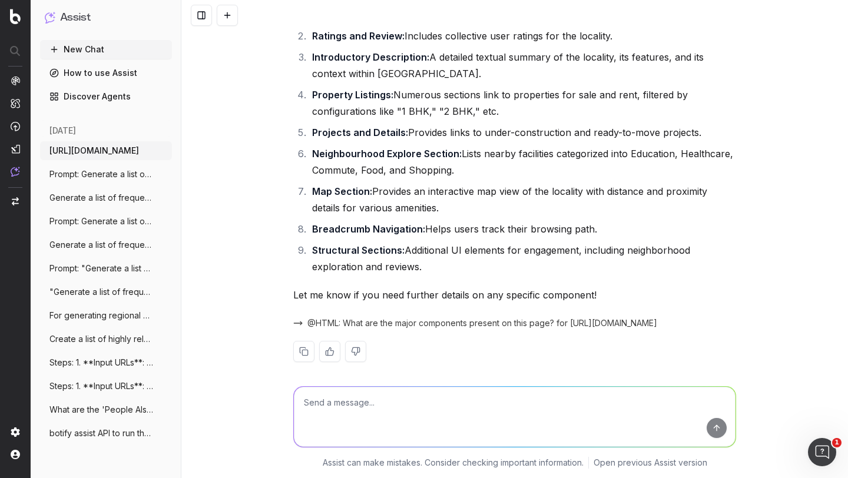
scroll to position [151, 0]
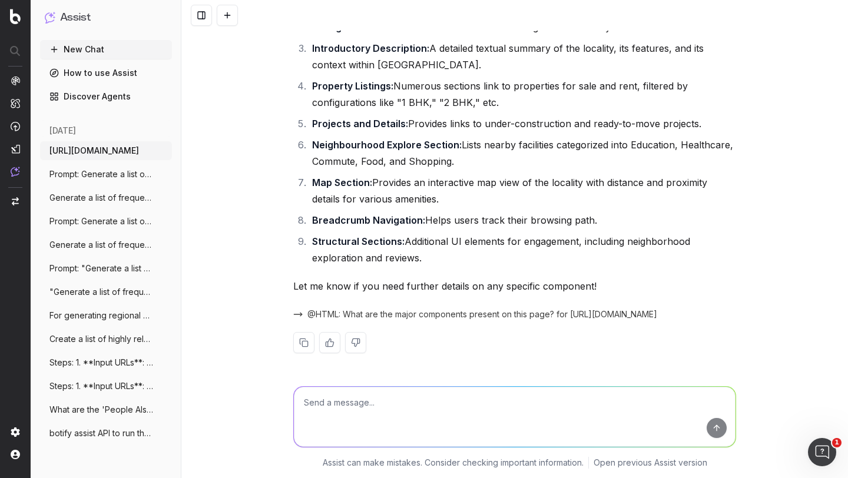
click at [367, 400] on textarea at bounding box center [515, 417] width 442 height 60
type textarea "can you try scrolling down at the end of link and see if new sections are visib…"
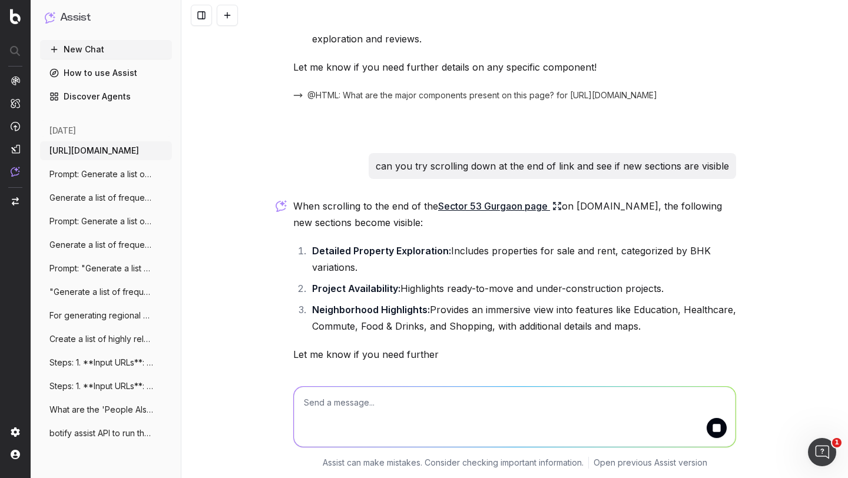
scroll to position [438, 0]
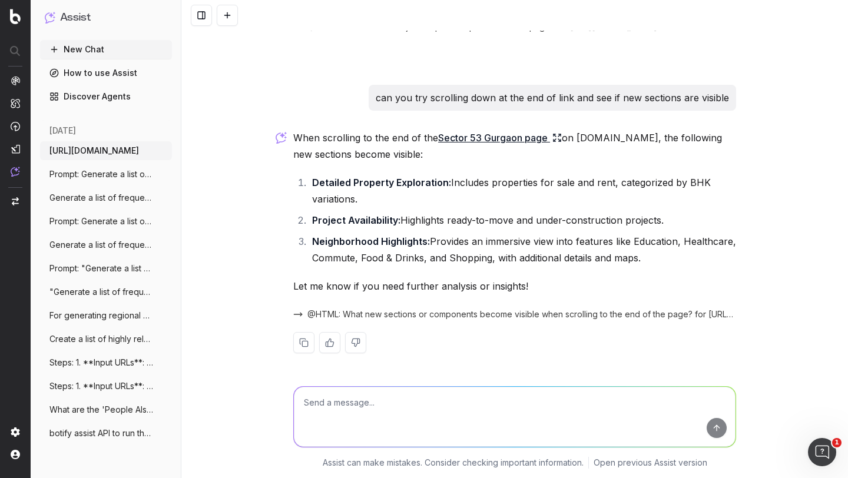
click at [334, 412] on textarea at bounding box center [515, 417] width 442 height 60
paste textarea "newsArticles"
type textarea "newsArticles present?"
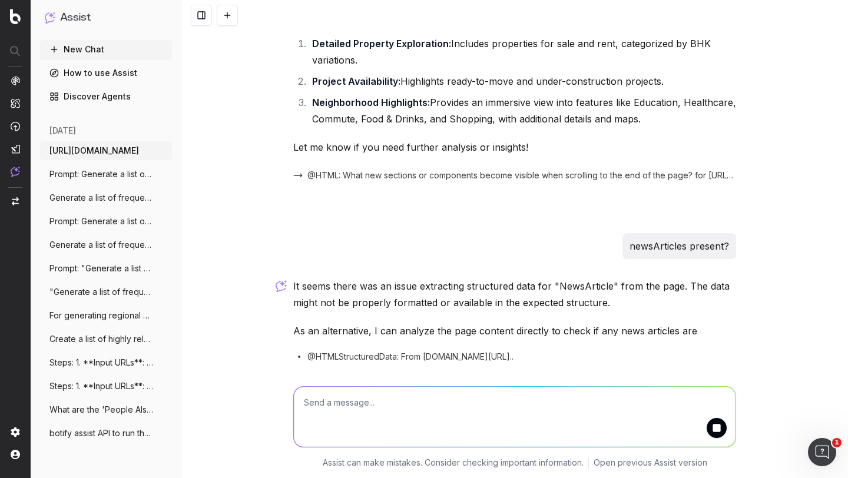
scroll to position [634, 0]
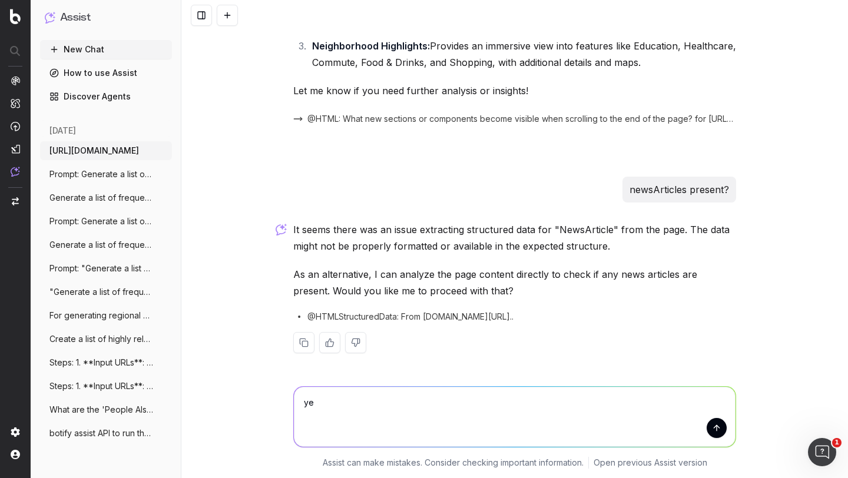
type textarea "yes"
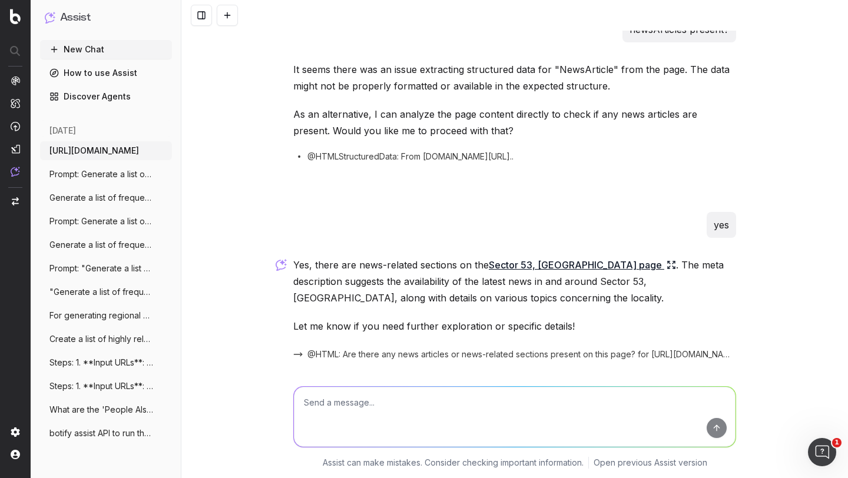
scroll to position [834, 0]
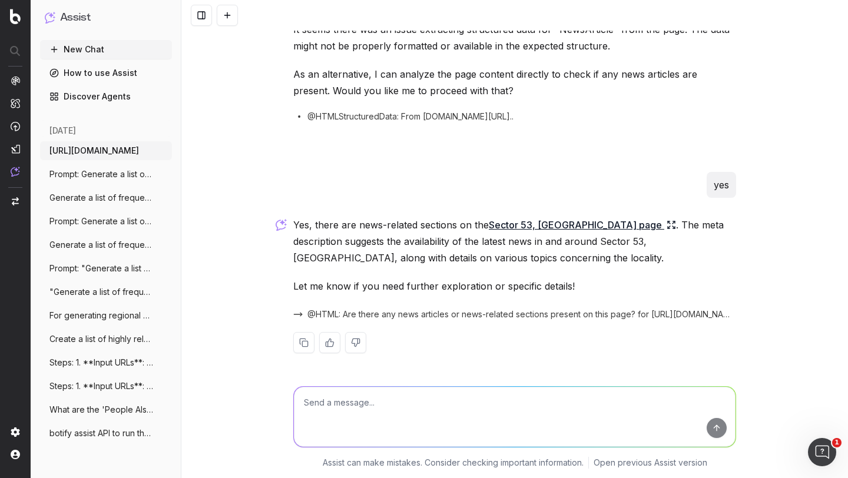
click at [473, 243] on p "Yes, there are news-related sections on the Sector 53, Gurgaon page . The meta …" at bounding box center [514, 241] width 443 height 49
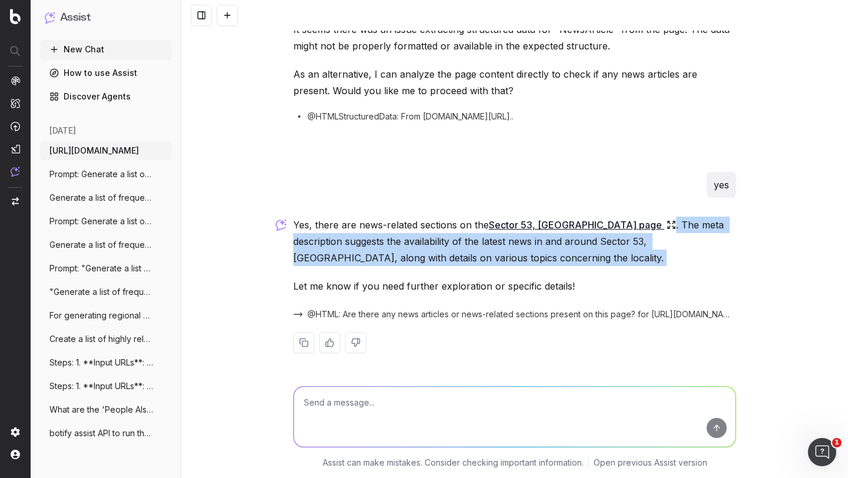
click at [473, 243] on p "Yes, there are news-related sections on the Sector 53, Gurgaon page . The meta …" at bounding box center [514, 241] width 443 height 49
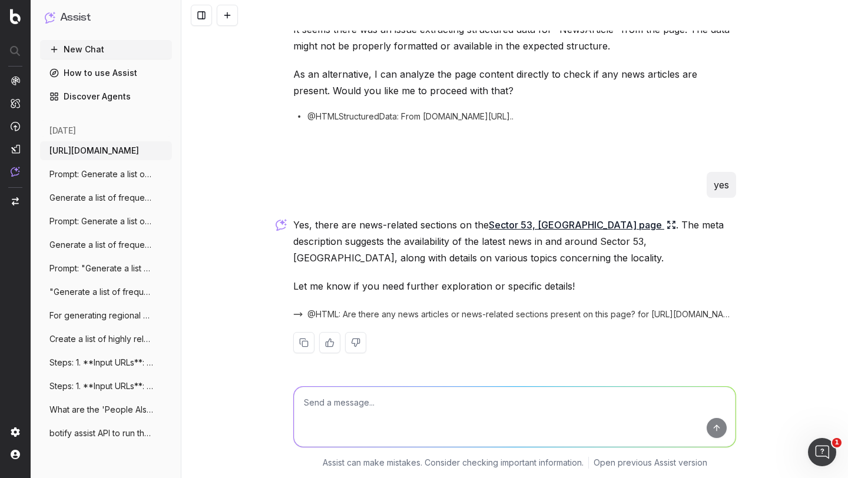
click at [449, 245] on p "Yes, there are news-related sections on the Sector 53, Gurgaon page . The meta …" at bounding box center [514, 241] width 443 height 49
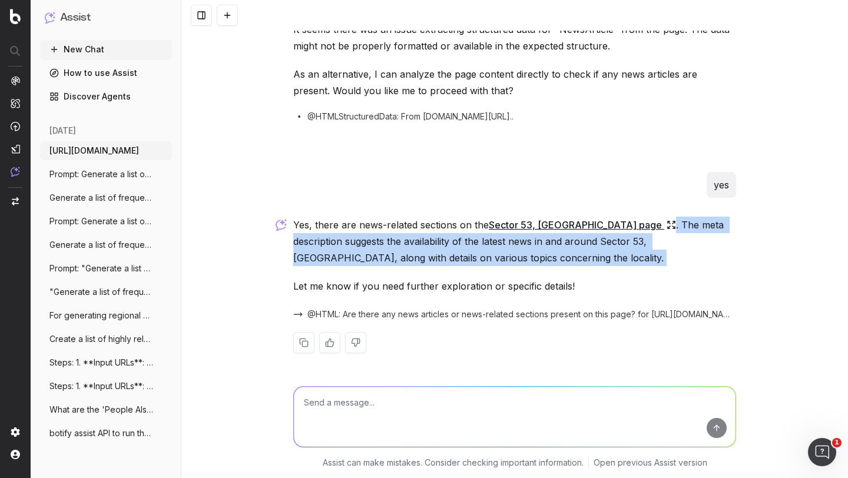
click at [449, 245] on p "Yes, there are news-related sections on the Sector 53, Gurgaon page . The meta …" at bounding box center [514, 241] width 443 height 49
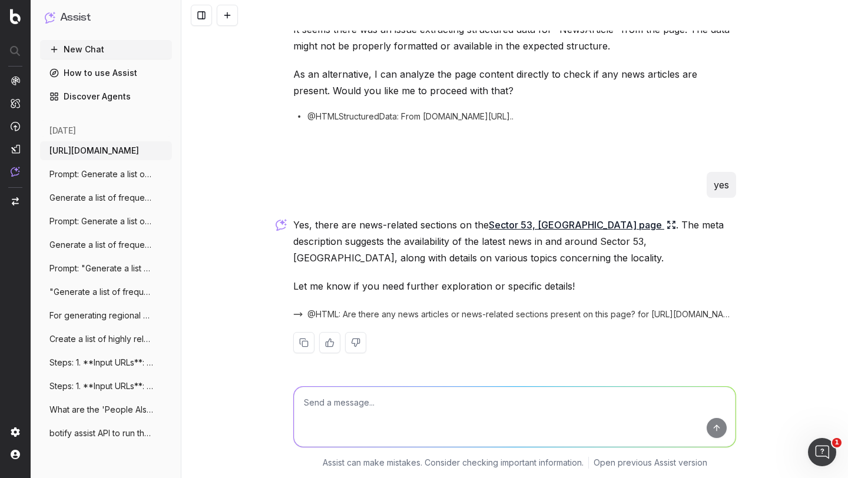
click at [431, 283] on p "Let me know if you need further exploration or specific details!" at bounding box center [514, 286] width 443 height 16
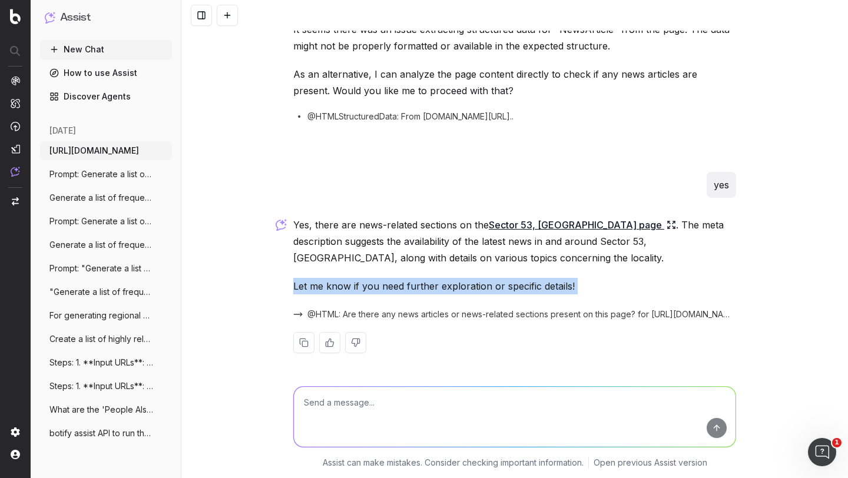
click at [431, 283] on p "Let me know if you need further exploration or specific details!" at bounding box center [514, 286] width 443 height 16
click at [413, 313] on span "@HTML: Are there any news articles or news-related sections present on this pag…" at bounding box center [521, 315] width 429 height 12
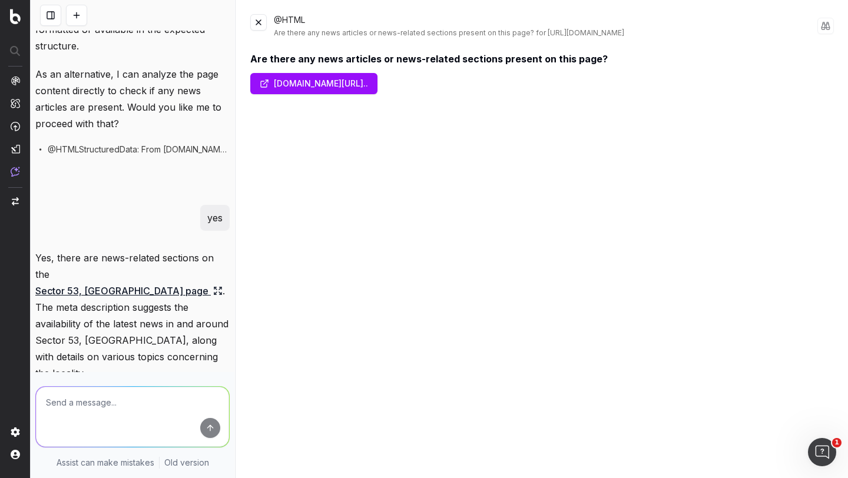
click at [259, 24] on button at bounding box center [258, 22] width 16 height 16
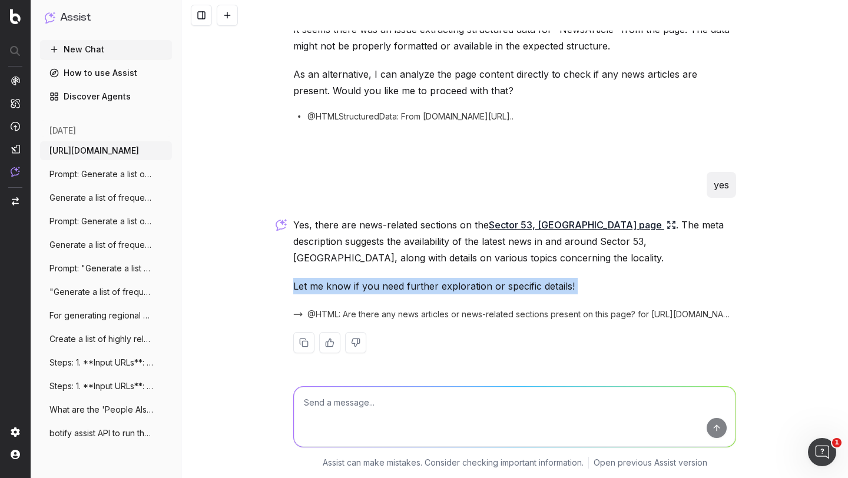
scroll to position [834, 0]
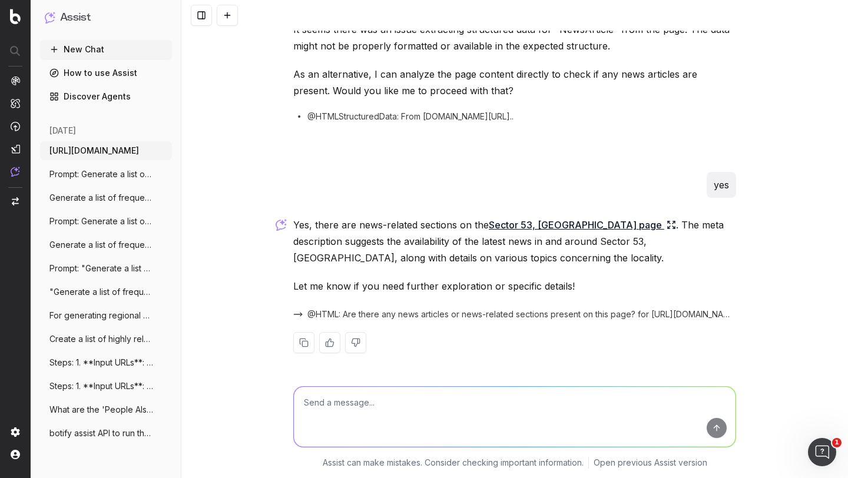
click at [334, 396] on textarea at bounding box center [515, 417] width 442 height 60
type textarea "show news data"
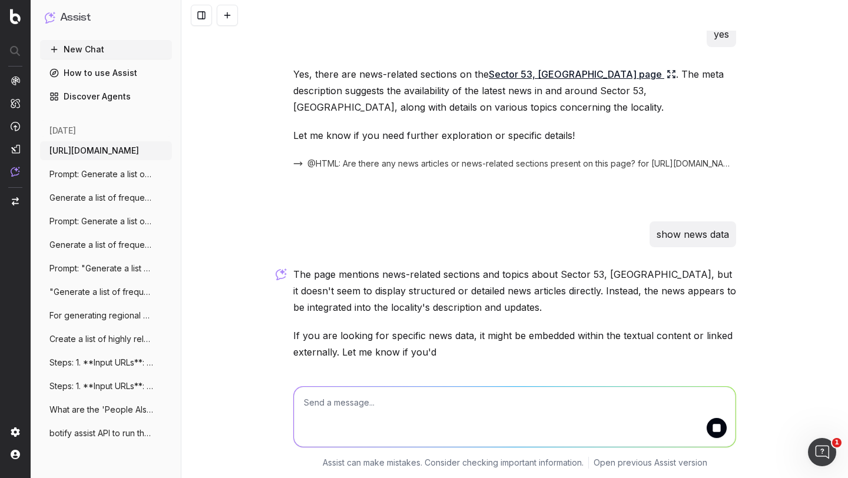
scroll to position [1025, 0]
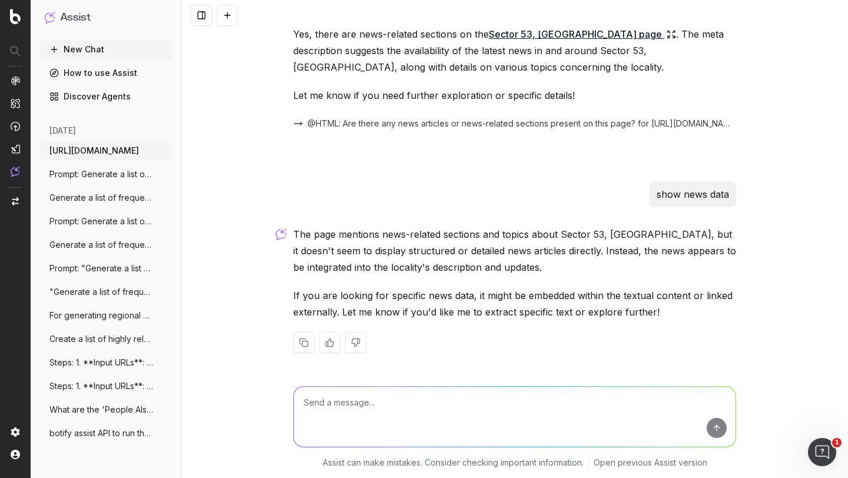
click at [333, 399] on textarea at bounding box center [515, 417] width 442 height 60
paste textarea "[URL][DOMAIN_NAME]"
type textarea "[URL][DOMAIN_NAME]"
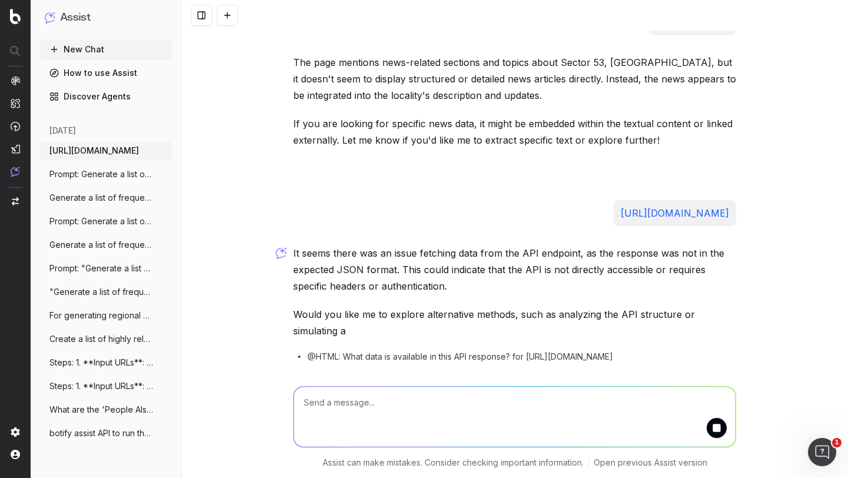
scroll to position [1269, 0]
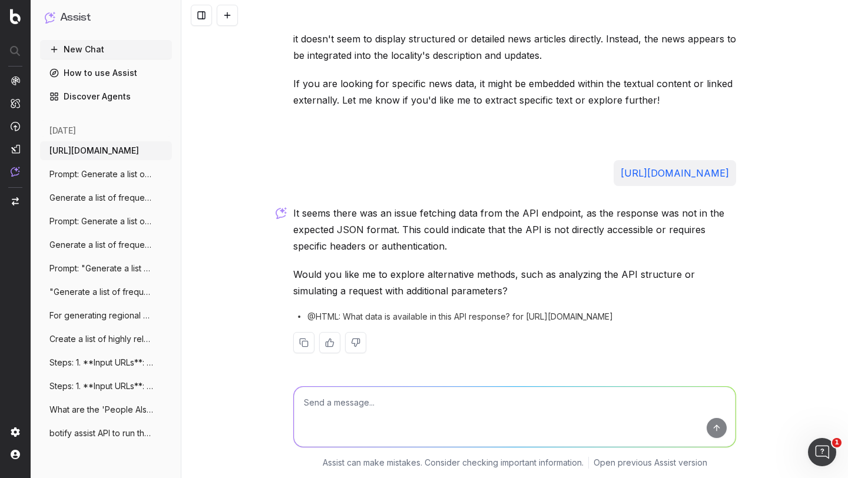
click at [373, 411] on textarea at bounding box center [515, 417] width 442 height 60
paste textarea "[URL][DOMAIN_NAME]"
type textarea "https://housing.com/in/buy/mumbai/mumbai?page=2 get frequently asked questions"
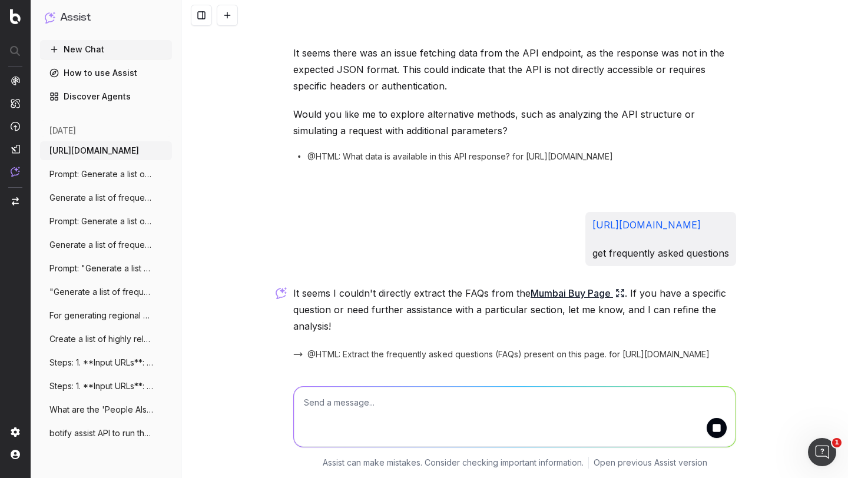
scroll to position [1470, 0]
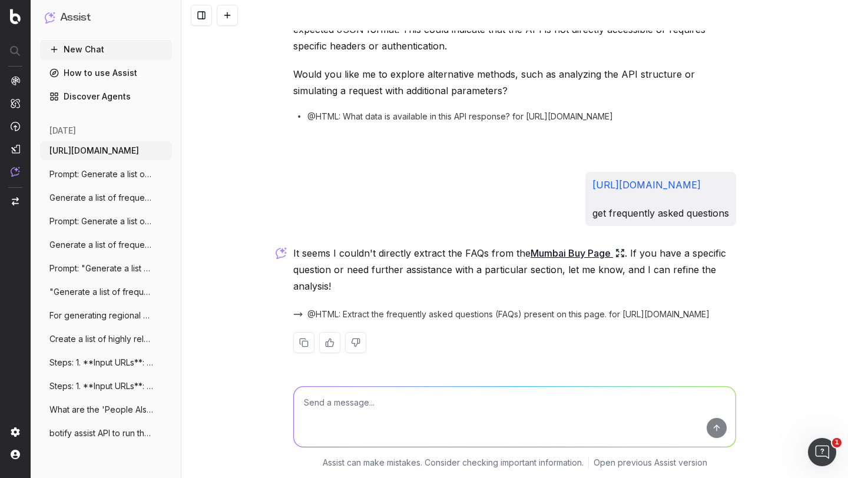
click at [585, 182] on div "https://housing.com/in/buy/mumbai/mumbai?page=2 get frequently asked questions" at bounding box center [660, 199] width 151 height 54
click at [592, 187] on link "[URL][DOMAIN_NAME]" at bounding box center [646, 185] width 108 height 12
click at [343, 417] on textarea at bounding box center [515, 417] width 442 height 60
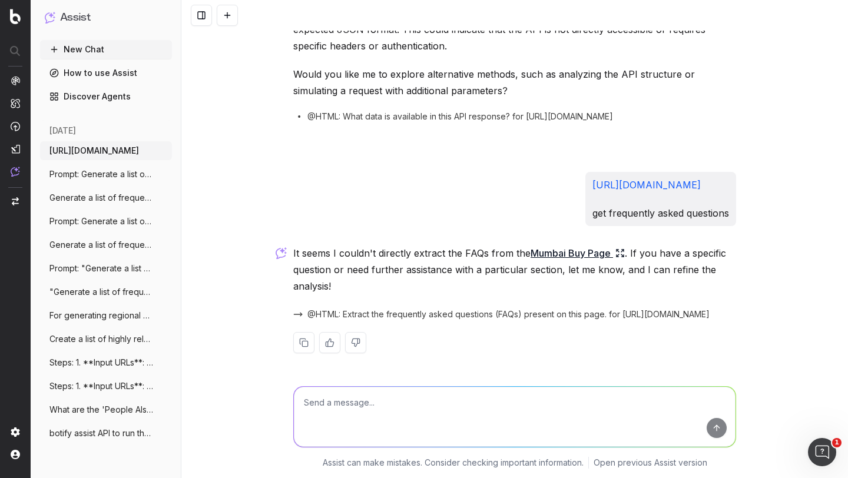
paste textarea "[URL][DOMAIN_NAME][PERSON_NAME]"
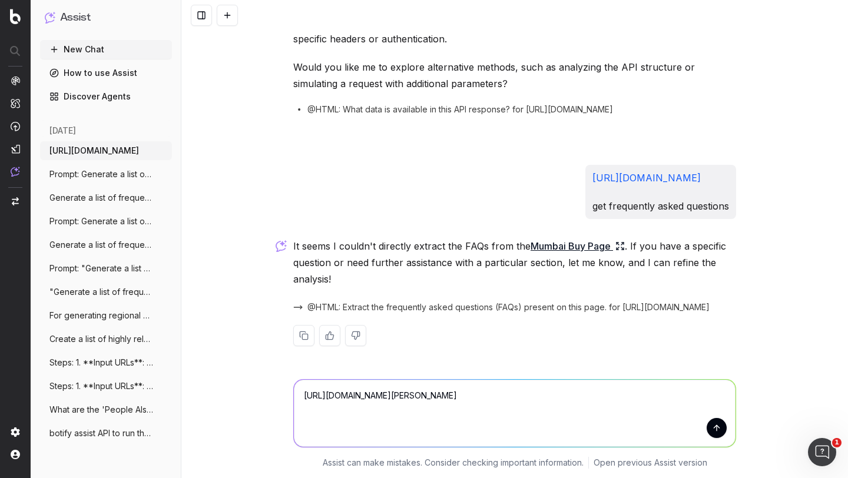
scroll to position [1477, 0]
click at [592, 207] on p "get frequently asked questions" at bounding box center [660, 206] width 137 height 16
copy p "get frequently asked questions"
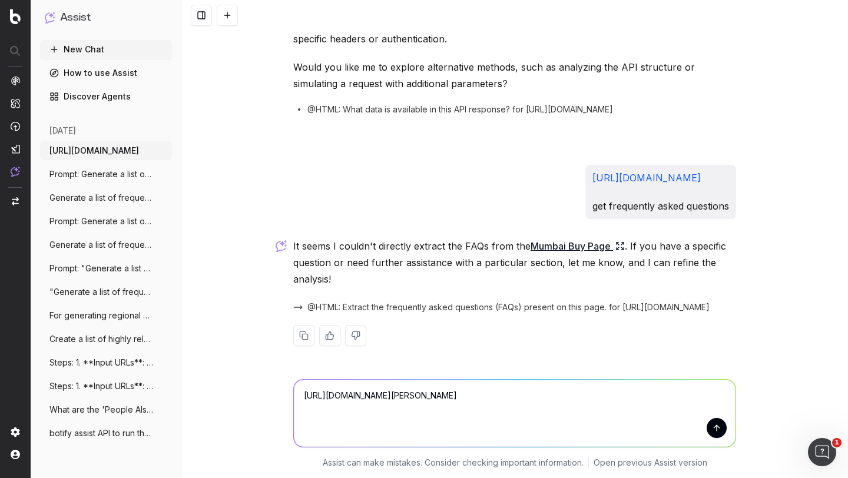
click at [329, 420] on textarea "[URL][DOMAIN_NAME][PERSON_NAME]" at bounding box center [515, 413] width 442 height 67
paste textarea "get frequently asked questions"
type textarea "https://housing.com/in/buy/projects/page/104067-vklal-hari-phase-i-by-veekaylal…"
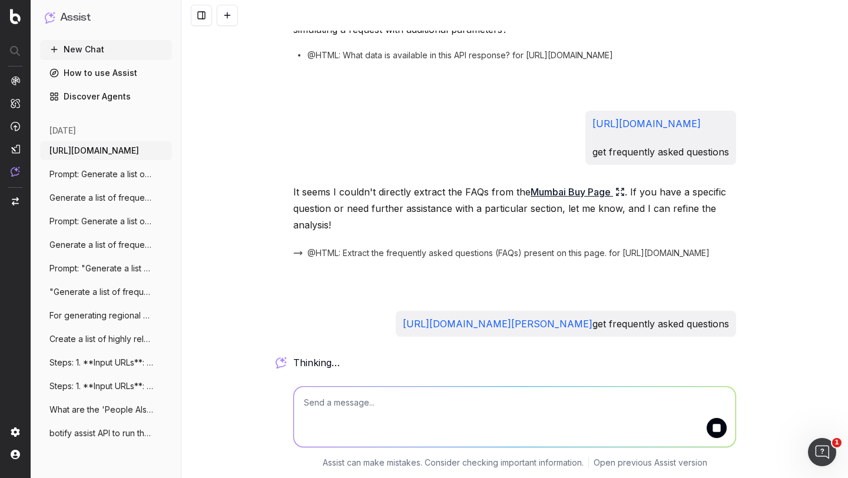
scroll to position [1564, 0]
click at [495, 330] on p "https://housing.com/in/buy/projects/page/104067-vklal-hari-phase-i-by-veekaylal…" at bounding box center [566, 324] width 326 height 16
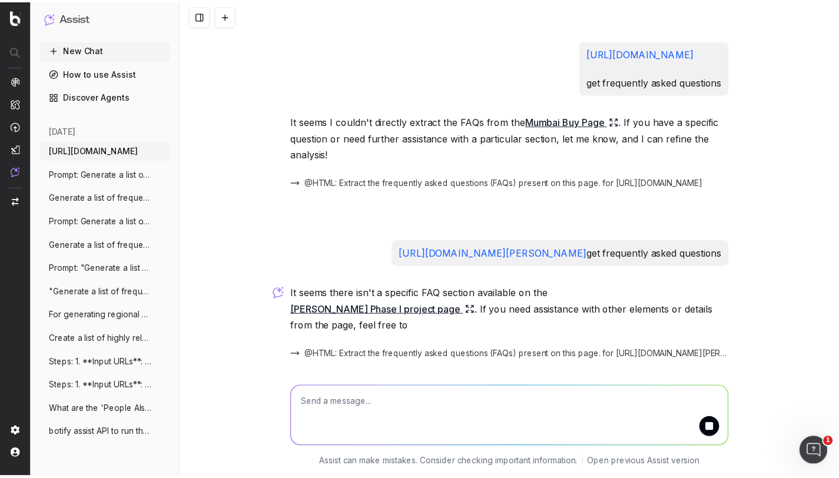
scroll to position [1658, 0]
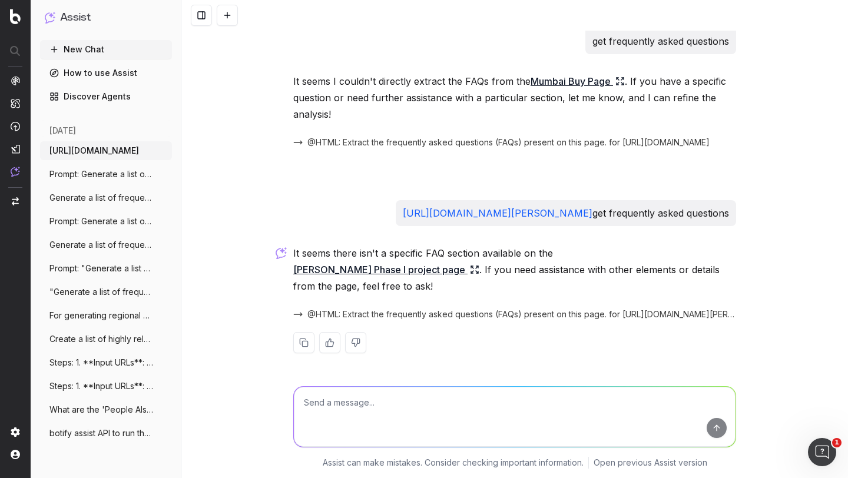
click at [91, 96] on link "Discover Agents" at bounding box center [106, 96] width 132 height 19
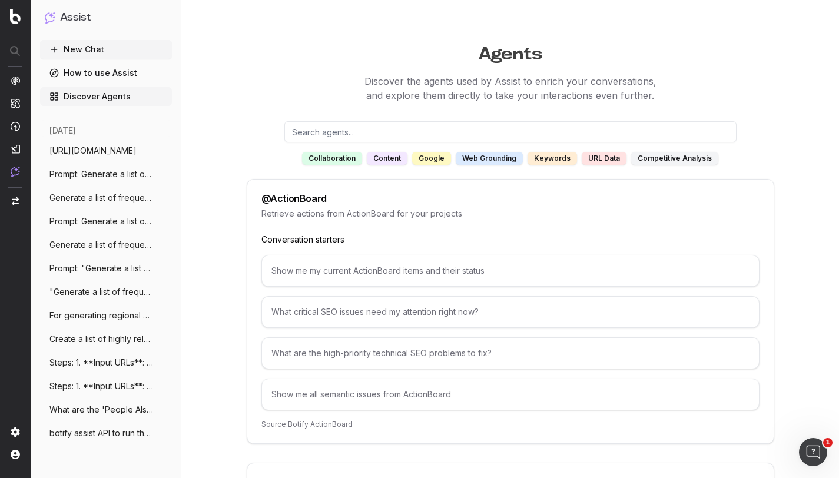
click at [397, 156] on div "content" at bounding box center [387, 158] width 41 height 13
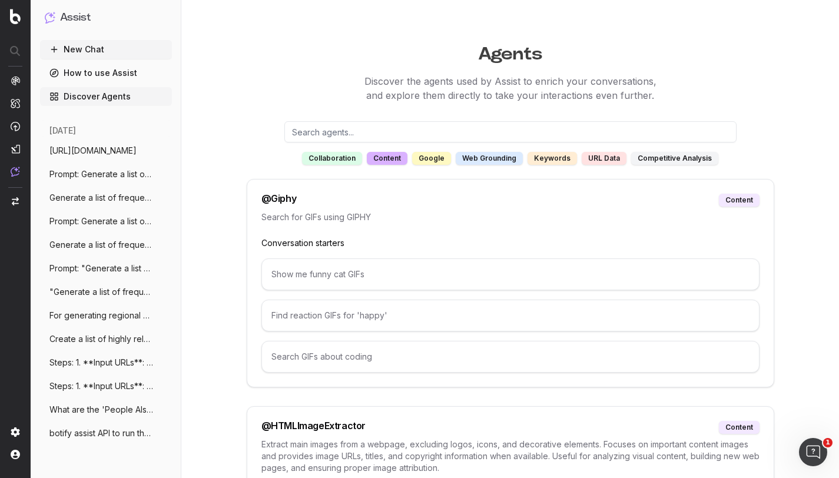
click at [596, 156] on div "URL data" at bounding box center [604, 158] width 45 height 13
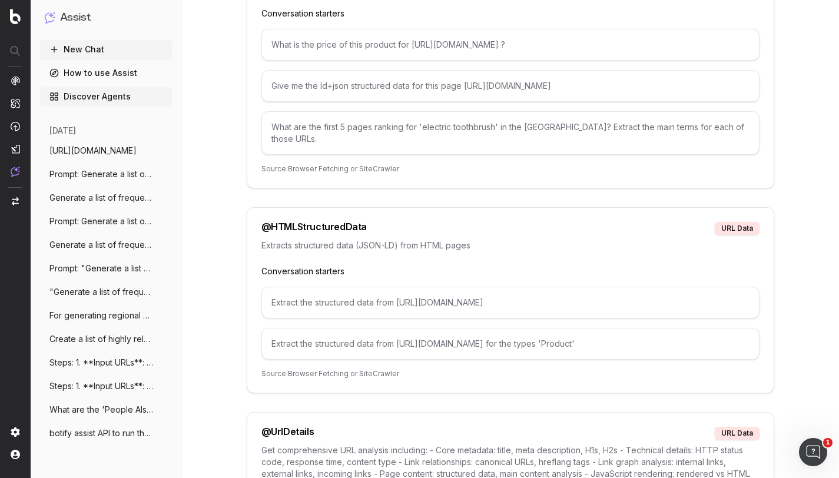
scroll to position [266, 0]
click at [358, 290] on div "Extract the structured data from https://www.example.org/p/5866-toothbrush" at bounding box center [510, 302] width 498 height 32
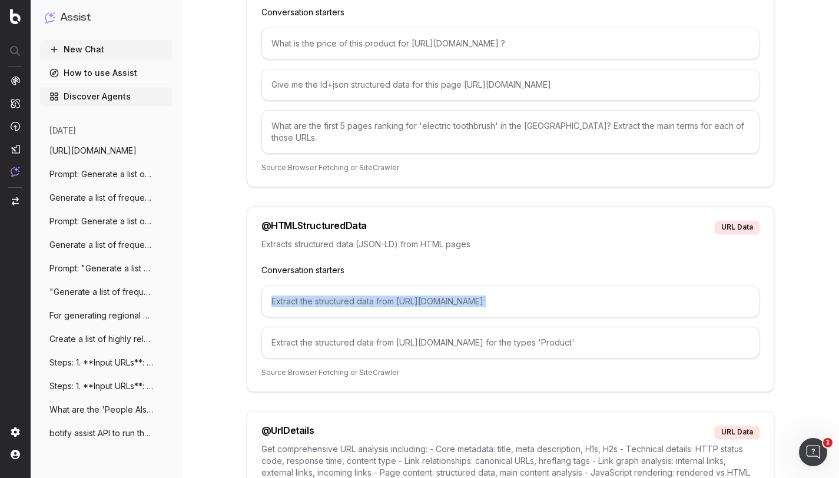
click at [358, 290] on div "Extract the structured data from https://www.example.org/p/5866-toothbrush" at bounding box center [510, 302] width 498 height 32
click at [330, 221] on div "@ HTMLStructuredData" at bounding box center [313, 227] width 105 height 13
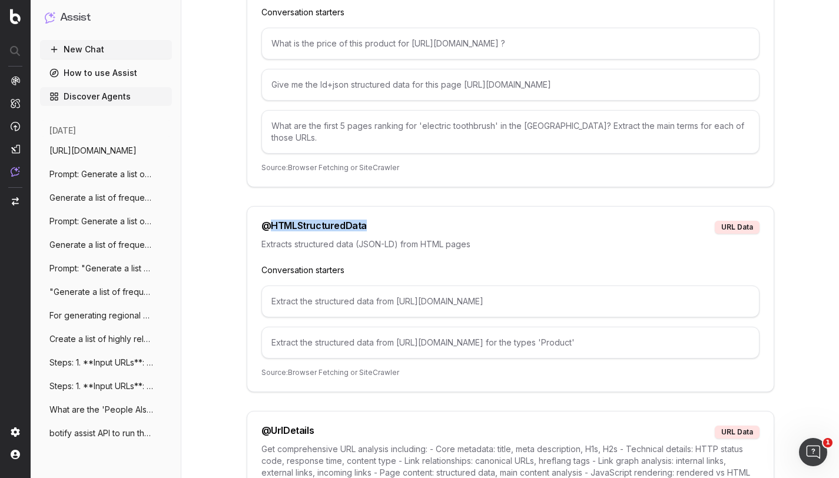
click at [330, 221] on div "@ HTMLStructuredData" at bounding box center [313, 227] width 105 height 13
click at [339, 291] on div "Extract the structured data from https://www.example.org/p/5866-toothbrush" at bounding box center [510, 302] width 498 height 32
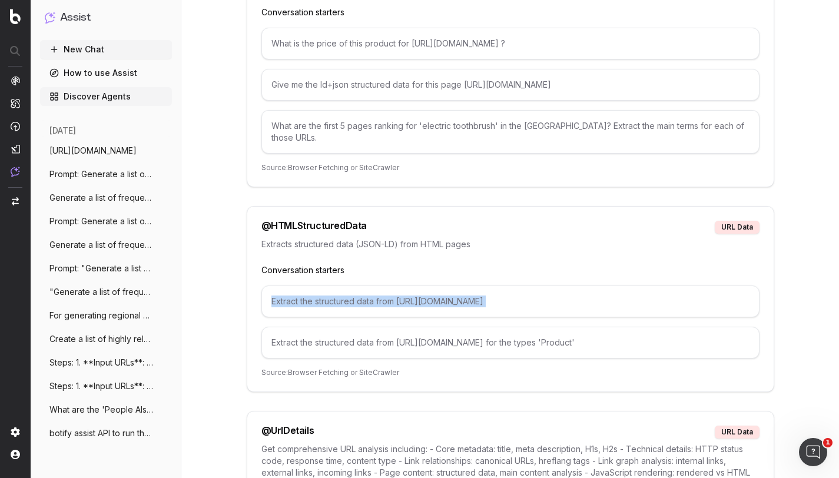
click at [339, 291] on div "Extract the structured data from https://www.example.org/p/5866-toothbrush" at bounding box center [510, 302] width 498 height 32
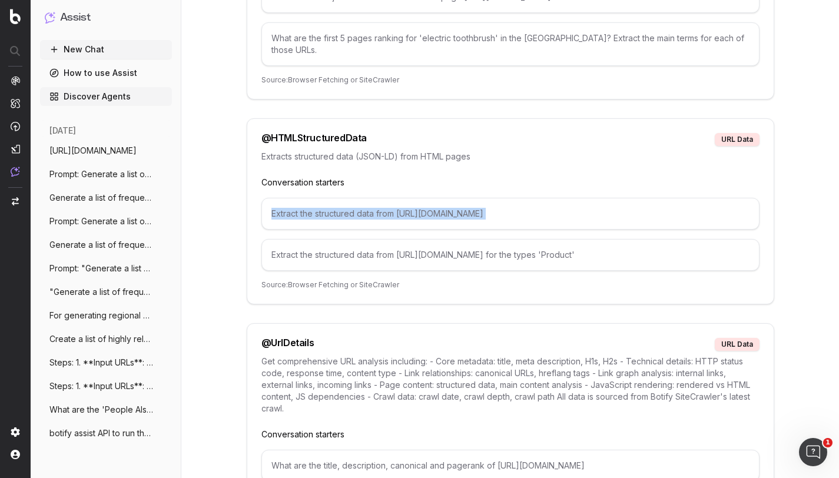
scroll to position [334, 0]
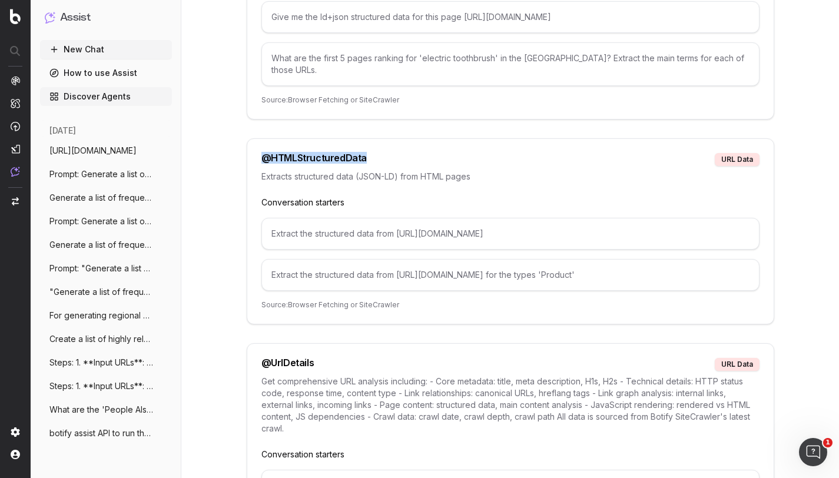
drag, startPoint x: 361, startPoint y: 147, endPoint x: 255, endPoint y: 143, distance: 106.1
click at [255, 143] on div "@ HTMLStructuredData URL data Extracts structured data (JSON-LD) from HTML page…" at bounding box center [511, 231] width 528 height 186
click at [91, 153] on span "[URL][DOMAIN_NAME]" at bounding box center [92, 151] width 87 height 12
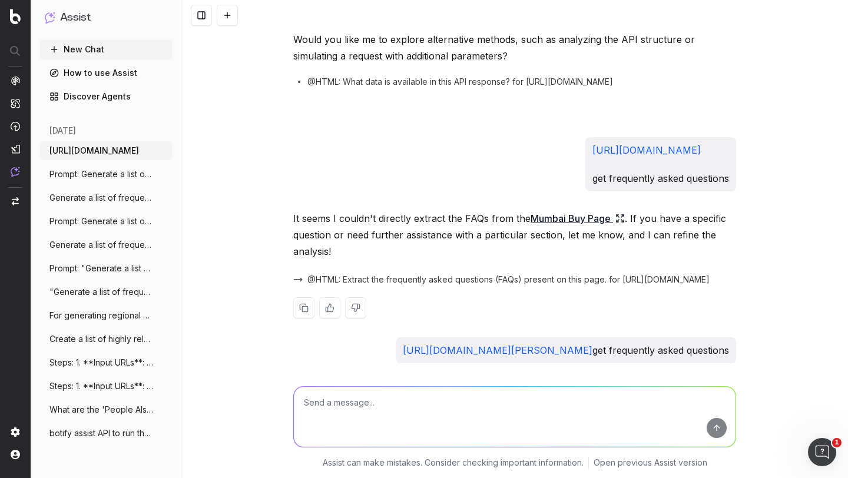
scroll to position [1658, 0]
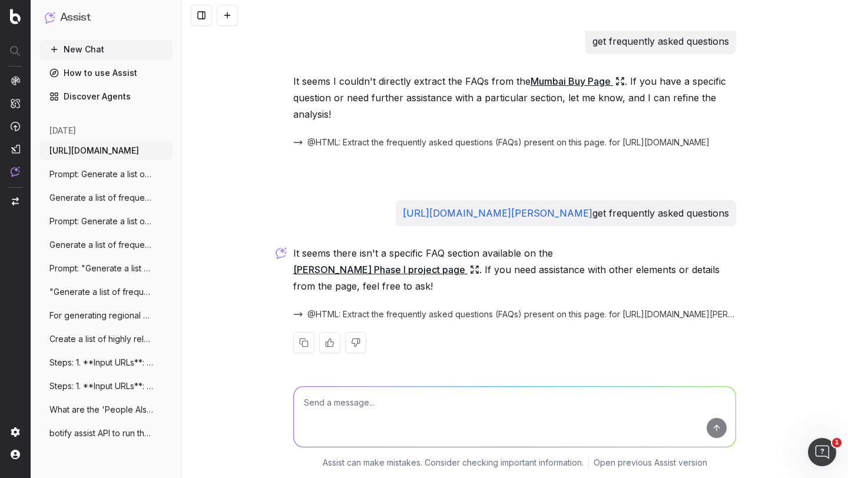
drag, startPoint x: 437, startPoint y: 228, endPoint x: 289, endPoint y: 196, distance: 152.3
click at [396, 200] on div "https://housing.com/in/buy/projects/page/104067-vklal-hari-phase-i-by-veekaylal…" at bounding box center [566, 213] width 340 height 26
copy p "https://housing.com/in/buy/projects/page/104067-vklal-hari-phase-i-by-veekaylal…"
click at [337, 413] on textarea at bounding box center [515, 417] width 442 height 60
paste textarea "https://housing.com/in/buy/projects/page/104067-vklal-hari-phase-i-by-veekaylal…"
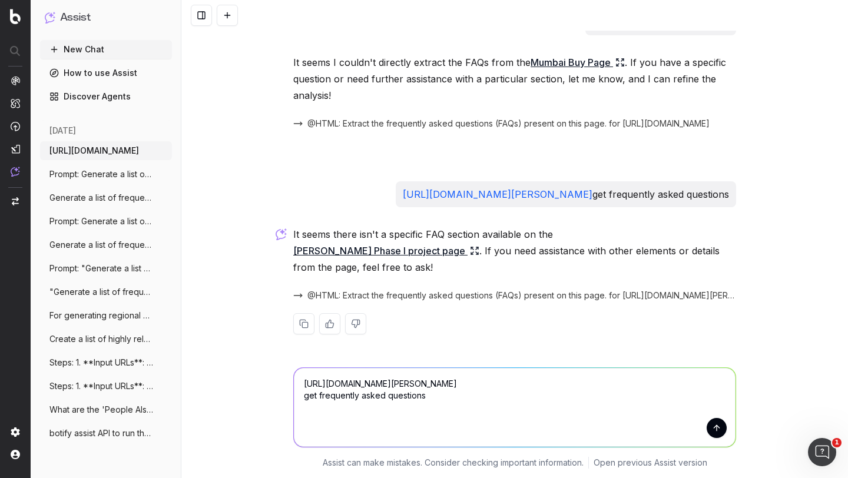
scroll to position [1677, 0]
type textarea "https://housing.com/in/buy/projects/page/104067-vklal-hari-phase-i-by-veekaylal…"
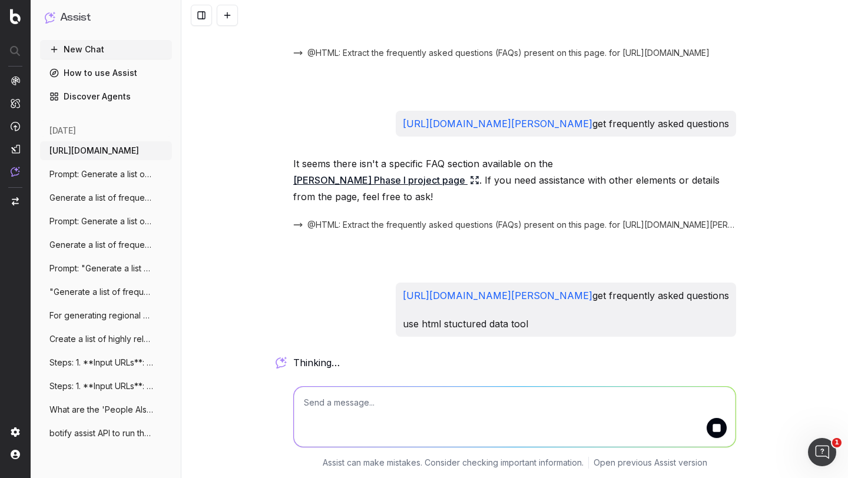
click at [473, 325] on p "use html stuctured data tool" at bounding box center [566, 324] width 326 height 16
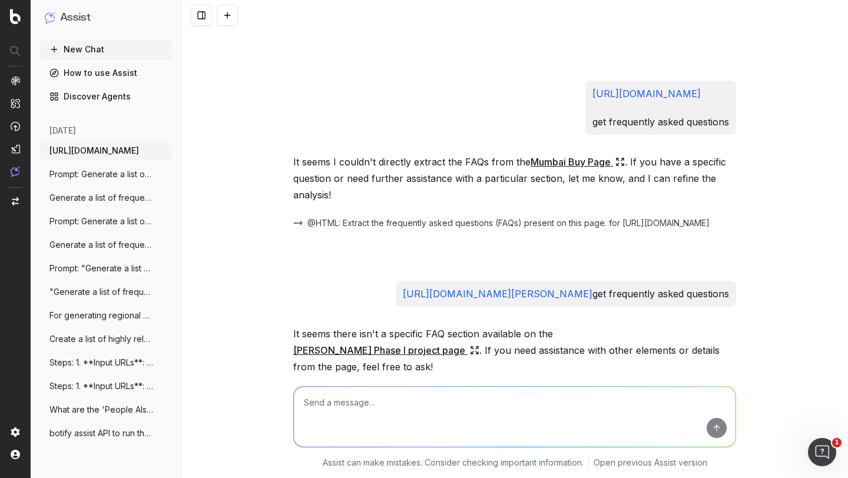
scroll to position [1524, 0]
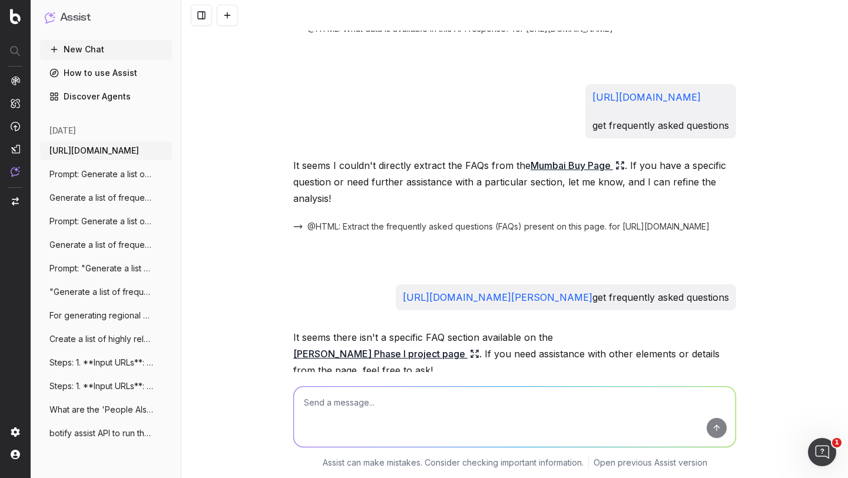
click at [585, 128] on div "https://housing.com/in/buy/mumbai/mumbai?page=2 get frequently asked questions" at bounding box center [660, 111] width 151 height 54
copy link "[URL][DOMAIN_NAME]"
click at [353, 411] on textarea at bounding box center [515, 417] width 442 height 60
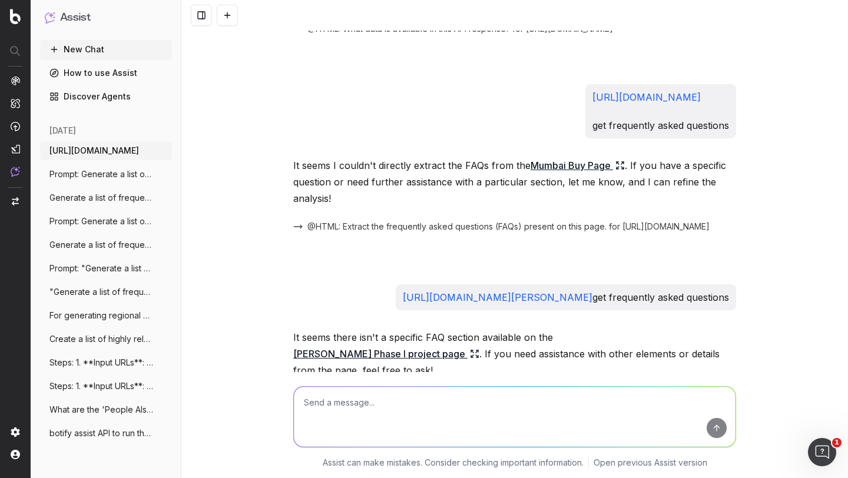
paste textarea "[URL][DOMAIN_NAME]"
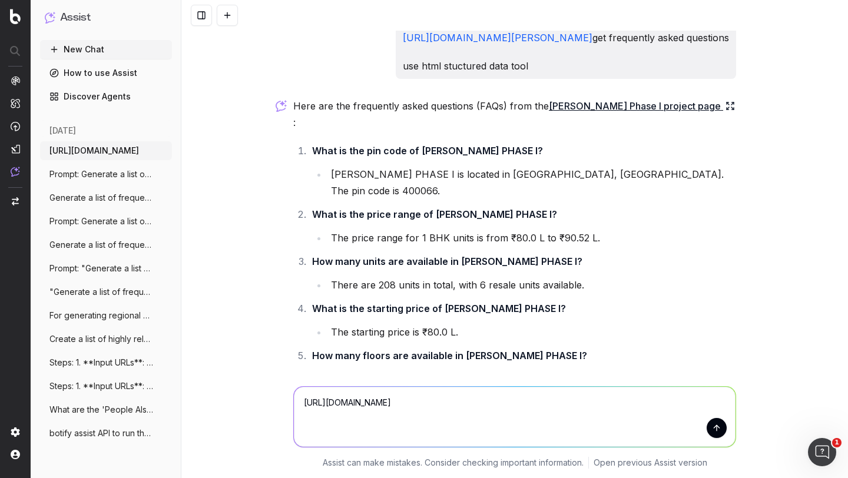
scroll to position [1944, 0]
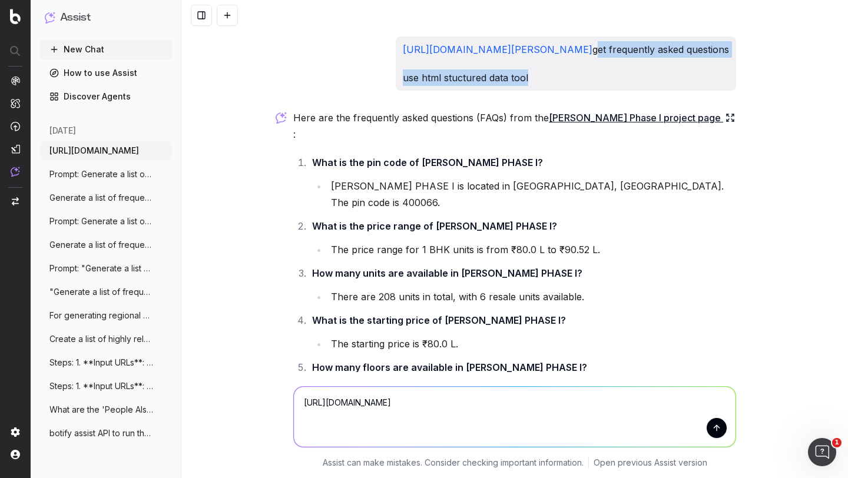
drag, startPoint x: 425, startPoint y: 163, endPoint x: 291, endPoint y: 132, distance: 136.5
click at [396, 91] on div "https://housing.com/in/buy/projects/page/104067-vklal-hari-phase-i-by-veekaylal…" at bounding box center [566, 64] width 340 height 54
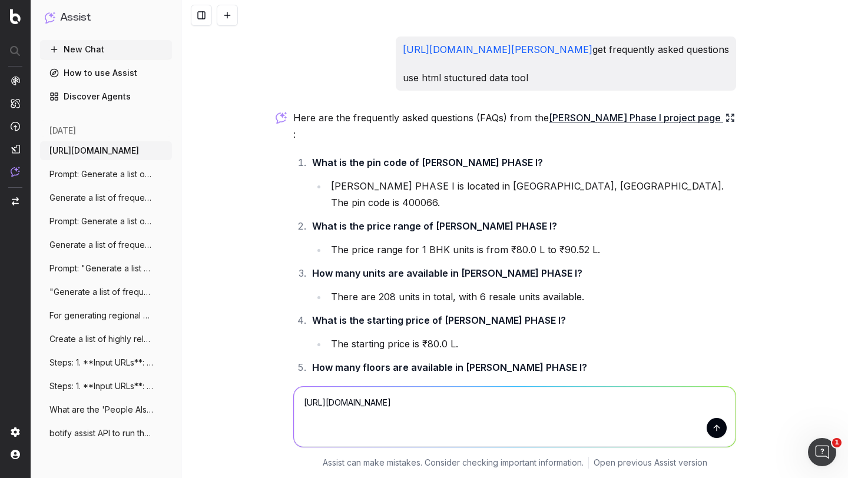
click at [337, 423] on textarea "[URL][DOMAIN_NAME]" at bounding box center [515, 417] width 442 height 60
paste textarea "get frequently asked questions use html stuctured data tool"
type textarea "https://housing.com/in/buy/mumbai/mumbai?page=2 get frequently asked questions …"
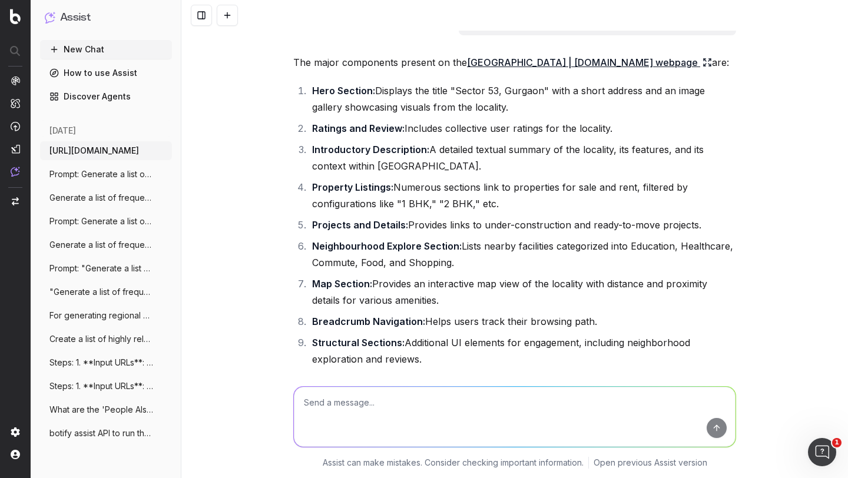
scroll to position [0, 0]
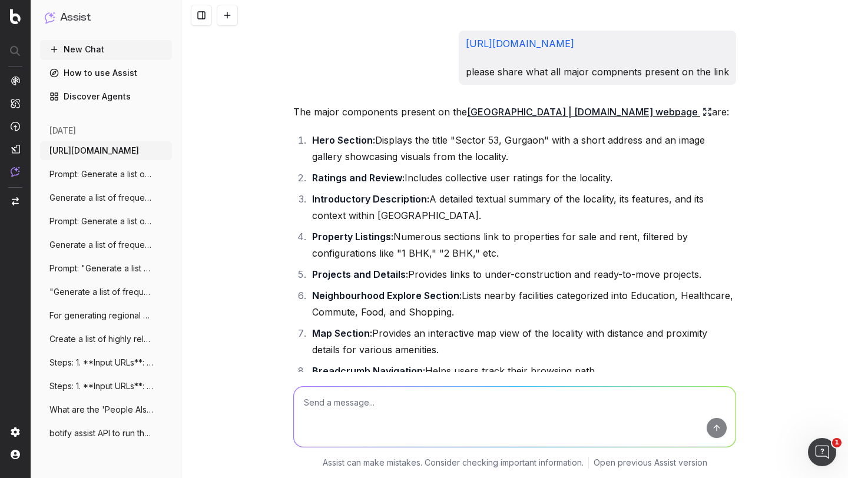
click at [459, 38] on div "https://housing.com/sector-53-gurgaon-overview-P1adqygs0yoycn2bj please share w…" at bounding box center [597, 58] width 277 height 54
click at [327, 416] on textarea at bounding box center [515, 417] width 442 height 60
paste textarea "[URL][DOMAIN_NAME]"
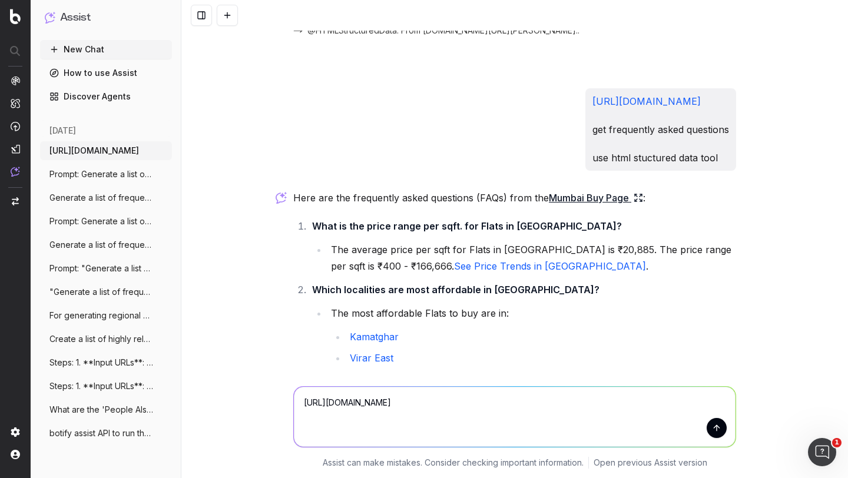
scroll to position [2767, 0]
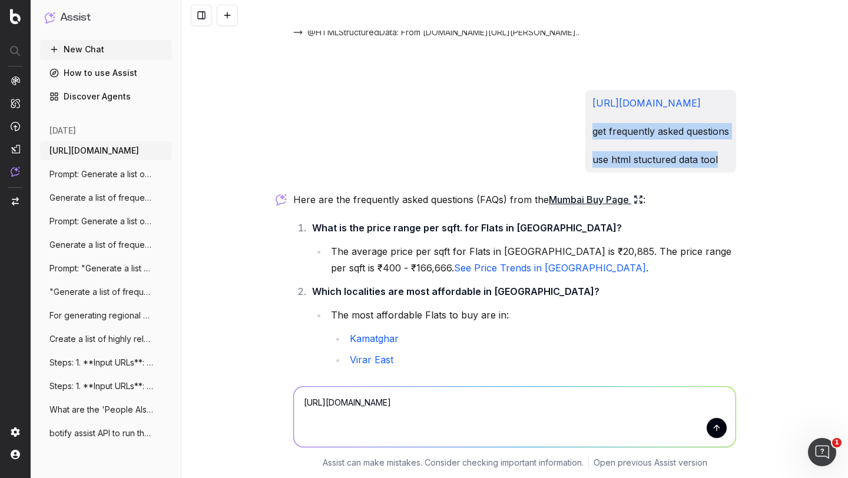
drag, startPoint x: 621, startPoint y: 191, endPoint x: 488, endPoint y: 163, distance: 135.9
click at [585, 163] on div "https://housing.com/in/buy/mumbai/mumbai?page=2 get frequently asked questions …" at bounding box center [660, 131] width 151 height 82
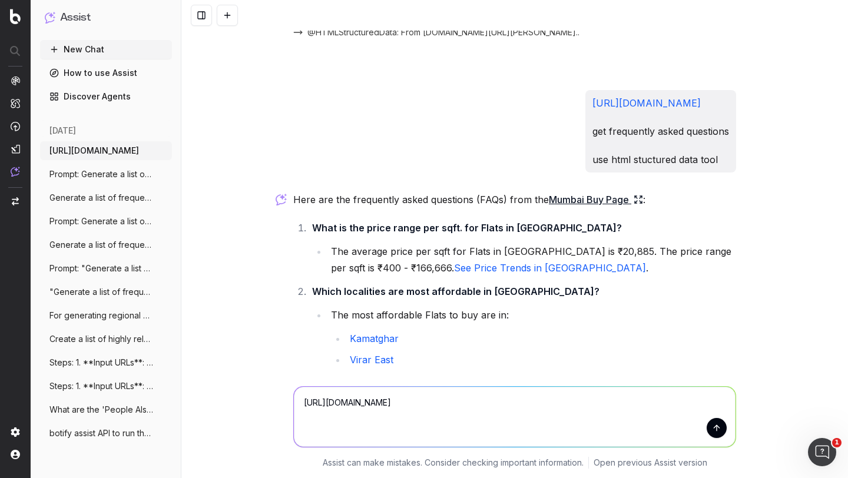
click at [349, 426] on textarea "[URL][DOMAIN_NAME]" at bounding box center [515, 417] width 442 height 60
paste textarea "get frequently asked questions use html stuctured data tool"
type textarea "https://housing.com/sector-53-gurgaon-overview-P1adqygs0yoycn2bj get frequently…"
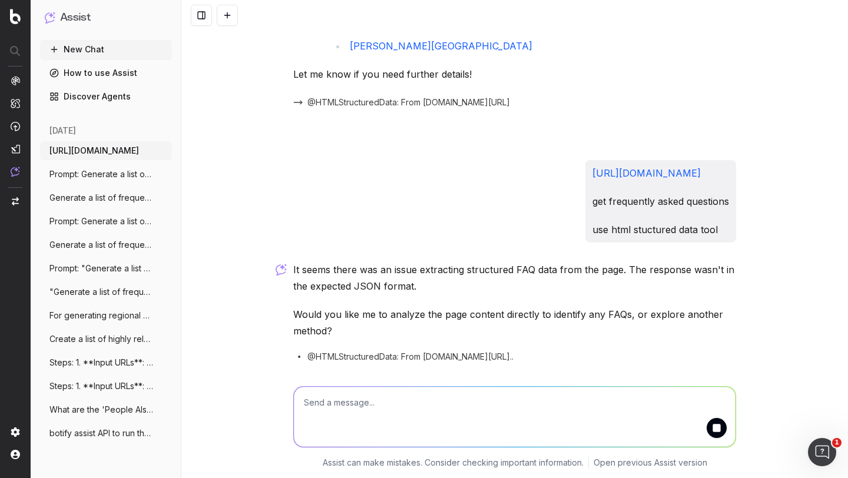
scroll to position [3980, 0]
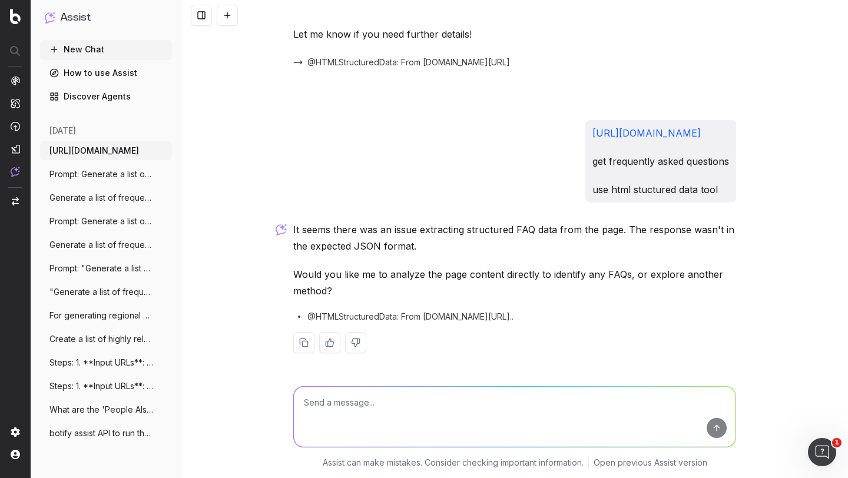
click at [585, 130] on div "https://housing.com/sector-53-gurgaon-overview-P1adqygs0yoycn2bj get frequently…" at bounding box center [660, 161] width 151 height 82
click at [330, 400] on textarea at bounding box center [515, 417] width 442 height 60
paste textarea "[URL][DOMAIN_NAME]"
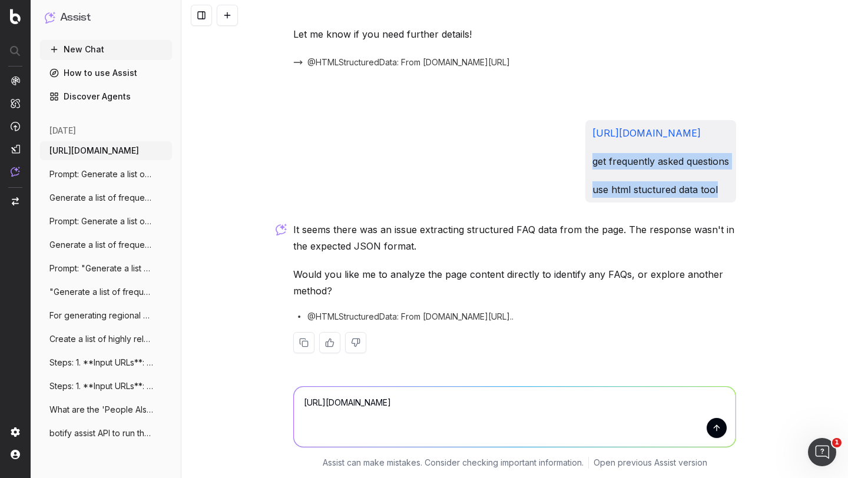
drag, startPoint x: 540, startPoint y: 188, endPoint x: 410, endPoint y: 163, distance: 132.6
click at [585, 163] on div "https://housing.com/sector-53-gurgaon-overview-P1adqygs0yoycn2bj get frequently…" at bounding box center [660, 161] width 151 height 82
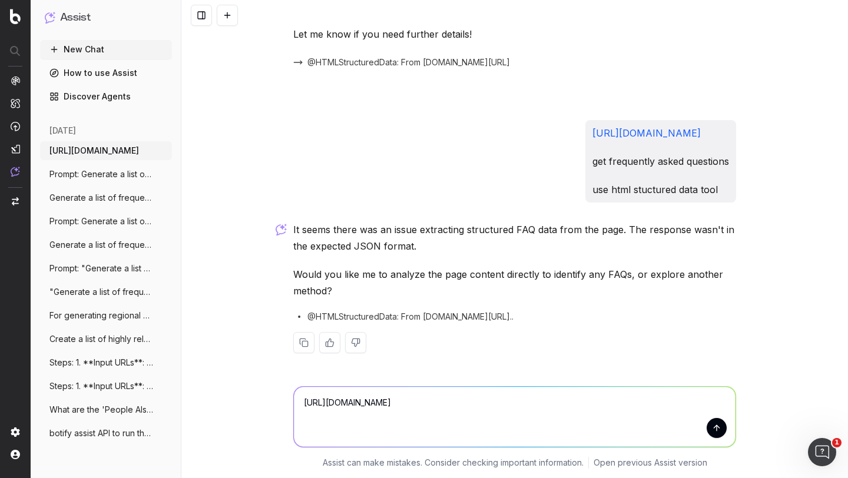
click at [473, 433] on textarea "[URL][DOMAIN_NAME]" at bounding box center [515, 417] width 442 height 60
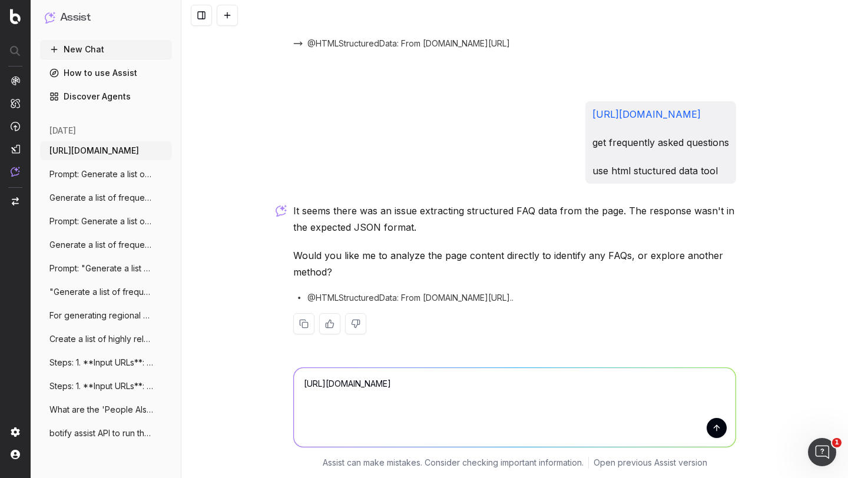
paste textarea "get frequently asked questions use html stuctured data tool"
type textarea "https://faq.housing.com/api/v0/entity_faqs?api_name=SEARCH_FAQ_RESOLVER&entity=…"
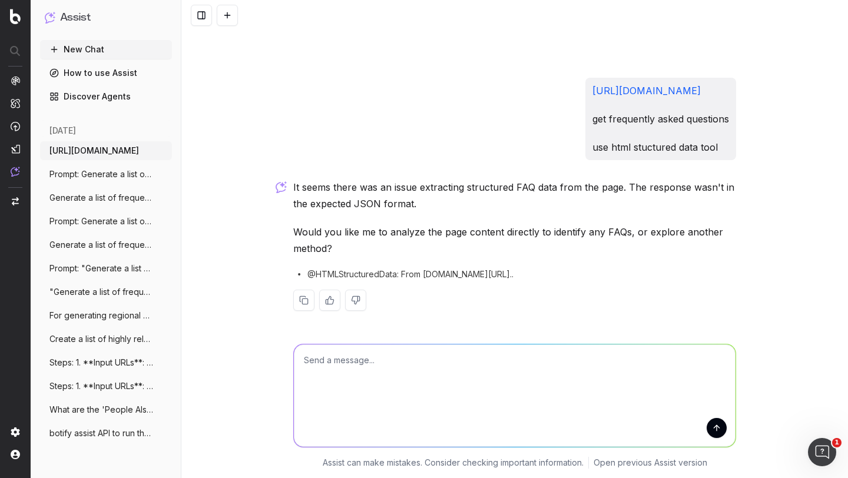
scroll to position [4131, 0]
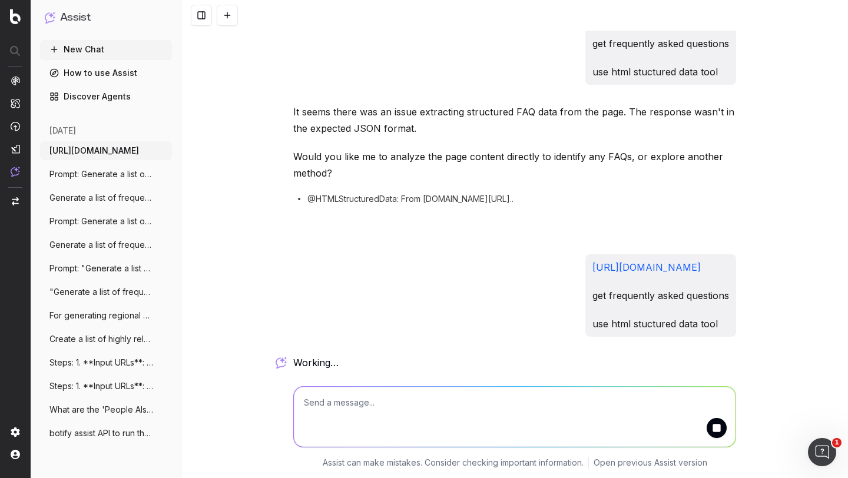
click at [585, 304] on div "https://faq.housing.com/api/v0/entity_faqs?api_name=SEARCH_FAQ_RESOLVER&entity=…" at bounding box center [660, 295] width 151 height 82
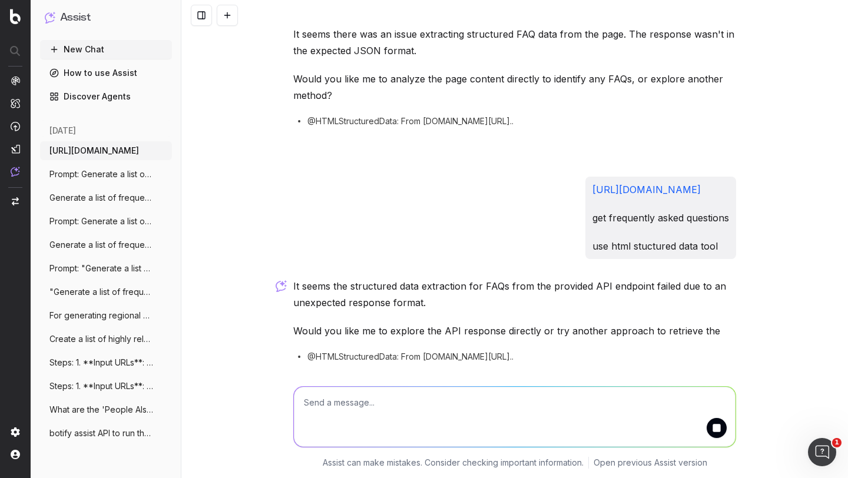
scroll to position [4265, 0]
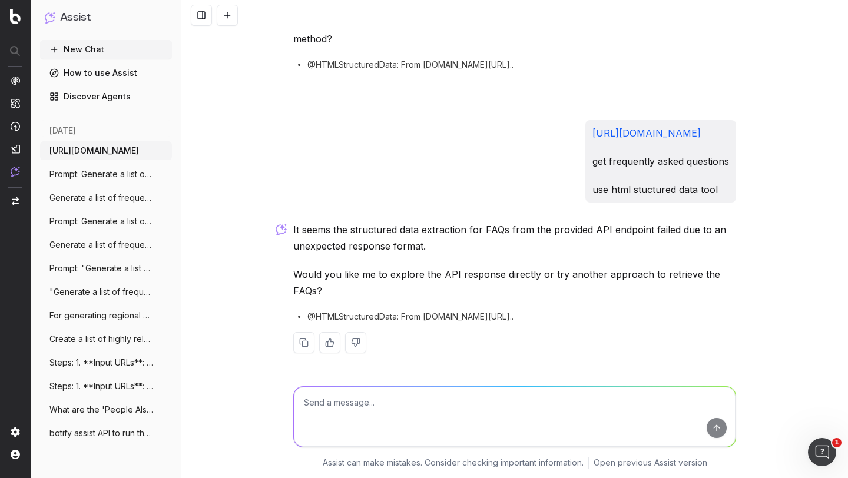
click at [441, 276] on p "Would you like me to explore the API response directly or try another approach …" at bounding box center [514, 282] width 443 height 33
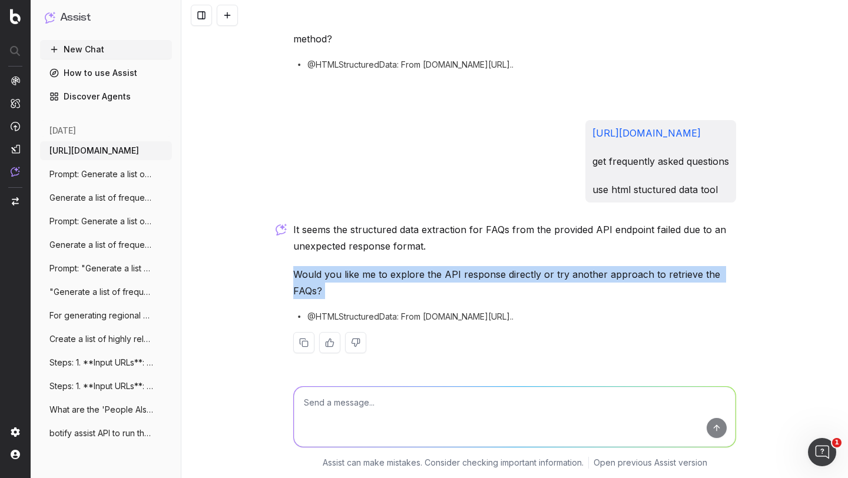
click at [441, 276] on p "Would you like me to explore the API response directly or try another approach …" at bounding box center [514, 282] width 443 height 33
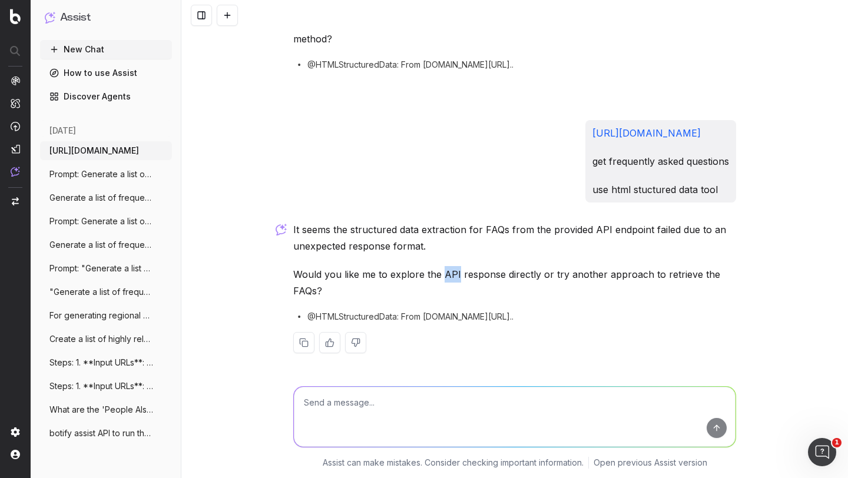
click at [441, 276] on p "Would you like me to explore the API response directly or try another approach …" at bounding box center [514, 282] width 443 height 33
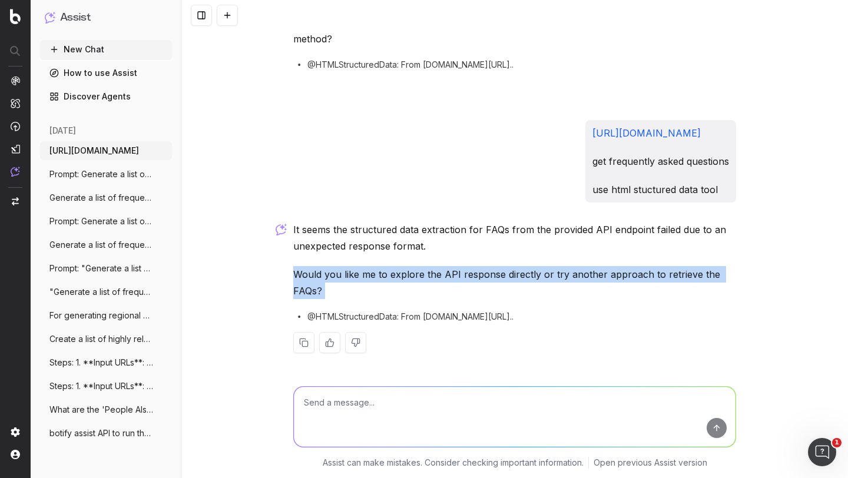
click at [441, 276] on p "Would you like me to explore the API response directly or try another approach …" at bounding box center [514, 282] width 443 height 33
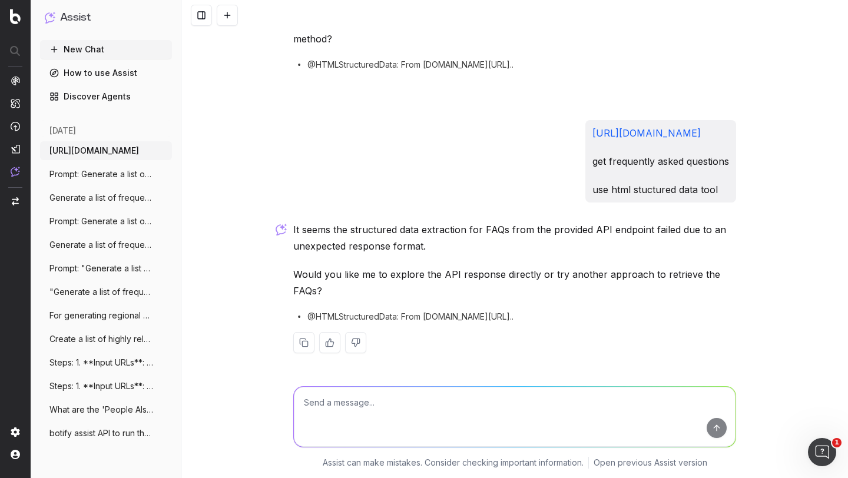
click at [347, 405] on textarea at bounding box center [515, 417] width 442 height 60
type textarea "yes"
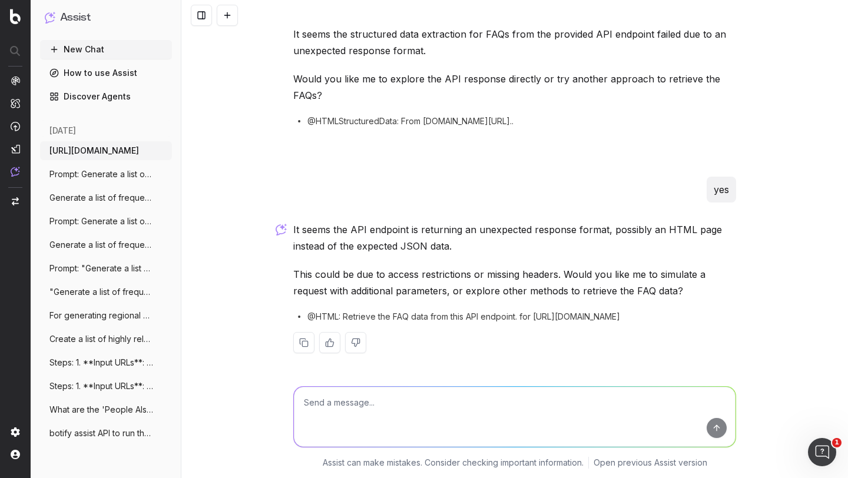
scroll to position [4461, 0]
click at [405, 230] on p "It seems the API endpoint is returning an unexpected response format, possibly …" at bounding box center [514, 237] width 443 height 33
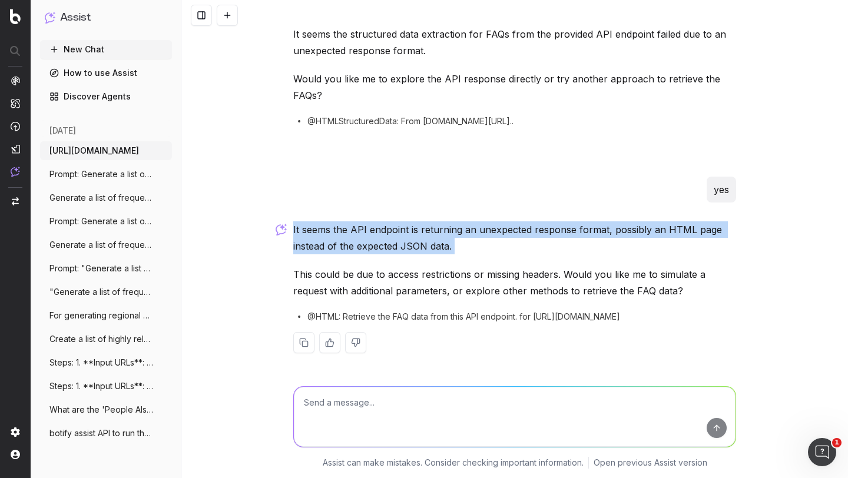
click at [405, 230] on p "It seems the API endpoint is returning an unexpected response format, possibly …" at bounding box center [514, 237] width 443 height 33
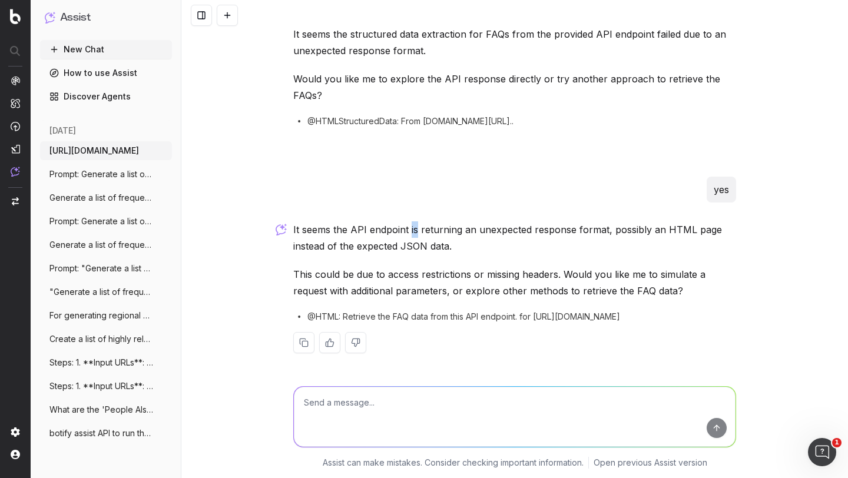
click at [405, 230] on p "It seems the API endpoint is returning an unexpected response format, possibly …" at bounding box center [514, 237] width 443 height 33
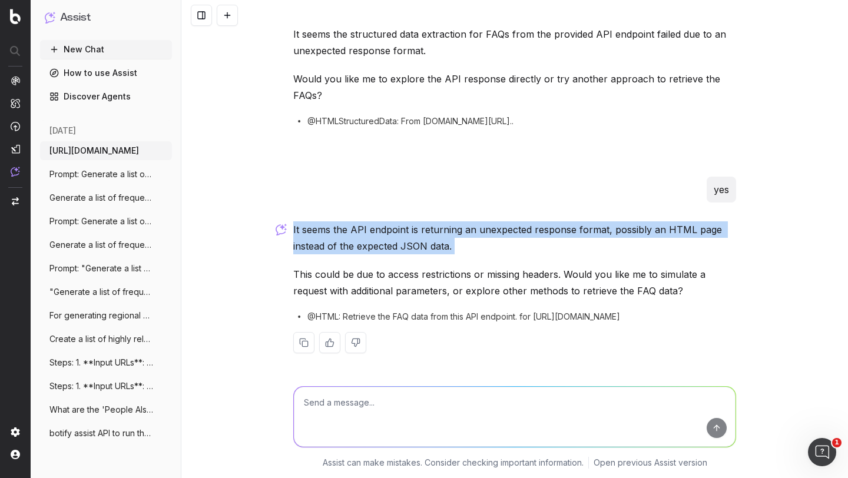
click at [405, 230] on p "It seems the API endpoint is returning an unexpected response format, possibly …" at bounding box center [514, 237] width 443 height 33
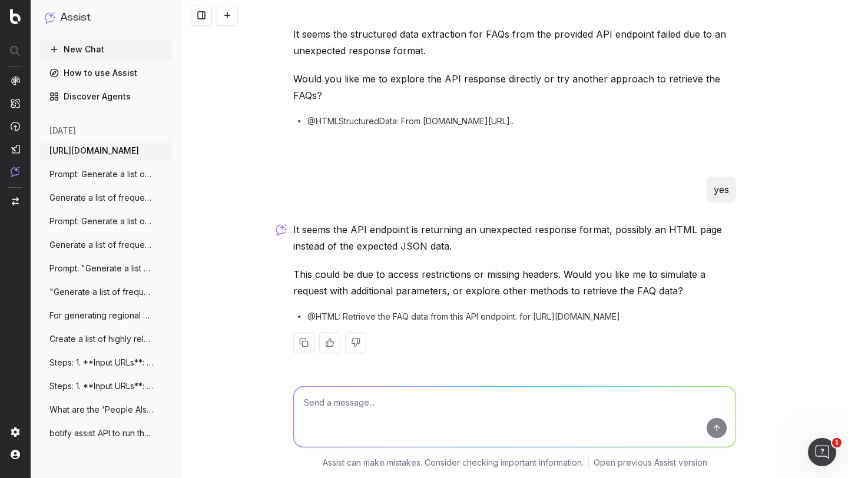
click at [377, 226] on p "It seems the API endpoint is returning an unexpected response format, possibly …" at bounding box center [514, 237] width 443 height 33
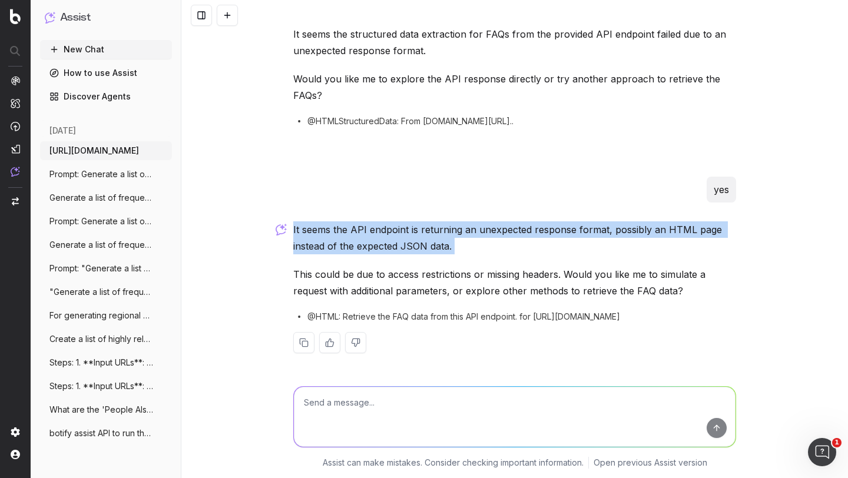
click at [377, 226] on p "It seems the API endpoint is returning an unexpected response format, possibly …" at bounding box center [514, 237] width 443 height 33
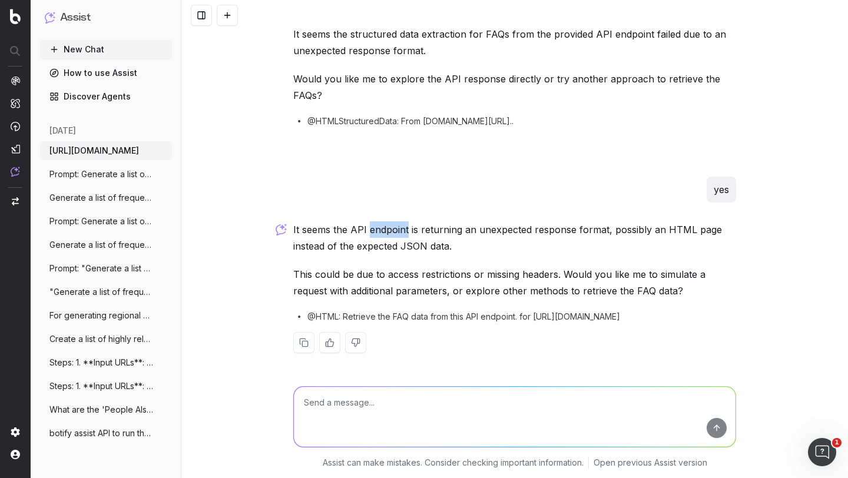
click at [377, 226] on p "It seems the API endpoint is returning an unexpected response format, possibly …" at bounding box center [514, 237] width 443 height 33
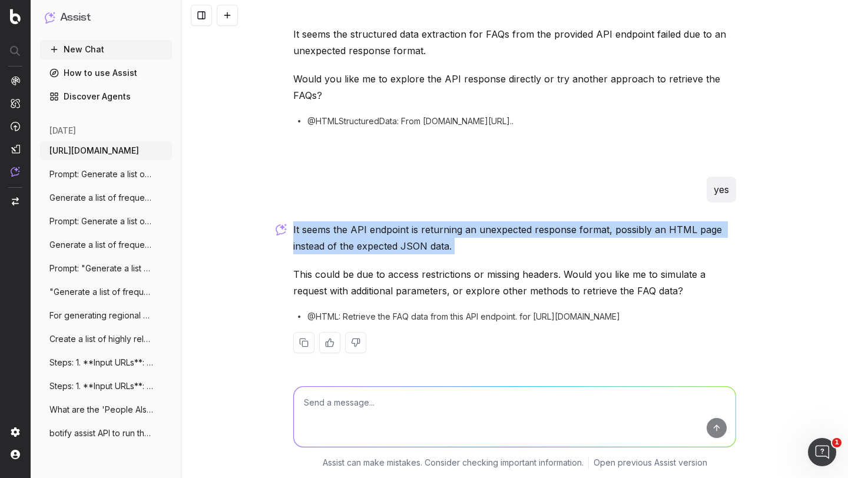
click at [377, 226] on p "It seems the API endpoint is returning an unexpected response format, possibly …" at bounding box center [514, 237] width 443 height 33
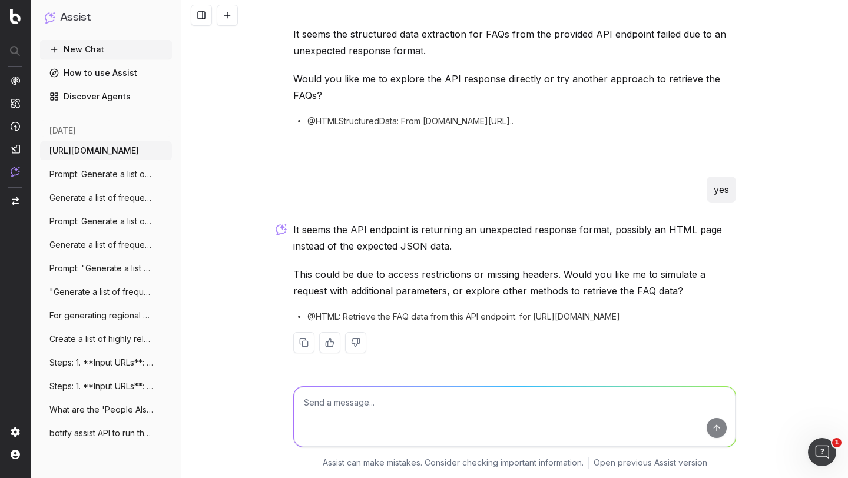
click at [280, 79] on div "https://housing.com/sector-53-gurgaon-overview-P1adqygs0yoycn2bj please share w…" at bounding box center [514, 239] width 667 height 478
click at [103, 46] on button "New Chat" at bounding box center [106, 49] width 132 height 19
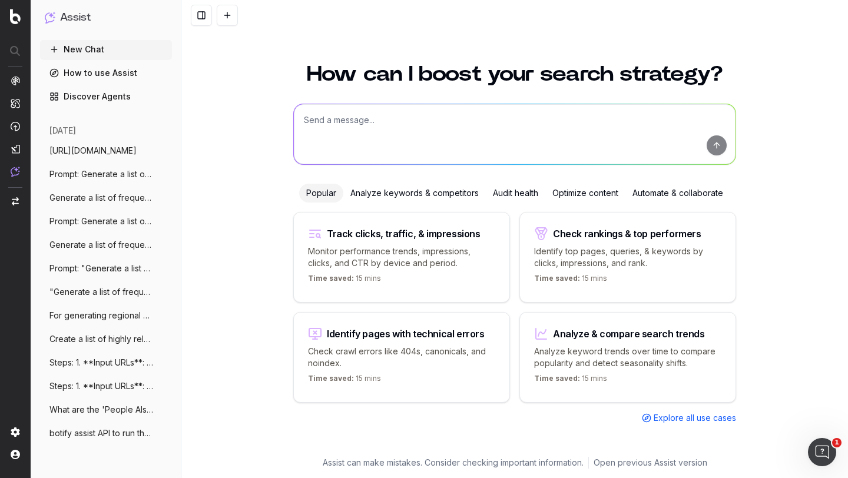
click at [353, 129] on textarea at bounding box center [515, 134] width 442 height 60
paste textarea "Prompt: Generate a list of frequently asked questions (FAQs) for the locality '…"
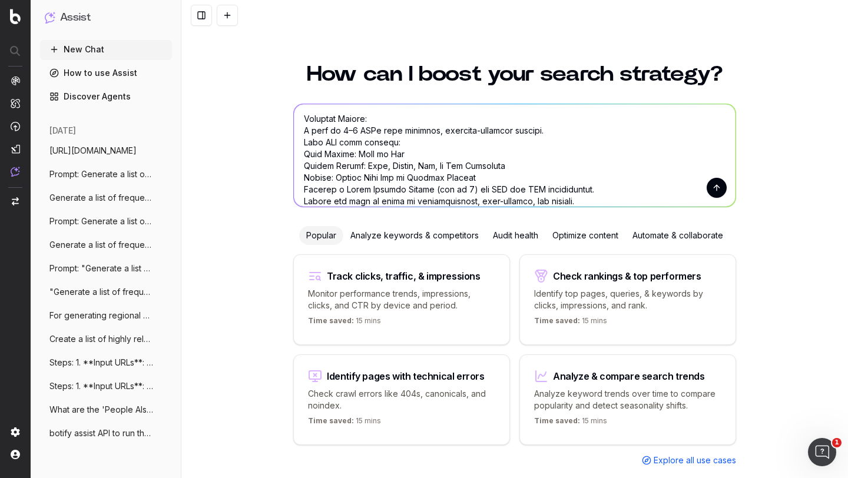
type textarea "Prompt: Generate a list of frequently asked questions (FAQs) for the locality '…"
click at [89, 148] on span "[URL][DOMAIN_NAME]" at bounding box center [92, 151] width 87 height 12
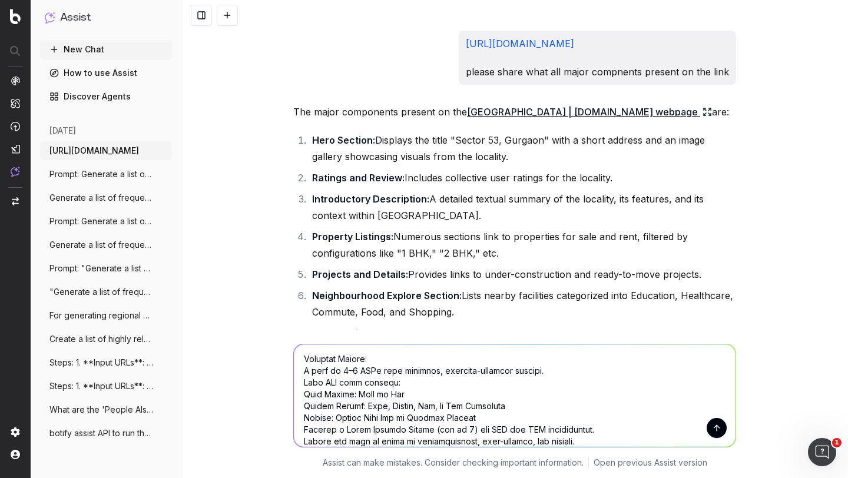
click at [84, 173] on span "Prompt: Generate a list of frequently as" at bounding box center [101, 174] width 104 height 12
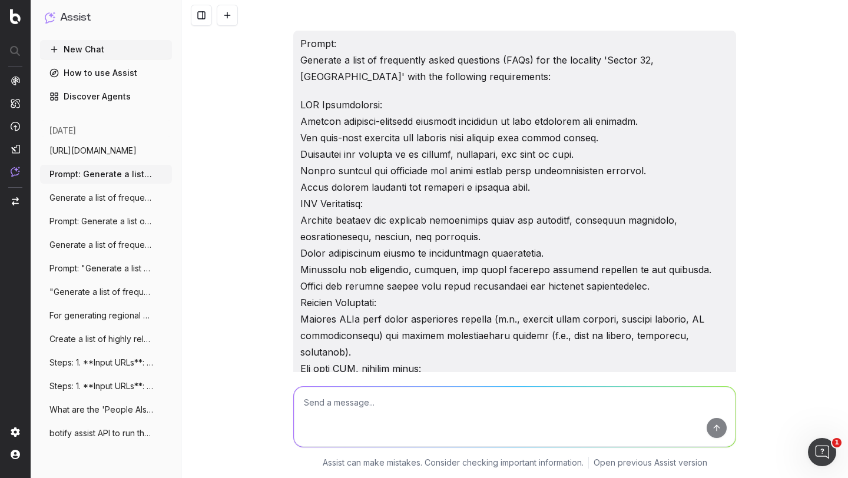
click at [88, 153] on span "[URL][DOMAIN_NAME]" at bounding box center [92, 151] width 87 height 12
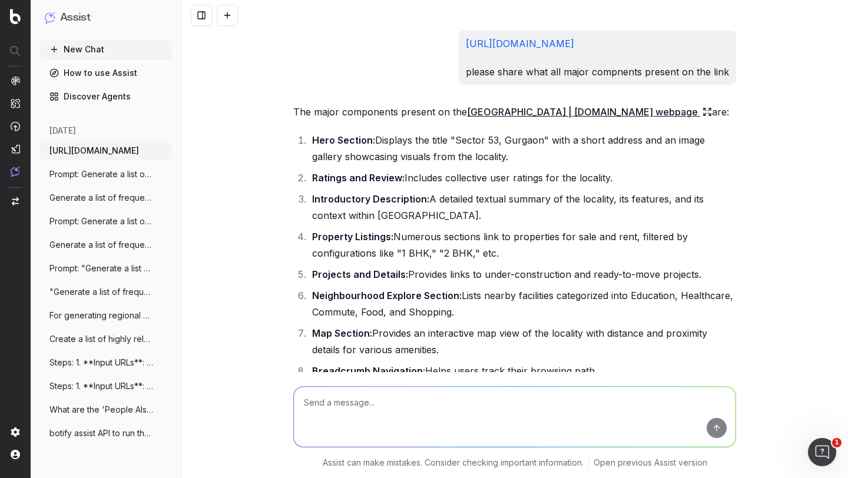
click at [528, 41] on link "[URL][DOMAIN_NAME]" at bounding box center [520, 44] width 108 height 12
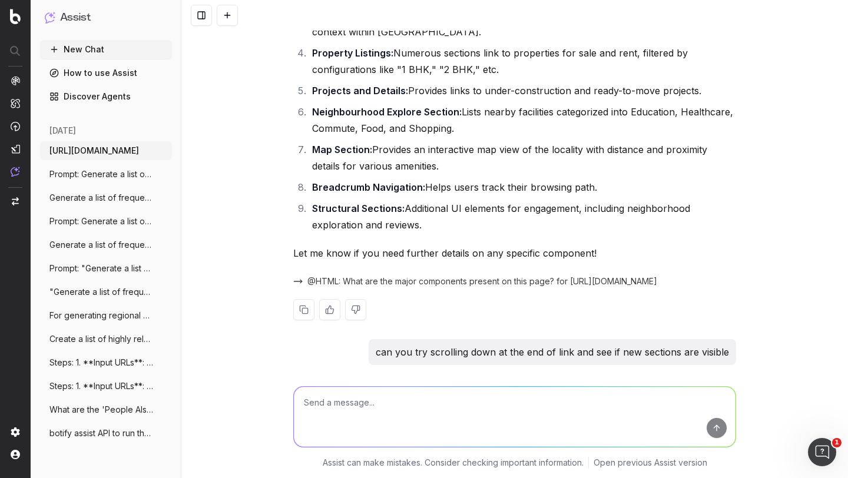
scroll to position [275, 0]
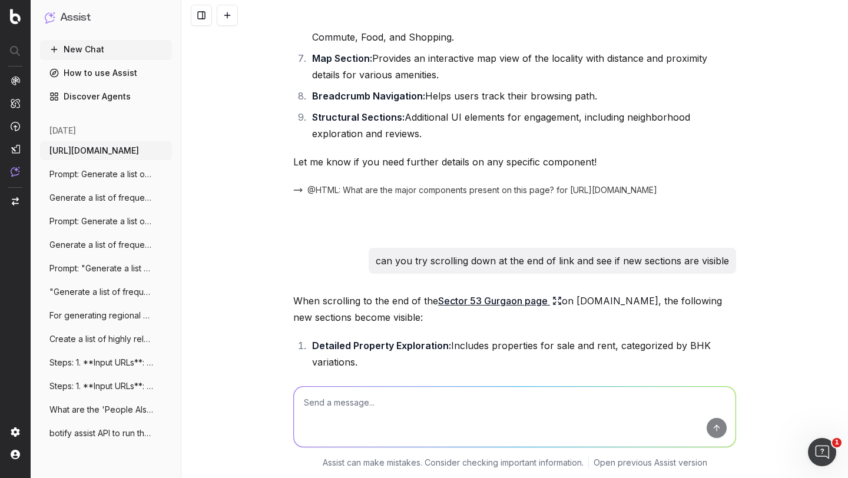
click at [92, 151] on span "[URL][DOMAIN_NAME]" at bounding box center [93, 151] width 89 height 12
click at [89, 48] on button "New Chat" at bounding box center [106, 49] width 132 height 19
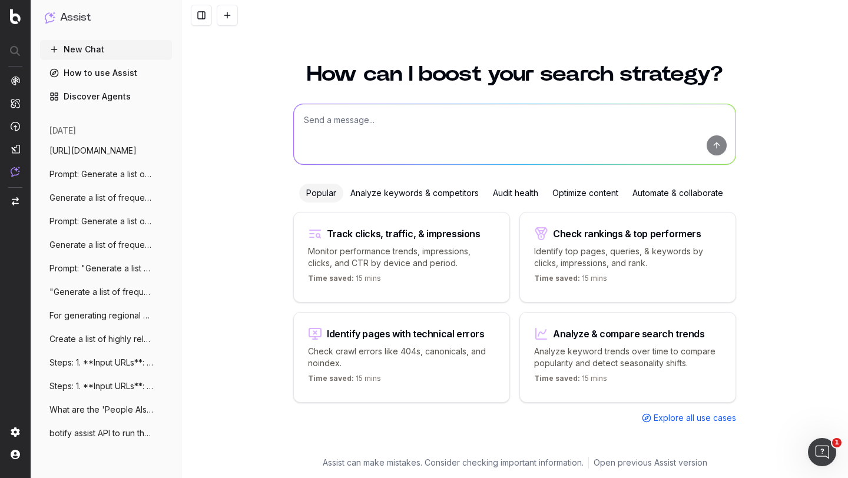
click at [376, 118] on textarea at bounding box center [515, 134] width 442 height 60
paste textarea ""faqs": [ { "question": "How many properties are available for sale in Sector 5…"
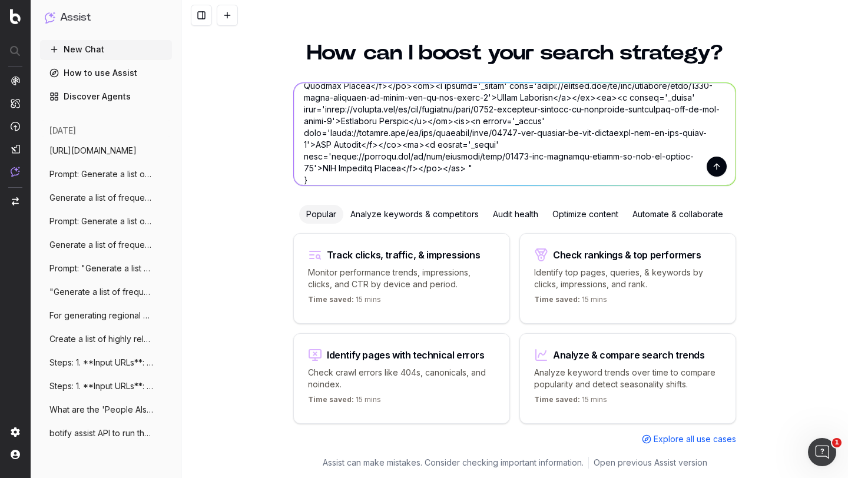
scroll to position [296, 0]
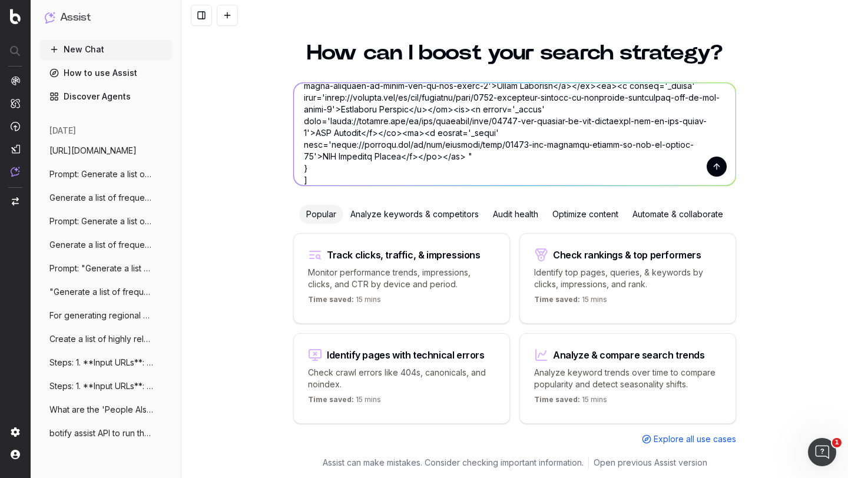
paste textarea "Keyword Search Volume: Extract keyword search volume data for queries related t…"
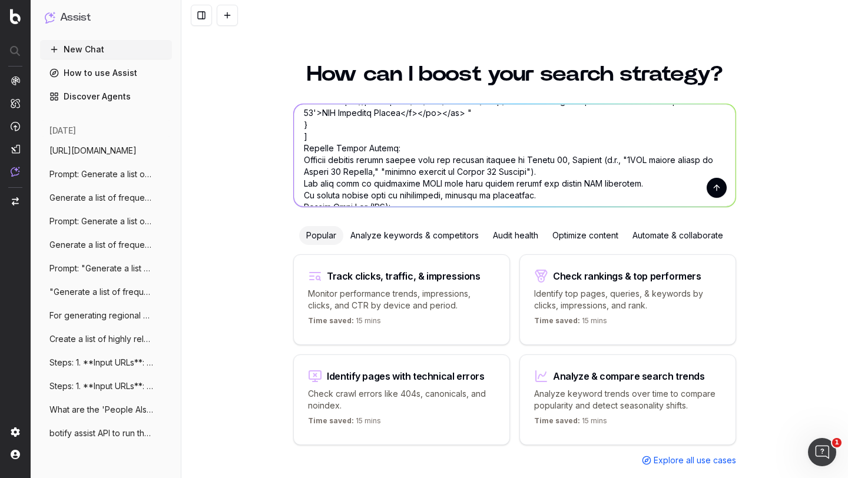
scroll to position [359, 0]
click at [386, 150] on textarea at bounding box center [515, 155] width 442 height 102
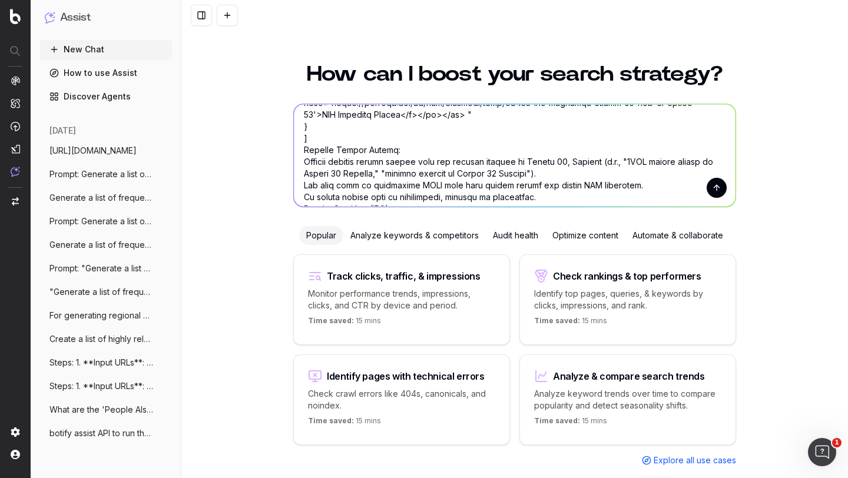
click at [386, 150] on textarea at bounding box center [515, 155] width 442 height 102
click at [469, 150] on textarea at bounding box center [515, 155] width 442 height 102
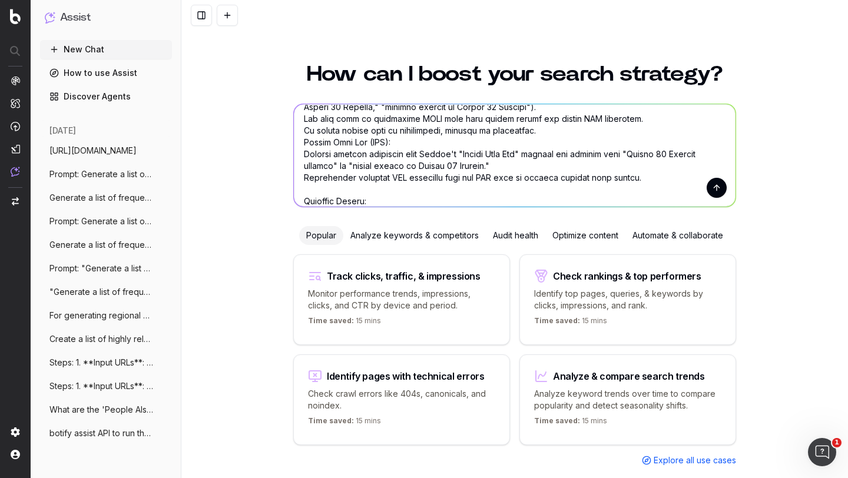
scroll to position [483, 0]
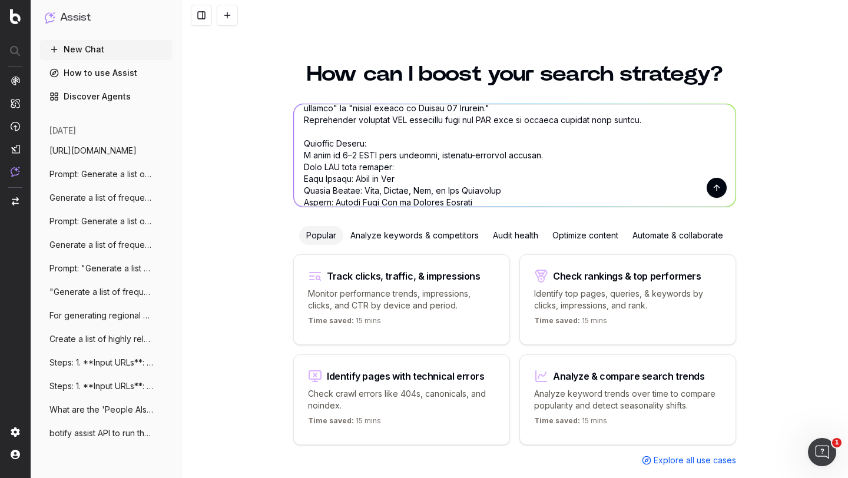
drag, startPoint x: 526, startPoint y: 144, endPoint x: 273, endPoint y: 144, distance: 253.2
click at [273, 144] on div "How can I boost your search strategy? Popular Analyze keywords & competitors Au…" at bounding box center [514, 274] width 667 height 450
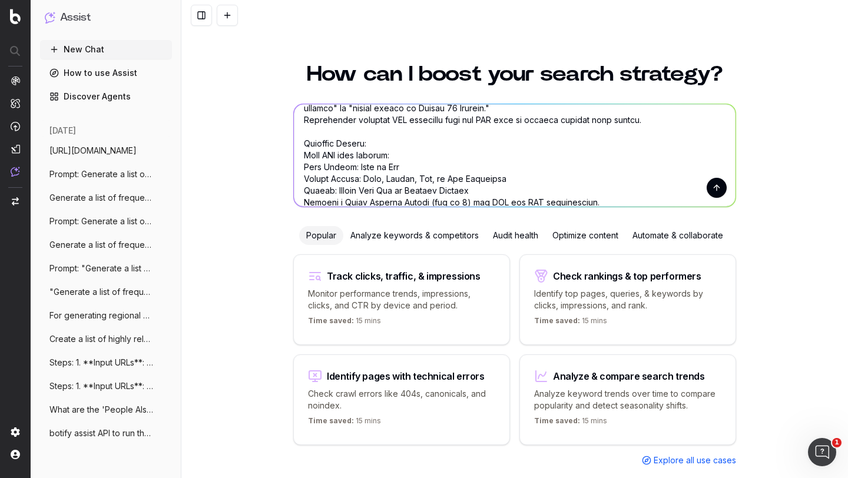
scroll to position [484, 0]
type textarea ""faqs": [ { "question": "How many properties are available for sale in Sector 5…"
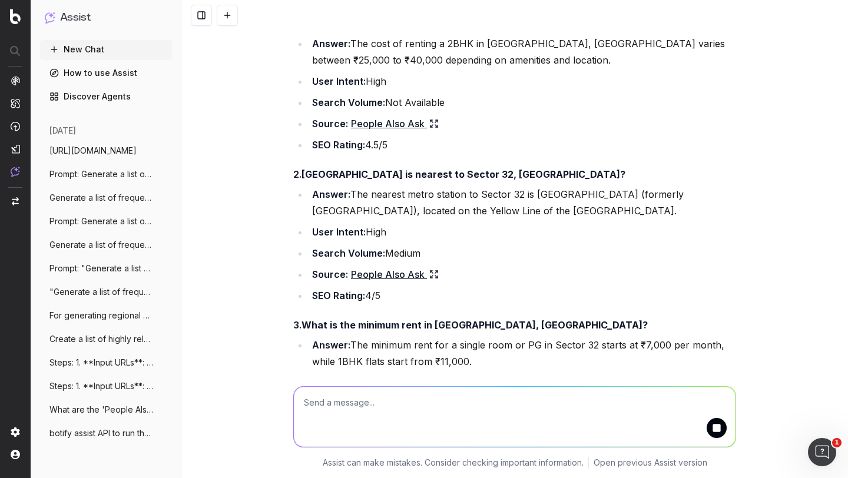
scroll to position [825, 0]
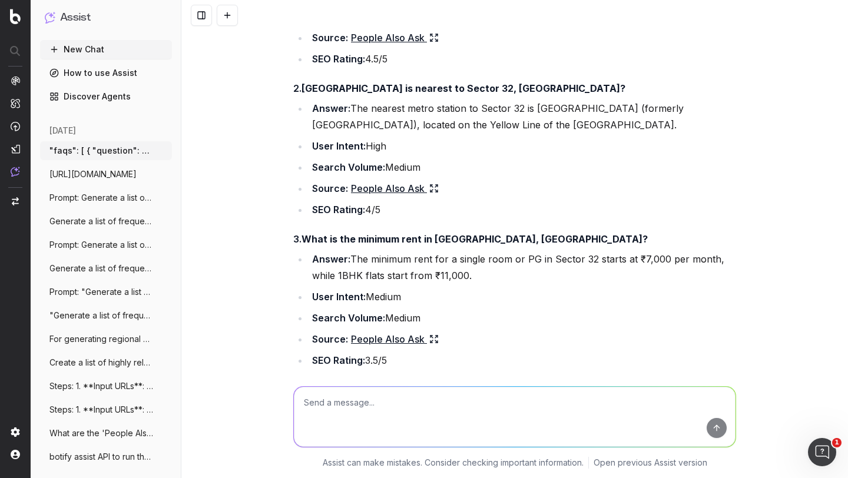
scroll to position [912, 0]
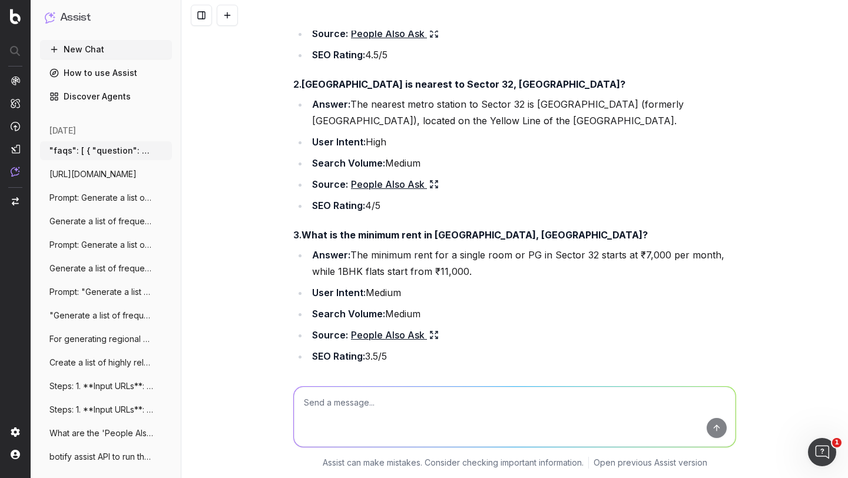
click at [377, 91] on h4 "2. Which metro station is nearest to Sector 32, Gurgaon?" at bounding box center [514, 84] width 443 height 14
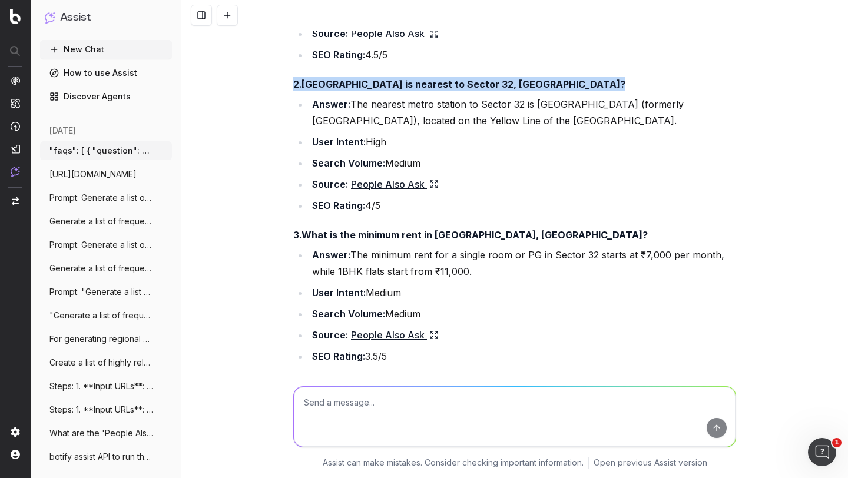
click at [377, 91] on h4 "2. Which metro station is nearest to Sector 32, Gurgaon?" at bounding box center [514, 84] width 443 height 14
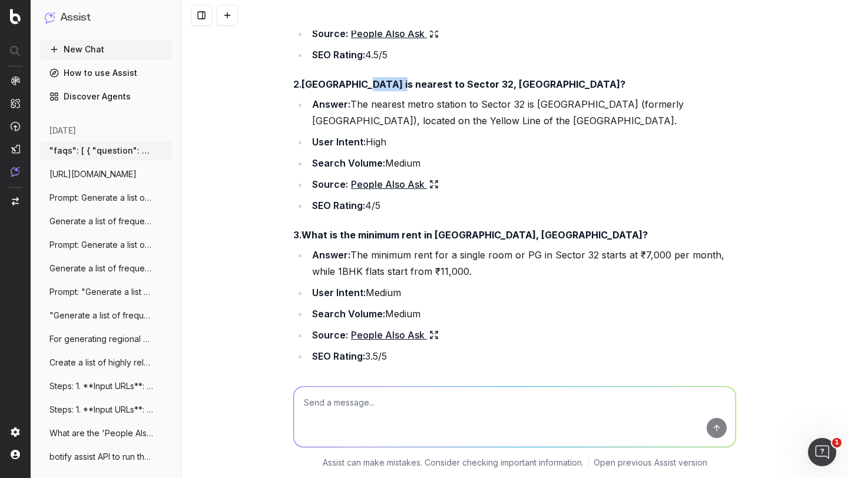
click at [377, 91] on h4 "2. Which metro station is nearest to Sector 32, Gurgaon?" at bounding box center [514, 84] width 443 height 14
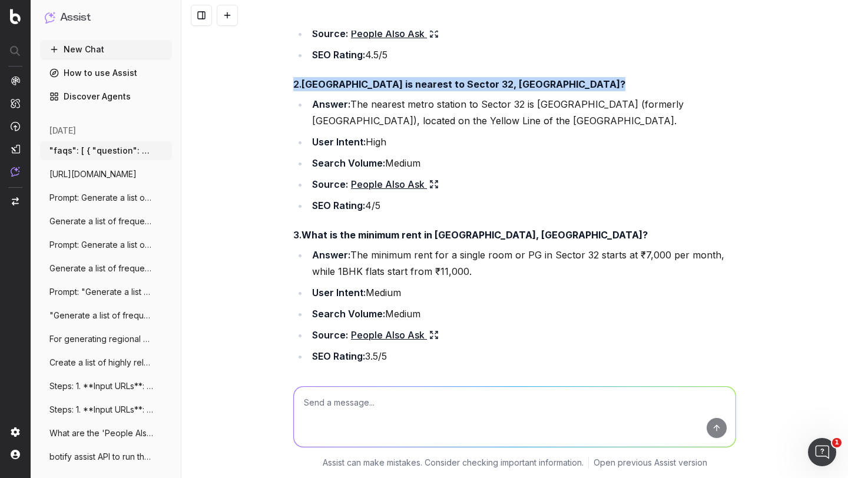
click at [377, 91] on h4 "2. Which metro station is nearest to Sector 32, Gurgaon?" at bounding box center [514, 84] width 443 height 14
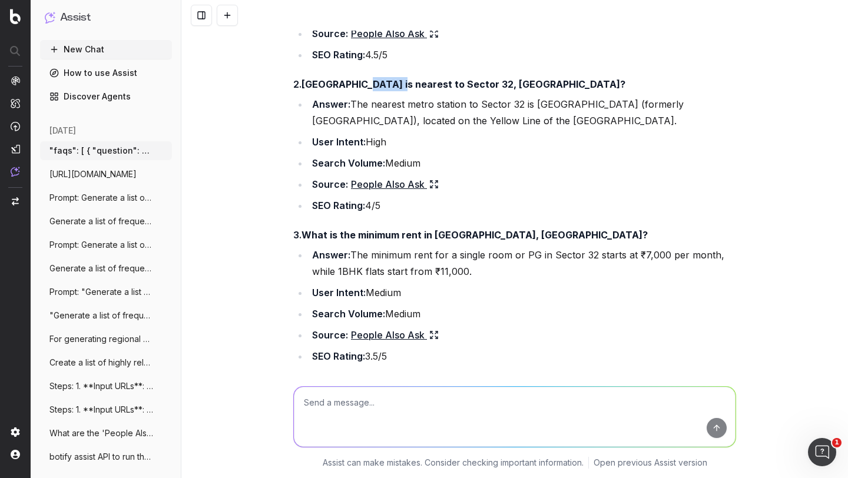
click at [377, 91] on h4 "2. Which metro station is nearest to Sector 32, Gurgaon?" at bounding box center [514, 84] width 443 height 14
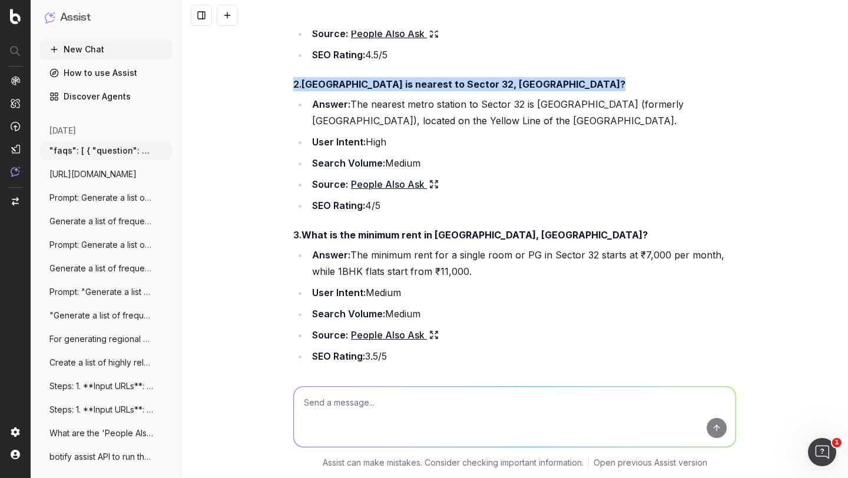
click at [377, 91] on h4 "2. Which metro station is nearest to Sector 32, Gurgaon?" at bounding box center [514, 84] width 443 height 14
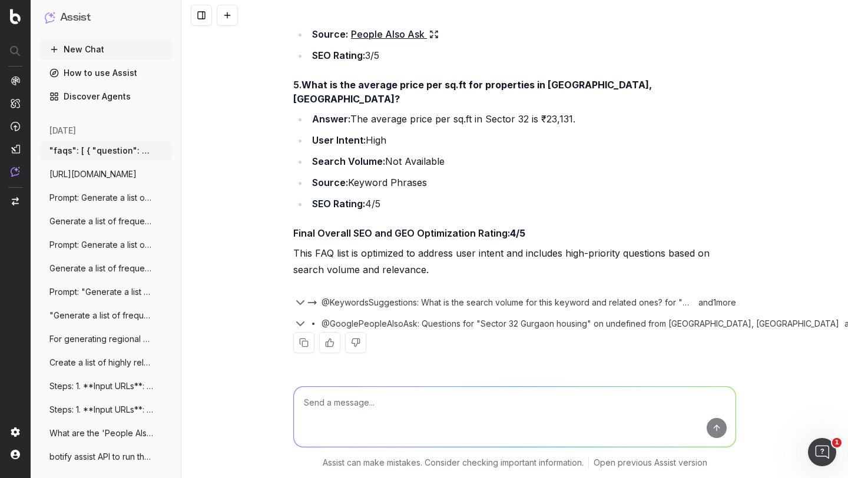
scroll to position [1393, 0]
click at [370, 106] on h4 "5. What is the average price per sq.ft for properties in Sector 32, Gurgaon?" at bounding box center [514, 92] width 443 height 28
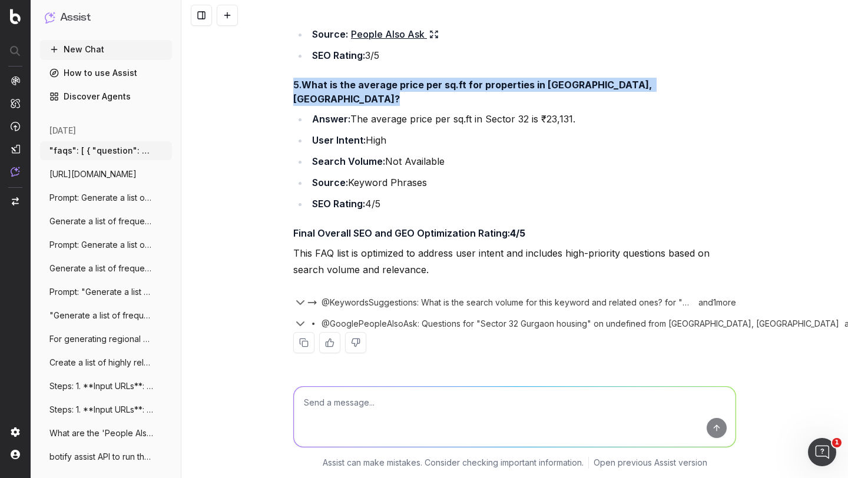
click at [370, 106] on h4 "5. What is the average price per sq.ft for properties in Sector 32, Gurgaon?" at bounding box center [514, 92] width 443 height 28
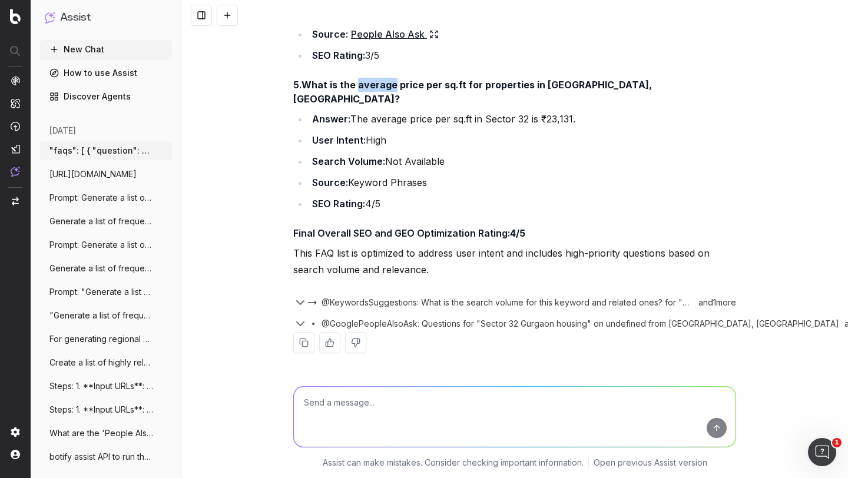
click at [370, 106] on h4 "5. What is the average price per sq.ft for properties in Sector 32, Gurgaon?" at bounding box center [514, 92] width 443 height 28
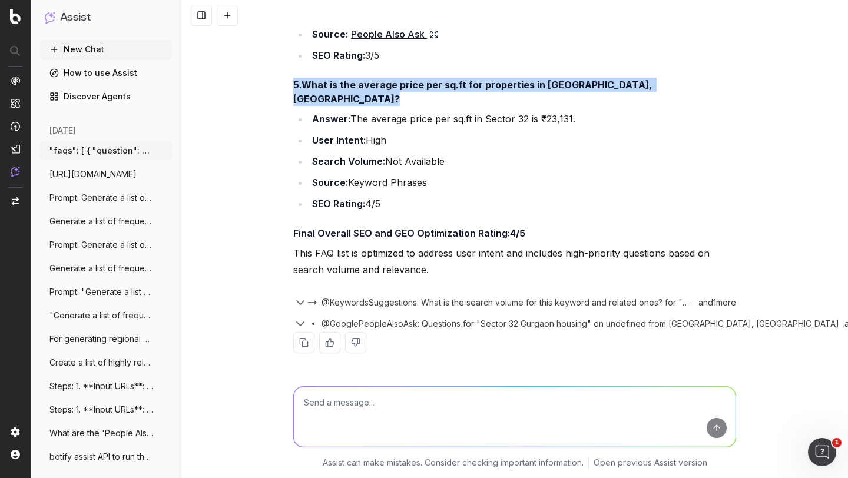
click at [370, 106] on h4 "5. What is the average price per sq.ft for properties in Sector 32, Gurgaon?" at bounding box center [514, 92] width 443 height 28
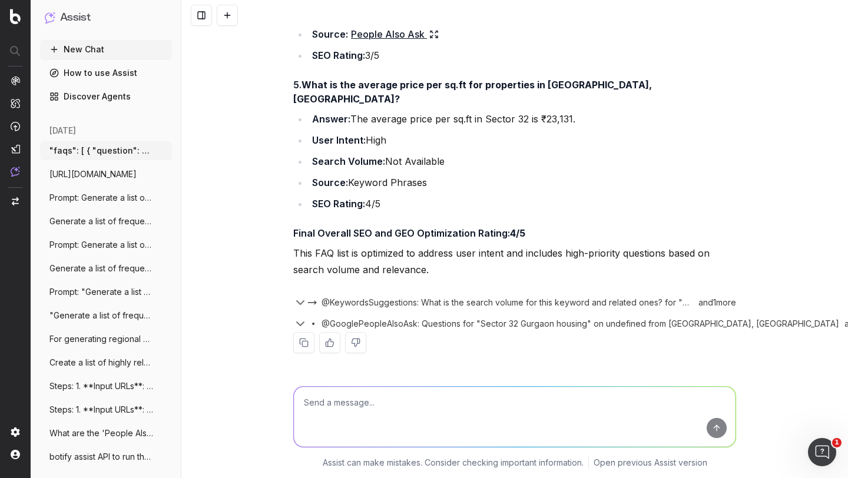
click at [369, 148] on li "User Intent: High" at bounding box center [522, 140] width 427 height 16
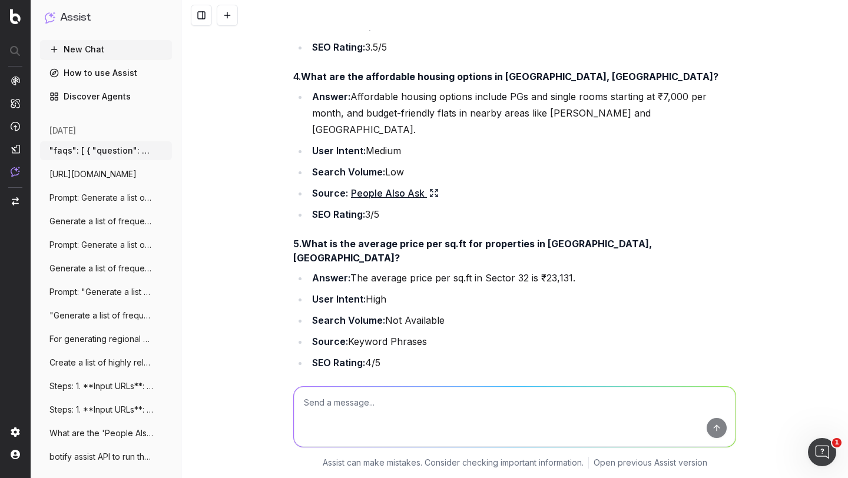
scroll to position [1191, 0]
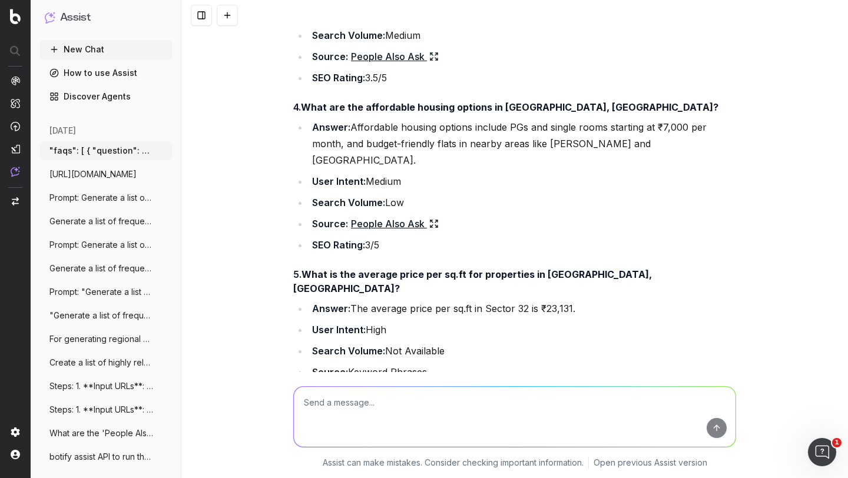
click at [361, 113] on strong "What are the affordable housing options in [GEOGRAPHIC_DATA], [GEOGRAPHIC_DATA]?" at bounding box center [509, 107] width 417 height 12
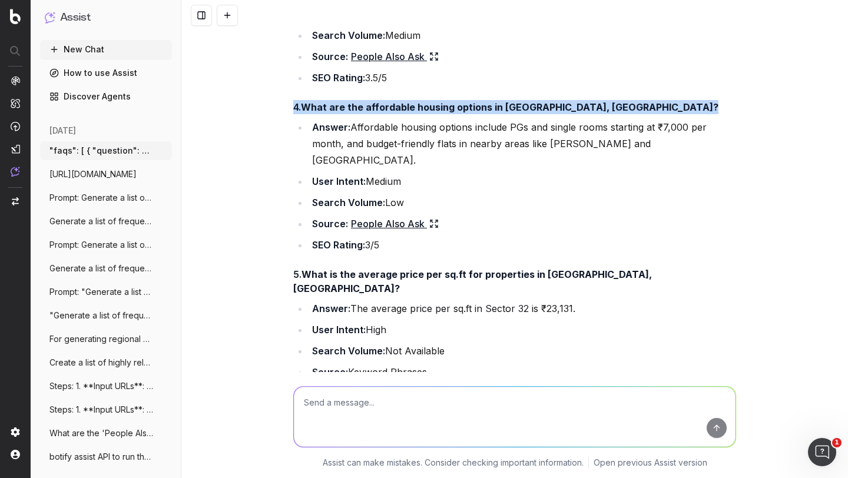
click at [361, 113] on strong "What are the affordable housing options in [GEOGRAPHIC_DATA], [GEOGRAPHIC_DATA]?" at bounding box center [509, 107] width 417 height 12
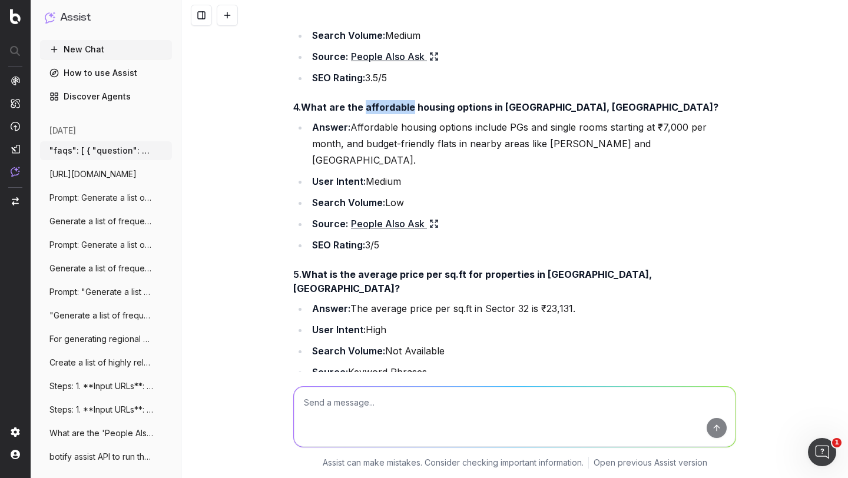
click at [361, 113] on strong "What are the affordable housing options in [GEOGRAPHIC_DATA], [GEOGRAPHIC_DATA]?" at bounding box center [509, 107] width 417 height 12
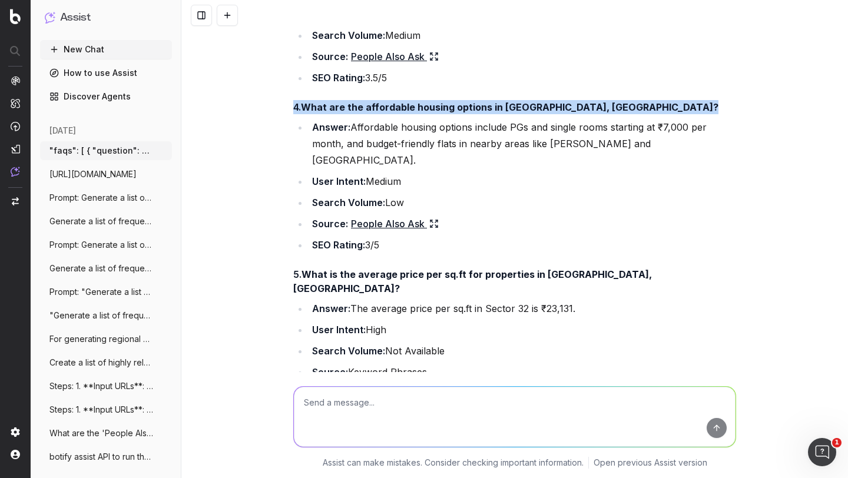
click at [361, 113] on strong "What are the affordable housing options in [GEOGRAPHIC_DATA], [GEOGRAPHIC_DATA]?" at bounding box center [509, 107] width 417 height 12
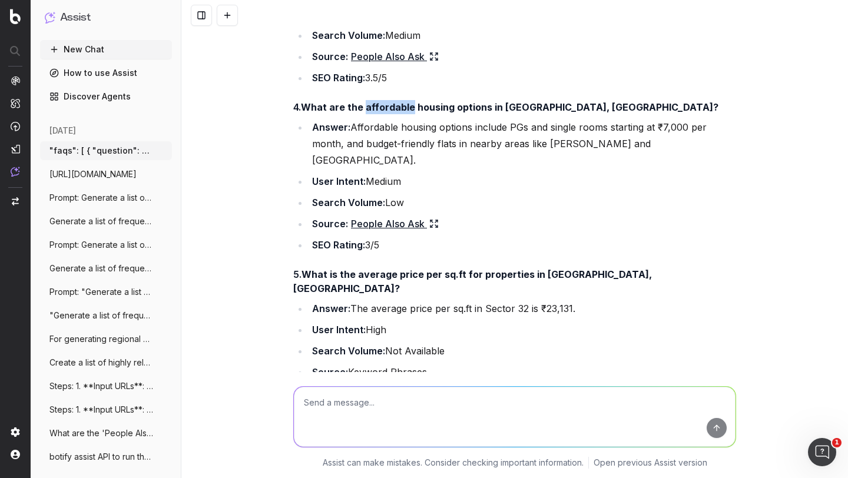
click at [361, 113] on strong "What are the affordable housing options in [GEOGRAPHIC_DATA], [GEOGRAPHIC_DATA]?" at bounding box center [509, 107] width 417 height 12
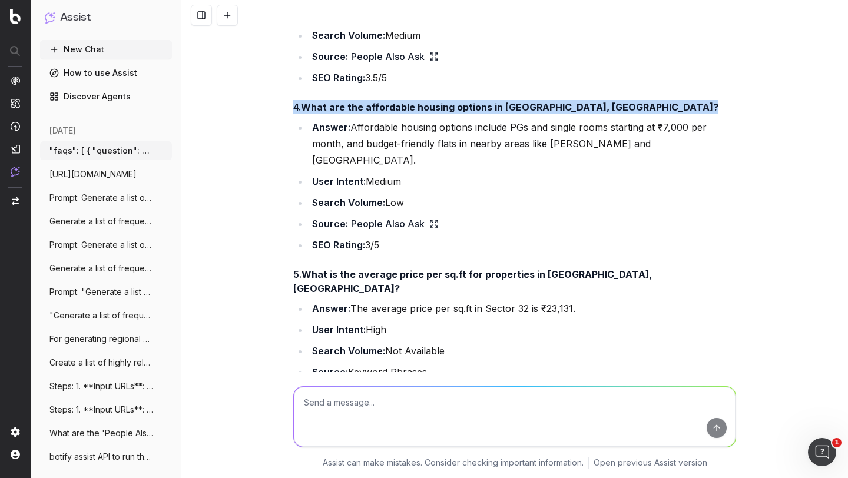
click at [361, 113] on strong "What are the affordable housing options in [GEOGRAPHIC_DATA], [GEOGRAPHIC_DATA]?" at bounding box center [509, 107] width 417 height 12
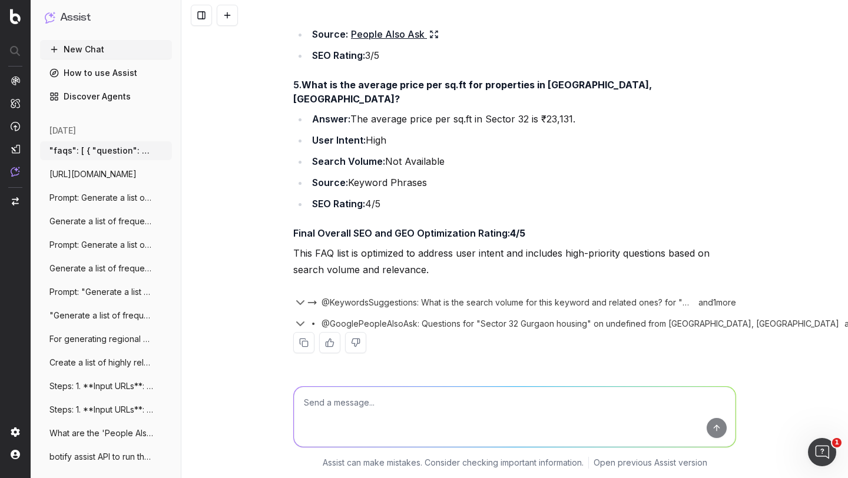
scroll to position [1402, 0]
click at [314, 403] on textarea at bounding box center [515, 417] width 442 height 60
type textarea "Also assess the answer quality as per SEO and GEO guidelines"
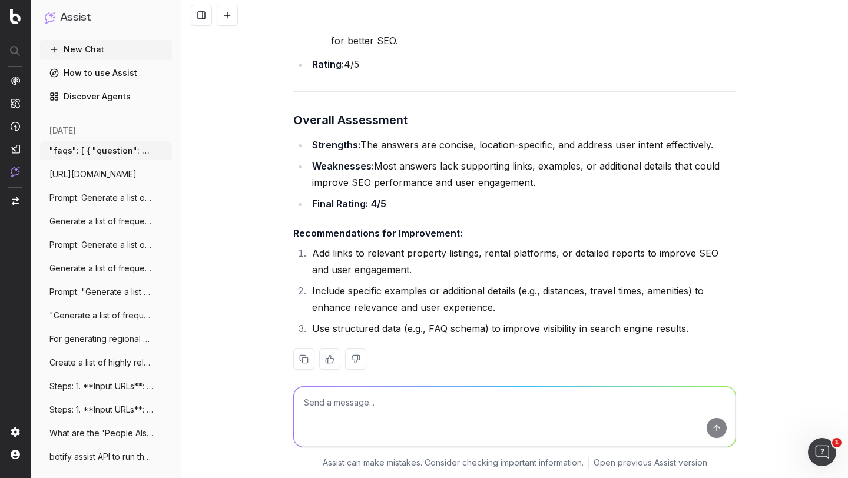
scroll to position [2730, 0]
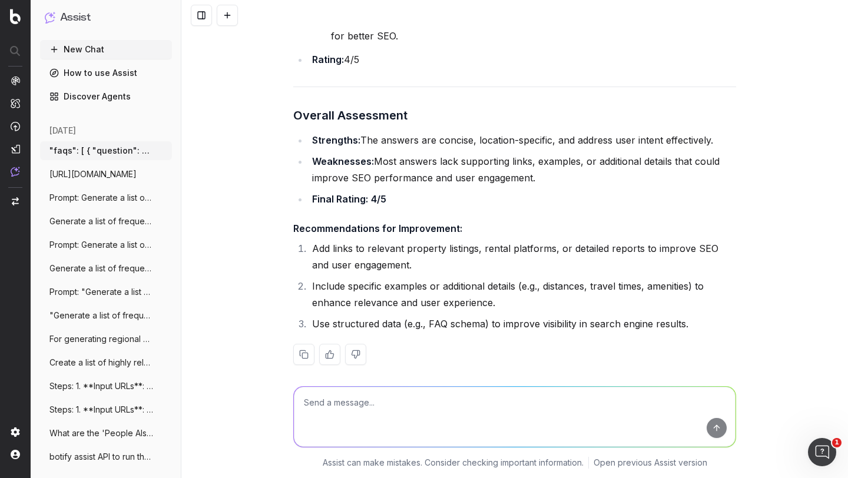
click at [338, 400] on textarea at bounding box center [515, 417] width 442 height 60
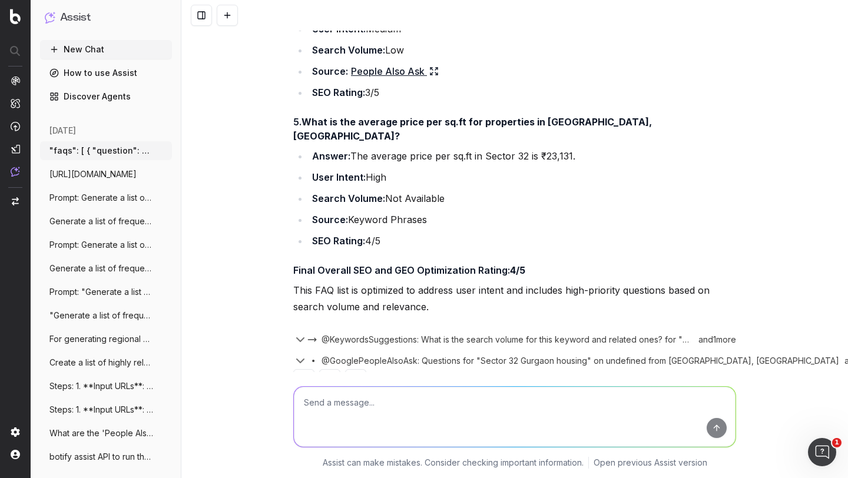
scroll to position [1374, 0]
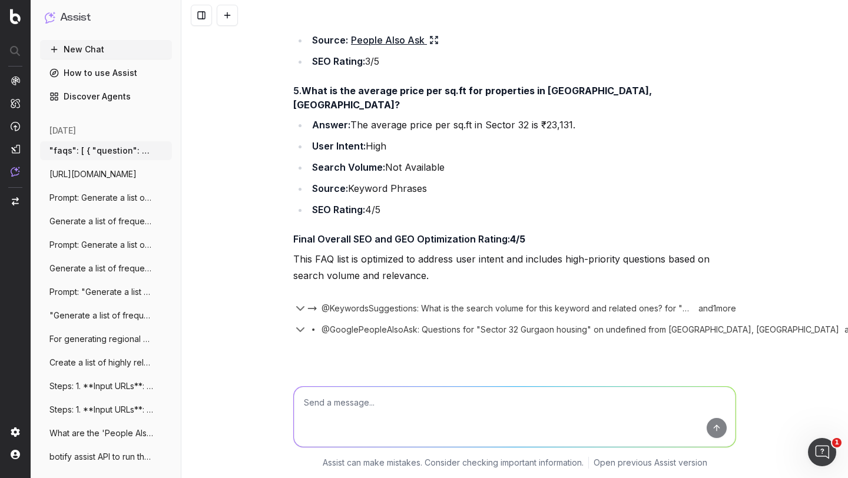
click at [322, 399] on textarea at bounding box center [515, 417] width 442 height 60
paste textarea "[ { "loremips": "Dolor sitam consect ad elit se Doeius 42 Tempori?", "utlabo": …"
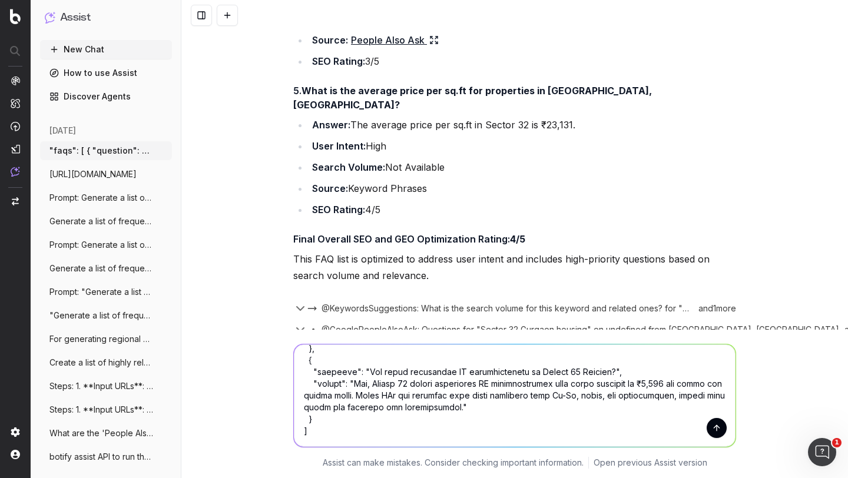
scroll to position [555, 0]
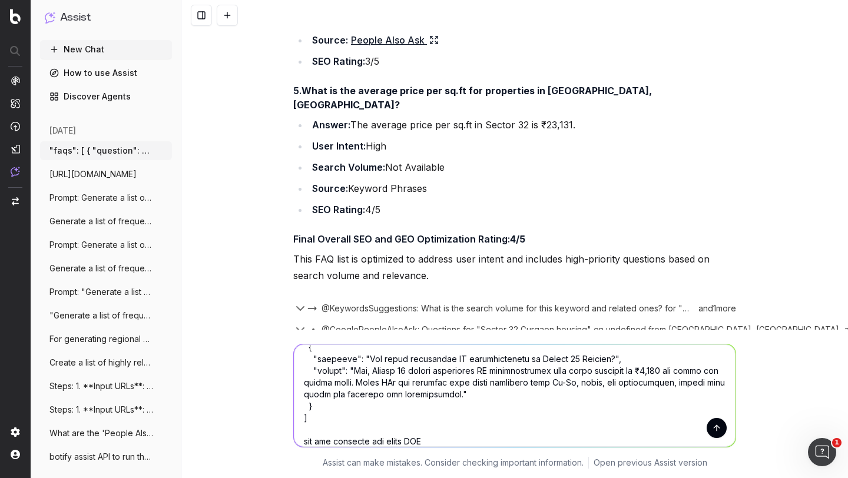
type textarea "[ { "loremips": "Dolor sitam consect ad elit se Doeius 42 Tempori?", "utlabo": …"
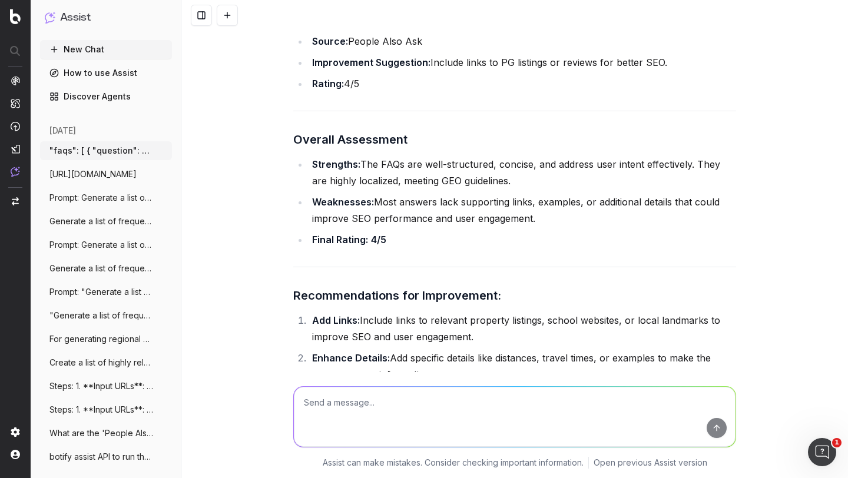
scroll to position [6182, 0]
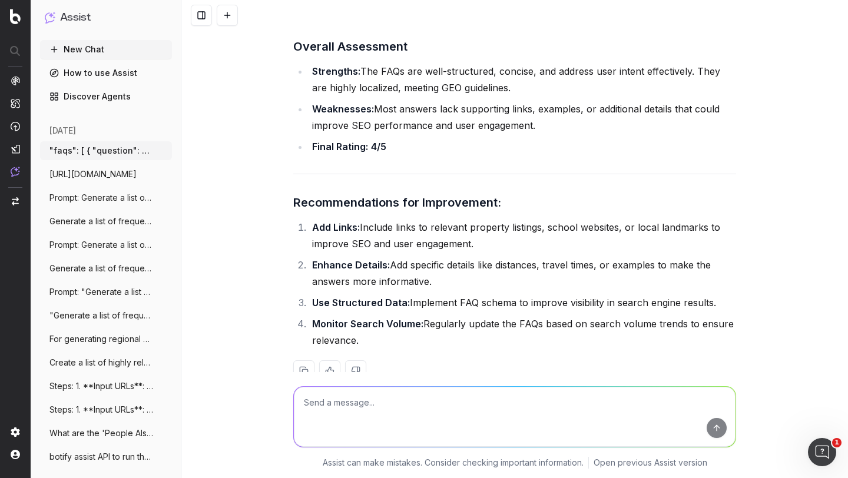
click at [399, 219] on li "Add Links: Include links to relevant property listings, school websites, or loc…" at bounding box center [522, 235] width 427 height 33
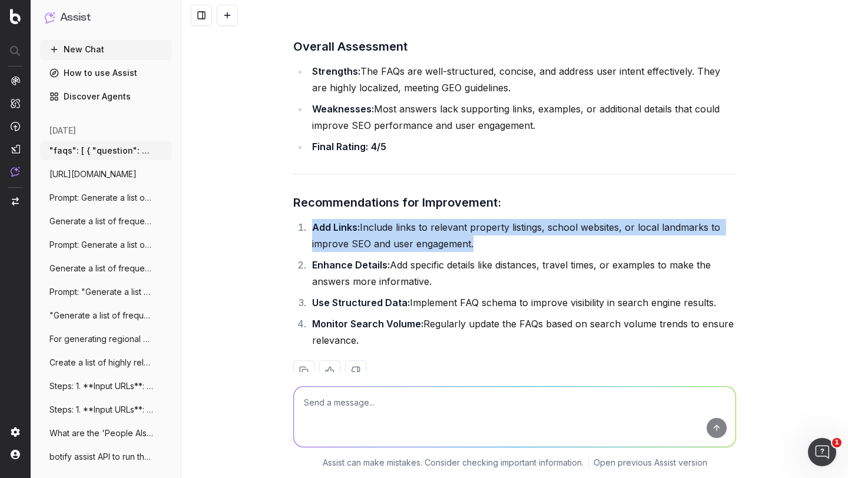
click at [399, 219] on li "Add Links: Include links to relevant property listings, school websites, or loc…" at bounding box center [522, 235] width 427 height 33
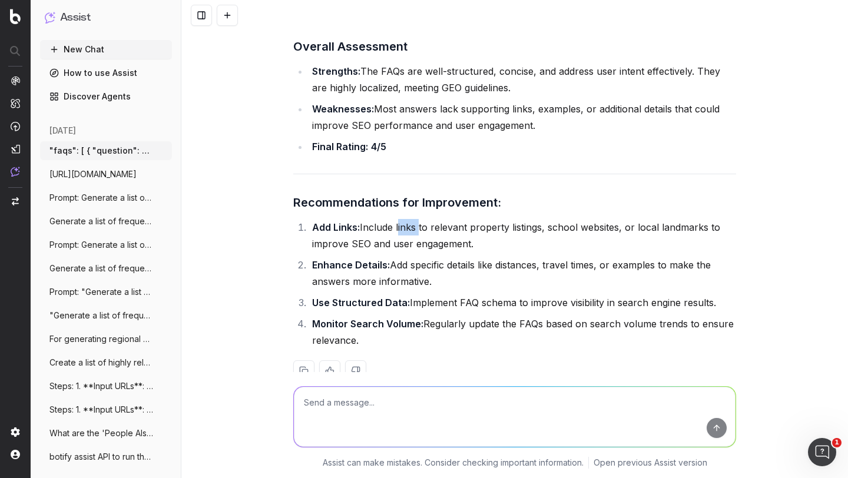
click at [399, 219] on li "Add Links: Include links to relevant property listings, school websites, or loc…" at bounding box center [522, 235] width 427 height 33
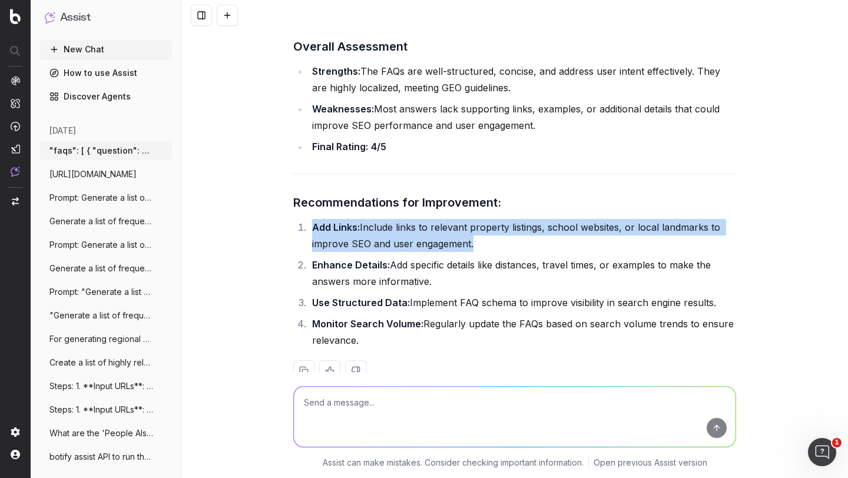
click at [399, 219] on li "Add Links: Include links to relevant property listings, school websites, or loc…" at bounding box center [522, 235] width 427 height 33
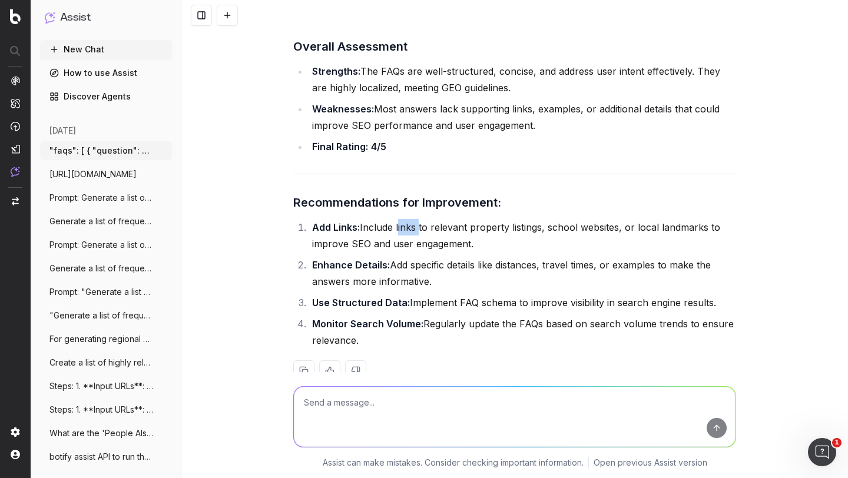
click at [399, 219] on li "Add Links: Include links to relevant property listings, school websites, or loc…" at bounding box center [522, 235] width 427 height 33
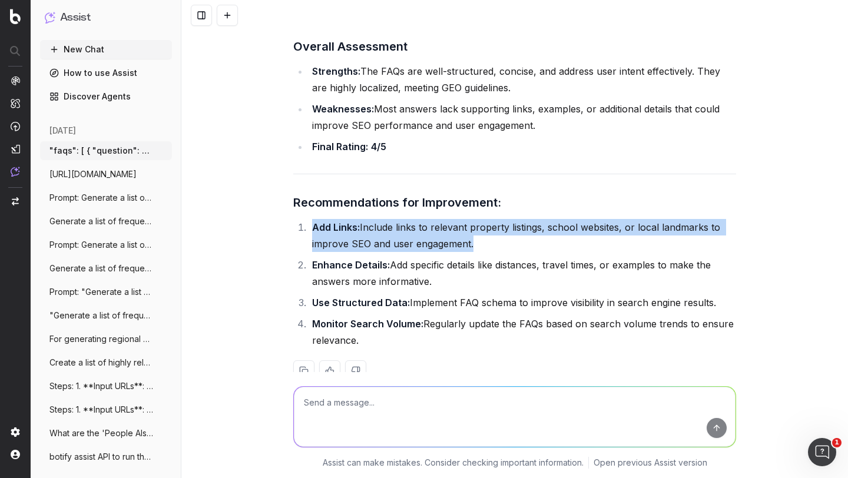
click at [399, 219] on li "Add Links: Include links to relevant property listings, school websites, or loc…" at bounding box center [522, 235] width 427 height 33
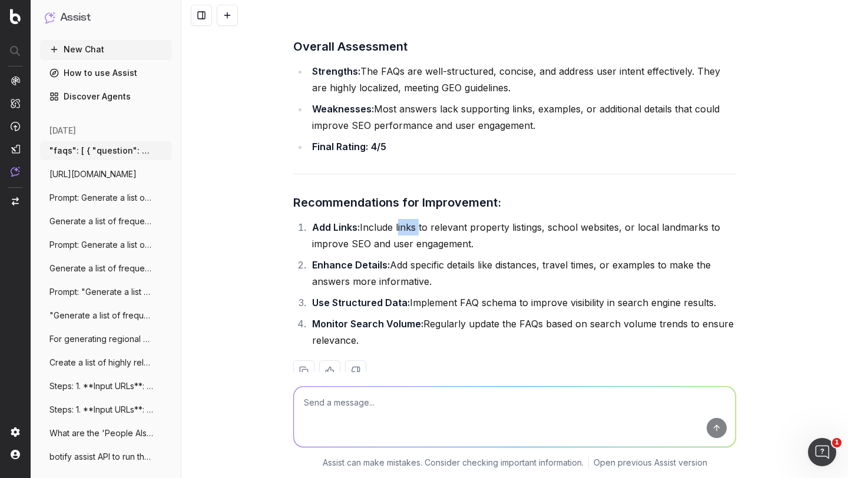
click at [399, 219] on li "Add Links: Include links to relevant property listings, school websites, or loc…" at bounding box center [522, 235] width 427 height 33
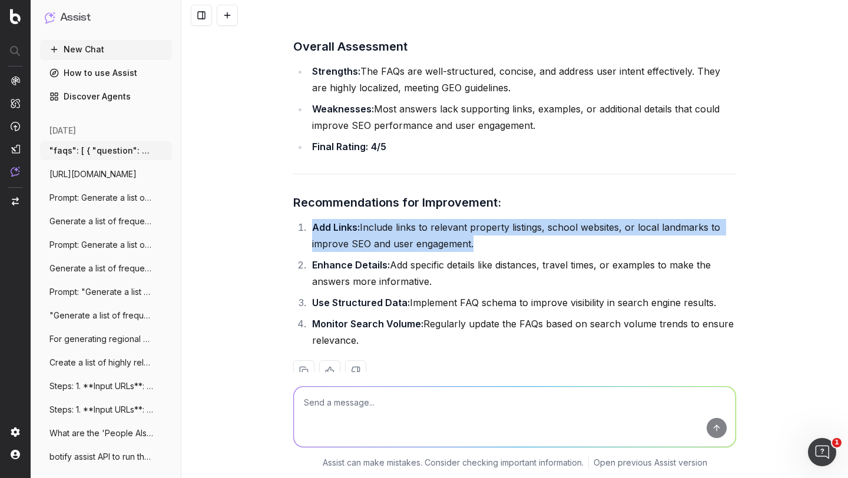
click at [399, 219] on li "Add Links: Include links to relevant property listings, school websites, or loc…" at bounding box center [522, 235] width 427 height 33
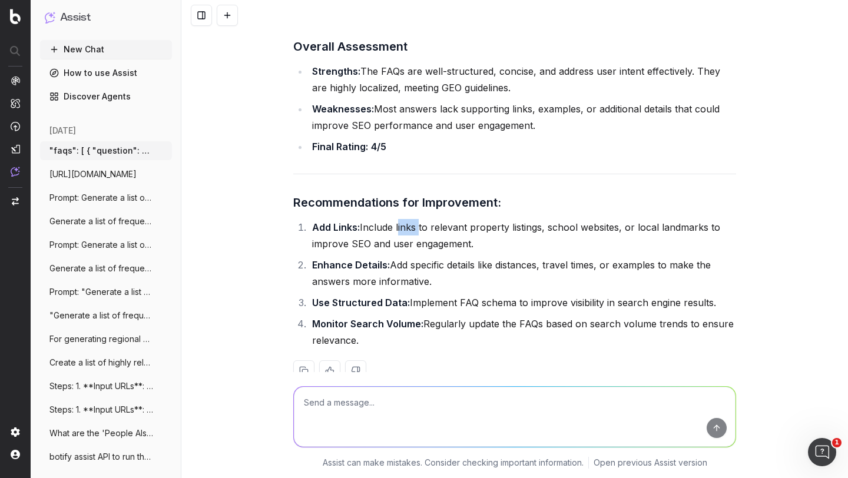
click at [399, 219] on li "Add Links: Include links to relevant property listings, school websites, or loc…" at bounding box center [522, 235] width 427 height 33
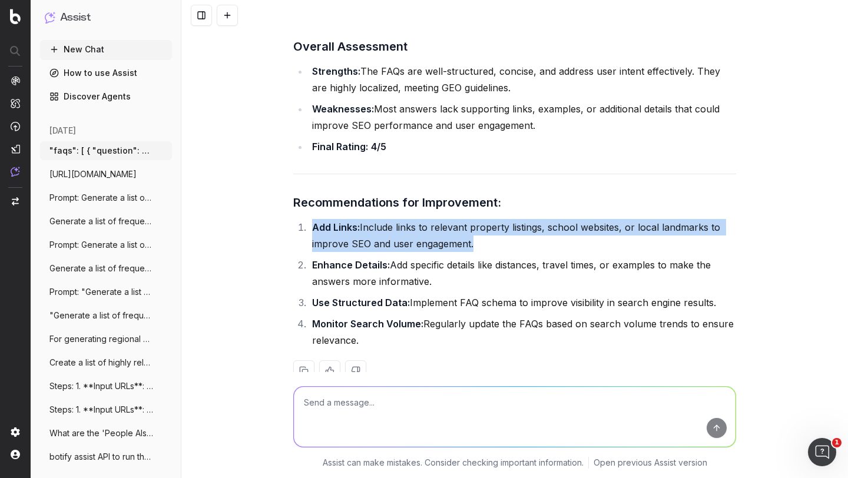
click at [399, 219] on li "Add Links: Include links to relevant property listings, school websites, or loc…" at bounding box center [522, 235] width 427 height 33
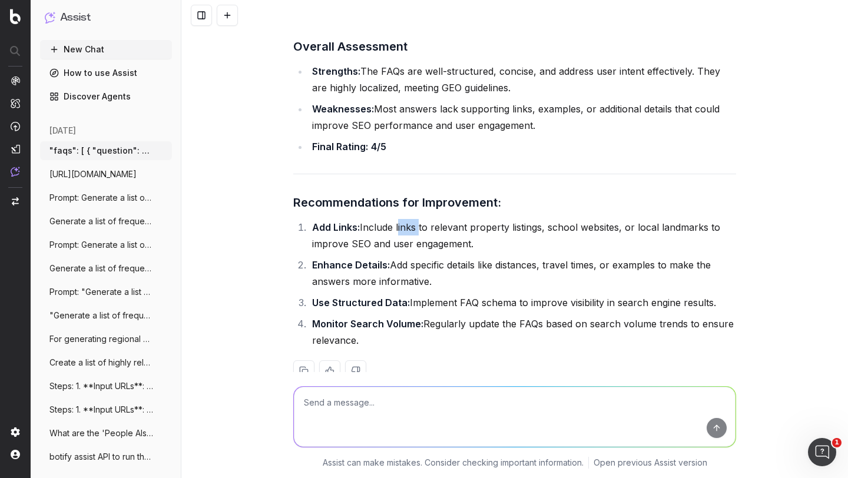
click at [399, 219] on li "Add Links: Include links to relevant property listings, school websites, or loc…" at bounding box center [522, 235] width 427 height 33
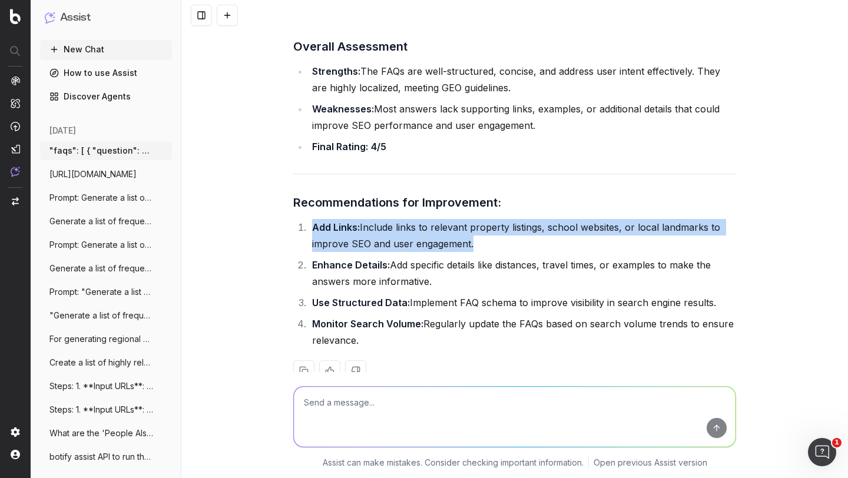
click at [399, 219] on li "Add Links: Include links to relevant property listings, school websites, or loc…" at bounding box center [522, 235] width 427 height 33
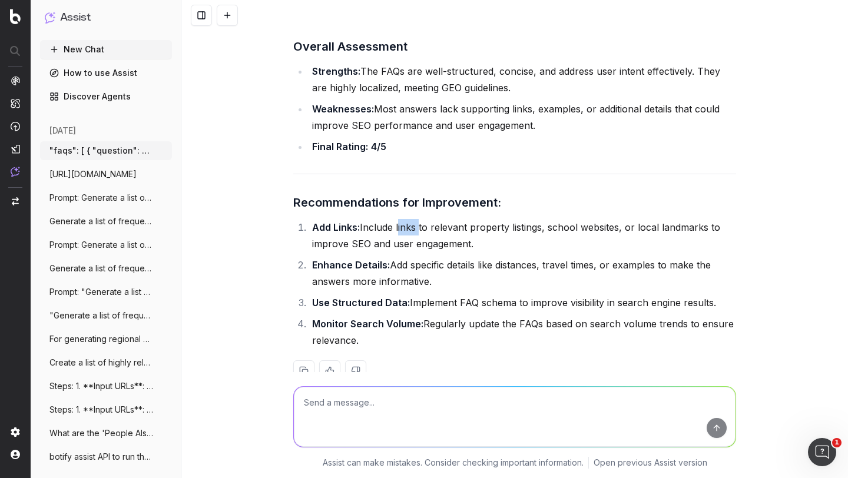
click at [399, 219] on li "Add Links: Include links to relevant property listings, school websites, or loc…" at bounding box center [522, 235] width 427 height 33
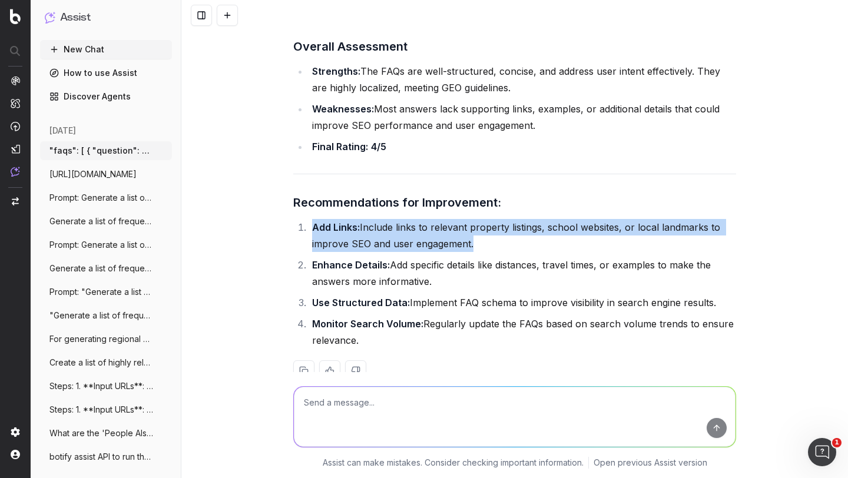
click at [399, 219] on li "Add Links: Include links to relevant property listings, school websites, or loc…" at bounding box center [522, 235] width 427 height 33
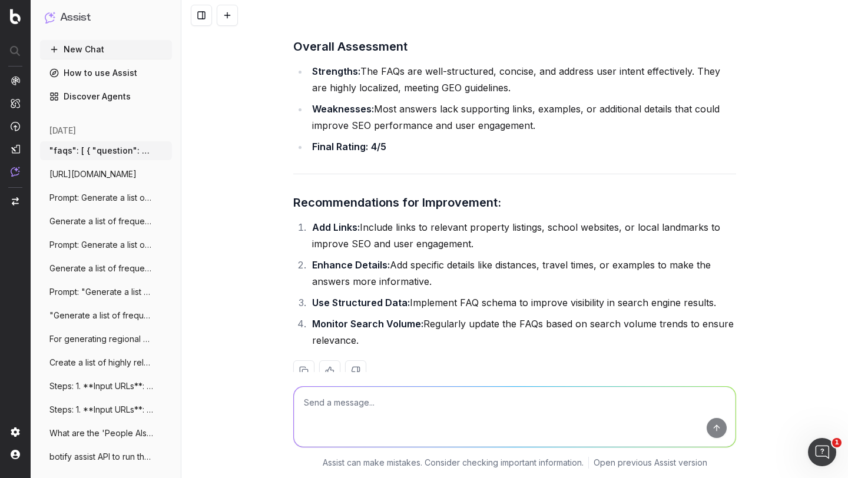
click at [407, 257] on li "Enhance Details: Add specific details like distances, travel times, or examples…" at bounding box center [522, 273] width 427 height 33
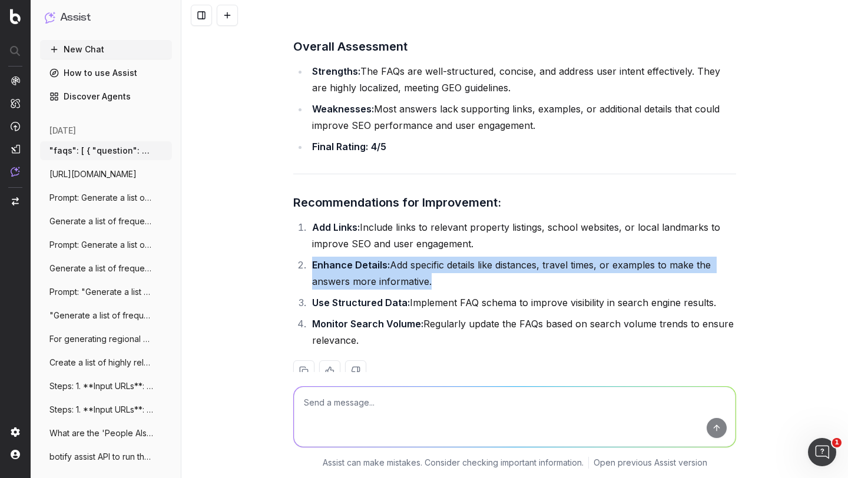
click at [407, 257] on li "Enhance Details: Add specific details like distances, travel times, or examples…" at bounding box center [522, 273] width 427 height 33
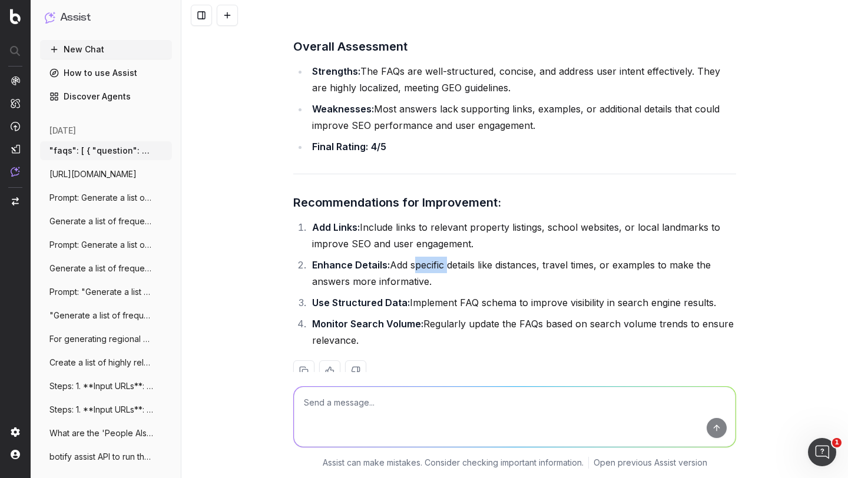
click at [407, 257] on li "Enhance Details: Add specific details like distances, travel times, or examples…" at bounding box center [522, 273] width 427 height 33
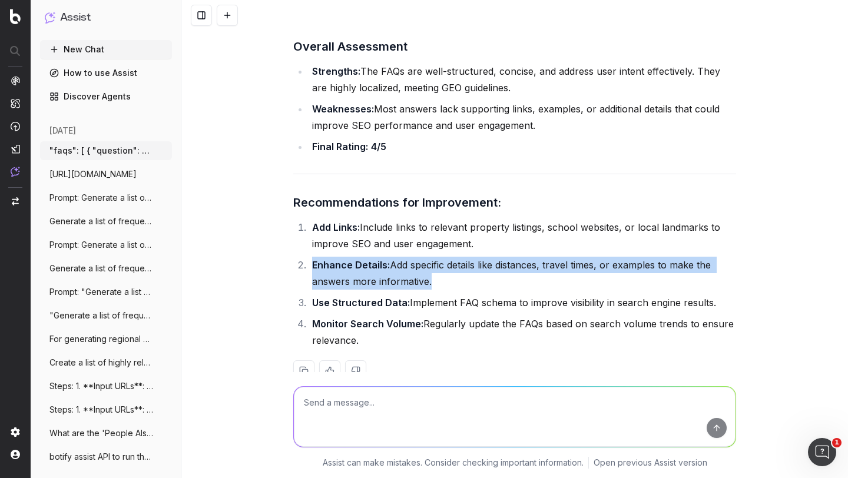
click at [407, 257] on li "Enhance Details: Add specific details like distances, travel times, or examples…" at bounding box center [522, 273] width 427 height 33
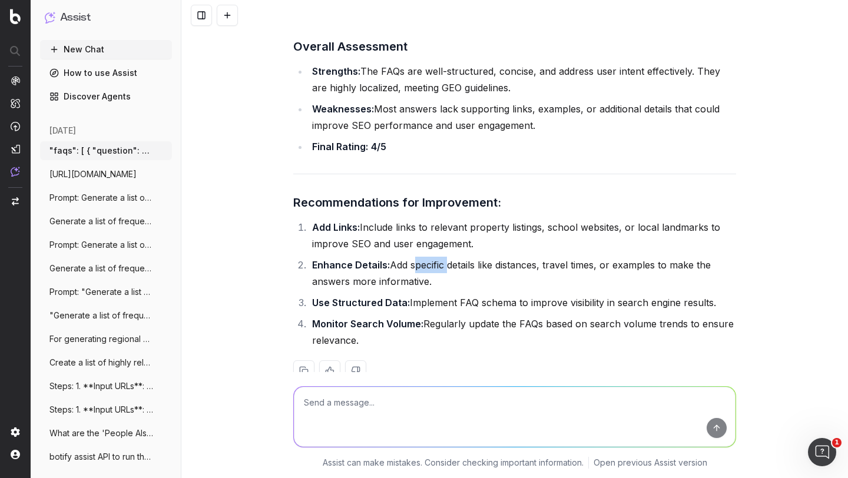
click at [407, 257] on li "Enhance Details: Add specific details like distances, travel times, or examples…" at bounding box center [522, 273] width 427 height 33
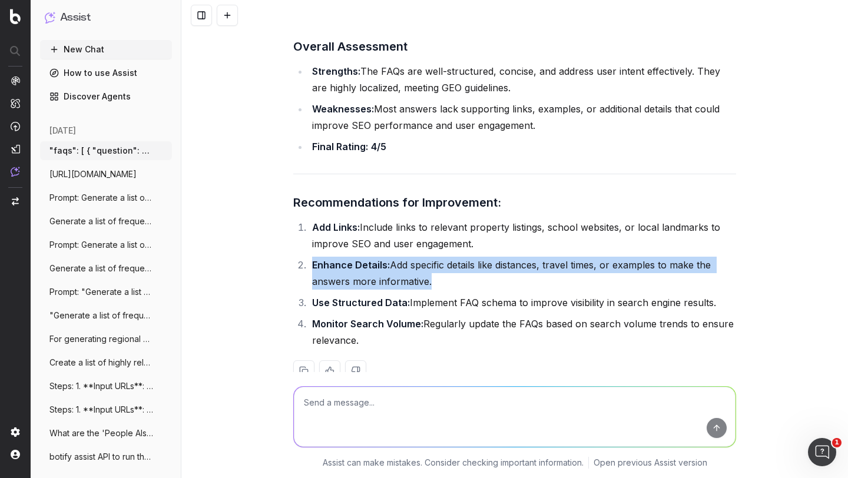
click at [407, 257] on li "Enhance Details: Add specific details like distances, travel times, or examples…" at bounding box center [522, 273] width 427 height 33
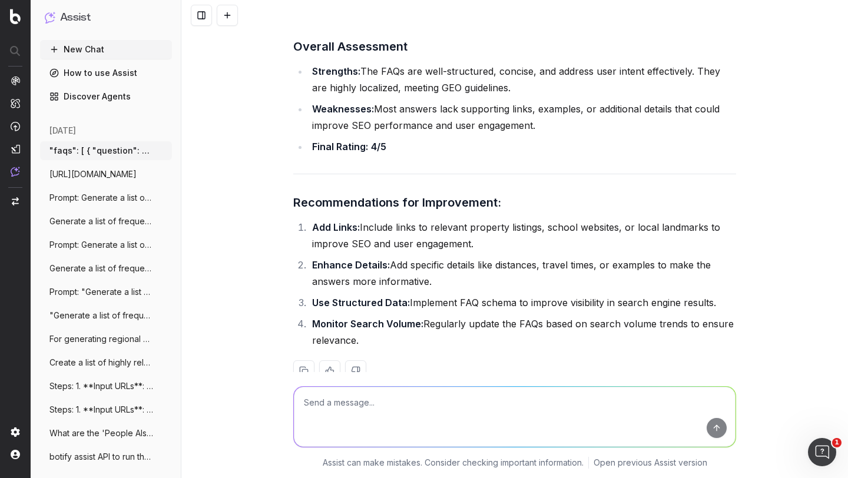
click at [399, 219] on li "Add Links: Include links to relevant property listings, school websites, or loc…" at bounding box center [522, 235] width 427 height 33
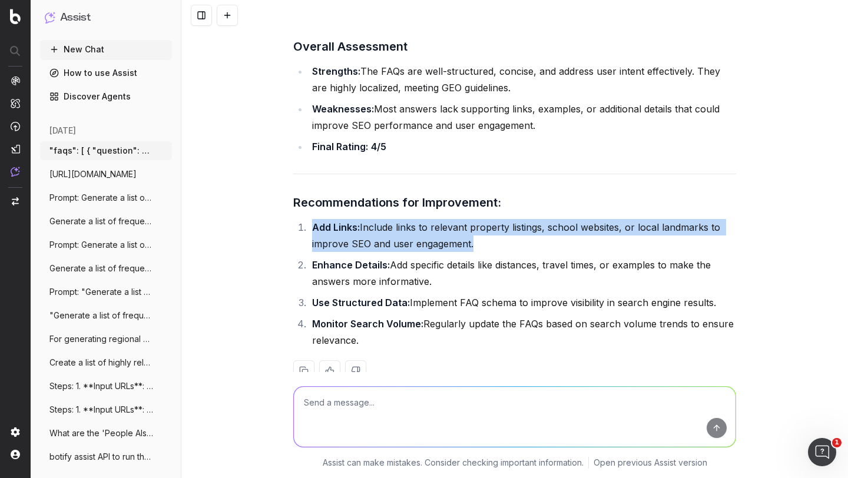
click at [399, 219] on li "Add Links: Include links to relevant property listings, school websites, or loc…" at bounding box center [522, 235] width 427 height 33
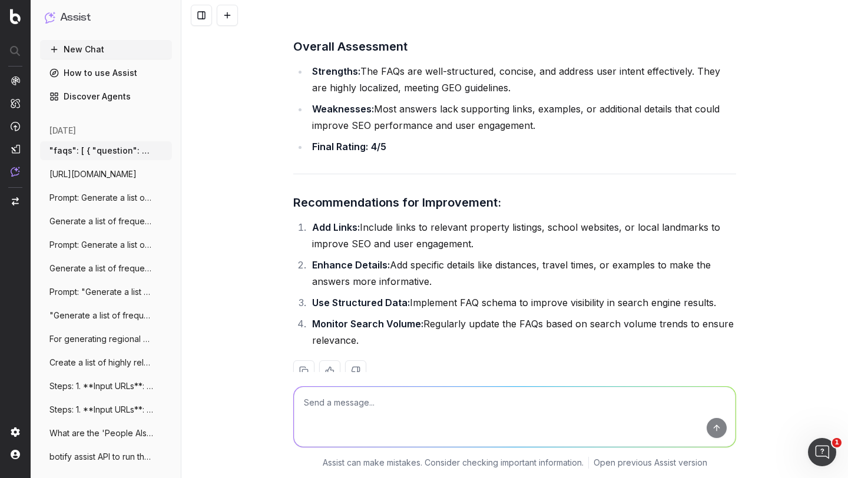
click at [339, 402] on textarea at bounding box center [515, 417] width 442 height 60
type textarea "please update the answers accordingly"
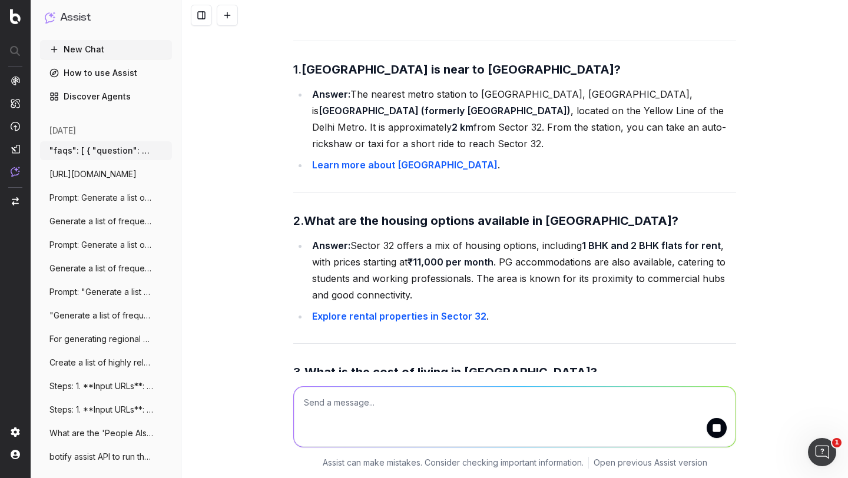
scroll to position [6635, 0]
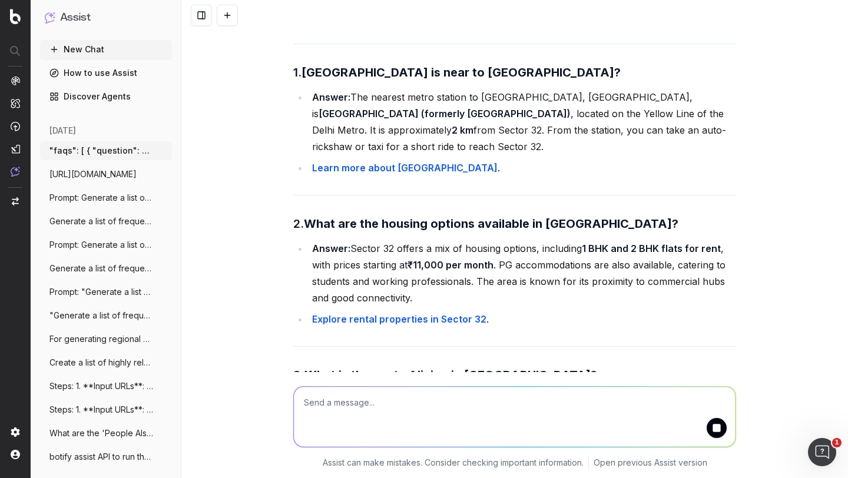
click at [456, 162] on link "Learn more about Gurgaon Metro Stations" at bounding box center [404, 168] width 185 height 12
click at [396, 313] on link "Explore rental properties in Sector 32" at bounding box center [399, 319] width 174 height 12
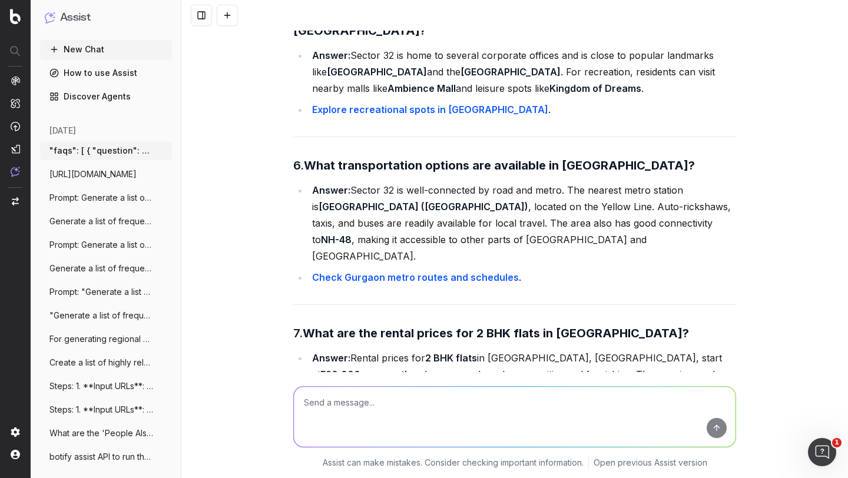
scroll to position [7358, 0]
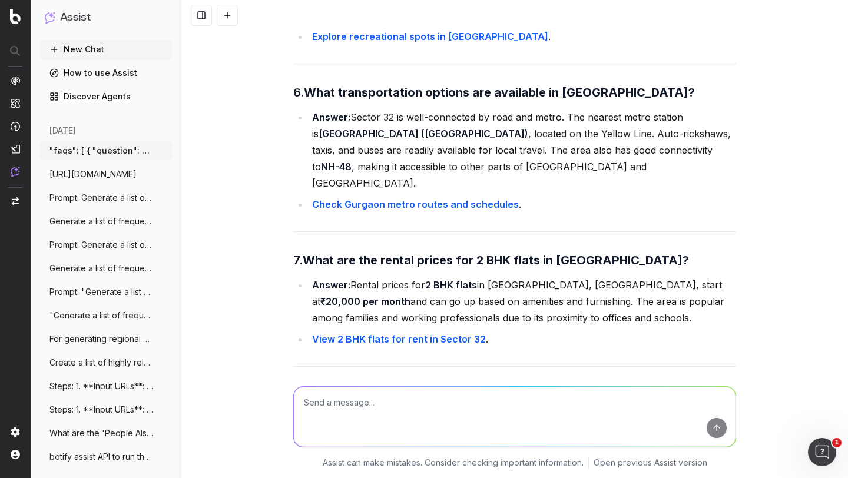
click at [452, 198] on link "Check Gurgaon metro routes and schedules" at bounding box center [415, 204] width 207 height 12
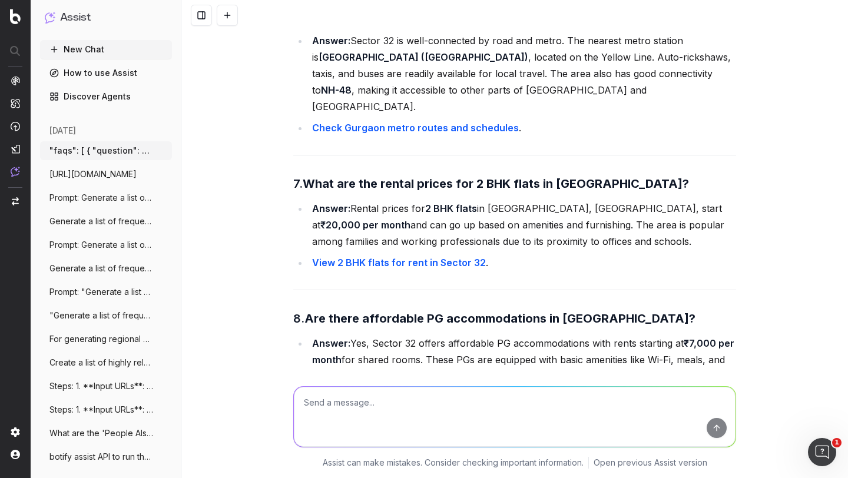
scroll to position [7448, 0]
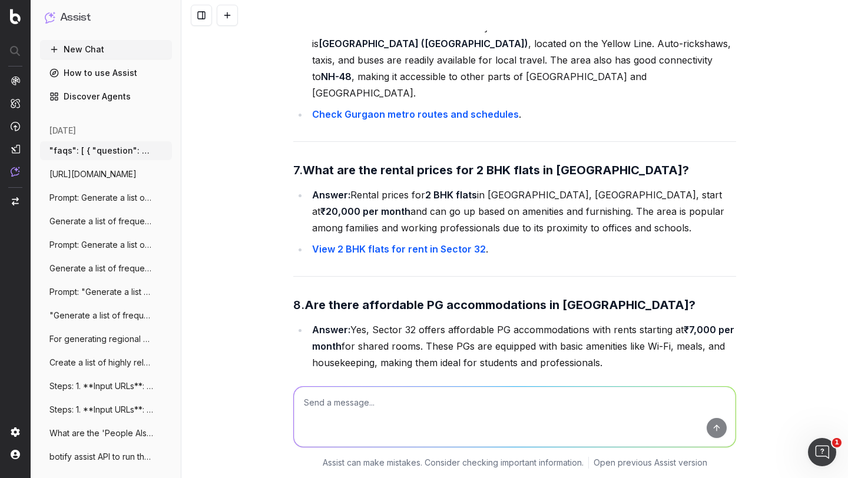
click at [455, 187] on li "Answer: Rental prices for 2 BHK flats in Sector 32, Gurgaon, start at ₹20,000 p…" at bounding box center [522, 211] width 427 height 49
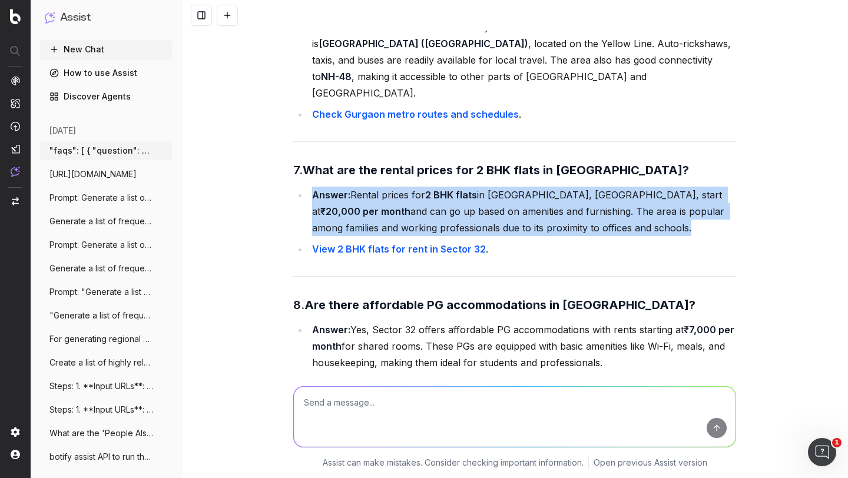
click at [455, 187] on li "Answer: Rental prices for 2 BHK flats in Sector 32, Gurgaon, start at ₹20,000 p…" at bounding box center [522, 211] width 427 height 49
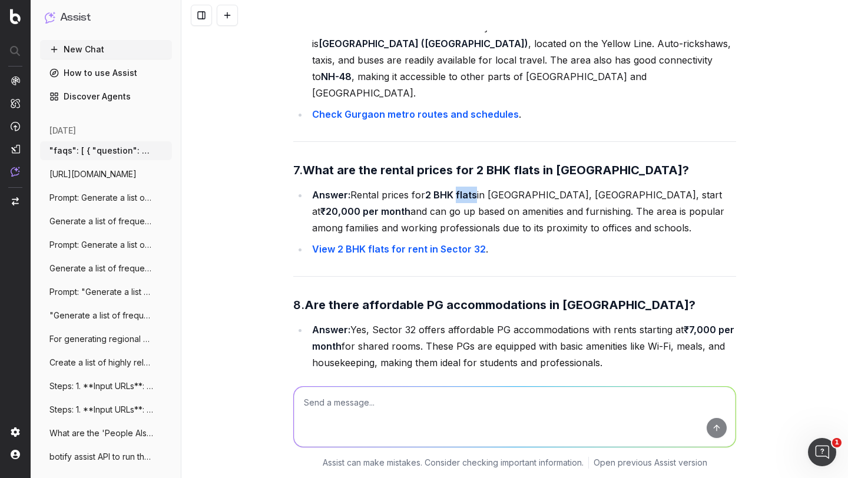
click at [455, 187] on li "Answer: Rental prices for 2 BHK flats in Sector 32, Gurgaon, start at ₹20,000 p…" at bounding box center [522, 211] width 427 height 49
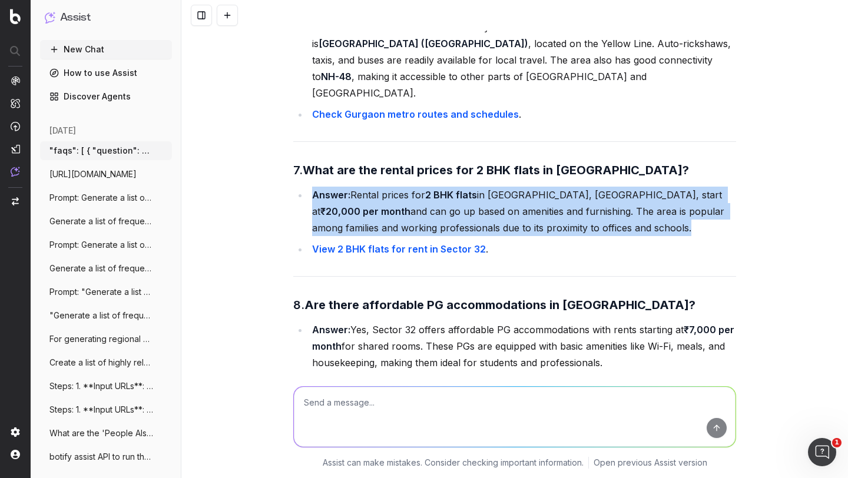
click at [455, 187] on li "Answer: Rental prices for 2 BHK flats in Sector 32, Gurgaon, start at ₹20,000 p…" at bounding box center [522, 211] width 427 height 49
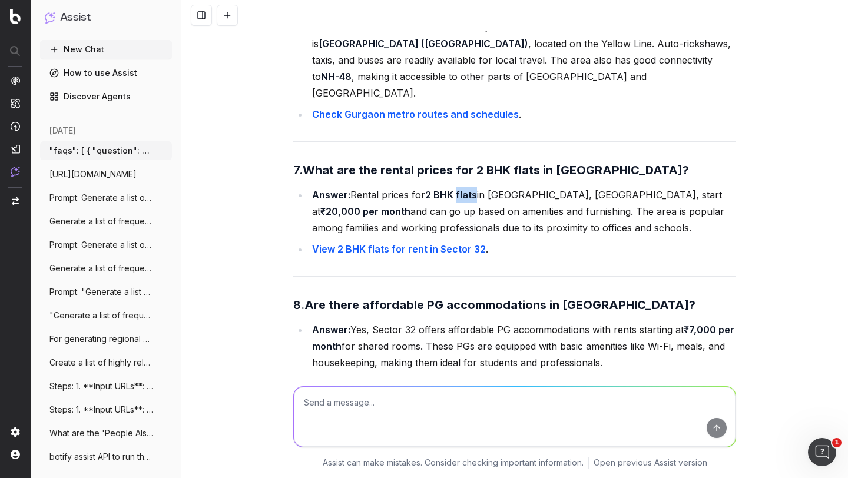
click at [455, 187] on li "Answer: Rental prices for 2 BHK flats in Sector 32, Gurgaon, start at ₹20,000 p…" at bounding box center [522, 211] width 427 height 49
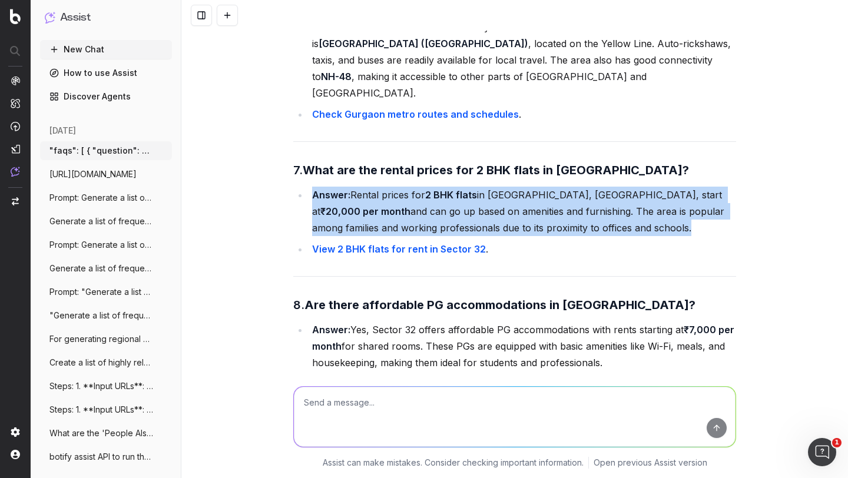
click at [455, 187] on li "Answer: Rental prices for 2 BHK flats in Sector 32, Gurgaon, start at ₹20,000 p…" at bounding box center [522, 211] width 427 height 49
click at [413, 243] on link "View 2 BHK flats for rent in Sector 32" at bounding box center [399, 249] width 174 height 12
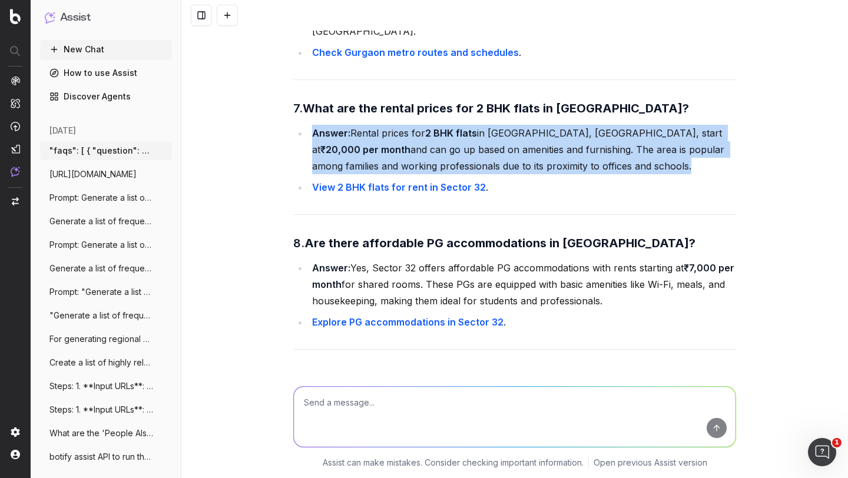
scroll to position [7546, 0]
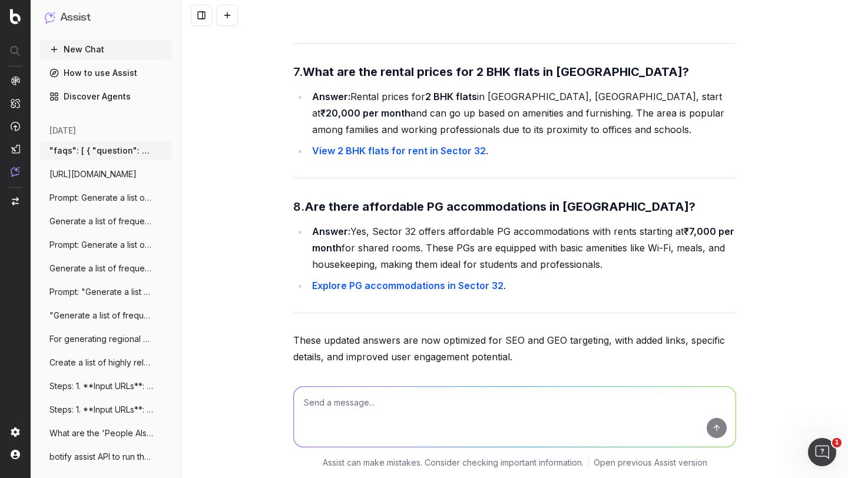
click at [342, 399] on textarea at bounding box center [515, 417] width 442 height 60
type textarea "keep the links to housing.com specific only"
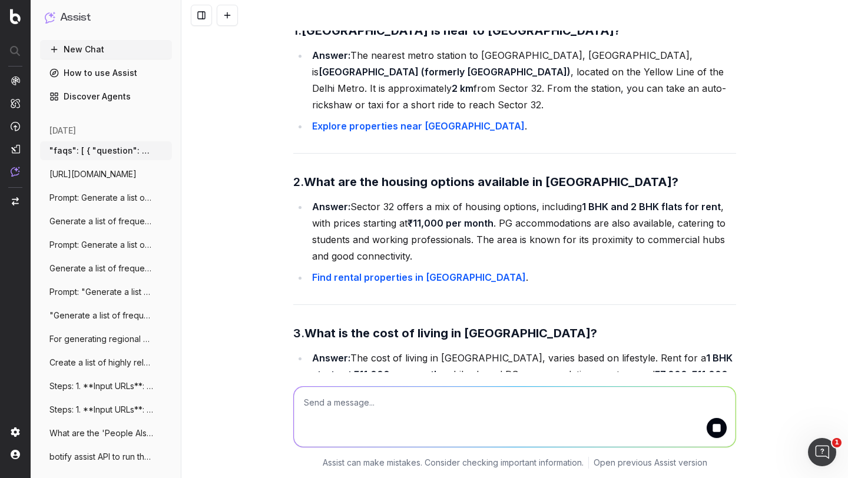
scroll to position [8026, 0]
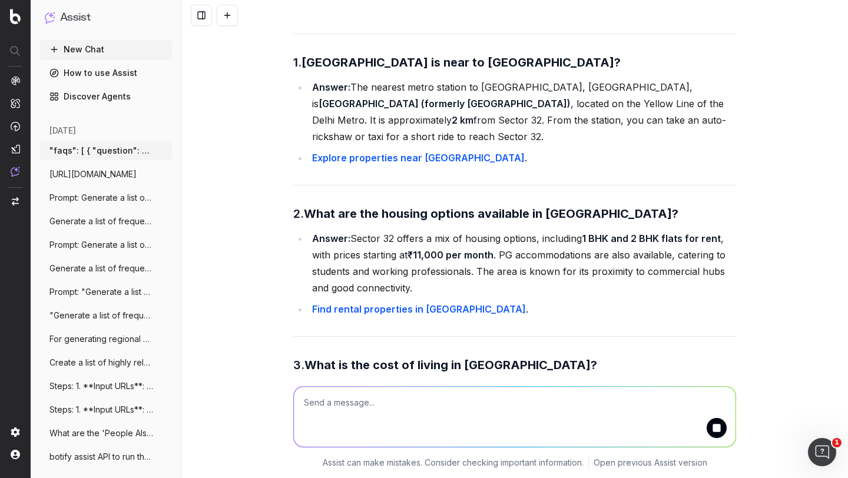
click at [443, 152] on link "Explore properties near Huda City Centre Metro Station" at bounding box center [418, 158] width 213 height 12
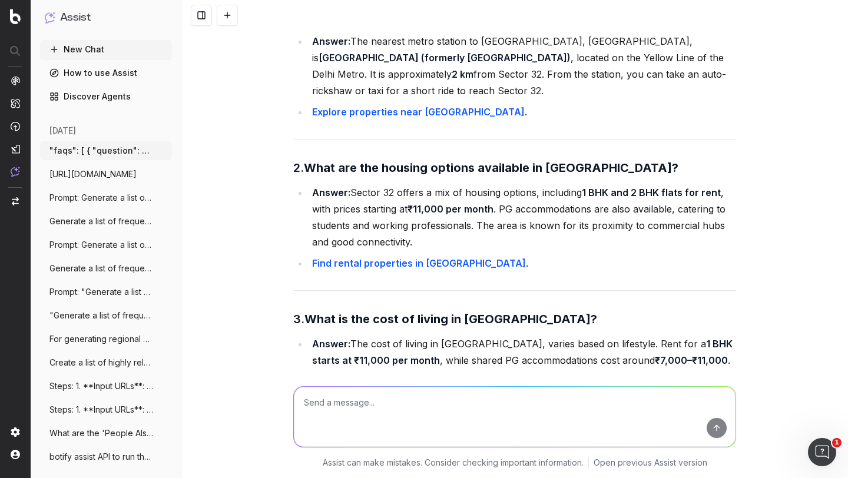
click at [372, 257] on link "Find rental properties in Sector 32 Gurgaon" at bounding box center [419, 263] width 214 height 12
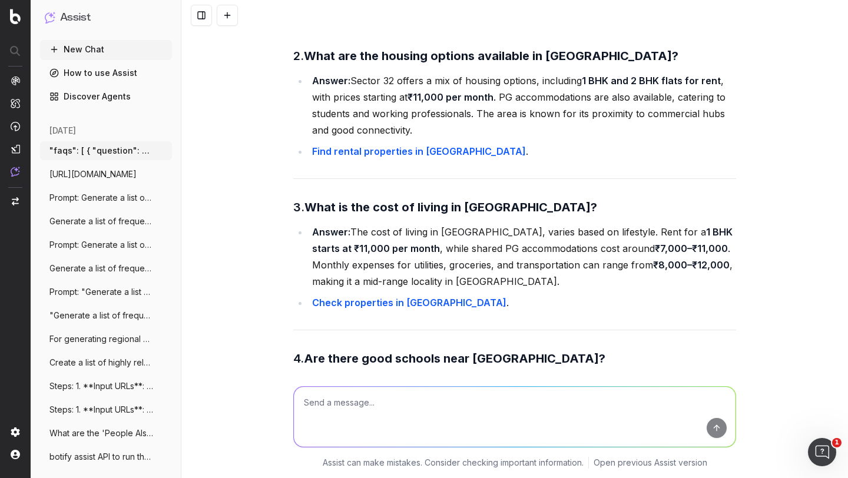
click at [384, 297] on link "Check properties in Sector 32 Gurgaon" at bounding box center [409, 303] width 194 height 12
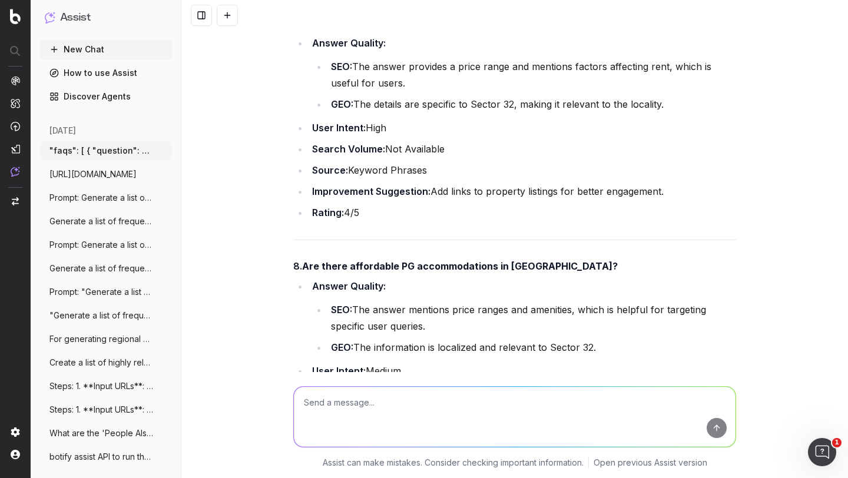
scroll to position [5658, 0]
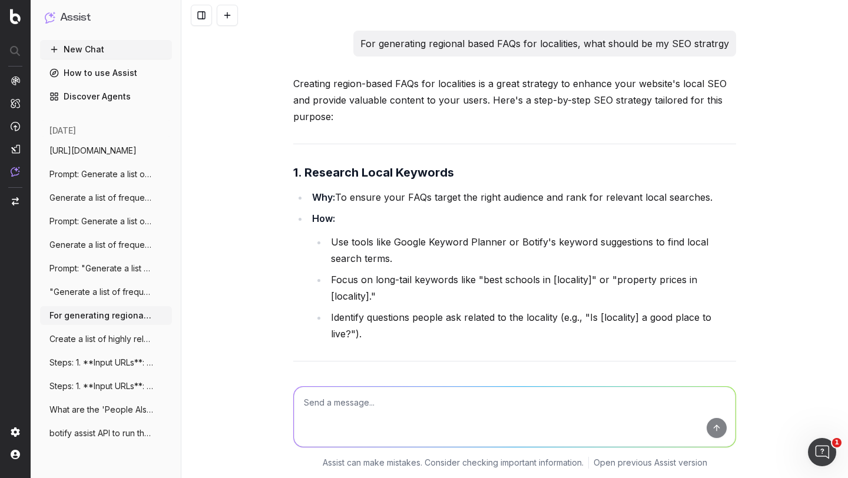
scroll to position [6370, 0]
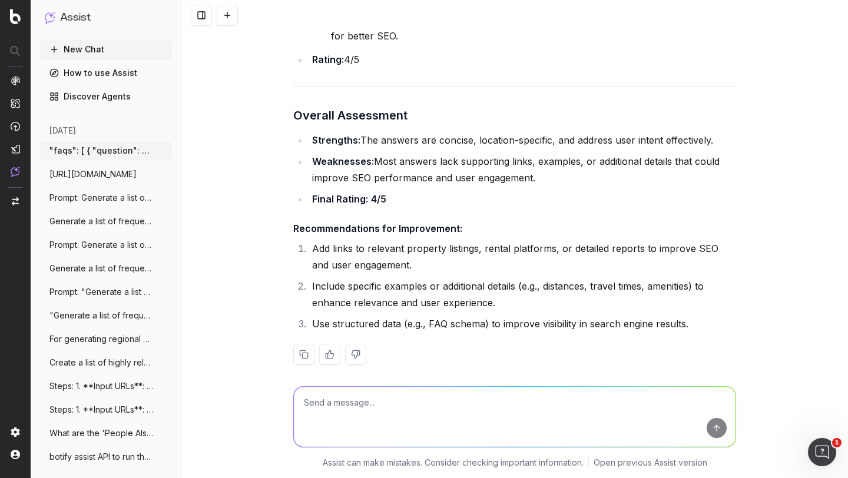
click at [81, 170] on span "[URL][DOMAIN_NAME]" at bounding box center [92, 174] width 87 height 12
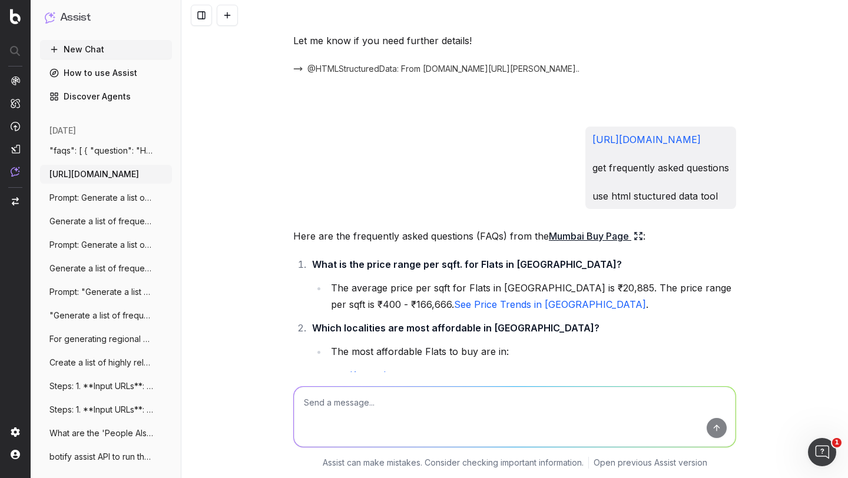
scroll to position [4461, 0]
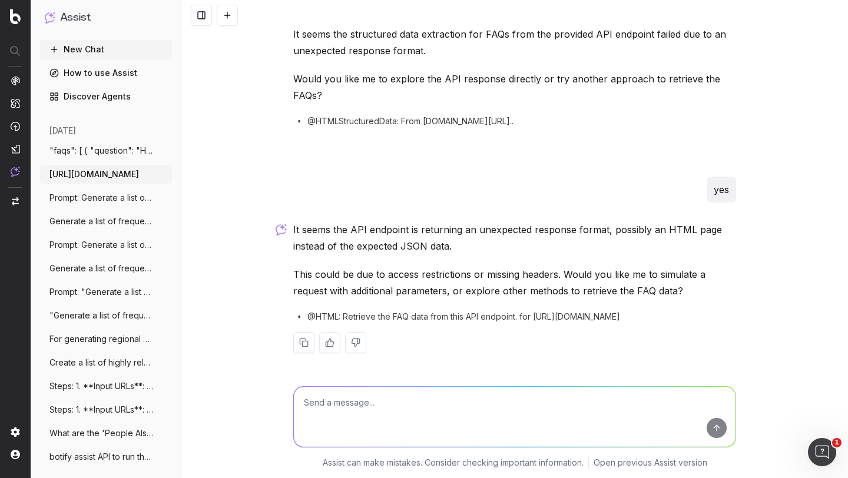
click at [77, 147] on span ""faqs": [ { "question": "How many proper" at bounding box center [101, 151] width 104 height 12
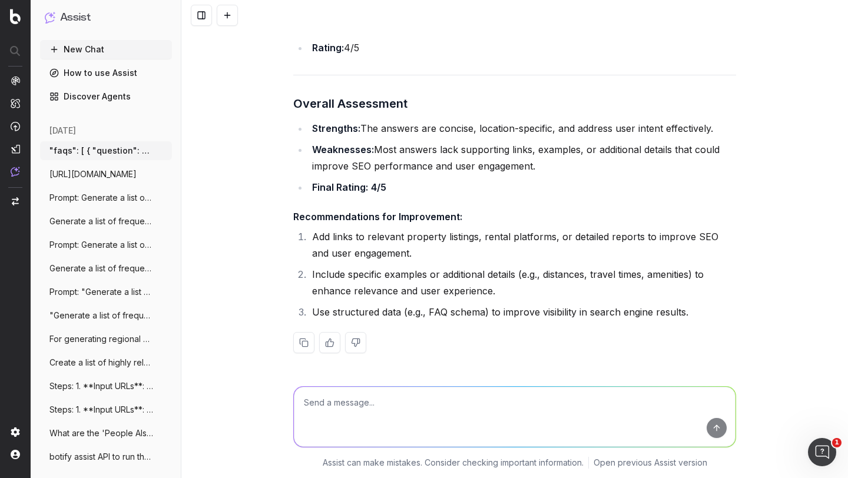
scroll to position [2730, 0]
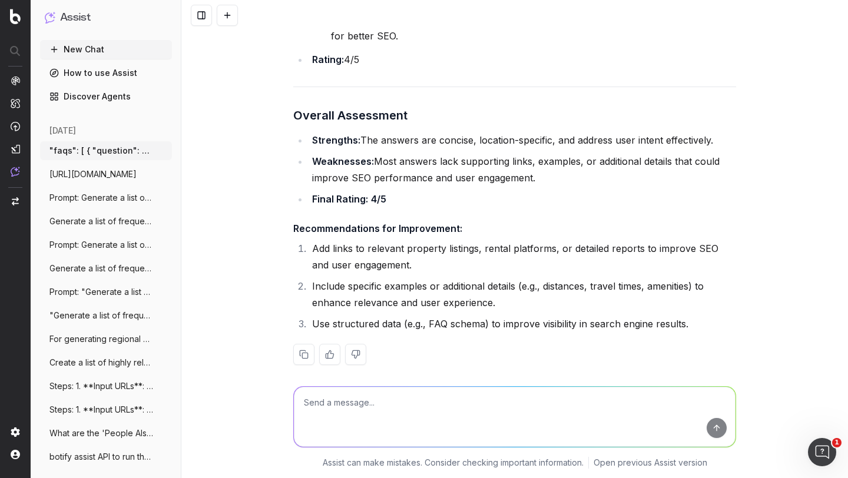
click at [98, 177] on span "[URL][DOMAIN_NAME]" at bounding box center [92, 174] width 87 height 12
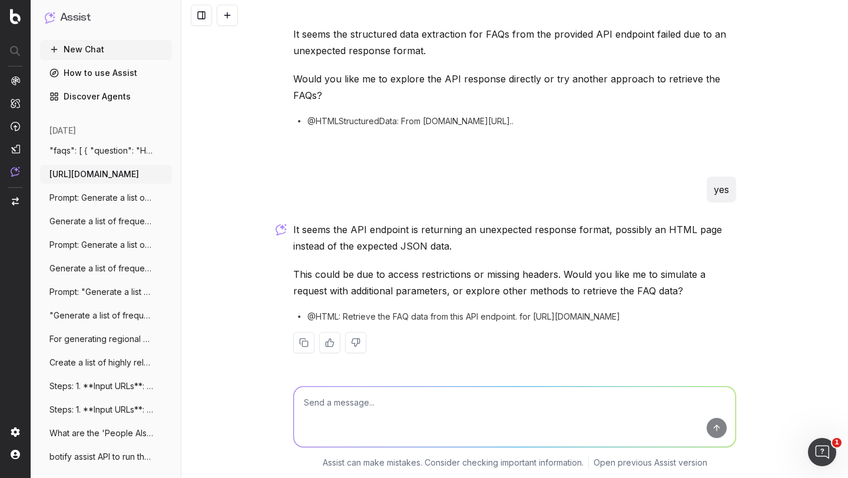
click at [97, 198] on span "Prompt: Generate a list of frequently as" at bounding box center [101, 198] width 104 height 12
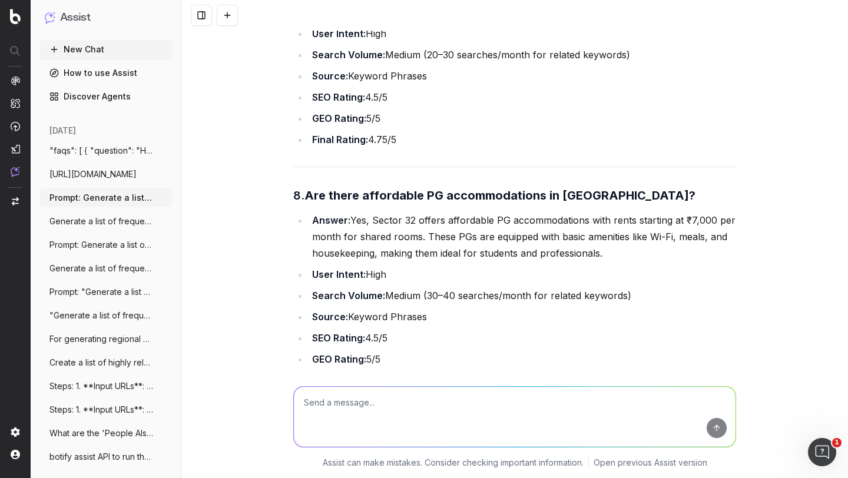
scroll to position [2803, 0]
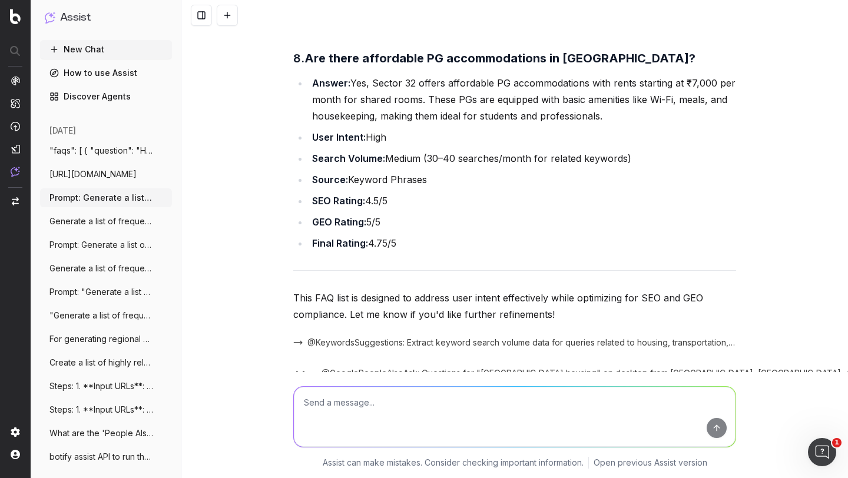
click at [344, 410] on textarea at bounding box center [515, 417] width 442 height 60
type textarea "cover the FAQs in json"
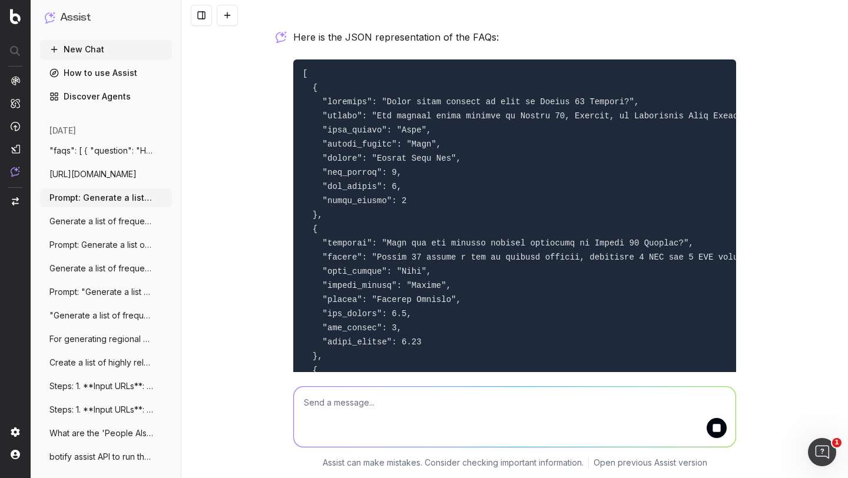
scroll to position [3255, 0]
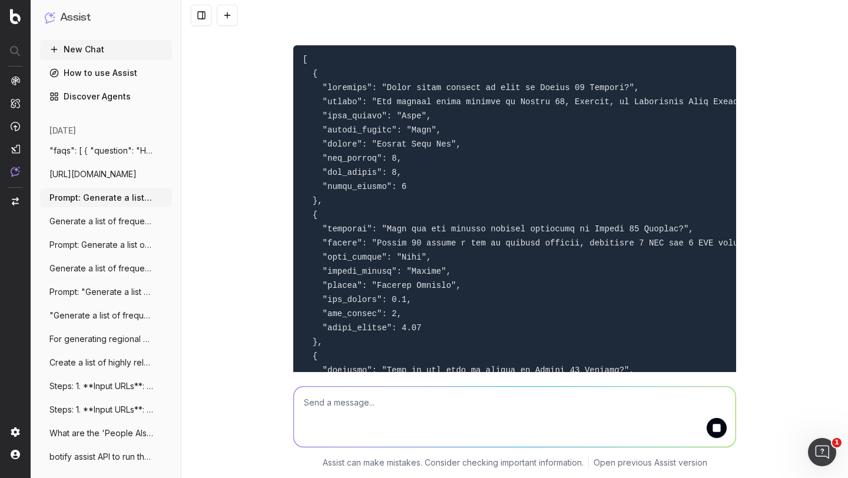
click at [330, 396] on textarea at bounding box center [515, 417] width 442 height 60
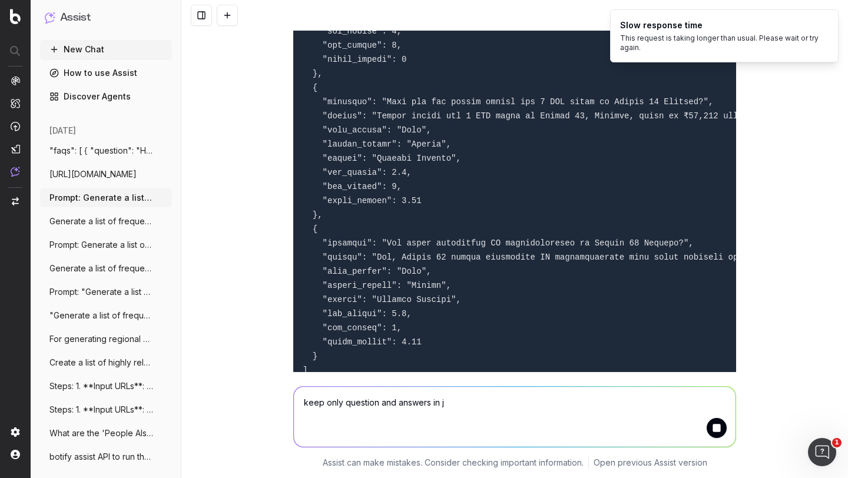
scroll to position [4143, 0]
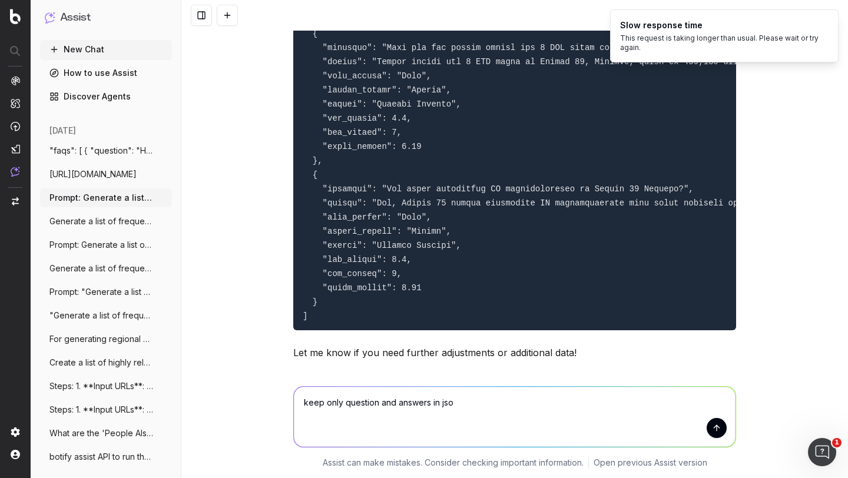
type textarea "keep only question and answers in json"
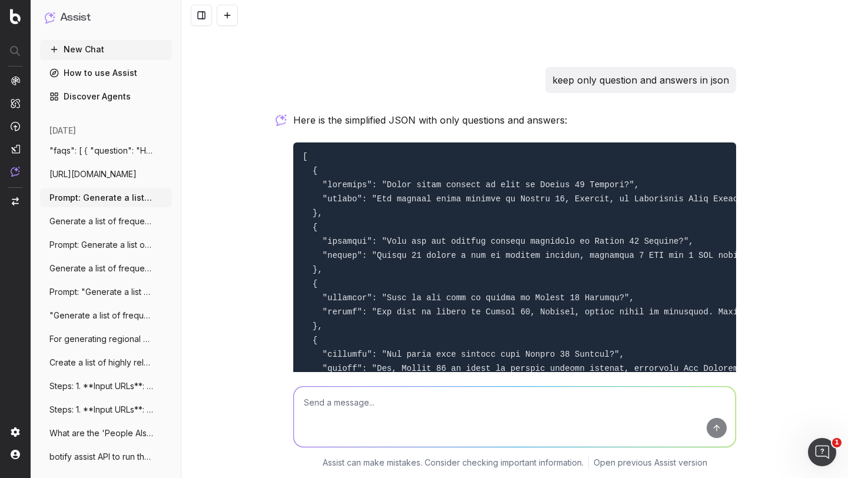
scroll to position [4437, 0]
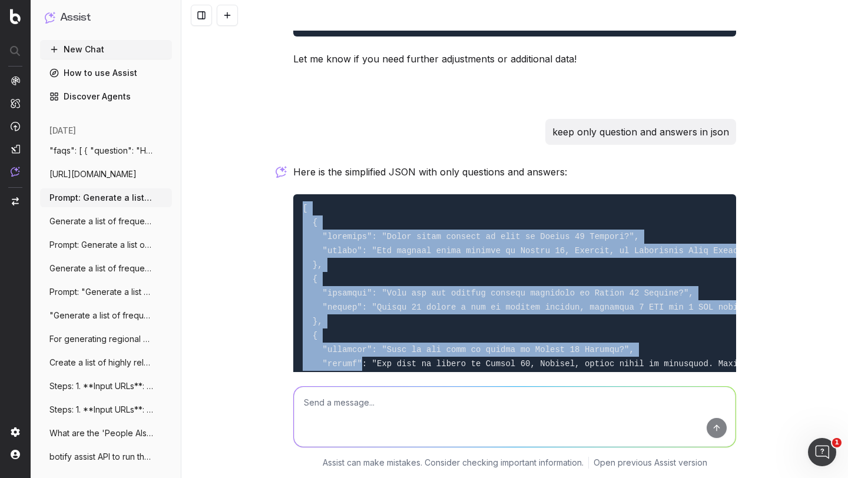
drag, startPoint x: 300, startPoint y: 167, endPoint x: 360, endPoint y: 317, distance: 162.3
click at [360, 317] on pre at bounding box center [514, 441] width 443 height 495
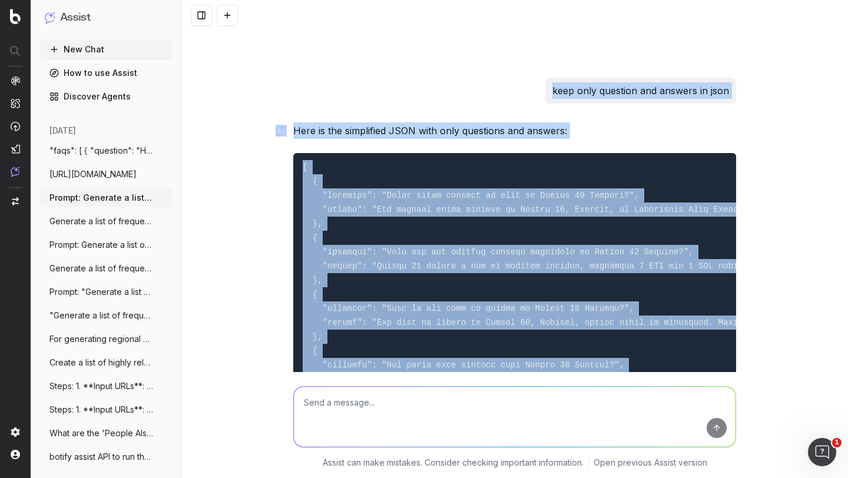
scroll to position [4360, 0]
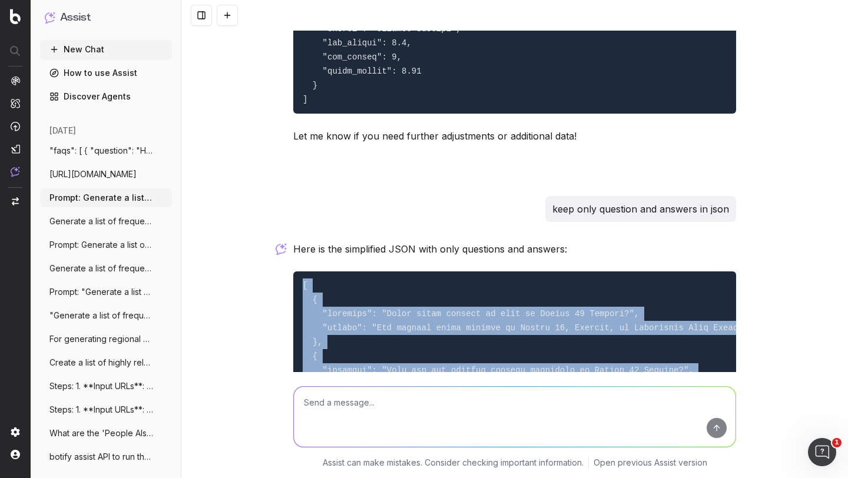
drag, startPoint x: 308, startPoint y: 268, endPoint x: 297, endPoint y: 248, distance: 22.9
copy code "[ { "loremips": "Dolor sitam consect ad elit se Doeius 42 Tempori?", "utlabo": …"
click at [82, 44] on button "New Chat" at bounding box center [106, 49] width 132 height 19
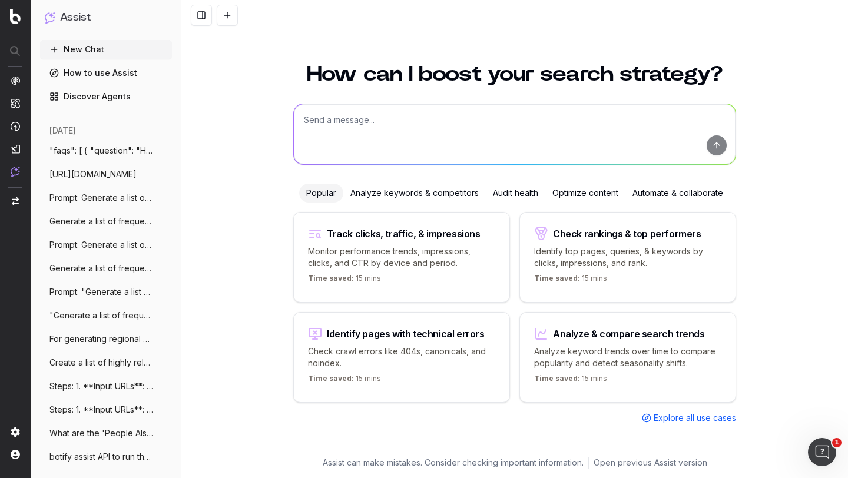
click at [357, 127] on textarea at bounding box center [515, 134] width 442 height 60
paste textarea "Prompt: Generate a list of frequently asked questions (FAQs) for the locality '…"
type textarea "Prompt: Generate a list of frequently asked questions (FAQs) for the locality '…"
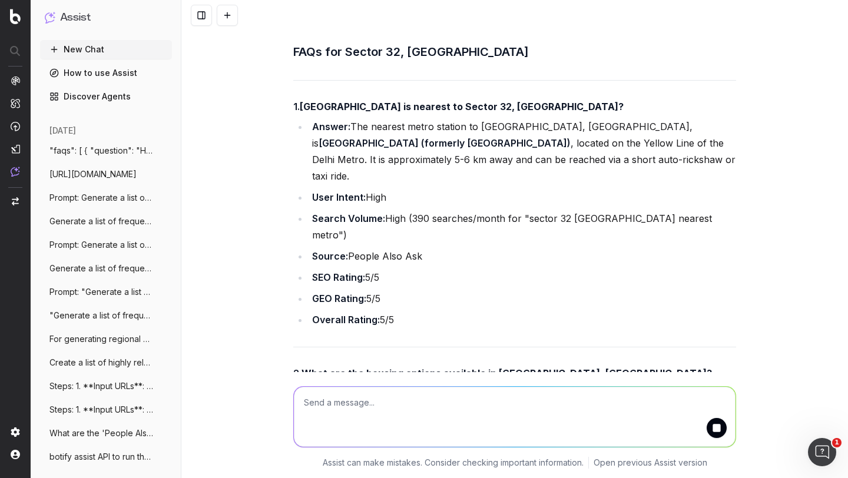
scroll to position [1070, 0]
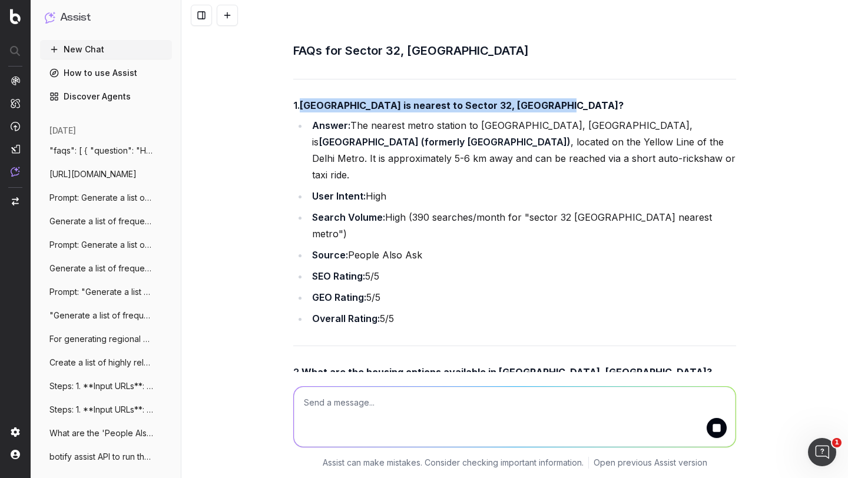
drag, startPoint x: 298, startPoint y: 85, endPoint x: 567, endPoint y: 87, distance: 269.1
click at [567, 98] on h4 "1. [GEOGRAPHIC_DATA] is nearest to Sector 32, [GEOGRAPHIC_DATA]?" at bounding box center [514, 105] width 443 height 14
drag, startPoint x: 297, startPoint y: 87, endPoint x: 545, endPoint y: 87, distance: 248.5
click at [545, 98] on h4 "1. [GEOGRAPHIC_DATA] is nearest to Sector 32, [GEOGRAPHIC_DATA]?" at bounding box center [514, 105] width 443 height 14
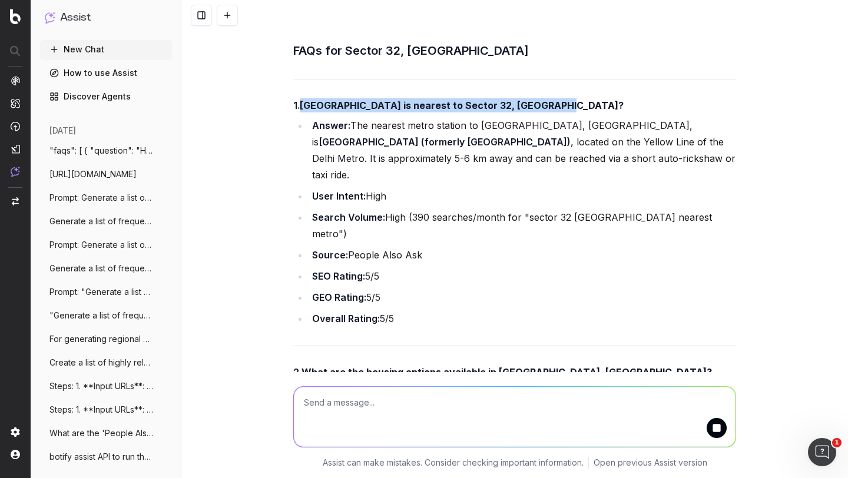
drag, startPoint x: 549, startPoint y: 88, endPoint x: 299, endPoint y: 86, distance: 250.3
click at [299, 98] on h4 "1. [GEOGRAPHIC_DATA] is nearest to Sector 32, [GEOGRAPHIC_DATA]?" at bounding box center [514, 105] width 443 height 14
copy strong "[GEOGRAPHIC_DATA] is nearest to Sector 32, [GEOGRAPHIC_DATA]?"
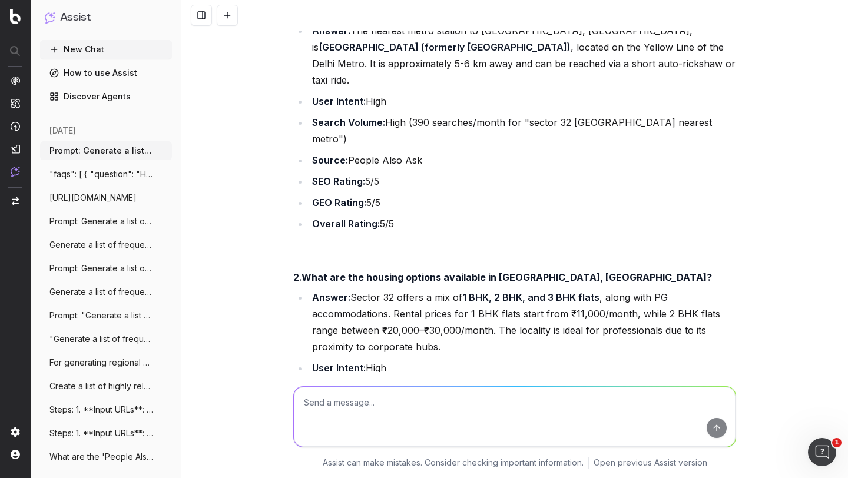
scroll to position [1225, 0]
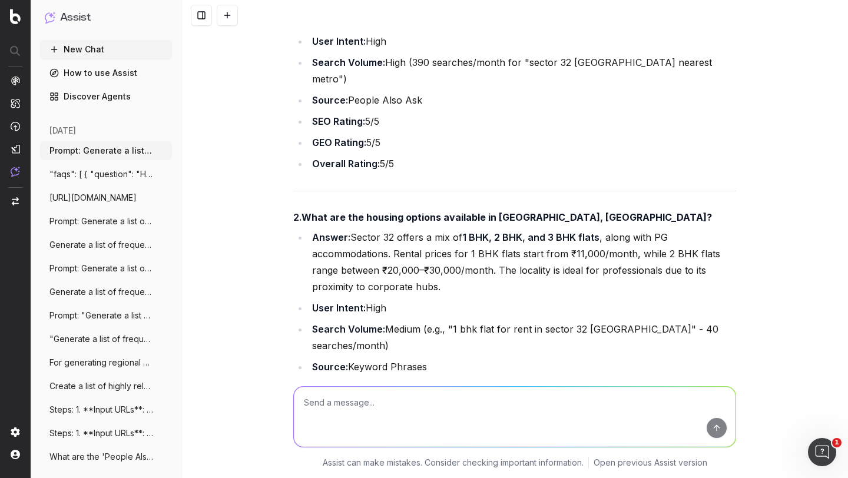
click at [381, 211] on strong "What are the housing options available in [GEOGRAPHIC_DATA], [GEOGRAPHIC_DATA]?" at bounding box center [506, 217] width 410 height 12
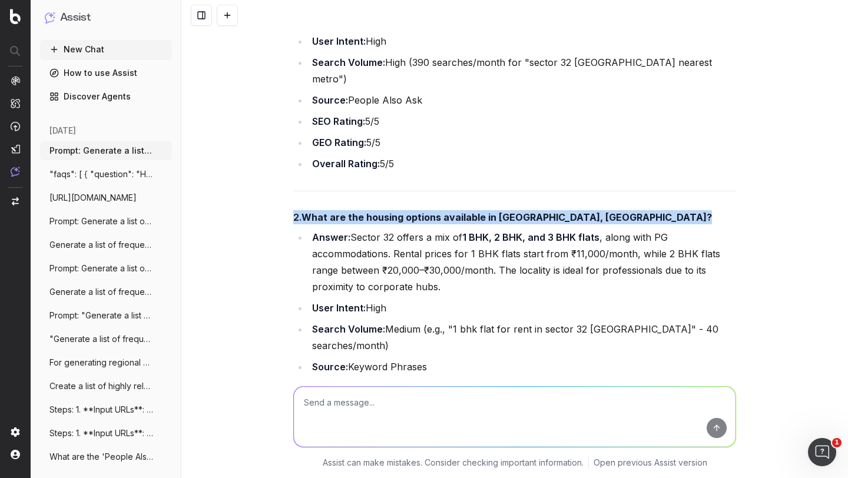
click at [381, 211] on strong "What are the housing options available in [GEOGRAPHIC_DATA], [GEOGRAPHIC_DATA]?" at bounding box center [506, 217] width 410 height 12
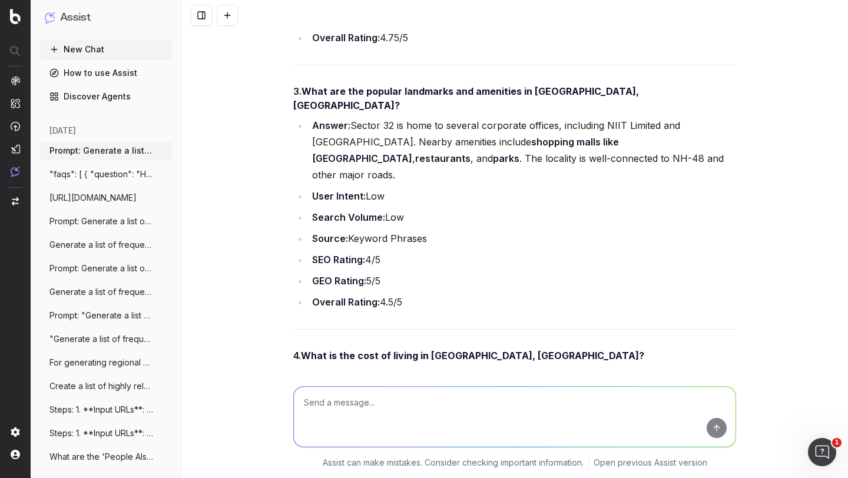
scroll to position [1714, 0]
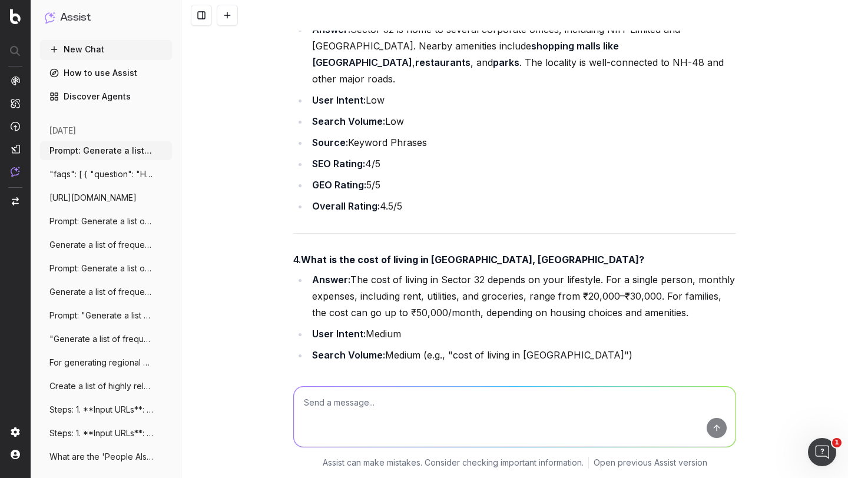
click at [370, 254] on strong "What is the cost of living in [GEOGRAPHIC_DATA], [GEOGRAPHIC_DATA]?" at bounding box center [472, 260] width 343 height 12
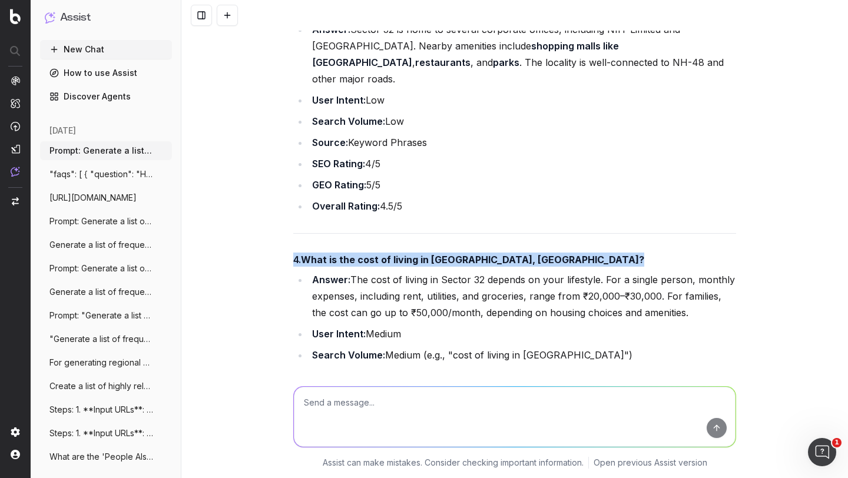
click at [370, 254] on strong "What is the cost of living in [GEOGRAPHIC_DATA], [GEOGRAPHIC_DATA]?" at bounding box center [472, 260] width 343 height 12
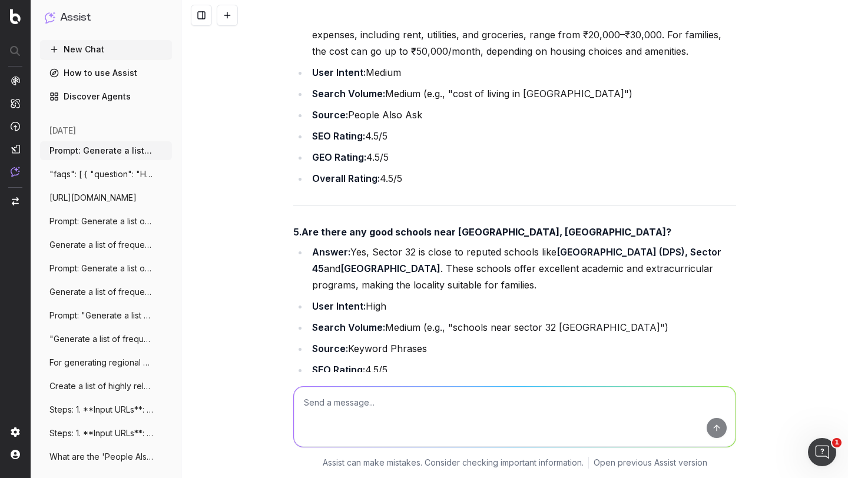
scroll to position [2009, 0]
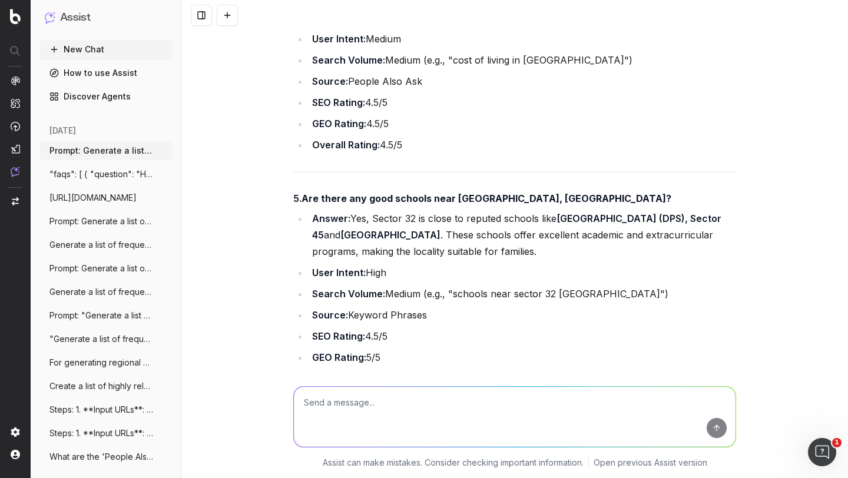
click at [360, 193] on strong "Are there any good schools near [GEOGRAPHIC_DATA], [GEOGRAPHIC_DATA]?" at bounding box center [486, 199] width 370 height 12
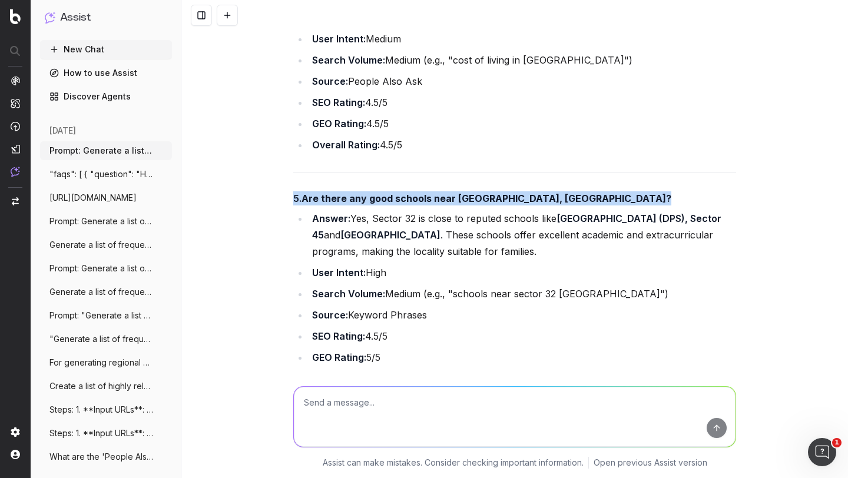
click at [360, 193] on strong "Are there any good schools near [GEOGRAPHIC_DATA], [GEOGRAPHIC_DATA]?" at bounding box center [486, 199] width 370 height 12
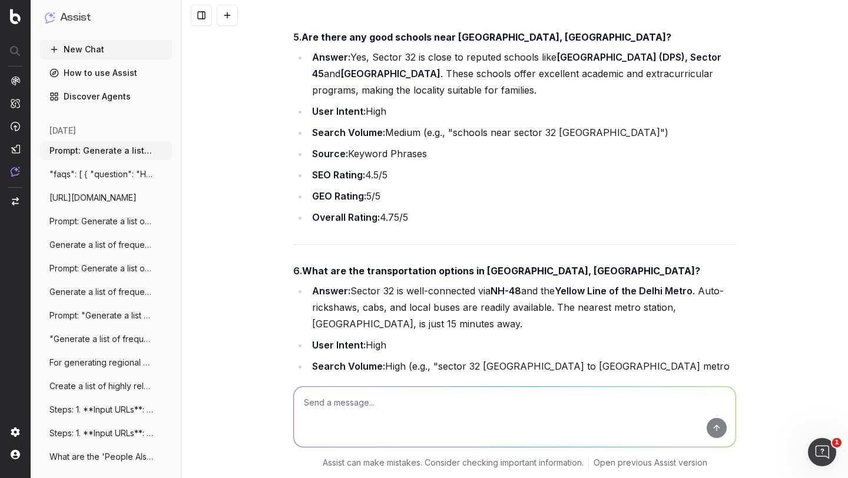
click at [336, 265] on strong "What are the transportation options in [GEOGRAPHIC_DATA], [GEOGRAPHIC_DATA]?" at bounding box center [501, 271] width 398 height 12
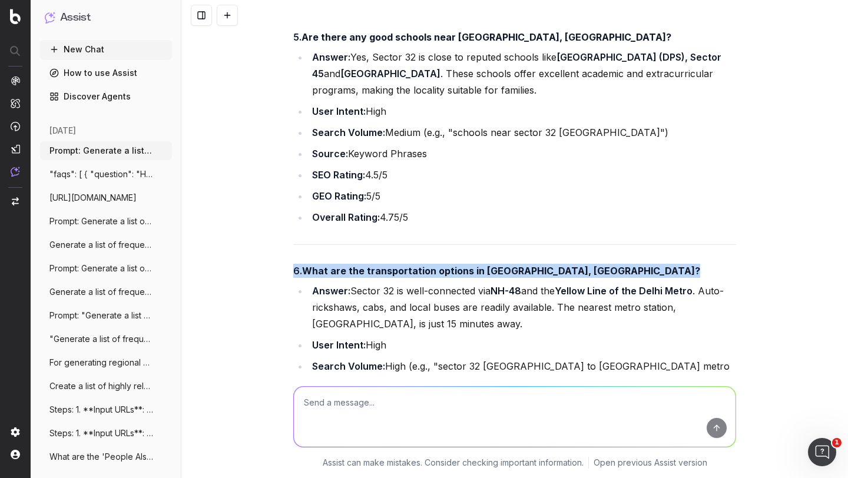
click at [336, 265] on strong "What are the transportation options in [GEOGRAPHIC_DATA], [GEOGRAPHIC_DATA]?" at bounding box center [501, 271] width 398 height 12
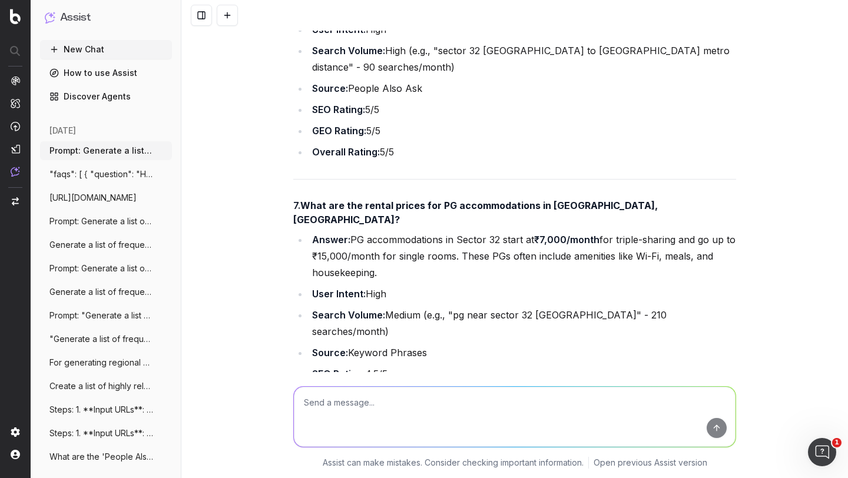
click at [361, 200] on strong "What are the rental prices for PG accommodations in [GEOGRAPHIC_DATA], [GEOGRAP…" at bounding box center [476, 213] width 367 height 26
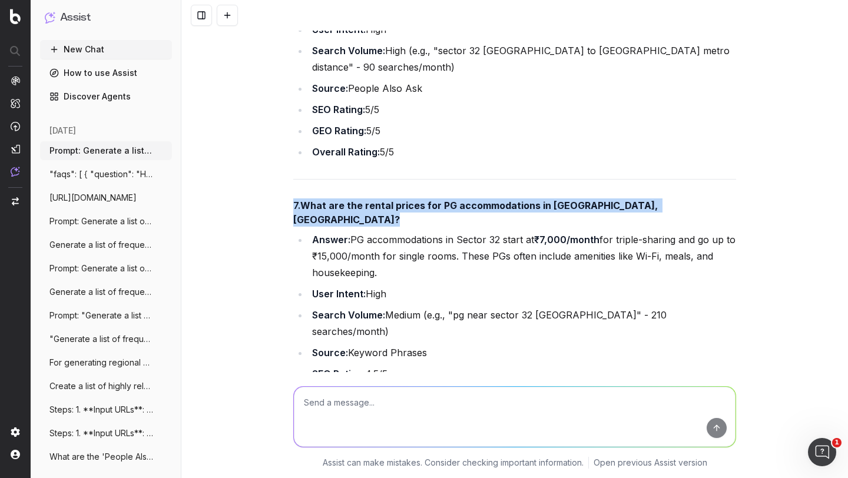
click at [361, 200] on strong "What are the rental prices for PG accommodations in [GEOGRAPHIC_DATA], [GEOGRAP…" at bounding box center [476, 213] width 367 height 26
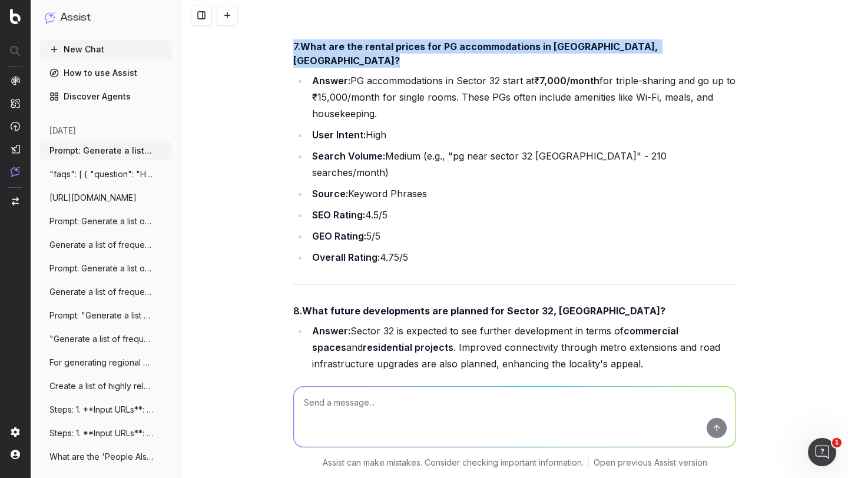
scroll to position [2710, 0]
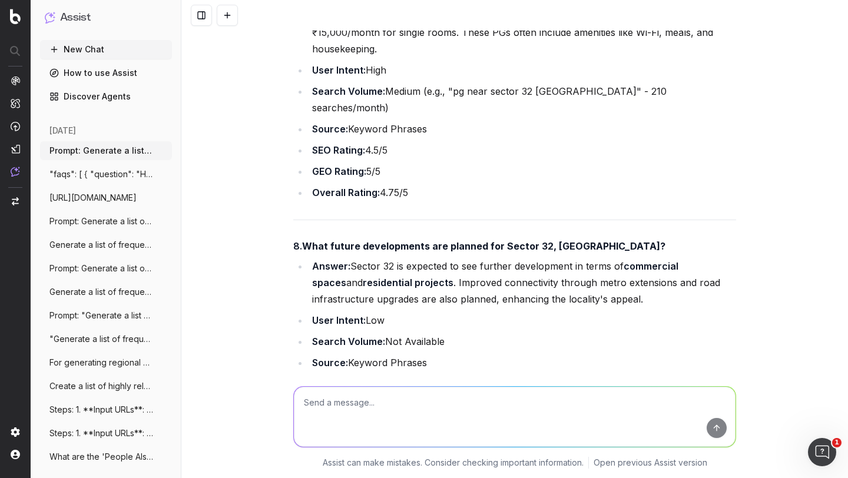
click at [346, 240] on strong "What future developments are planned for Sector 32, [GEOGRAPHIC_DATA]?" at bounding box center [483, 246] width 363 height 12
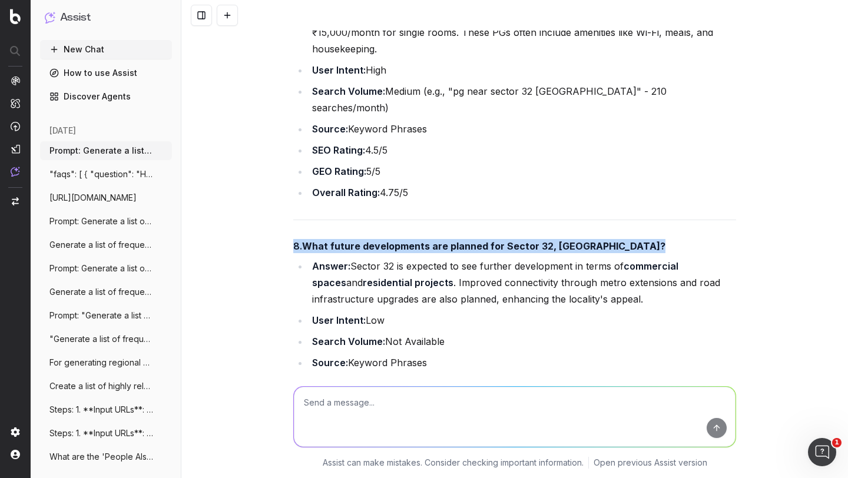
click at [346, 240] on strong "What future developments are planned for Sector 32, [GEOGRAPHIC_DATA]?" at bounding box center [483, 246] width 363 height 12
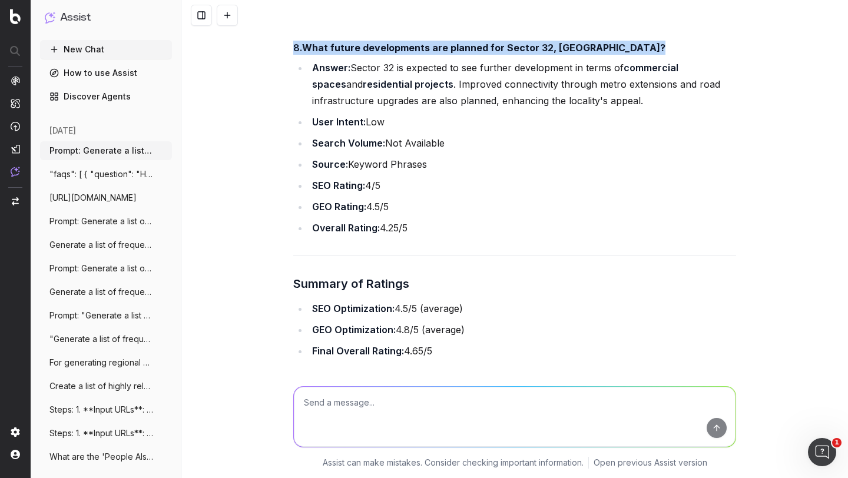
scroll to position [2912, 0]
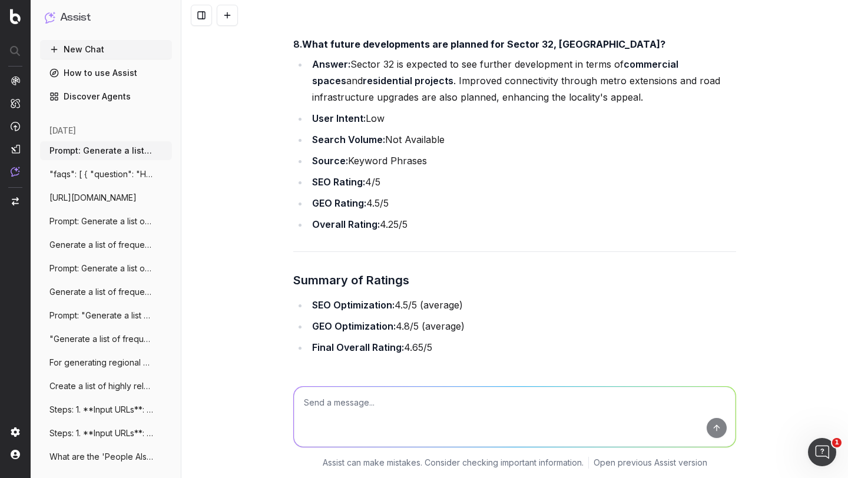
click at [402, 318] on li "GEO Optimization: 4.8/5 (average)" at bounding box center [522, 326] width 427 height 16
click at [351, 299] on strong "SEO Optimization:" at bounding box center [353, 305] width 82 height 12
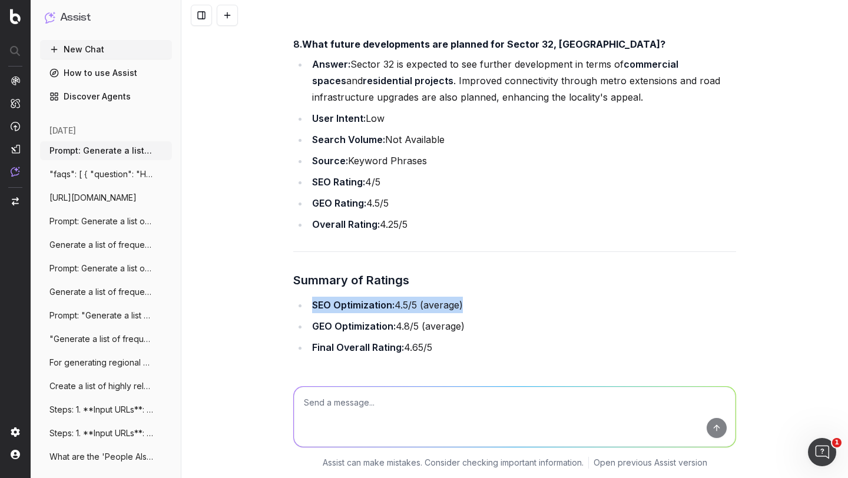
click at [351, 299] on strong "SEO Optimization:" at bounding box center [353, 305] width 82 height 12
click at [347, 403] on textarea at bounding box center [515, 417] width 442 height 60
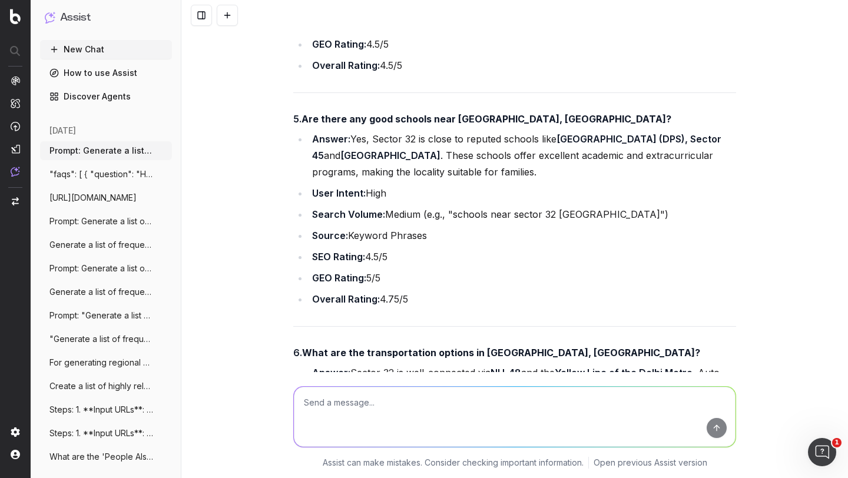
scroll to position [2089, 0]
click at [343, 402] on textarea at bounding box center [515, 417] width 442 height 60
paste textarea "Prompt: Generate a list of frequently asked questions (FAQs) for the locality '…"
type textarea "Prompt: Generate a list of frequently asked questions (FAQs) for the locality '…"
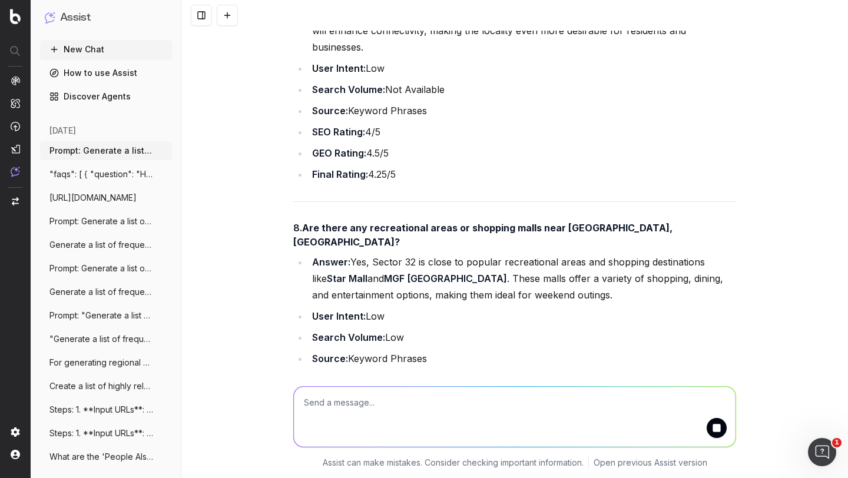
scroll to position [6122, 0]
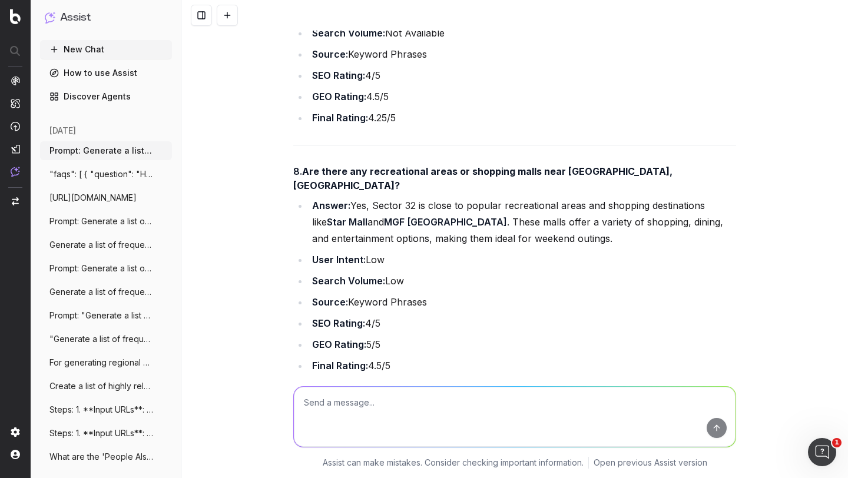
click at [336, 400] on textarea at bounding box center [515, 417] width 442 height 60
paste textarea "Prompt: Generate a list of frequently asked questions (FAQs) for the locality '…"
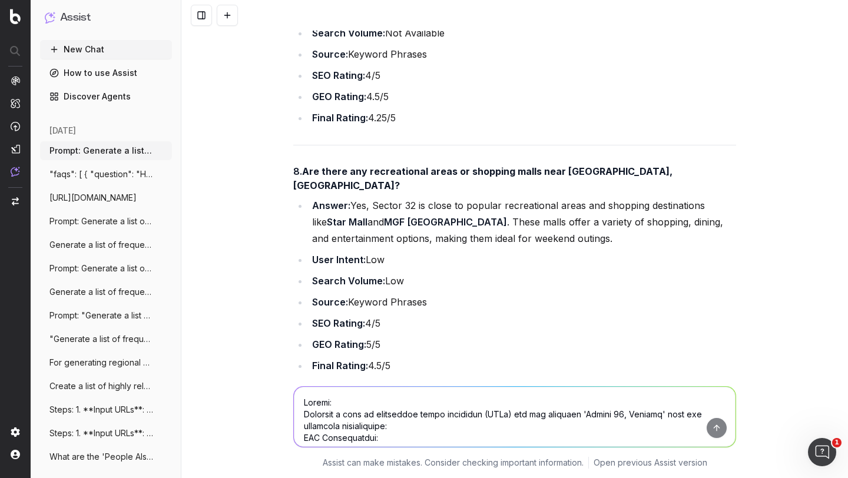
scroll to position [566, 0]
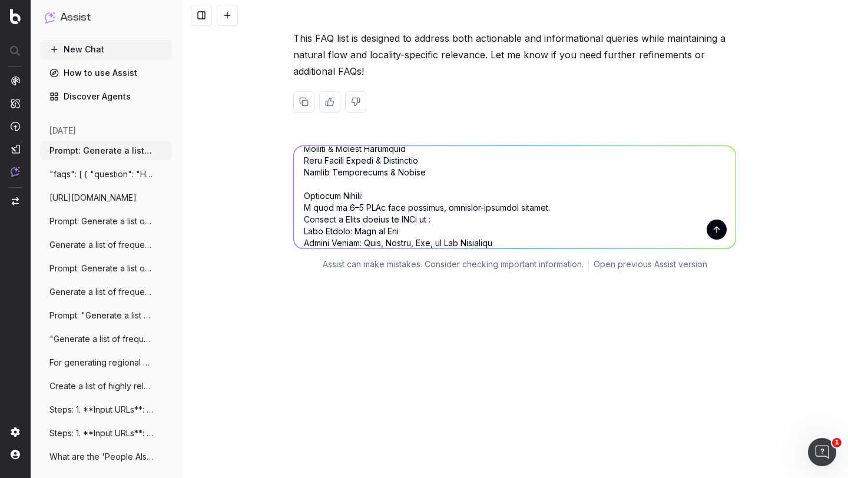
type textarea "Prompt: Generate a list of frequently asked questions (FAQs) for the locality '…"
click at [221, 153] on div "Prompt: Generate a list of frequently asked questions (FAQs) for the locality '…" at bounding box center [514, 239] width 667 height 478
click at [818, 456] on icon "Open Intercom Messenger" at bounding box center [820, 450] width 19 height 19
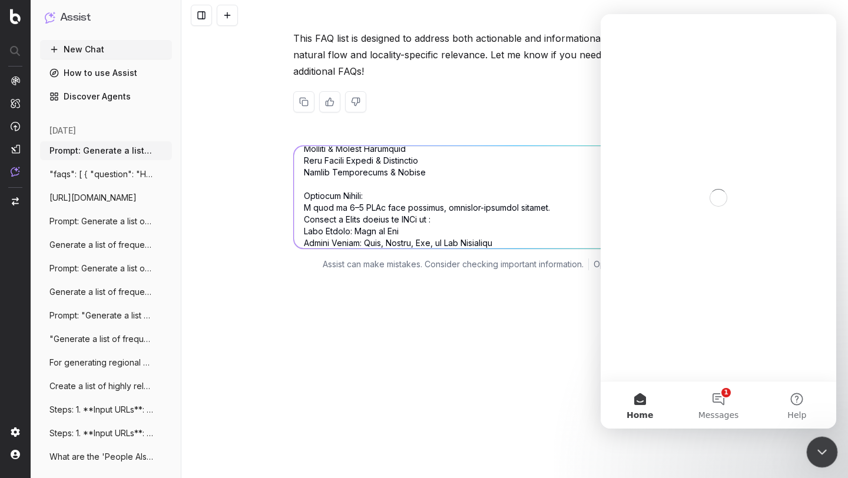
scroll to position [0, 0]
click at [544, 327] on div "Prompt: Generate a list of frequently asked questions (FAQs) for the locality '…" at bounding box center [514, 239] width 667 height 478
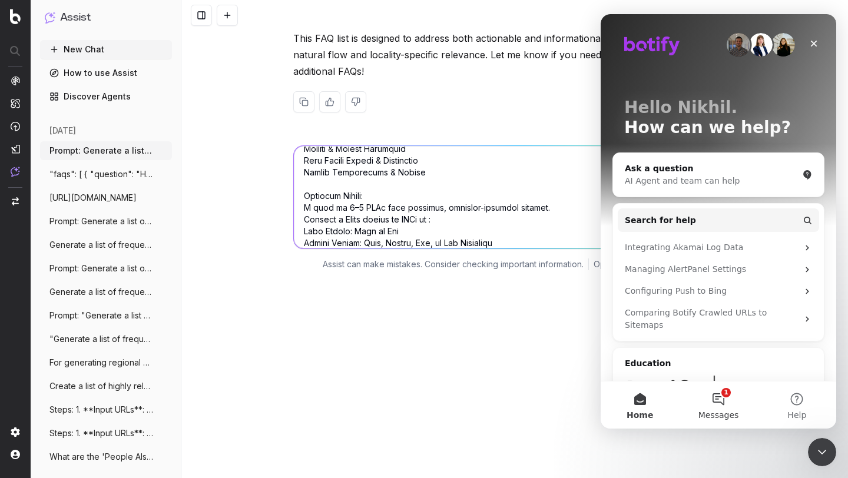
click at [720, 387] on button "1 Messages" at bounding box center [718, 405] width 78 height 47
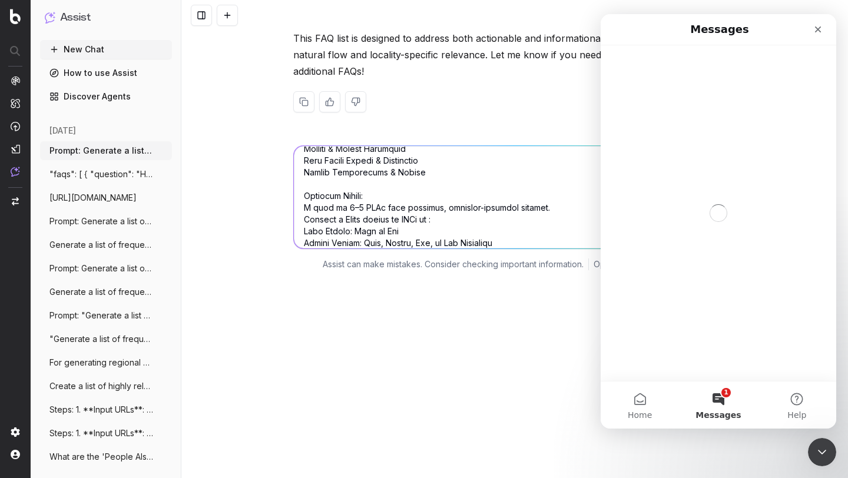
click at [474, 190] on div "Prompt: Generate a list of frequently asked questions (FAQs) for the locality '…" at bounding box center [514, 239] width 667 height 478
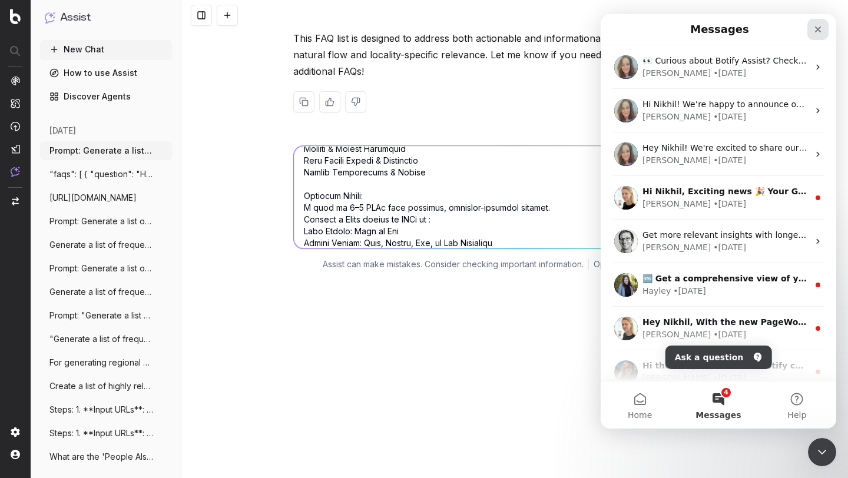
click at [818, 32] on icon "Close" at bounding box center [817, 29] width 9 height 9
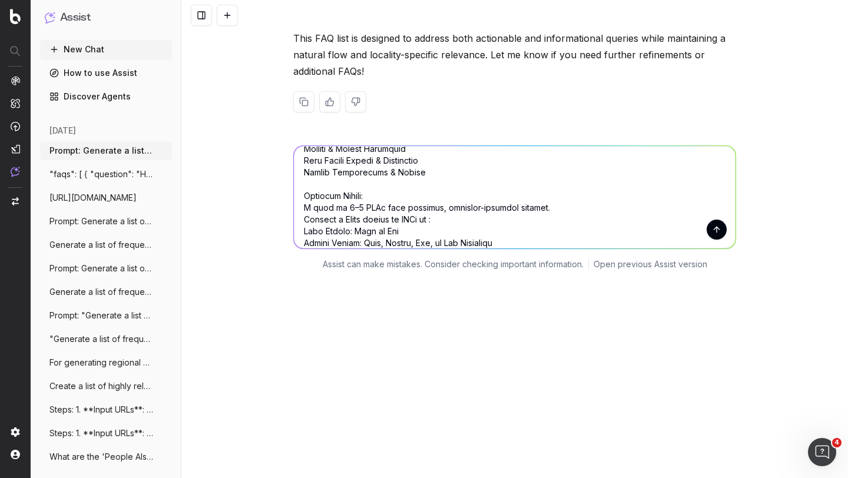
click at [203, 20] on button at bounding box center [201, 15] width 21 height 21
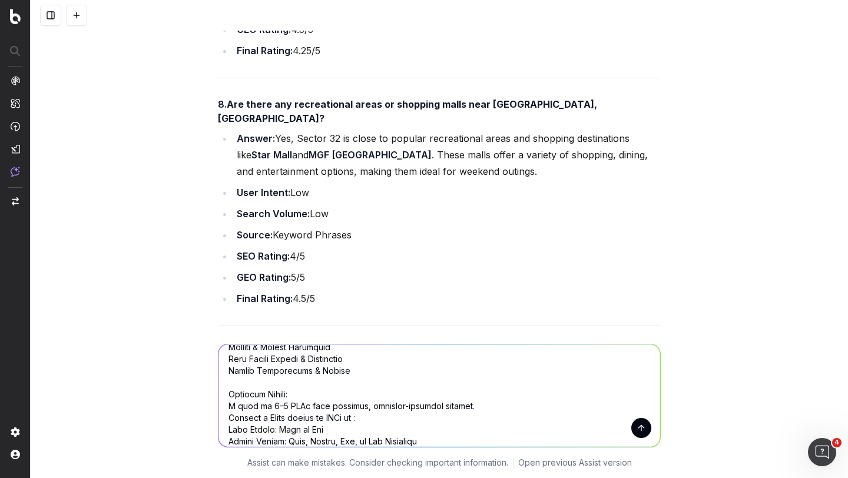
scroll to position [6294, 0]
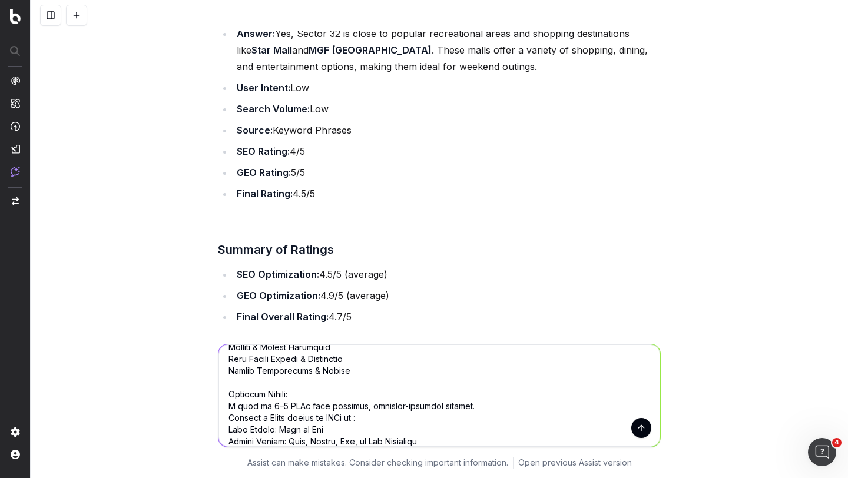
click at [436, 344] on textarea at bounding box center [439, 395] width 442 height 102
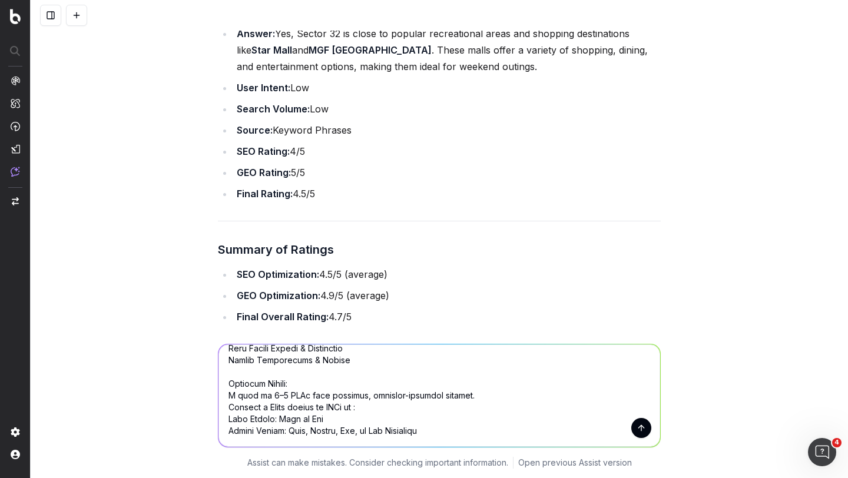
click at [326, 344] on textarea at bounding box center [439, 395] width 442 height 102
click at [302, 344] on textarea at bounding box center [439, 395] width 442 height 102
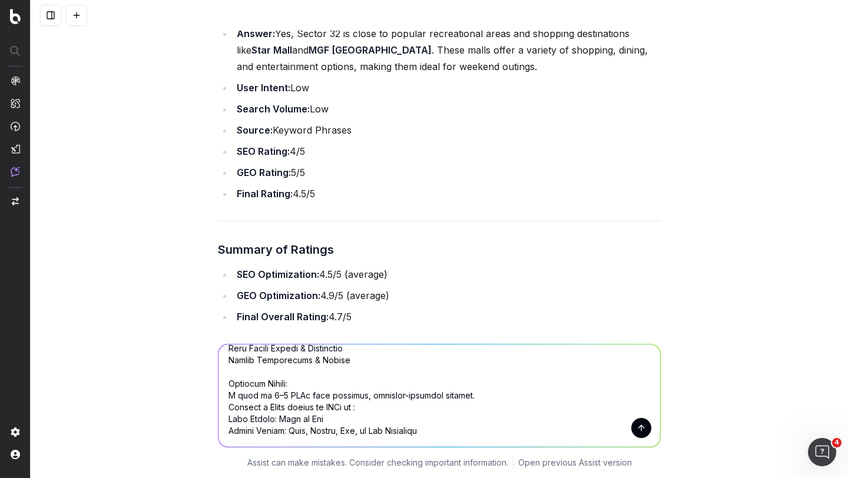
click at [302, 344] on textarea at bounding box center [439, 395] width 442 height 102
click at [432, 344] on textarea at bounding box center [439, 395] width 442 height 102
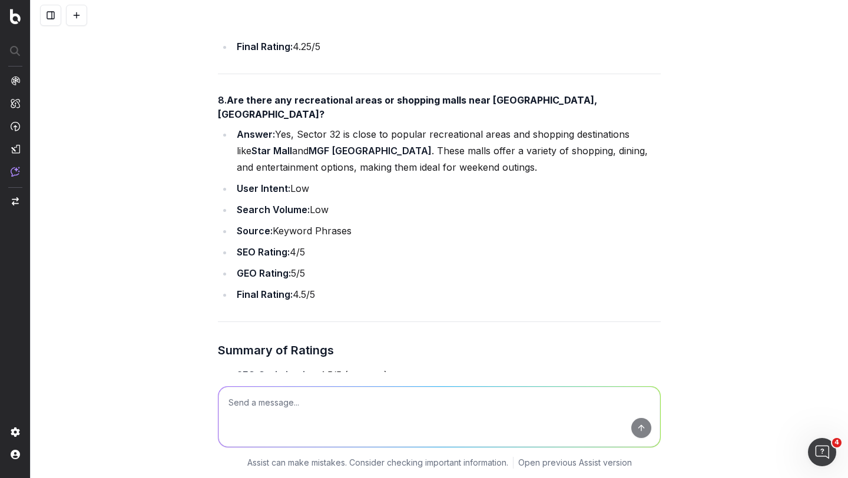
scroll to position [6122, 0]
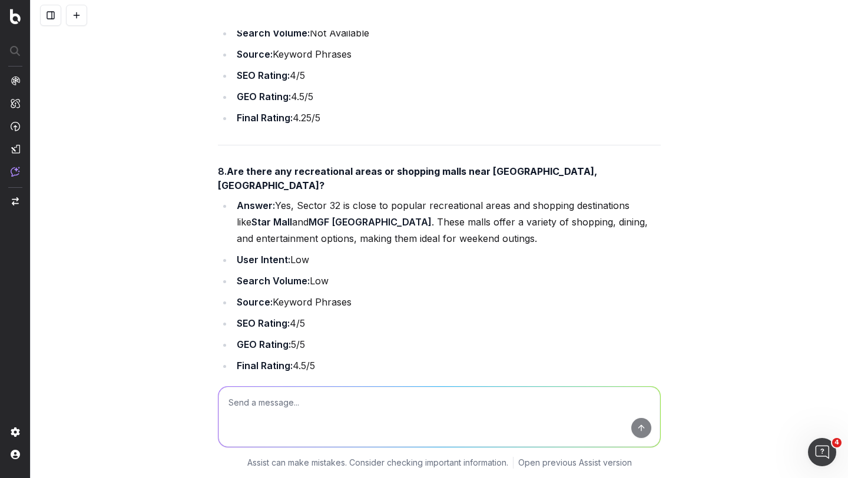
click at [49, 15] on button at bounding box center [50, 15] width 21 height 21
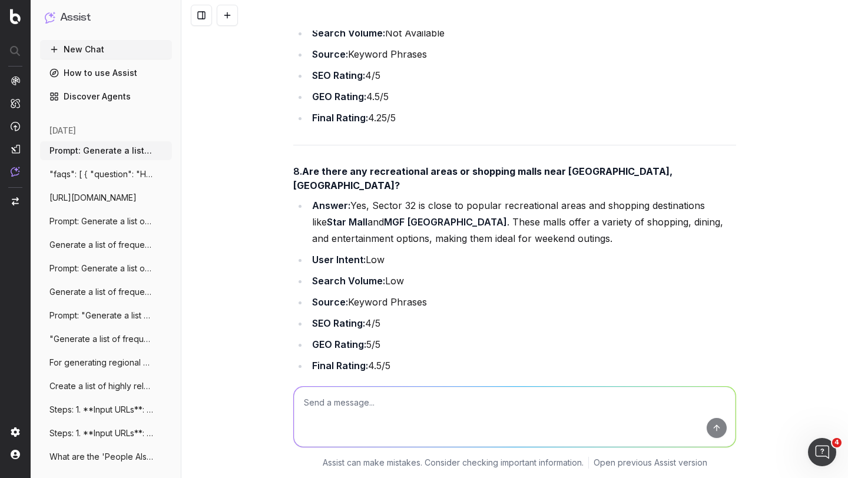
click at [95, 47] on button "New Chat" at bounding box center [106, 49] width 132 height 19
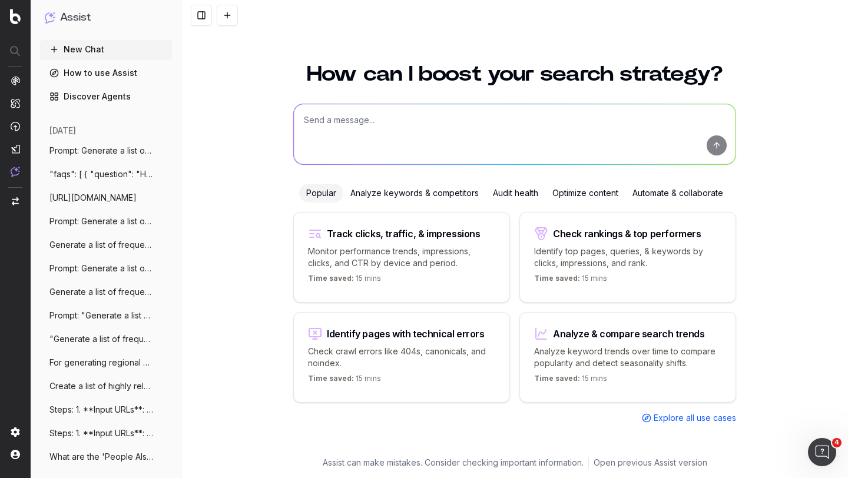
click at [370, 132] on textarea at bounding box center [515, 134] width 442 height 60
paste textarea "Prompt: Generate a list of frequently asked questions (FAQs) for the locality '…"
type textarea "Prompt: Generate a list of frequently asked questions (FAQs) for the locality '…"
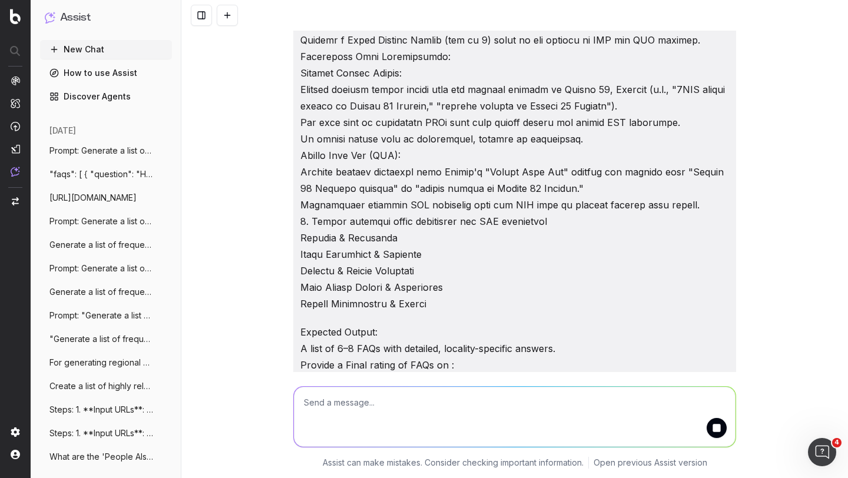
scroll to position [638, 0]
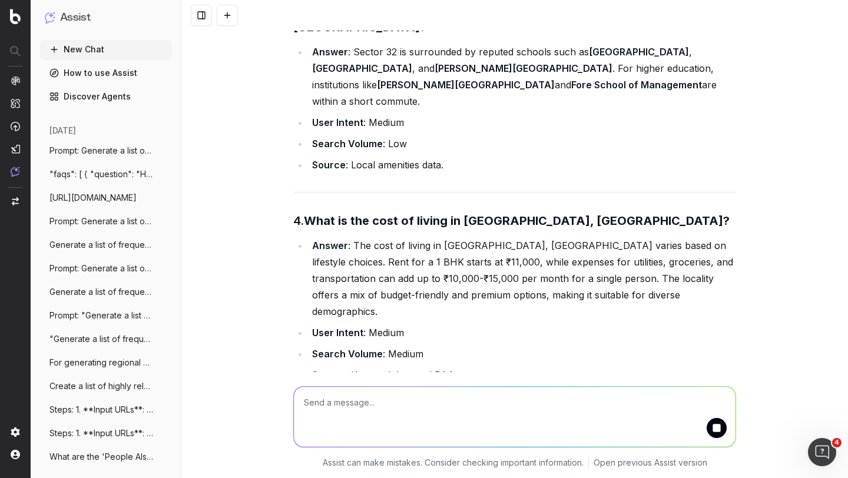
scroll to position [1572, 0]
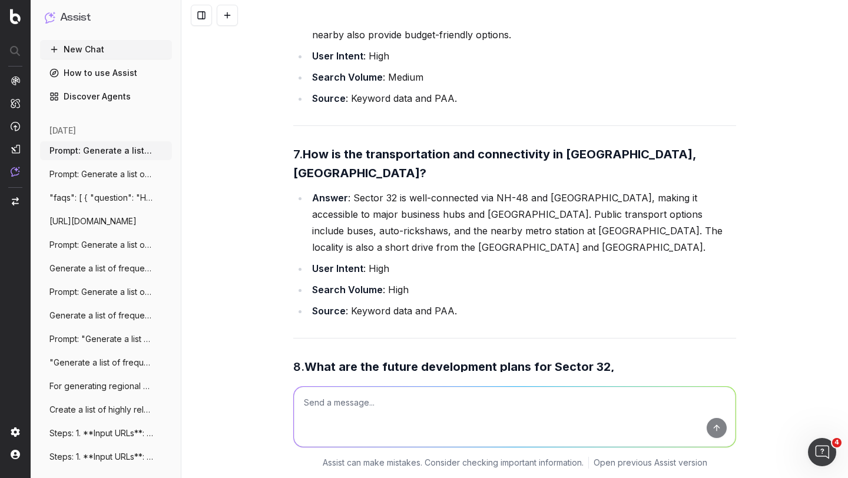
scroll to position [2225, 0]
click at [366, 361] on strong "What are the future development plans for Sector 32, [GEOGRAPHIC_DATA]?" at bounding box center [455, 377] width 324 height 33
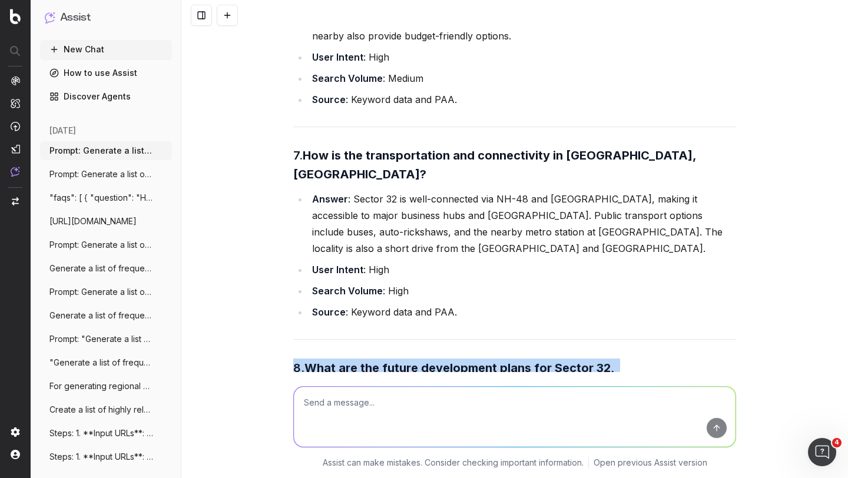
click at [366, 361] on strong "What are the future development plans for Sector 32, [GEOGRAPHIC_DATA]?" at bounding box center [455, 377] width 324 height 33
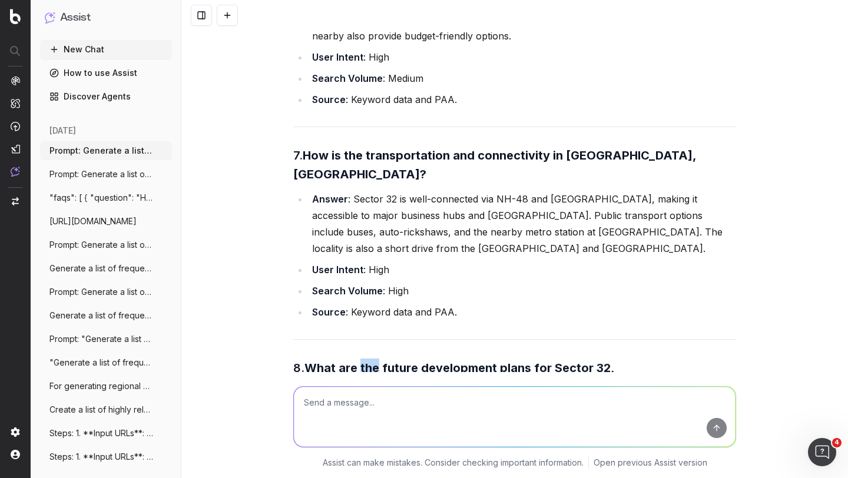
click at [366, 361] on strong "What are the future development plans for Sector 32, [GEOGRAPHIC_DATA]?" at bounding box center [455, 377] width 324 height 33
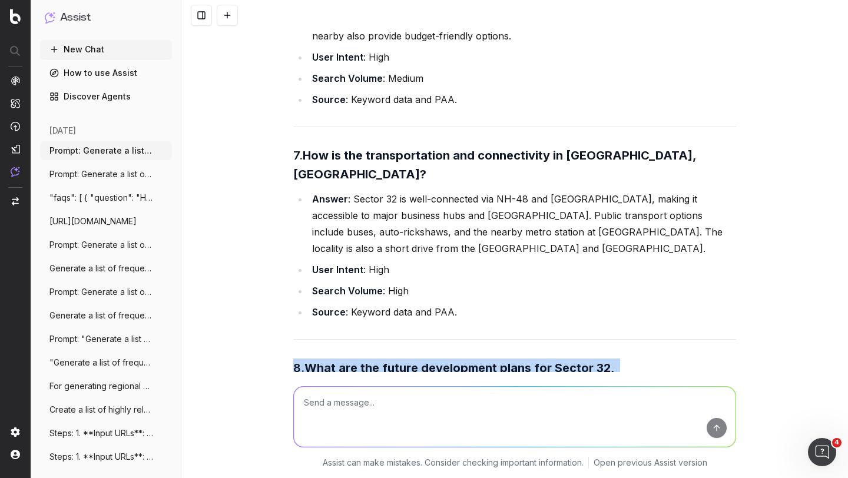
click at [366, 361] on strong "What are the future development plans for Sector 32, [GEOGRAPHIC_DATA]?" at bounding box center [455, 377] width 324 height 33
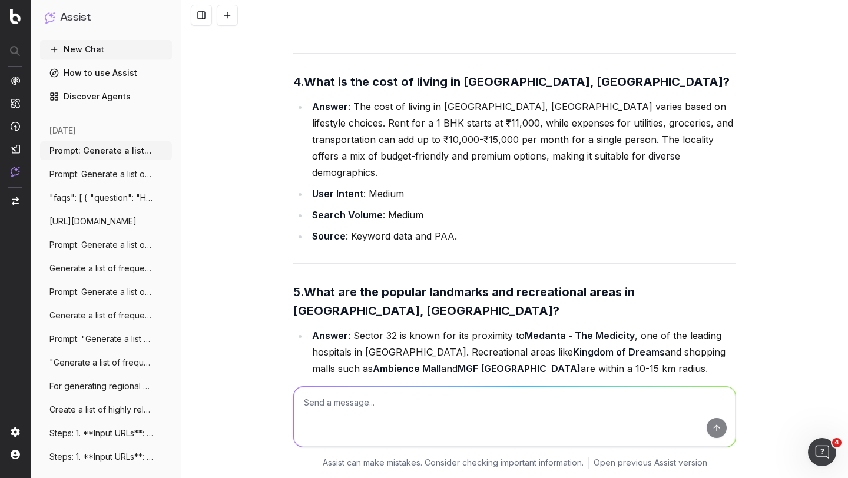
scroll to position [1667, 0]
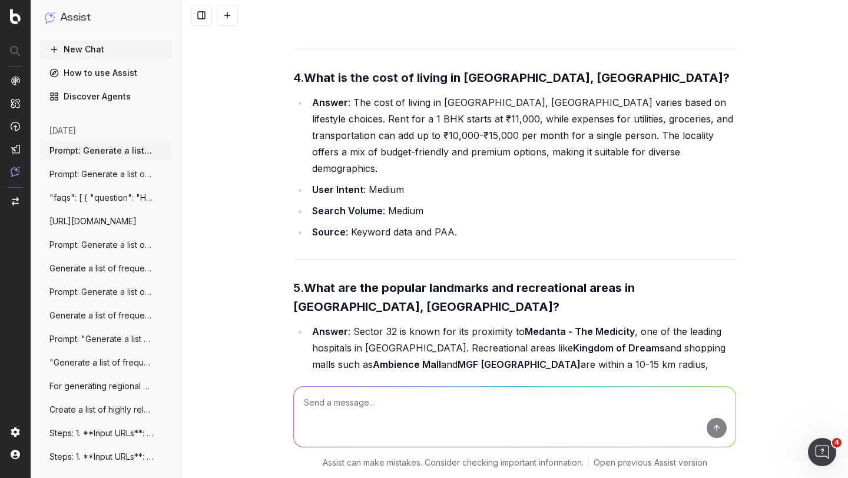
click at [414, 323] on li "Answer : Sector 32 is known for its proximity to [GEOGRAPHIC_DATA] - The Medici…" at bounding box center [522, 356] width 427 height 66
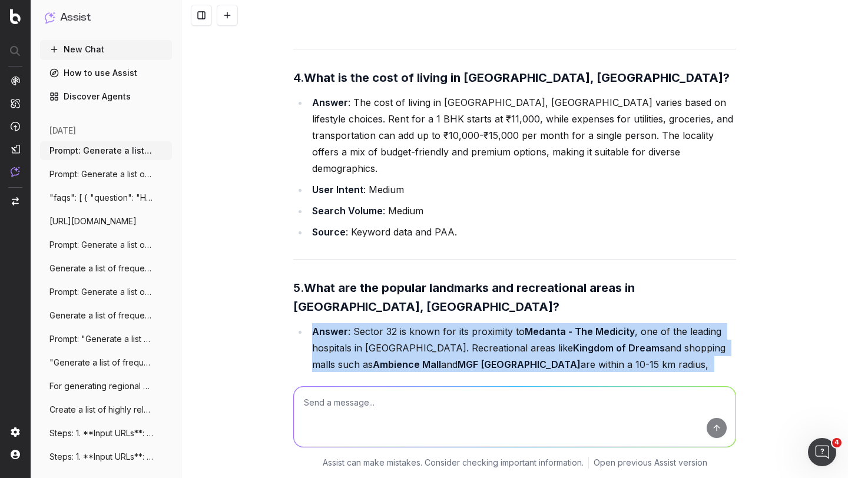
click at [414, 323] on li "Answer : Sector 32 is known for its proximity to [GEOGRAPHIC_DATA] - The Medici…" at bounding box center [522, 356] width 427 height 66
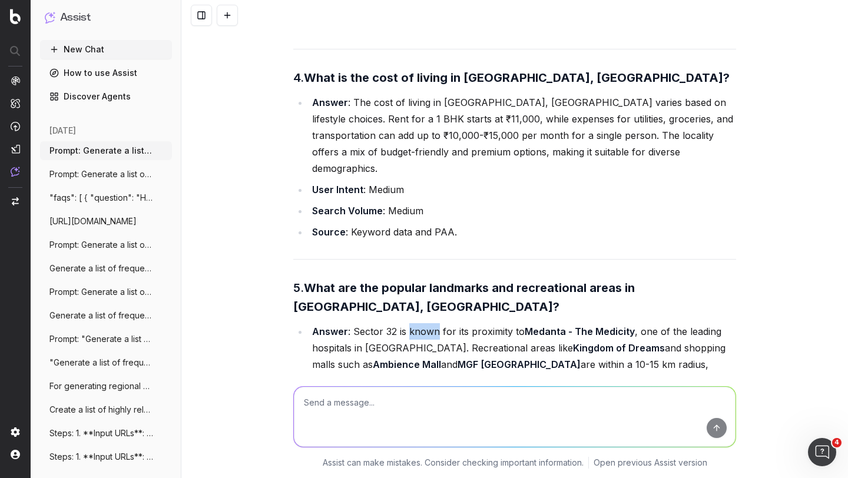
click at [414, 323] on li "Answer : Sector 32 is known for its proximity to [GEOGRAPHIC_DATA] - The Medici…" at bounding box center [522, 356] width 427 height 66
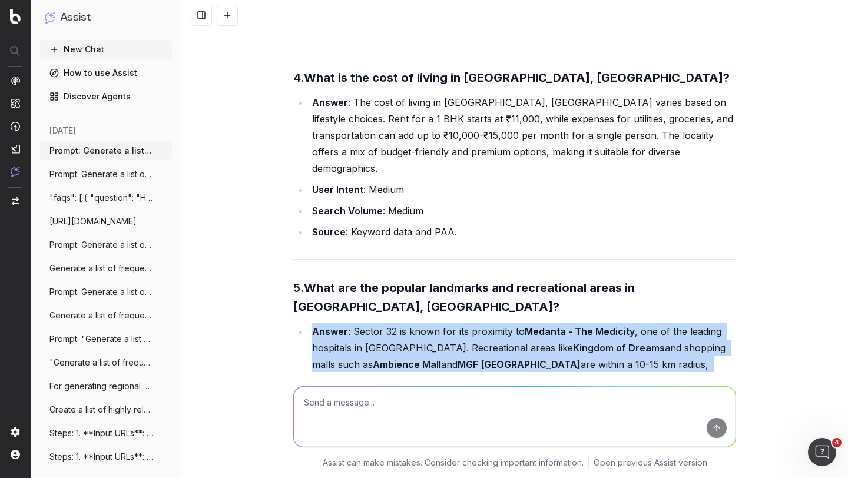
click at [414, 323] on li "Answer : Sector 32 is known for its proximity to [GEOGRAPHIC_DATA] - The Medici…" at bounding box center [522, 356] width 427 height 66
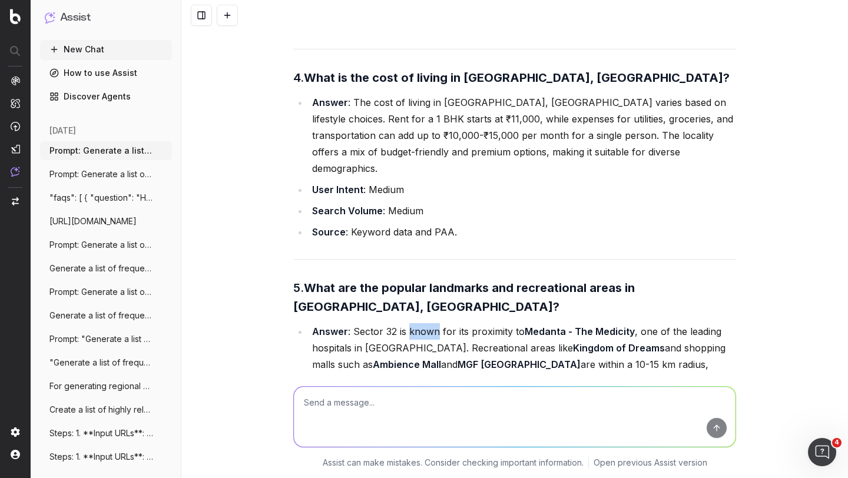
click at [414, 323] on li "Answer : Sector 32 is known for its proximity to [GEOGRAPHIC_DATA] - The Medici…" at bounding box center [522, 356] width 427 height 66
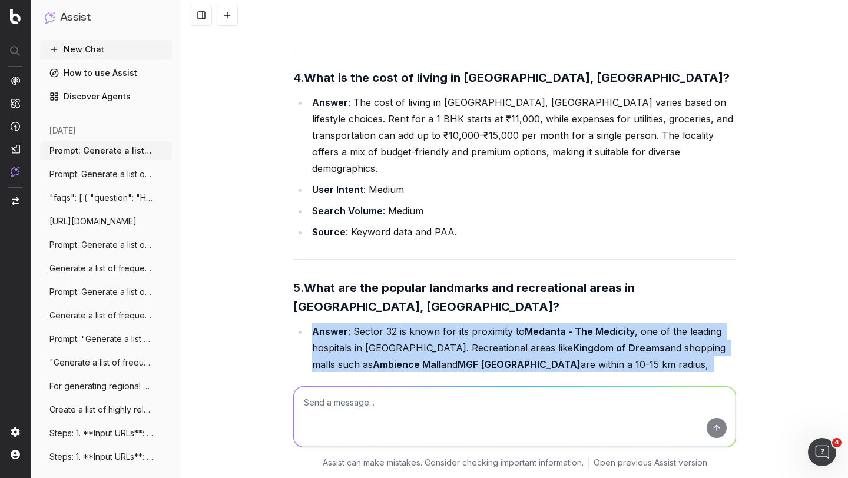
click at [414, 323] on li "Answer : Sector 32 is known for its proximity to [GEOGRAPHIC_DATA] - The Medici…" at bounding box center [522, 356] width 427 height 66
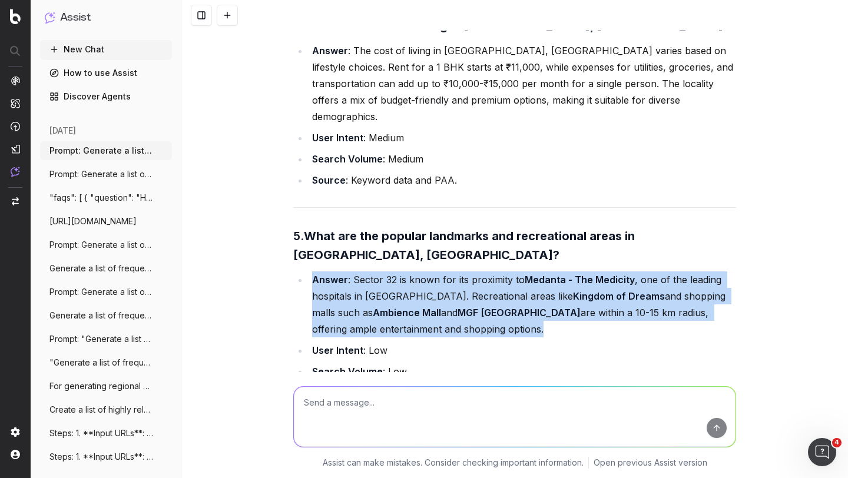
scroll to position [1732, 0]
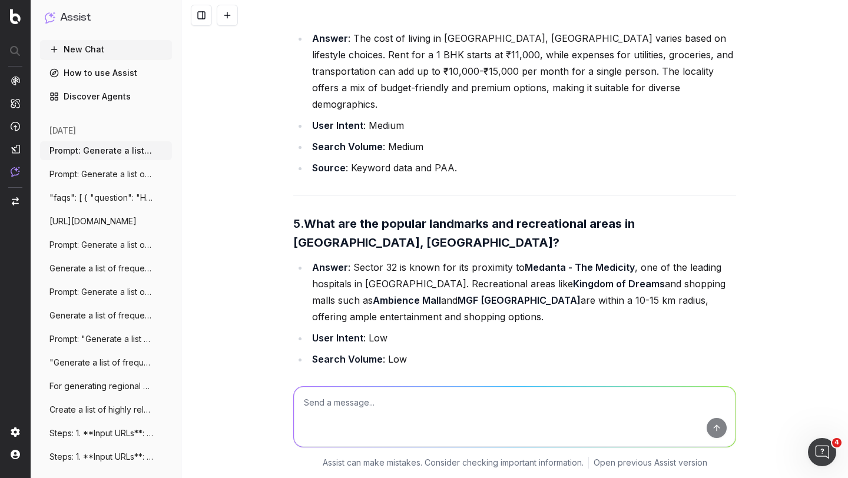
click at [410, 259] on li "Answer : Sector 32 is known for its proximity to [GEOGRAPHIC_DATA] - The Medici…" at bounding box center [522, 292] width 427 height 66
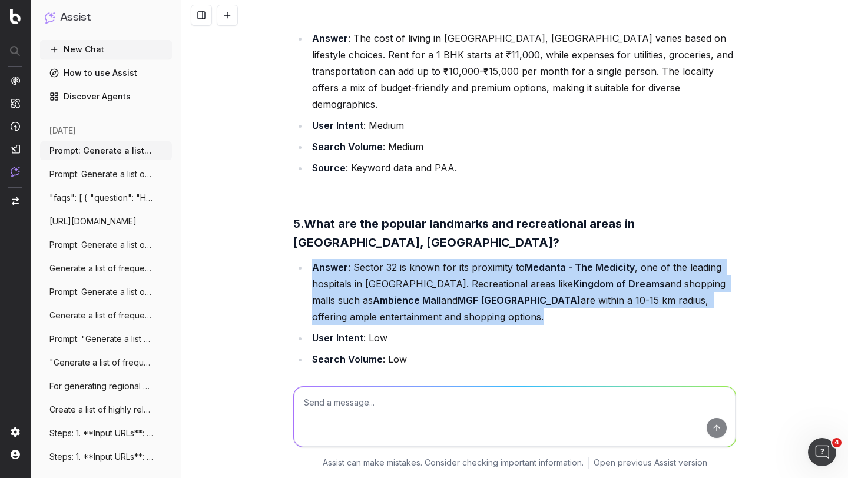
click at [410, 259] on li "Answer : Sector 32 is known for its proximity to [GEOGRAPHIC_DATA] - The Medici…" at bounding box center [522, 292] width 427 height 66
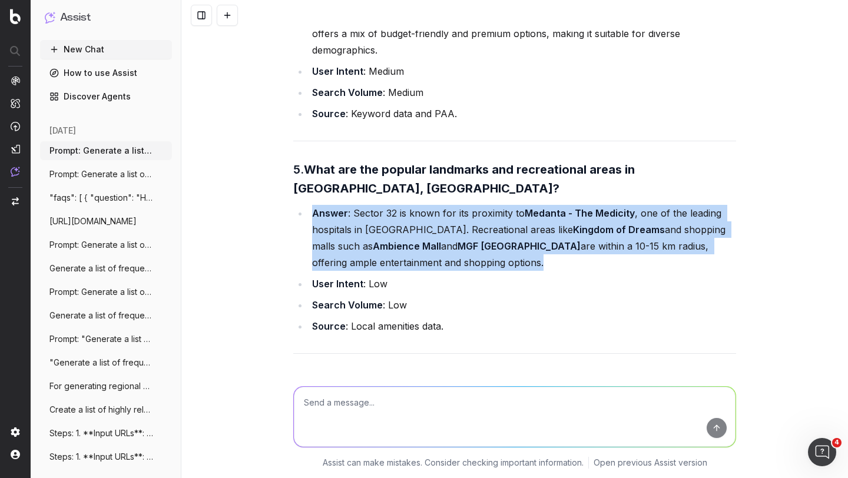
scroll to position [1805, 0]
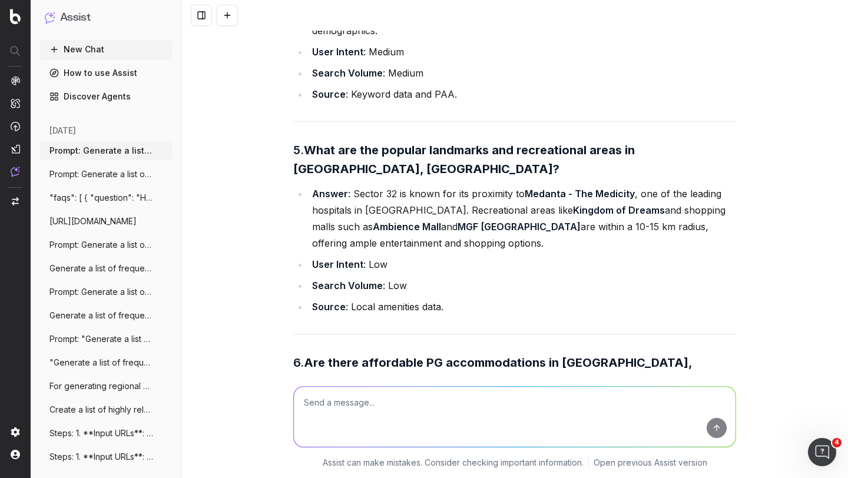
click at [367, 299] on li "Source : Local amenities data." at bounding box center [522, 307] width 427 height 16
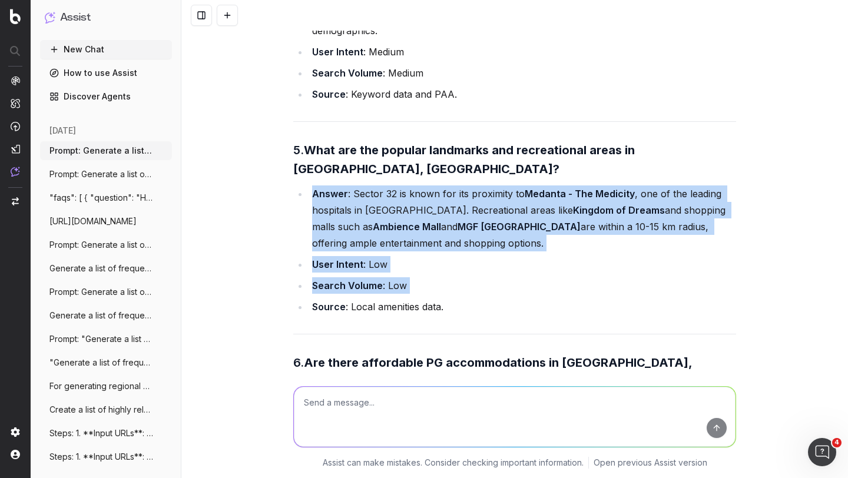
click at [367, 299] on li "Source : Local amenities data." at bounding box center [522, 307] width 427 height 16
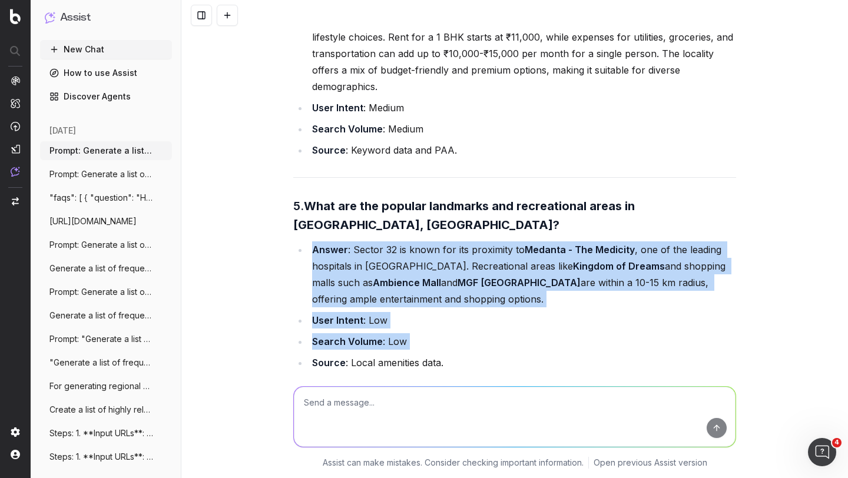
scroll to position [1736, 0]
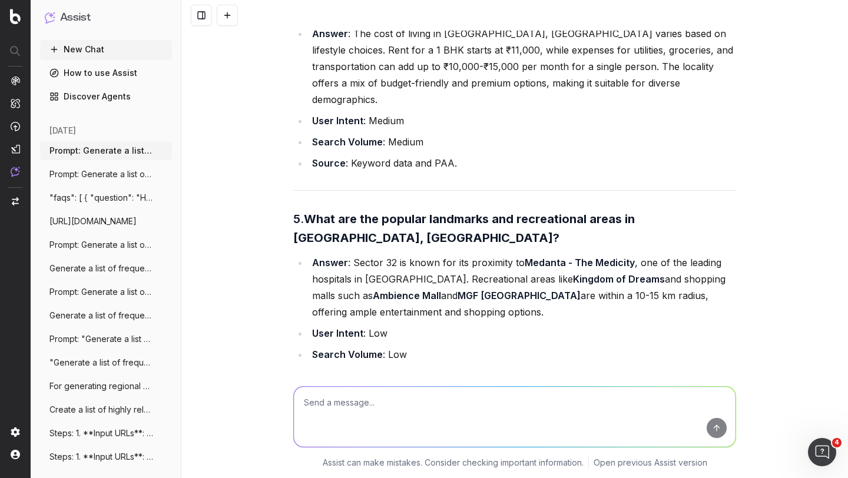
click at [346, 254] on li "Answer : Sector 32 is known for its proximity to [GEOGRAPHIC_DATA] - The Medici…" at bounding box center [522, 287] width 427 height 66
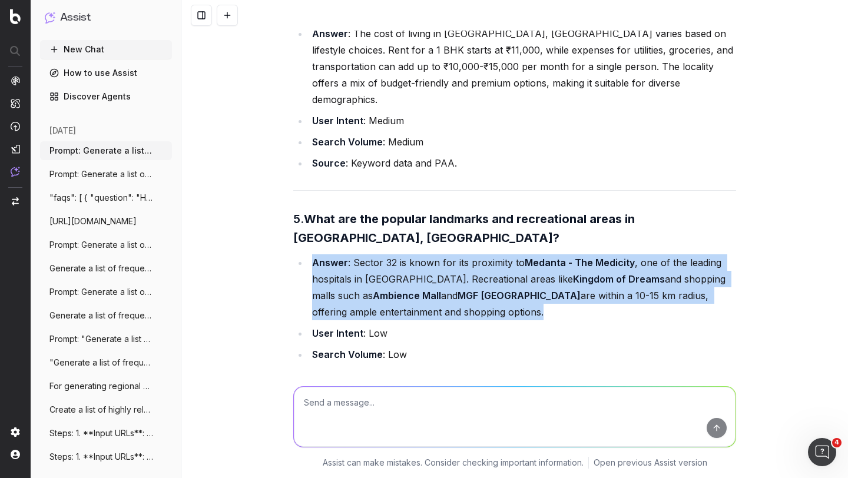
click at [346, 254] on li "Answer : Sector 32 is known for its proximity to [GEOGRAPHIC_DATA] - The Medici…" at bounding box center [522, 287] width 427 height 66
click at [373, 290] on strong "Ambience Mall" at bounding box center [407, 296] width 68 height 12
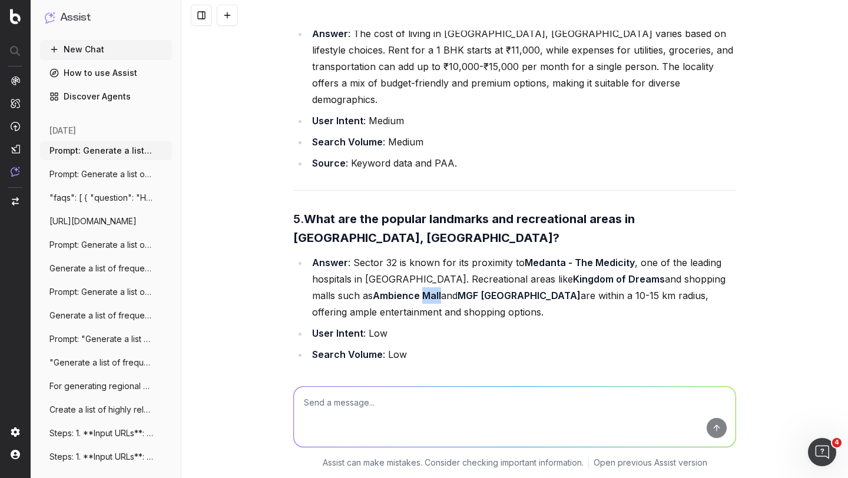
click at [373, 290] on strong "Ambience Mall" at bounding box center [407, 296] width 68 height 12
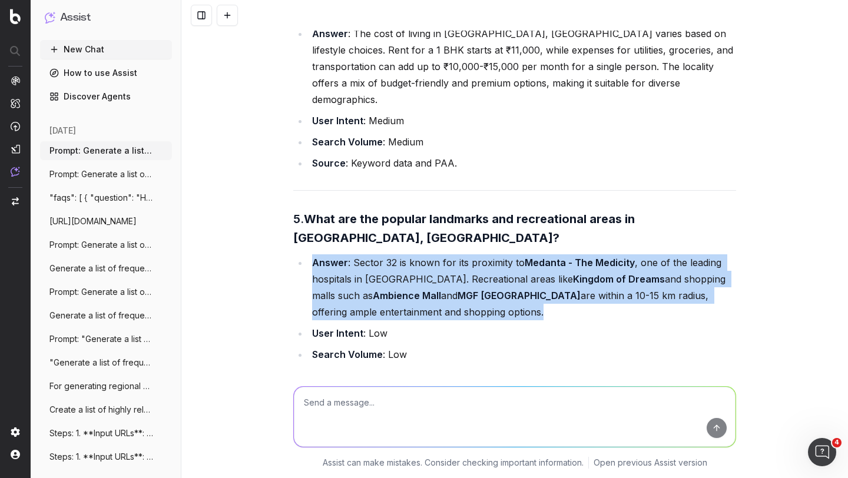
click at [373, 290] on strong "Ambience Mall" at bounding box center [407, 296] width 68 height 12
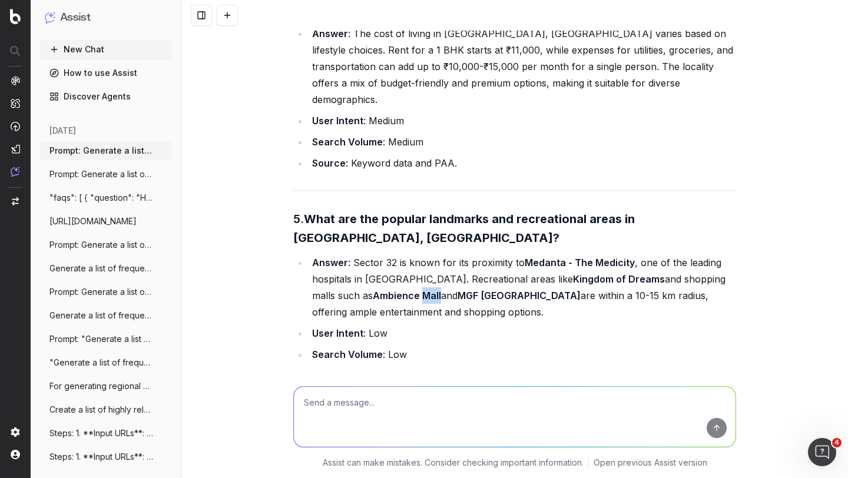
click at [373, 290] on strong "Ambience Mall" at bounding box center [407, 296] width 68 height 12
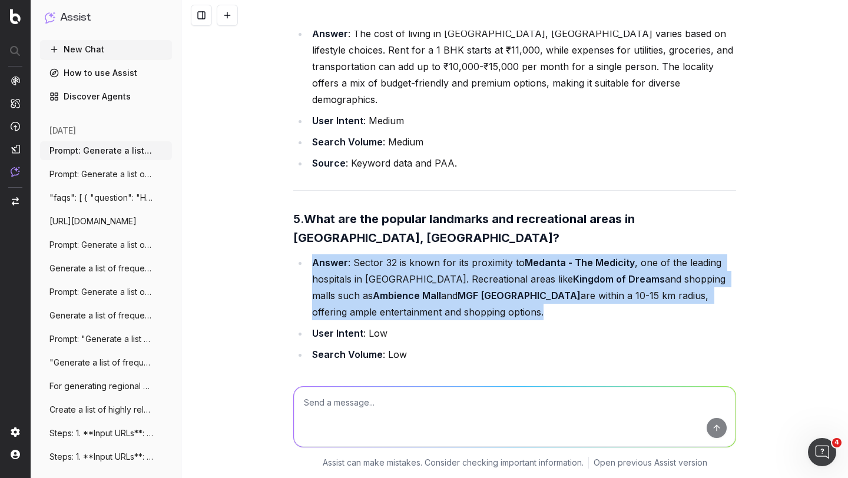
click at [373, 290] on strong "Ambience Mall" at bounding box center [407, 296] width 68 height 12
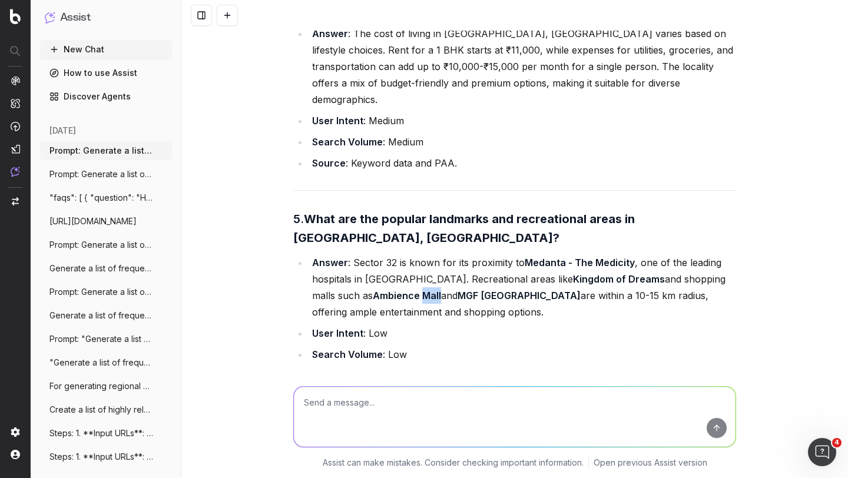
click at [373, 290] on strong "Ambience Mall" at bounding box center [407, 296] width 68 height 12
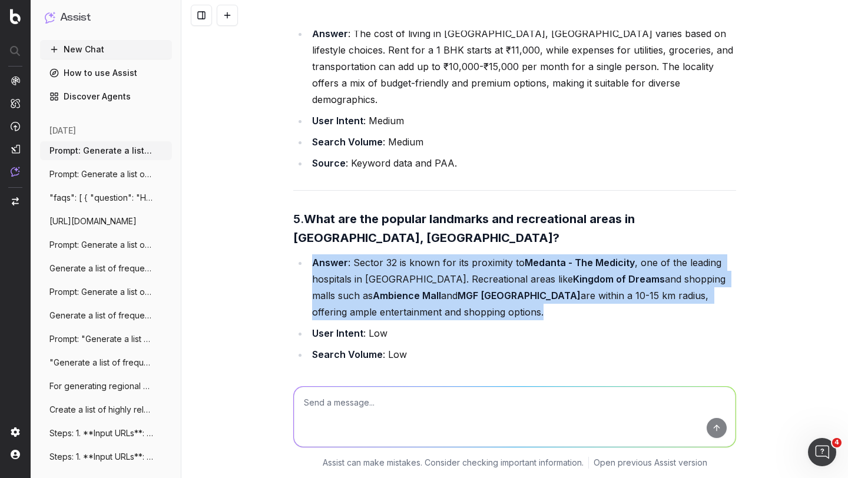
click at [373, 290] on strong "Ambience Mall" at bounding box center [407, 296] width 68 height 12
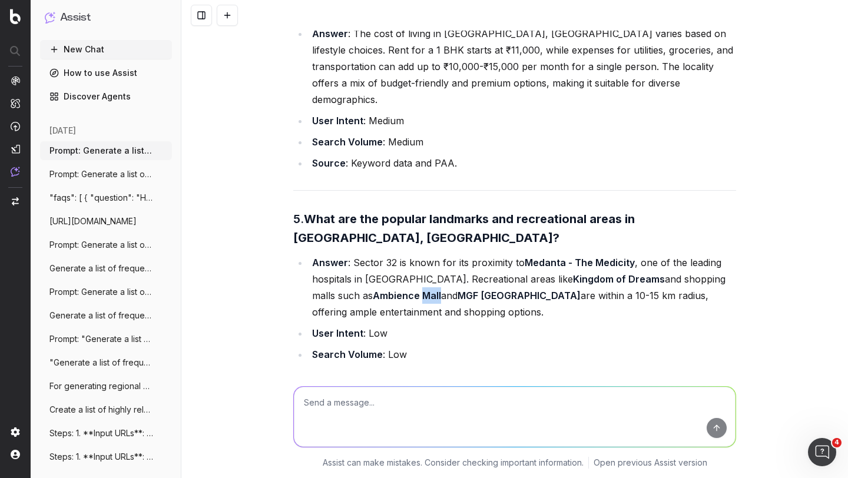
click at [373, 290] on strong "Ambience Mall" at bounding box center [407, 296] width 68 height 12
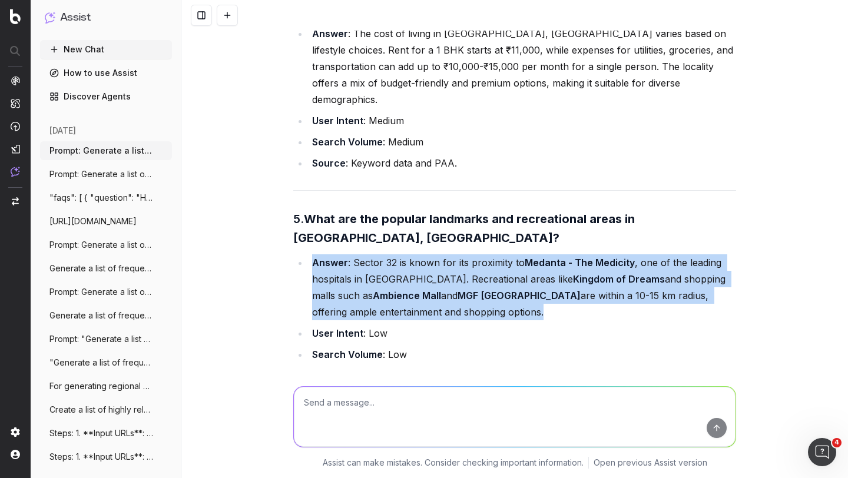
click at [373, 290] on strong "Ambience Mall" at bounding box center [407, 296] width 68 height 12
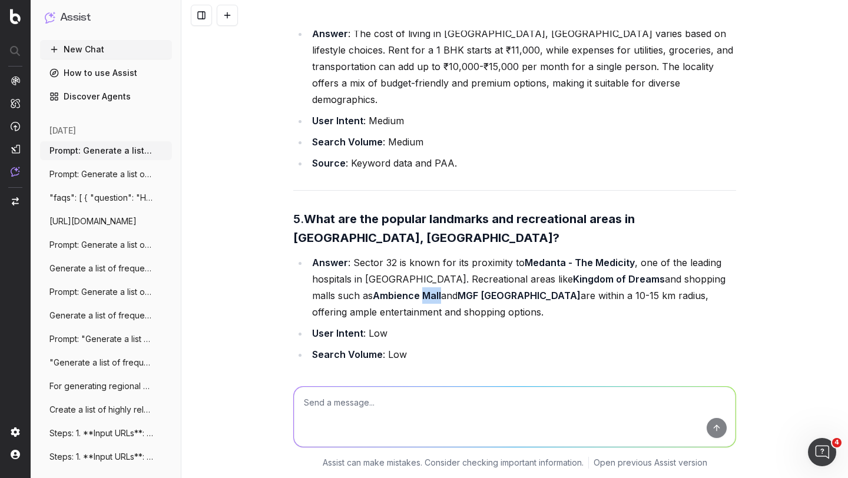
click at [373, 290] on strong "Ambience Mall" at bounding box center [407, 296] width 68 height 12
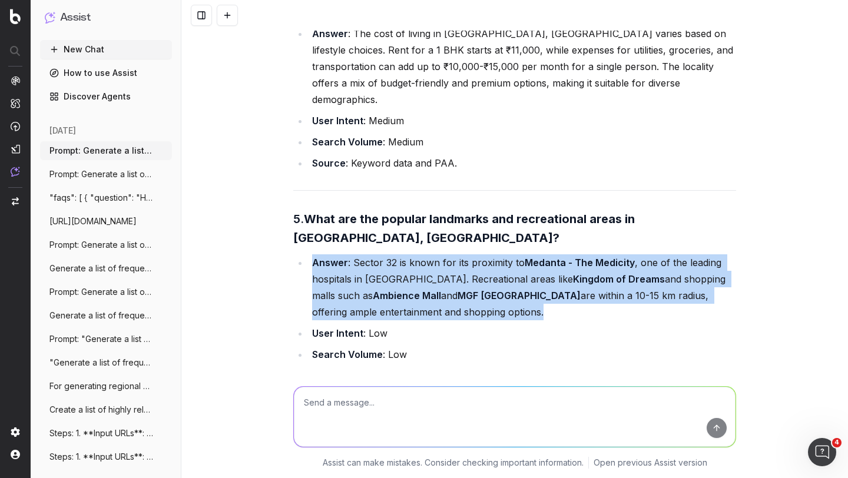
click at [373, 290] on strong "Ambience Mall" at bounding box center [407, 296] width 68 height 12
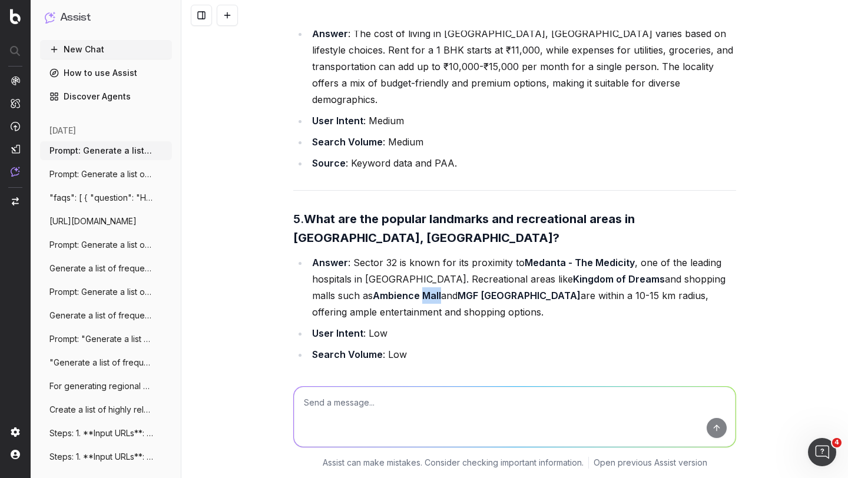
click at [373, 290] on strong "Ambience Mall" at bounding box center [407, 296] width 68 height 12
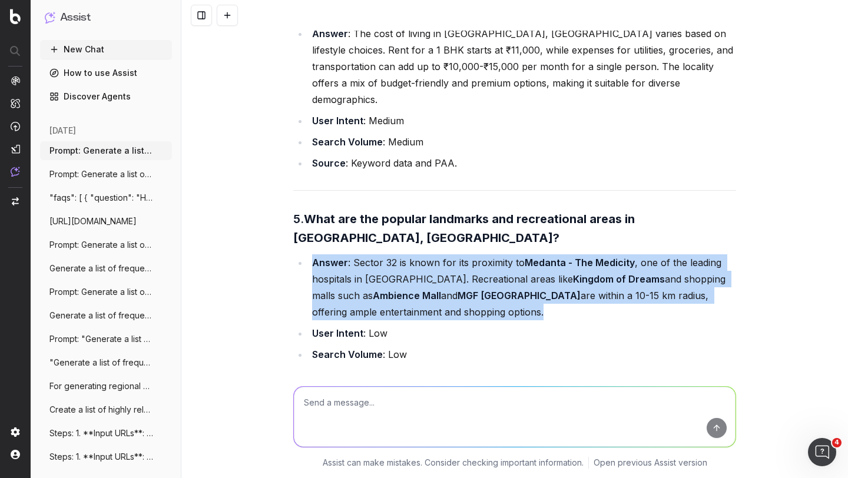
click at [373, 290] on strong "Ambience Mall" at bounding box center [407, 296] width 68 height 12
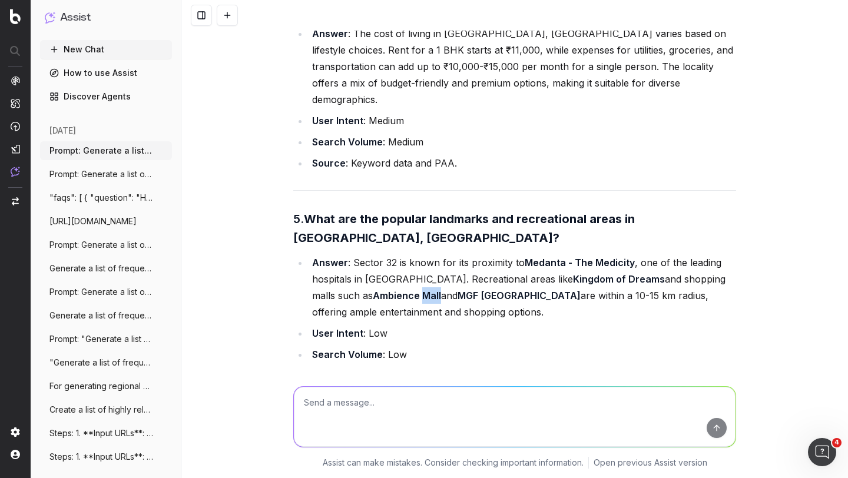
click at [373, 290] on strong "Ambience Mall" at bounding box center [407, 296] width 68 height 12
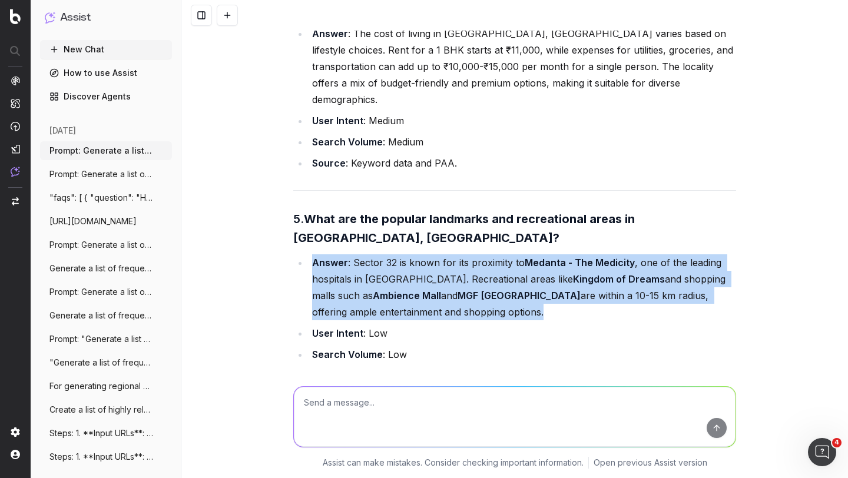
click at [373, 290] on strong "Ambience Mall" at bounding box center [407, 296] width 68 height 12
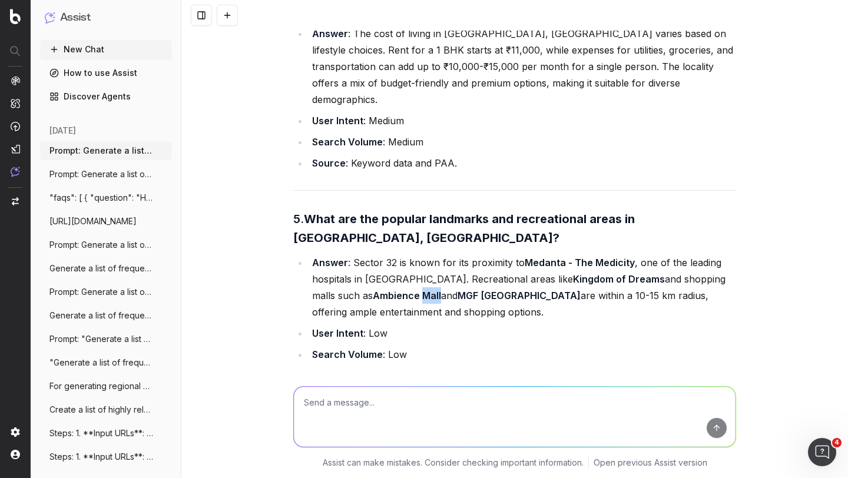
click at [373, 290] on strong "Ambience Mall" at bounding box center [407, 296] width 68 height 12
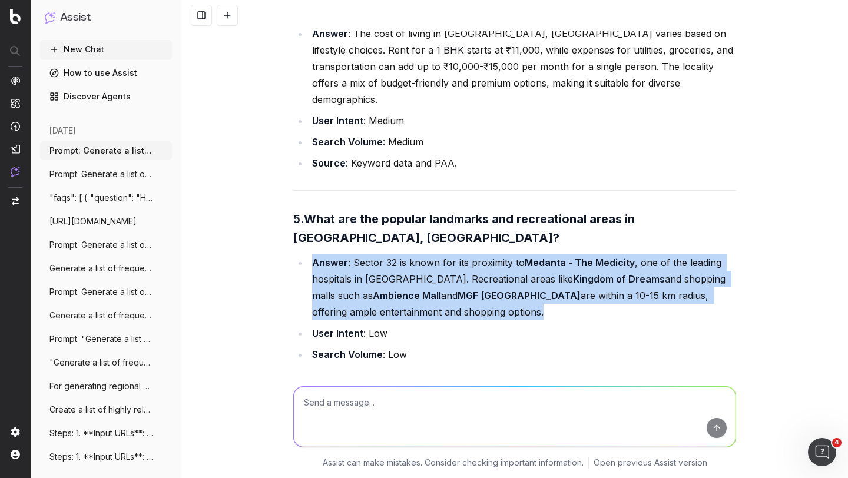
click at [373, 290] on strong "Ambience Mall" at bounding box center [407, 296] width 68 height 12
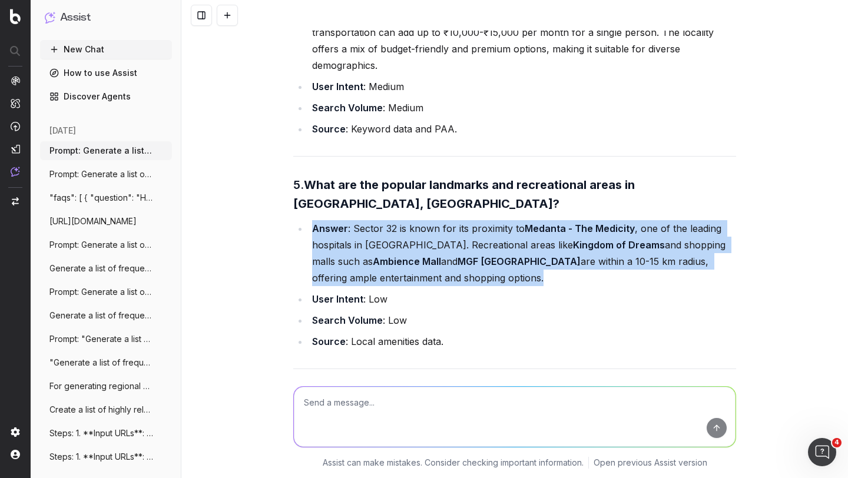
scroll to position [1774, 0]
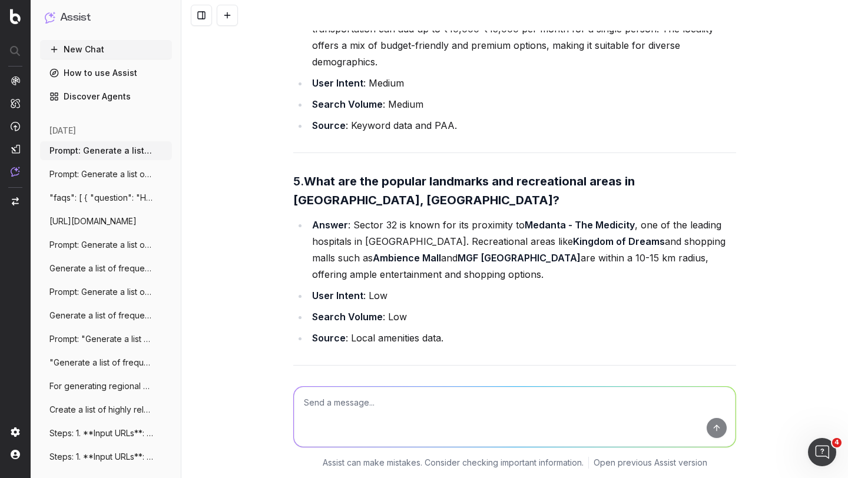
click at [334, 290] on strong "User Intent" at bounding box center [337, 296] width 51 height 12
click at [330, 311] on strong "Search Volume" at bounding box center [347, 317] width 71 height 12
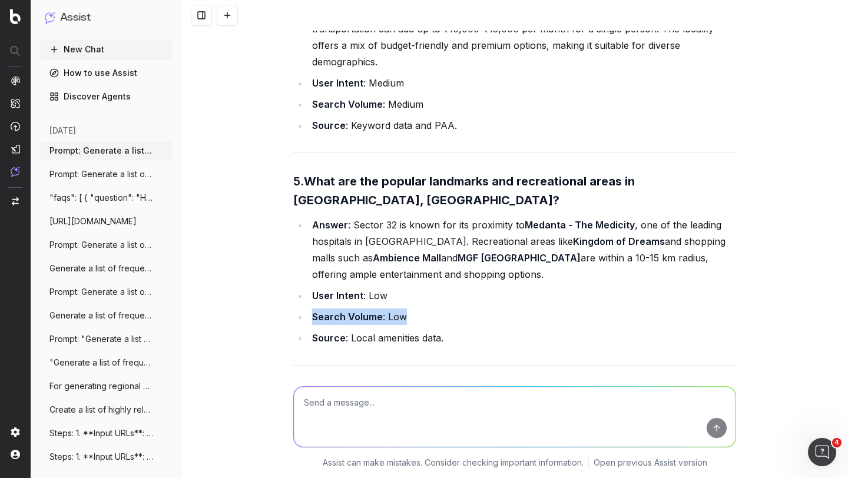
click at [330, 311] on strong "Search Volume" at bounding box center [347, 317] width 71 height 12
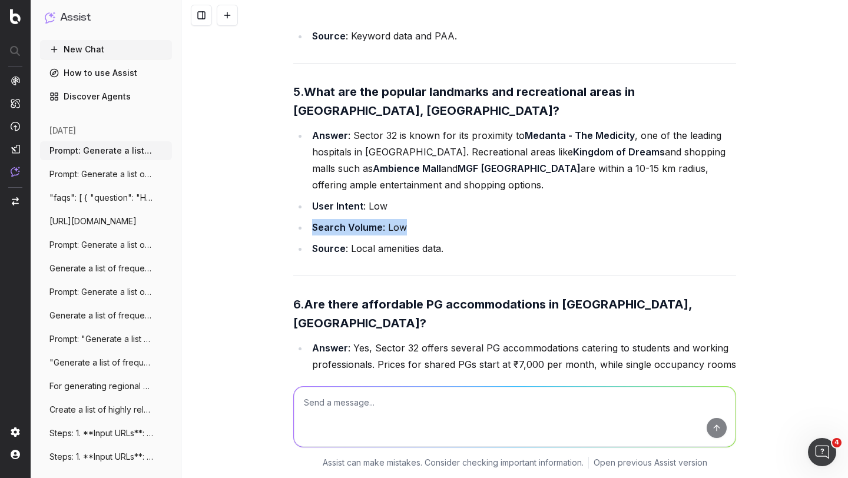
scroll to position [1873, 0]
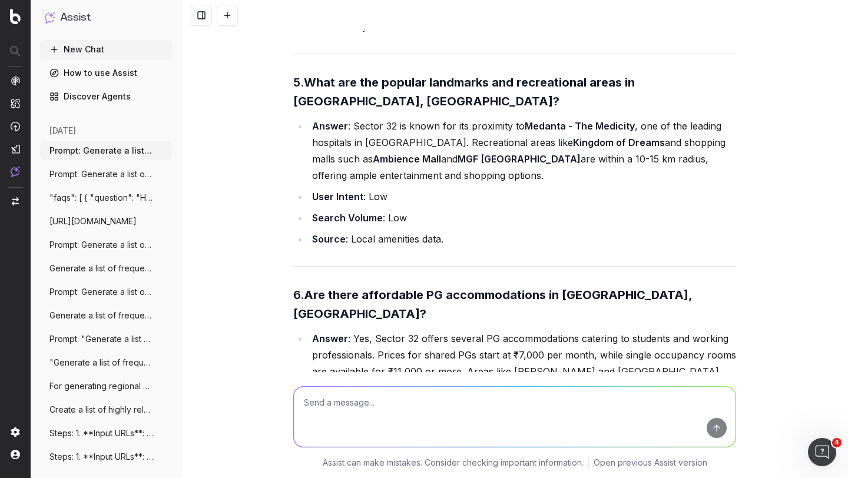
click at [357, 288] on strong "Are there affordable PG accommodations in [GEOGRAPHIC_DATA], [GEOGRAPHIC_DATA]?" at bounding box center [494, 304] width 402 height 33
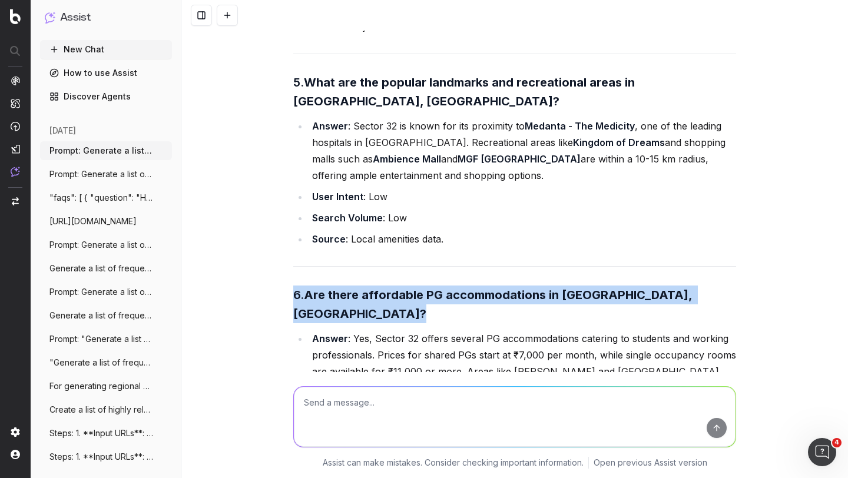
click at [357, 288] on strong "Are there affordable PG accommodations in [GEOGRAPHIC_DATA], [GEOGRAPHIC_DATA]?" at bounding box center [494, 304] width 402 height 33
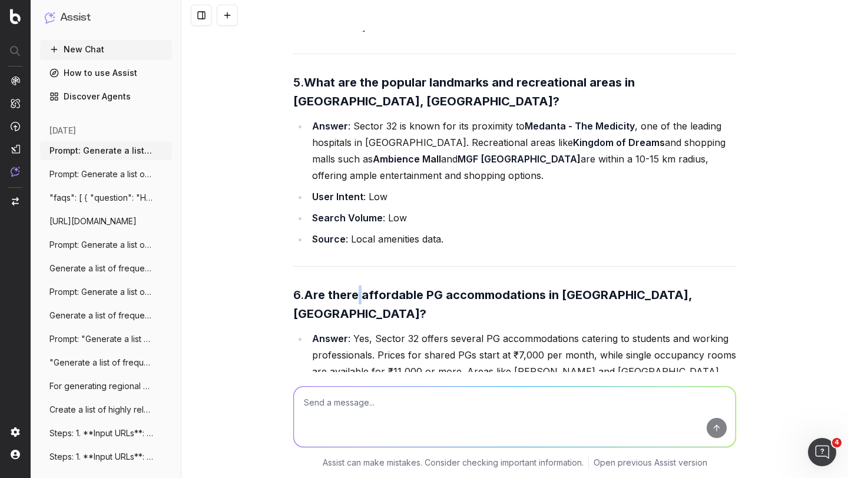
click at [357, 288] on strong "Are there affordable PG accommodations in [GEOGRAPHIC_DATA], [GEOGRAPHIC_DATA]?" at bounding box center [494, 304] width 402 height 33
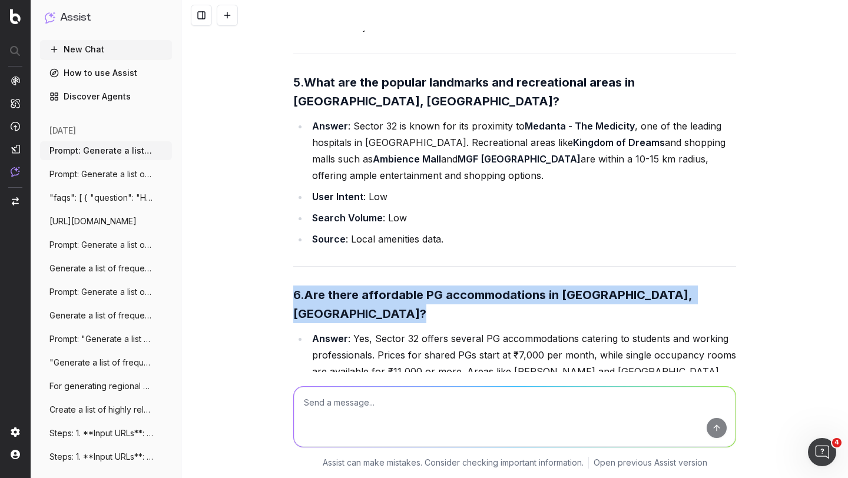
click at [357, 288] on strong "Are there affordable PG accommodations in [GEOGRAPHIC_DATA], [GEOGRAPHIC_DATA]?" at bounding box center [494, 304] width 402 height 33
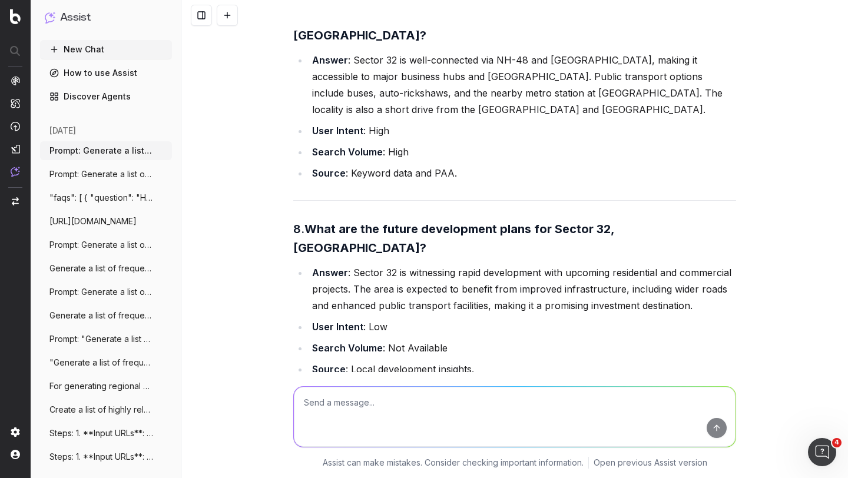
scroll to position [2366, 0]
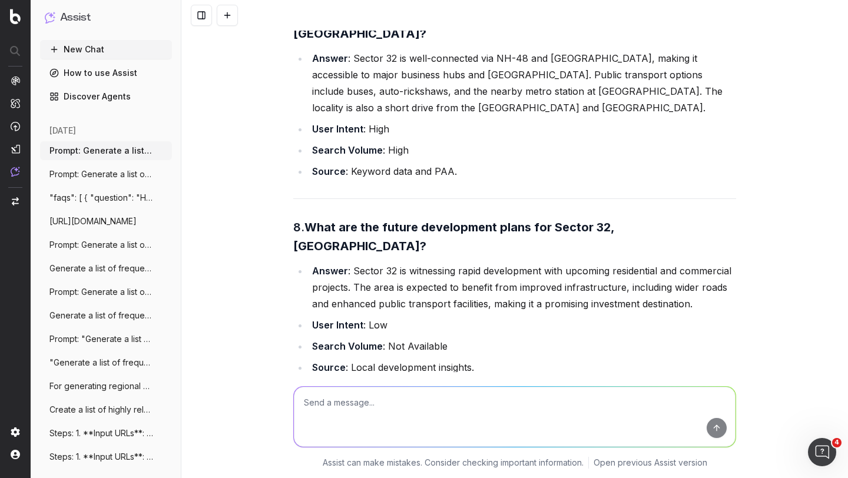
click at [323, 406] on textarea at bounding box center [515, 417] width 442 height 60
type textarea "how can we further improve SEO and GEO ratings"
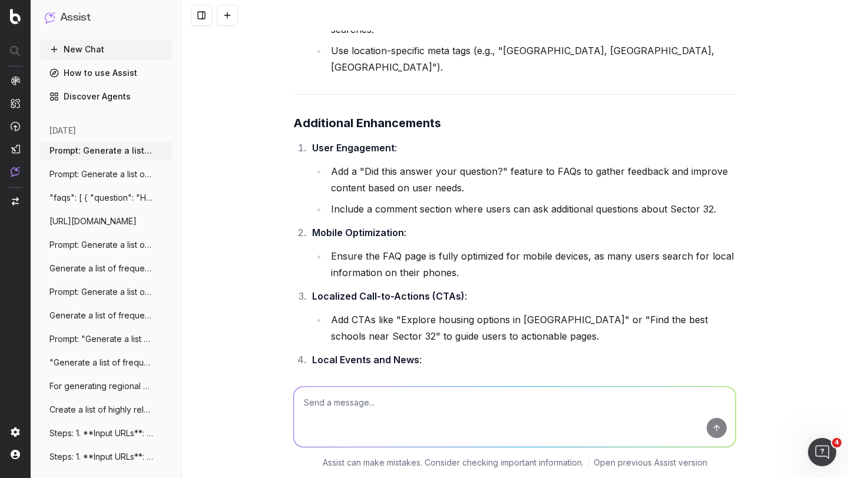
scroll to position [4358, 0]
